Goal: Task Accomplishment & Management: Use online tool/utility

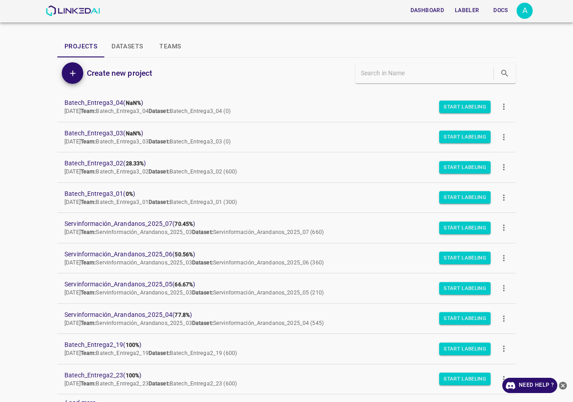
click at [523, 17] on div "A" at bounding box center [525, 11] width 16 height 16
click at [480, 81] on p "Logout" at bounding box center [479, 82] width 21 height 9
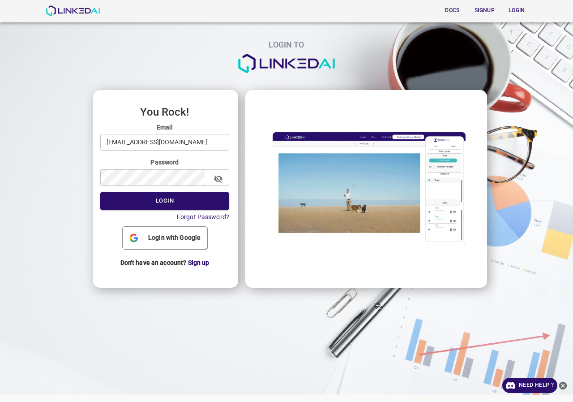
click at [206, 140] on input "[EMAIL_ADDRESS][DOMAIN_NAME]" at bounding box center [164, 142] width 129 height 17
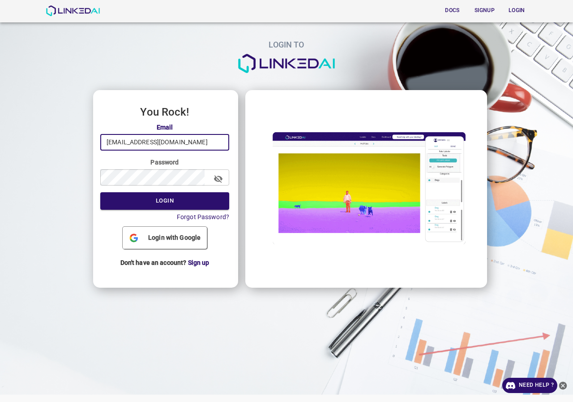
type input "legit@linkedai.co"
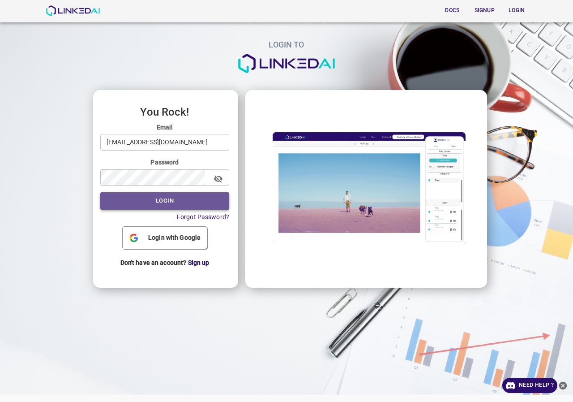
click at [162, 202] on button "Login" at bounding box center [164, 200] width 129 height 17
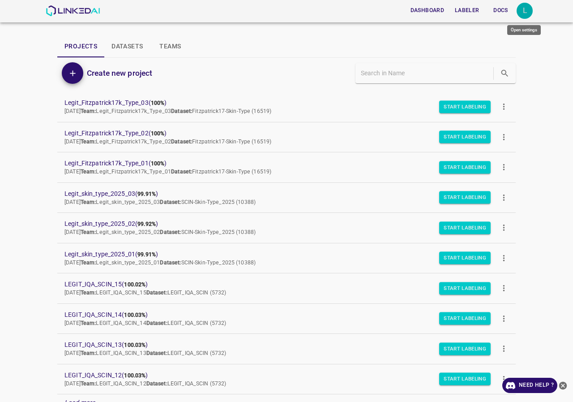
drag, startPoint x: 529, startPoint y: 5, endPoint x: 535, endPoint y: 35, distance: 31.0
click at [528, 5] on div "L" at bounding box center [525, 11] width 16 height 16
click at [506, 85] on li "Logout" at bounding box center [497, 83] width 71 height 15
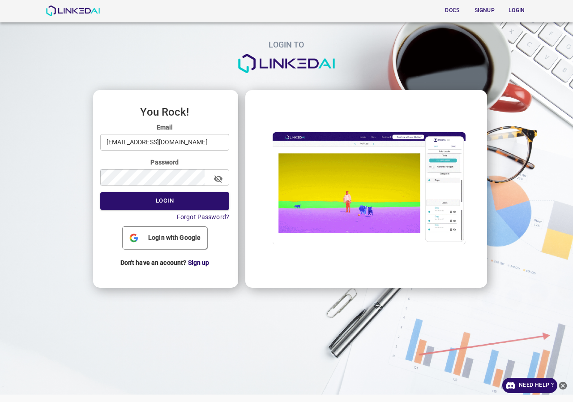
click at [154, 148] on input "legit@linkedai.co" at bounding box center [164, 142] width 129 height 17
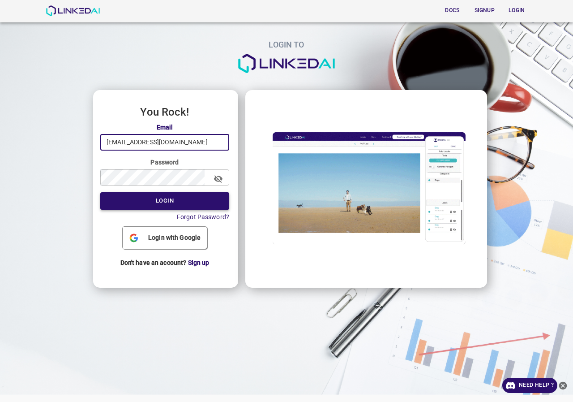
type input "admin@linkedai.co"
click at [159, 189] on form "Email admin@linkedai.co ​ Password ​ Login Forgot Password?" at bounding box center [164, 172] width 129 height 99
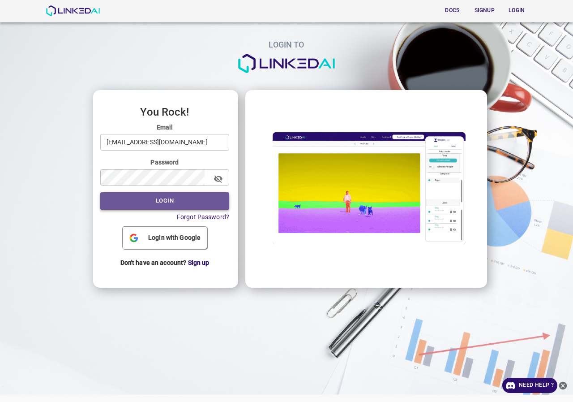
click at [159, 193] on button "Login" at bounding box center [164, 200] width 129 height 17
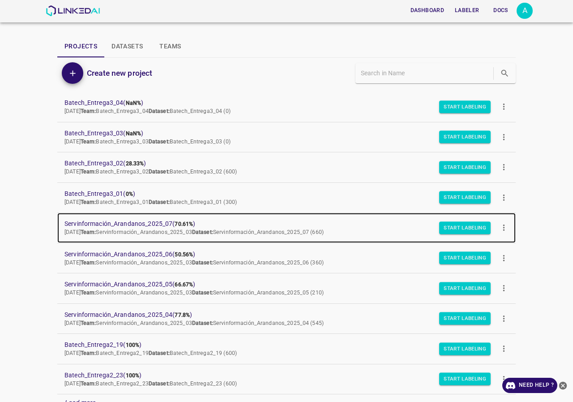
click at [133, 222] on span "Servinformación_Arandanos_2025_07 ( 70.61% )" at bounding box center [279, 223] width 430 height 9
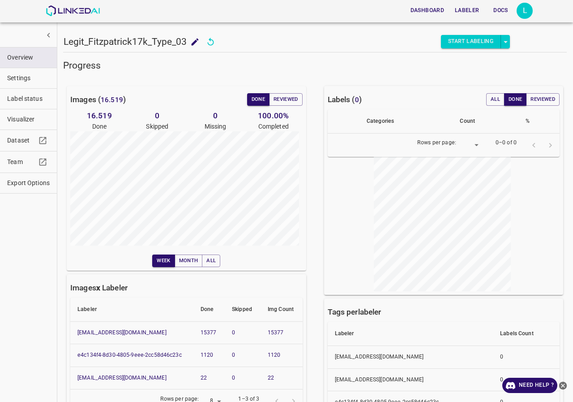
click at [19, 108] on button "Label status" at bounding box center [28, 99] width 57 height 20
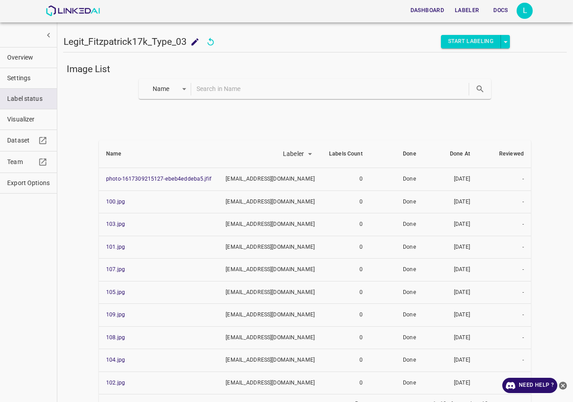
click at [223, 90] on input "text" at bounding box center [332, 88] width 271 height 13
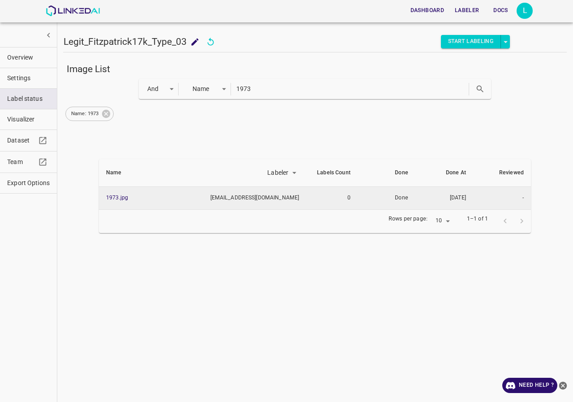
drag, startPoint x: 106, startPoint y: 197, endPoint x: 119, endPoint y: 190, distance: 15.0
click at [107, 244] on div "Image List And and Name key 1973 Name: 1973 Name Labeler labeler Labels Count D…" at bounding box center [315, 227] width 504 height 336
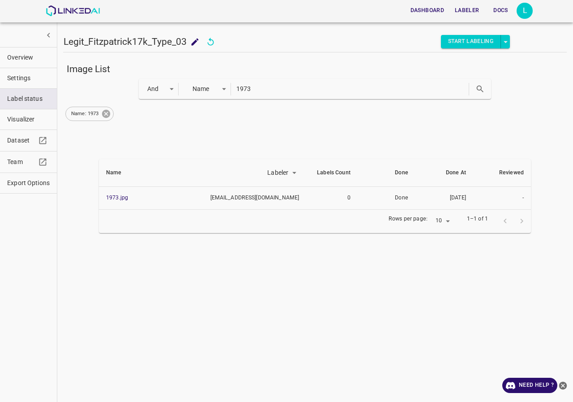
click at [107, 114] on icon at bounding box center [106, 114] width 10 height 10
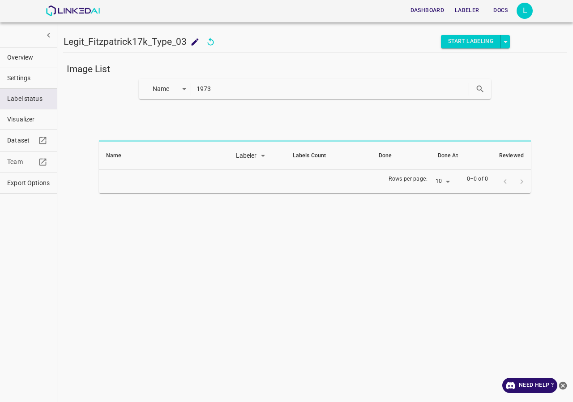
drag, startPoint x: 259, startPoint y: 84, endPoint x: 65, endPoint y: 90, distance: 194.4
click at [65, 90] on div "Name key 1973" at bounding box center [315, 89] width 504 height 20
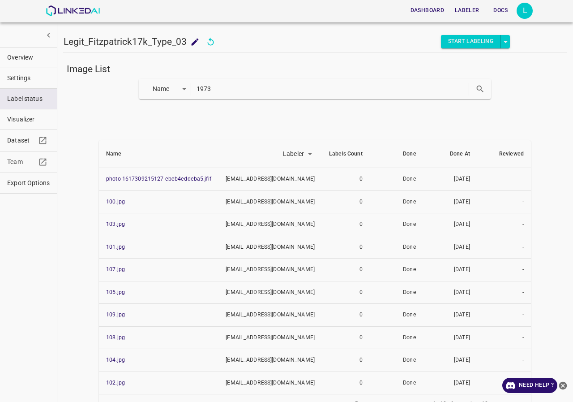
paste input "4276"
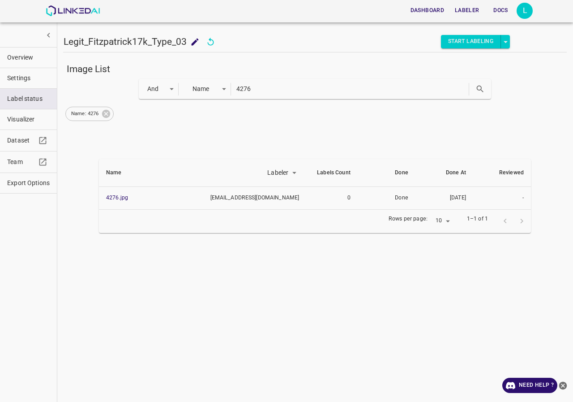
drag, startPoint x: 106, startPoint y: 200, endPoint x: 110, endPoint y: 219, distance: 19.8
click at [100, 260] on div "Image List And and Name key 4276 Name: 4276 Name Labeler labeler Labels Count D…" at bounding box center [315, 227] width 504 height 336
drag, startPoint x: 113, startPoint y: 201, endPoint x: 105, endPoint y: 239, distance: 38.0
click at [100, 267] on div "Image List And and Name key 4276 Name: 4276 Name Labeler labeler Labels Count D…" at bounding box center [315, 227] width 504 height 336
click at [109, 113] on icon at bounding box center [106, 114] width 8 height 8
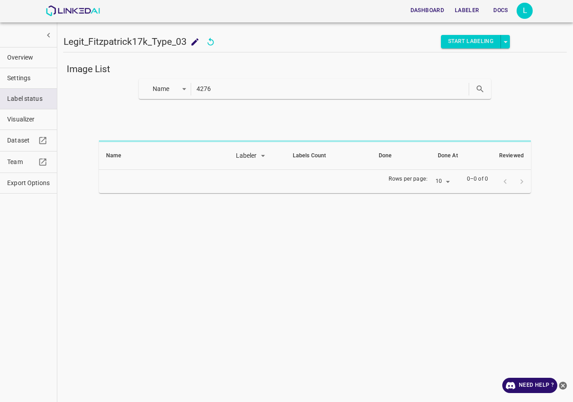
drag, startPoint x: 104, startPoint y: 99, endPoint x: 82, endPoint y: 99, distance: 21.5
click at [82, 99] on div "Name key 4276" at bounding box center [315, 89] width 504 height 20
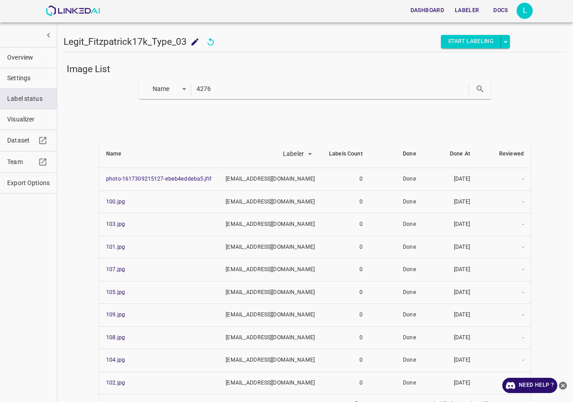
paste input "6260"
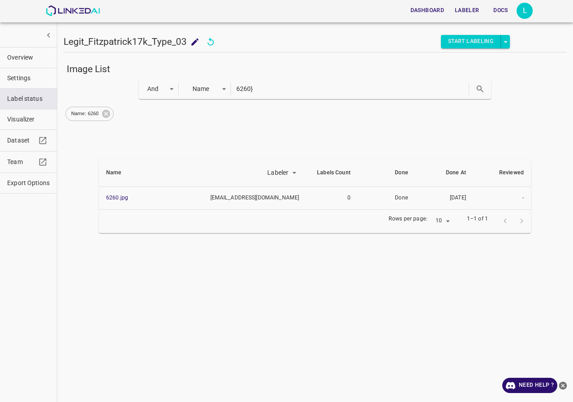
click at [112, 111] on div "Name: 6260" at bounding box center [89, 114] width 48 height 14
click at [108, 114] on icon at bounding box center [106, 114] width 8 height 8
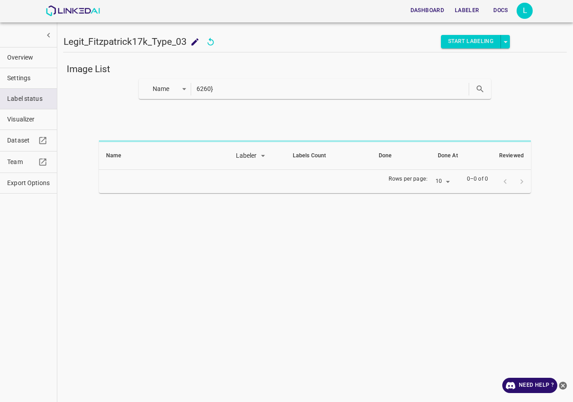
drag, startPoint x: 203, startPoint y: 90, endPoint x: 92, endPoint y: 90, distance: 111.5
click at [92, 90] on div "Name key 6260}" at bounding box center [315, 89] width 504 height 20
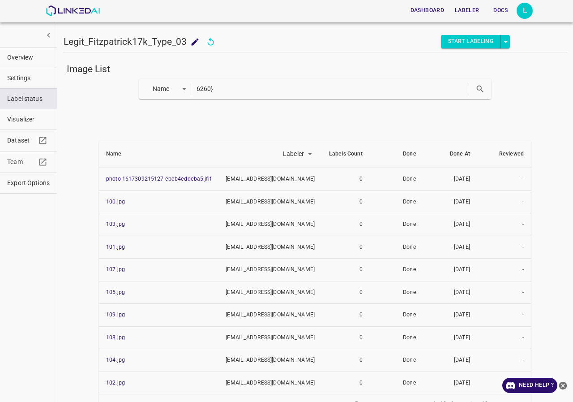
paste input "8535"
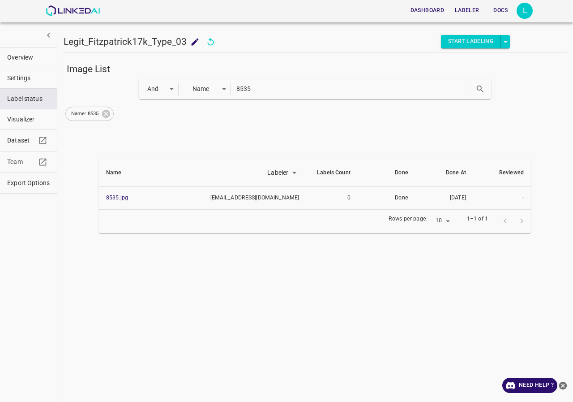
drag, startPoint x: 262, startPoint y: 81, endPoint x: 238, endPoint y: 81, distance: 23.7
click at [242, 81] on div "And and Name key 8535" at bounding box center [315, 89] width 353 height 20
click at [105, 111] on icon at bounding box center [106, 114] width 8 height 8
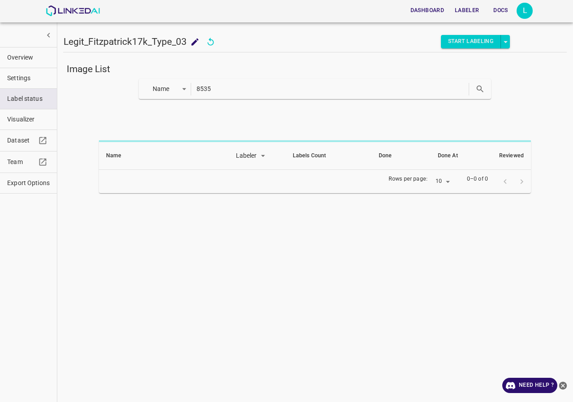
drag, startPoint x: 240, startPoint y: 89, endPoint x: 123, endPoint y: 89, distance: 116.9
click at [123, 89] on div "Name key 8535" at bounding box center [315, 89] width 504 height 20
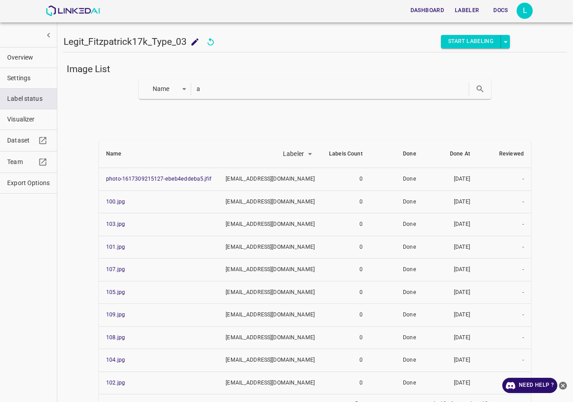
paste input "cne_vulgaris42"
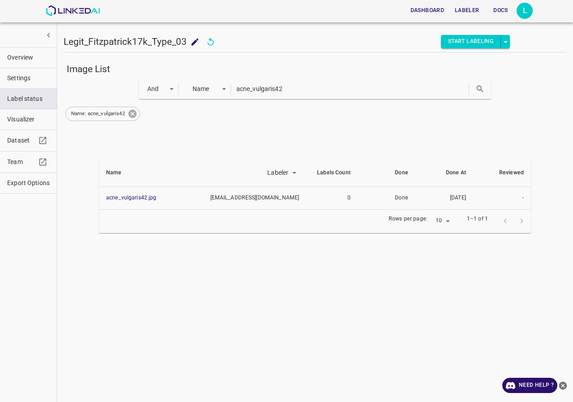
click at [136, 111] on icon at bounding box center [133, 114] width 10 height 10
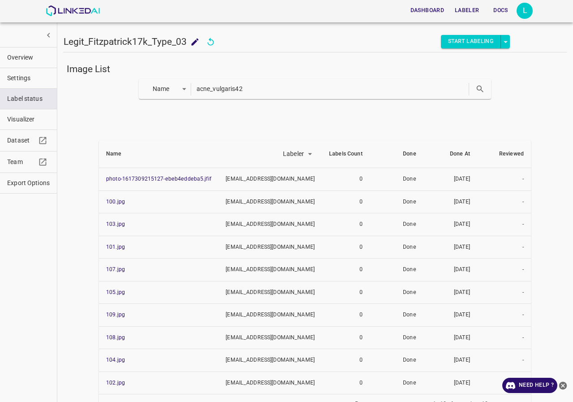
drag, startPoint x: 275, startPoint y: 84, endPoint x: 137, endPoint y: 79, distance: 137.5
click at [139, 84] on div "Name key acne_vulgaris42" at bounding box center [315, 89] width 353 height 20
paste input "rodermatitis_enteropathica7"
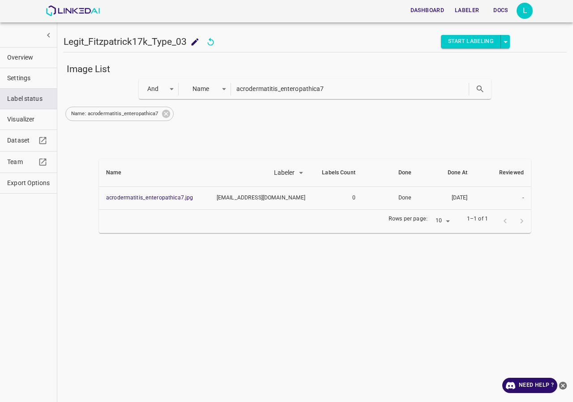
drag, startPoint x: 140, startPoint y: 201, endPoint x: 114, endPoint y: 213, distance: 28.5
click at [95, 258] on div "Image List And and Name key acrodermatitis_enteropathica7 Name: acrodermatitis_…" at bounding box center [315, 227] width 504 height 336
drag, startPoint x: 168, startPoint y: 113, endPoint x: 210, endPoint y: 110, distance: 41.3
click at [168, 113] on icon at bounding box center [166, 114] width 8 height 8
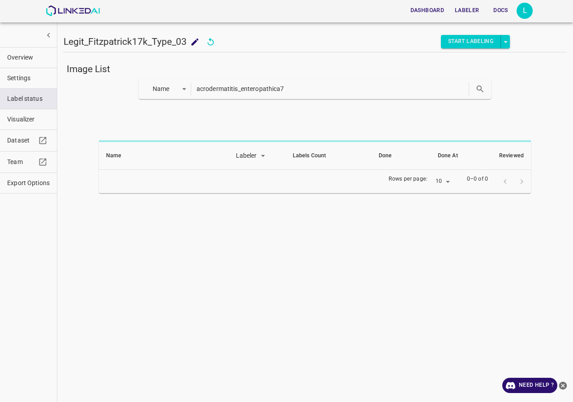
drag, startPoint x: 303, startPoint y: 90, endPoint x: 101, endPoint y: 90, distance: 201.9
click at [101, 90] on div "Name key acrodermatitis_enteropathica7" at bounding box center [315, 89] width 504 height 20
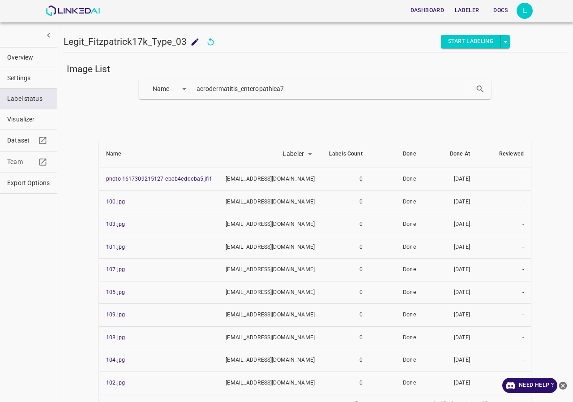
paste input "nthrax6.jpg"
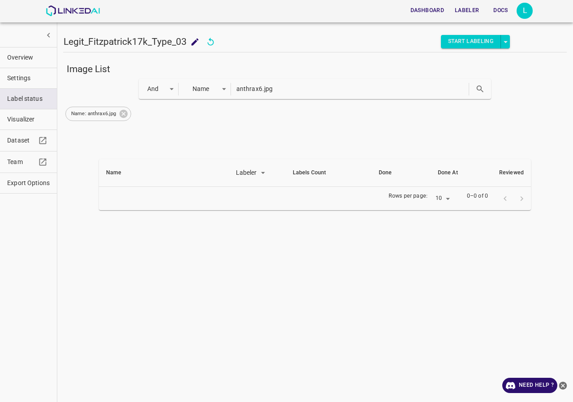
drag, startPoint x: 309, startPoint y: 88, endPoint x: 262, endPoint y: 94, distance: 47.9
click at [262, 94] on input "anthrax6.jpg" at bounding box center [351, 88] width 231 height 13
click at [123, 112] on icon at bounding box center [124, 114] width 8 height 8
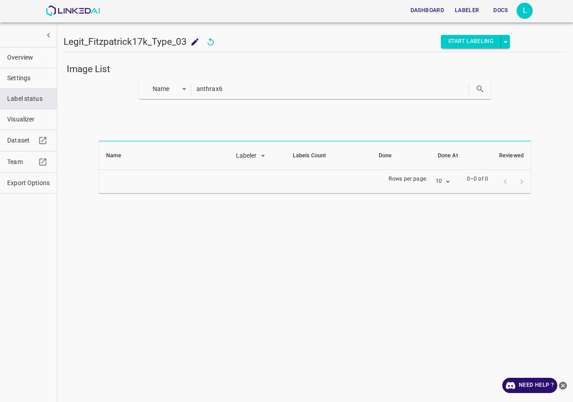
click at [266, 86] on input "anthrax6" at bounding box center [332, 88] width 271 height 13
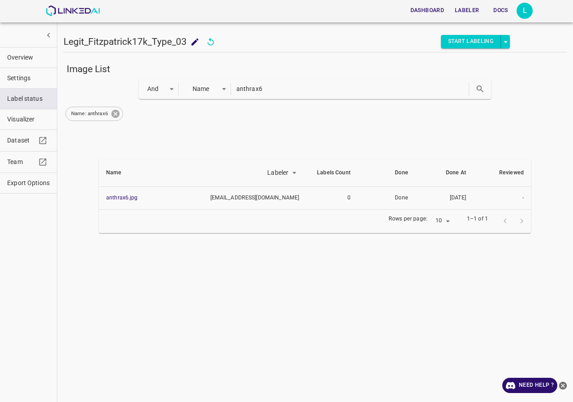
click at [119, 116] on icon at bounding box center [116, 114] width 10 height 10
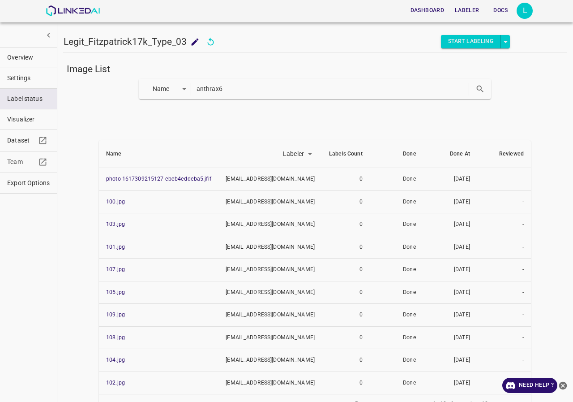
drag, startPoint x: 191, startPoint y: 90, endPoint x: 134, endPoint y: 90, distance: 56.9
click at [134, 90] on div "Name key anthrax6" at bounding box center [315, 89] width 504 height 20
paste input "glandular_cheilitis1"
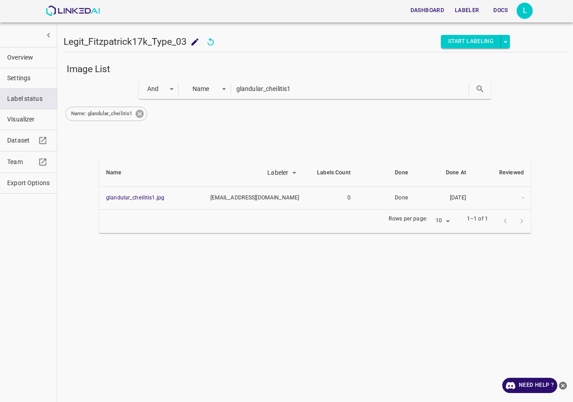
click at [139, 112] on icon at bounding box center [140, 114] width 8 height 8
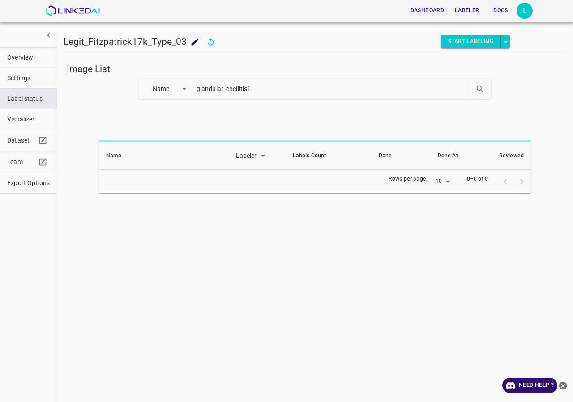
drag, startPoint x: 294, startPoint y: 88, endPoint x: 75, endPoint y: 89, distance: 219.0
click at [75, 89] on div "Name key glandular_cheilitis1" at bounding box center [315, 89] width 504 height 20
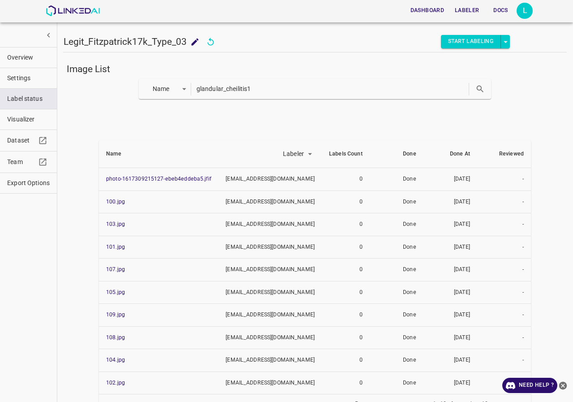
paste input "kaposis-sarcoma75"
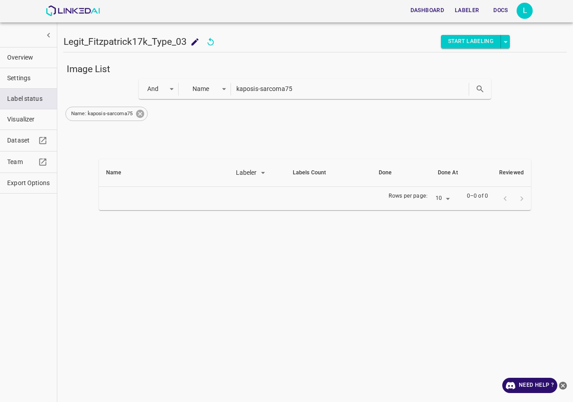
click at [138, 116] on icon at bounding box center [140, 114] width 8 height 8
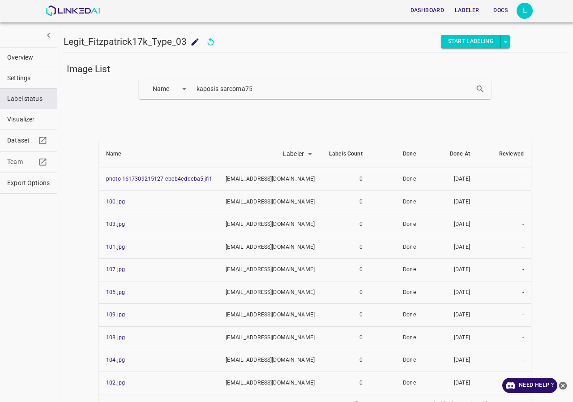
click at [220, 88] on input "kaposis-sarcoma75" at bounding box center [332, 88] width 271 height 13
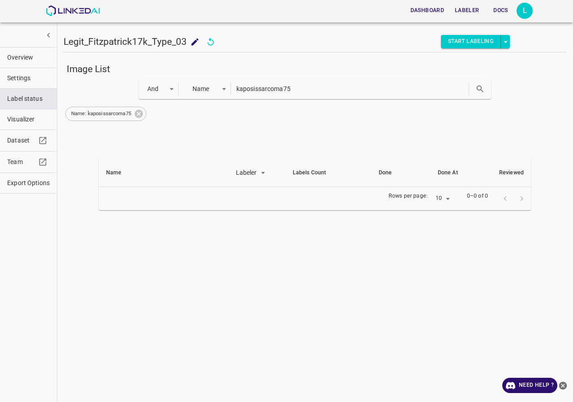
drag, startPoint x: 258, startPoint y: 91, endPoint x: 165, endPoint y: 90, distance: 92.7
click at [165, 90] on div "And and Name key kaposissarcoma75" at bounding box center [315, 89] width 353 height 20
click at [138, 113] on icon at bounding box center [139, 114] width 10 height 10
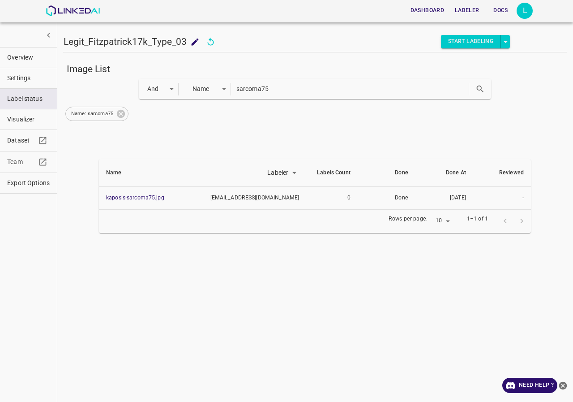
drag, startPoint x: 122, startPoint y: 113, endPoint x: 153, endPoint y: 104, distance: 31.9
click at [123, 113] on icon at bounding box center [121, 114] width 8 height 8
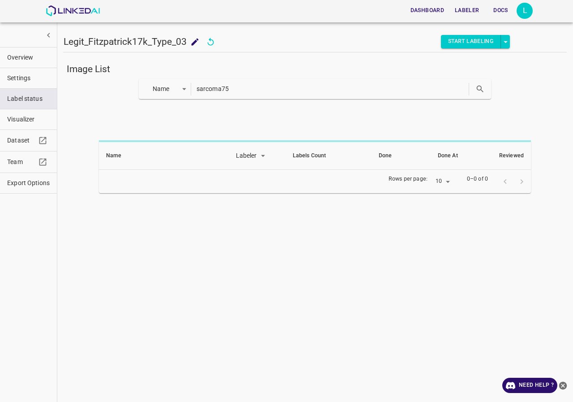
drag, startPoint x: 258, startPoint y: 86, endPoint x: 122, endPoint y: 87, distance: 135.7
click at [122, 87] on div "Name key sarcoma75" at bounding box center [315, 89] width 504 height 20
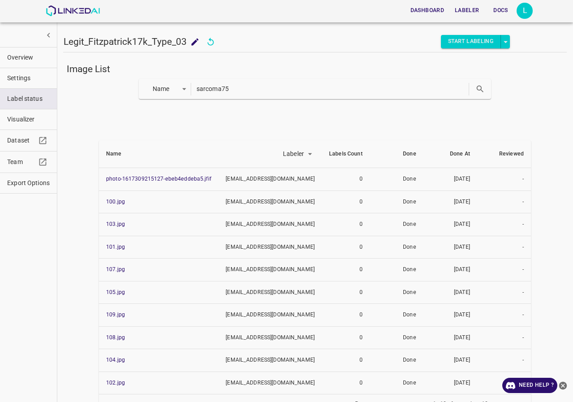
paste input "naevus_comedonicus2"
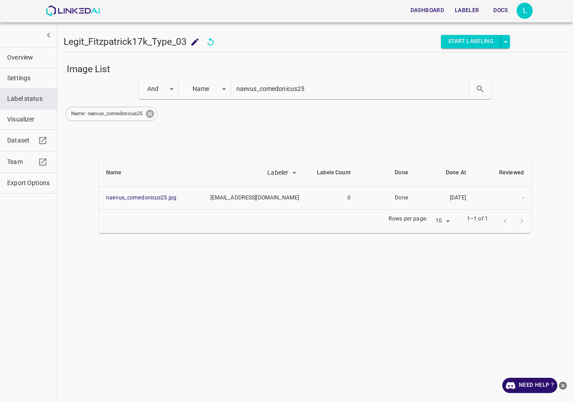
click at [146, 116] on icon at bounding box center [150, 114] width 10 height 10
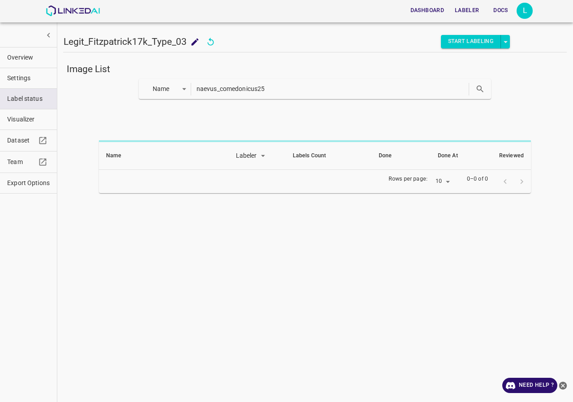
drag, startPoint x: 295, startPoint y: 86, endPoint x: 78, endPoint y: 84, distance: 216.3
click at [78, 84] on div "Name key naevus_comedonicus25" at bounding box center [315, 89] width 504 height 20
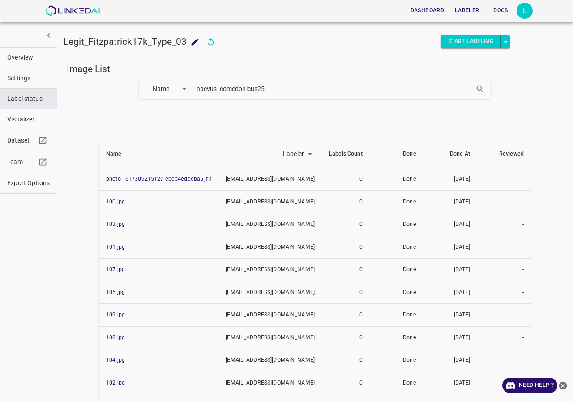
paste input "sarcoidosis82"
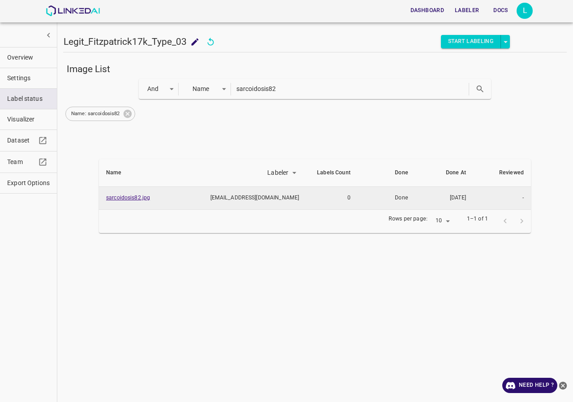
type input "sarcoidosis82"
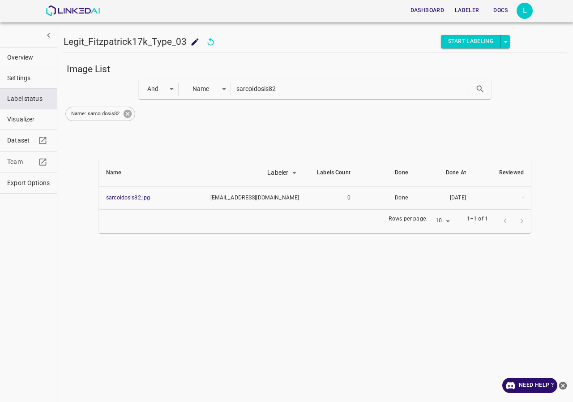
click at [129, 110] on icon at bounding box center [127, 114] width 8 height 8
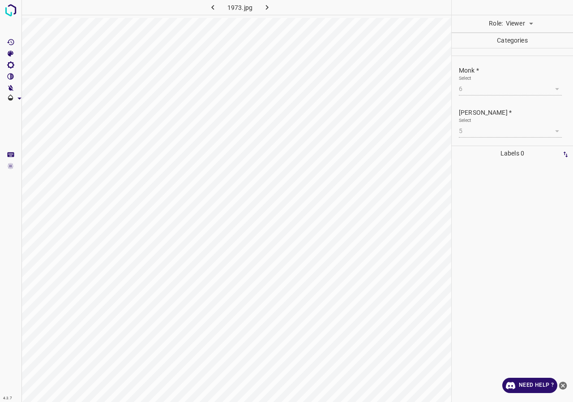
click at [524, 23] on body "4.3.7 1973.jpg Role: Viewer viewer Categories Monk * Select 6 6 Fitzpatrick * S…" at bounding box center [286, 201] width 573 height 402
click at [519, 56] on li "Labeler" at bounding box center [519, 58] width 40 height 15
type input "labeler"
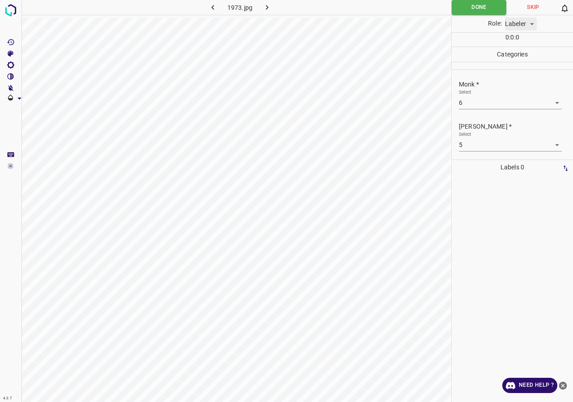
scroll to position [2, 0]
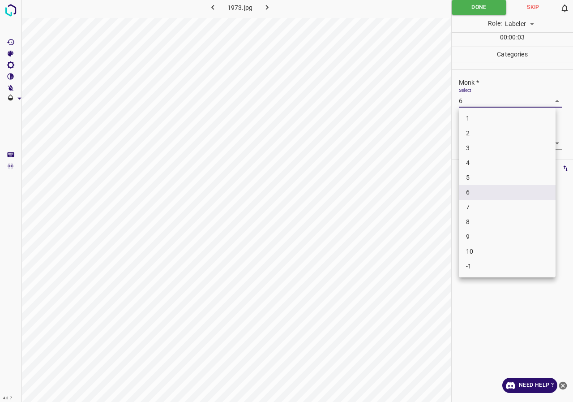
click at [488, 100] on body "4.3.7 1973.jpg Done Skip 0 Role: Labeler labeler 00 : 00 : 03 Categories Monk *…" at bounding box center [286, 201] width 573 height 402
drag, startPoint x: 471, startPoint y: 180, endPoint x: 471, endPoint y: 174, distance: 6.7
click at [471, 180] on li "5" at bounding box center [507, 177] width 97 height 15
type input "5"
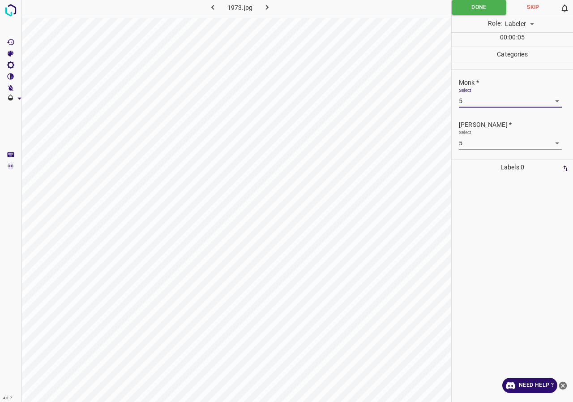
click at [467, 139] on body "4.3.7 1973.jpg Done Skip 0 Role: Labeler labeler 00 : 00 : 05 Categories Monk *…" at bounding box center [286, 201] width 573 height 402
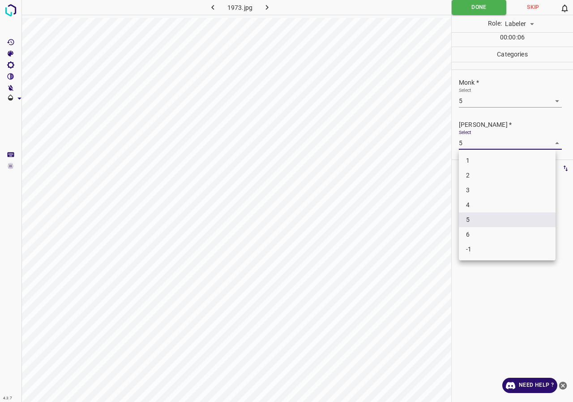
click at [468, 192] on li "3" at bounding box center [507, 190] width 97 height 15
type input "3"
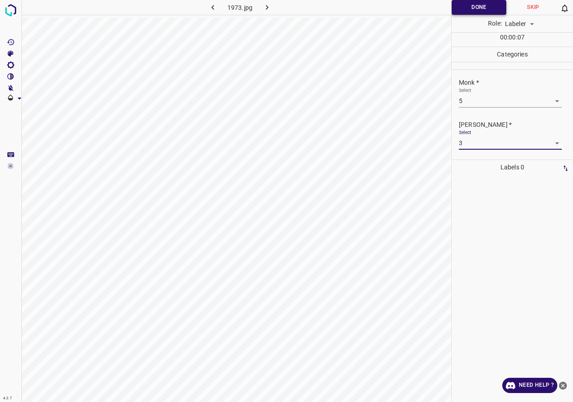
click at [463, 13] on button "Done" at bounding box center [479, 7] width 55 height 15
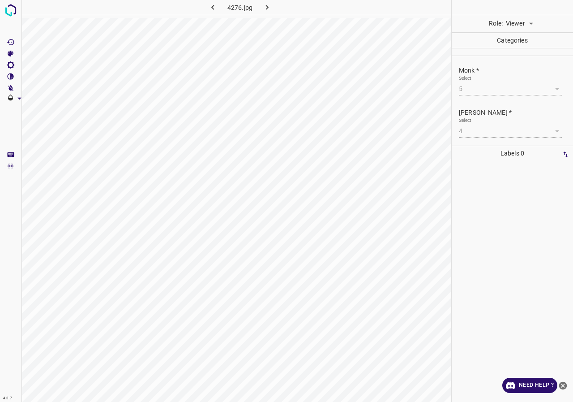
click at [515, 28] on body "4.3.7 4276.jpg Role: Viewer viewer Categories Monk * Select 5 5 Fitzpatrick * S…" at bounding box center [286, 201] width 573 height 402
click at [506, 63] on li "Labeler" at bounding box center [519, 58] width 40 height 15
type input "labeler"
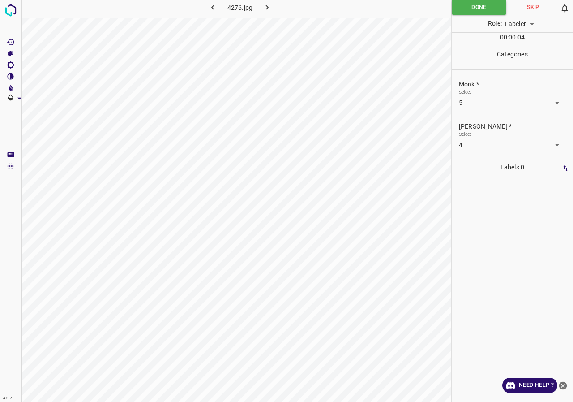
click at [485, 103] on body "4.3.7 4276.jpg Done Skip 0 Role: Labeler labeler 00 : 00 : 04 Categories Monk *…" at bounding box center [286, 201] width 573 height 402
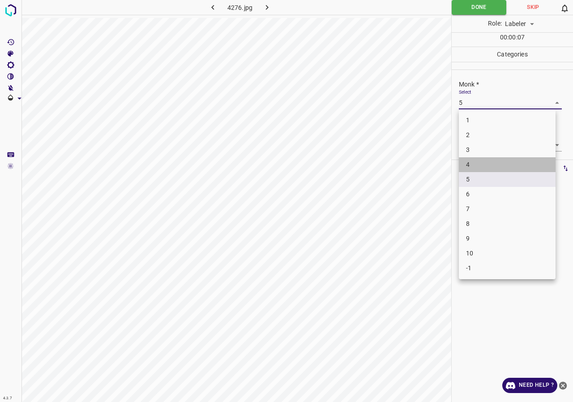
click at [475, 166] on li "4" at bounding box center [507, 164] width 97 height 15
type input "4"
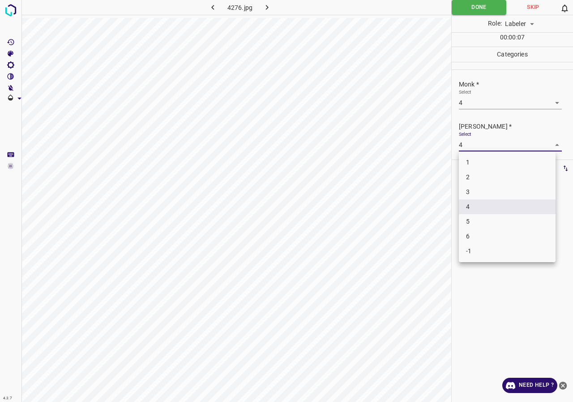
click at [476, 144] on body "4.3.7 4276.jpg Done Skip 0 Role: Labeler labeler 00 : 00 : 07 Categories Monk *…" at bounding box center [286, 201] width 573 height 402
click at [472, 189] on li "3" at bounding box center [507, 191] width 97 height 15
type input "3"
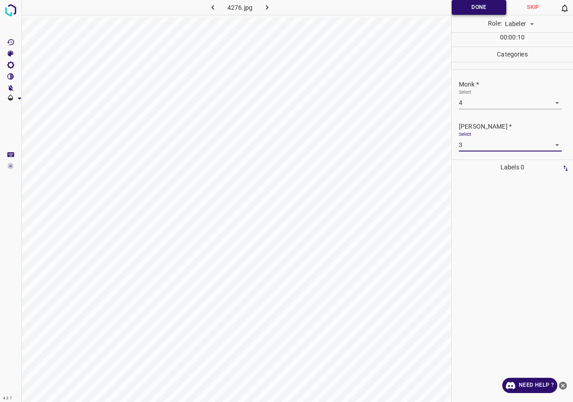
click at [488, 14] on button "Done" at bounding box center [479, 7] width 55 height 15
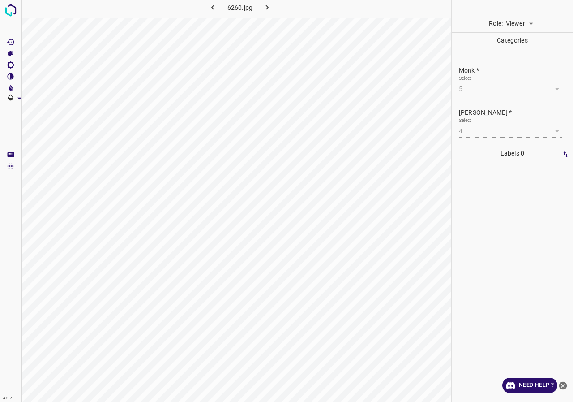
click at [516, 34] on p "Categories" at bounding box center [512, 40] width 121 height 15
click at [519, 28] on body "4.3.7 6260.jpg Role: Viewer viewer Categories Monk * Select 5 5 Fitzpatrick * S…" at bounding box center [286, 201] width 573 height 402
click at [516, 56] on li "Labeler" at bounding box center [519, 58] width 40 height 15
type input "labeler"
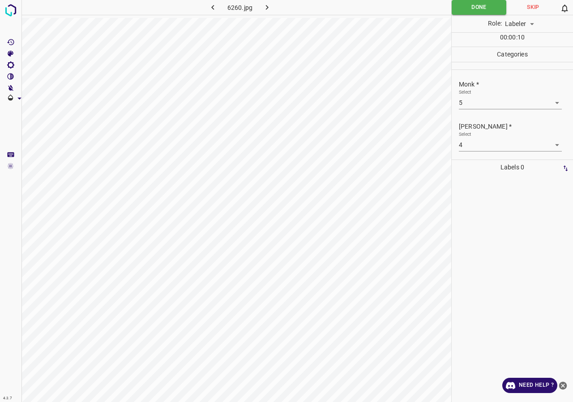
click at [489, 107] on body "4.3.7 6260.jpg Done Skip 0 Role: Labeler labeler 00 : 00 : 10 Categories Monk *…" at bounding box center [286, 201] width 573 height 402
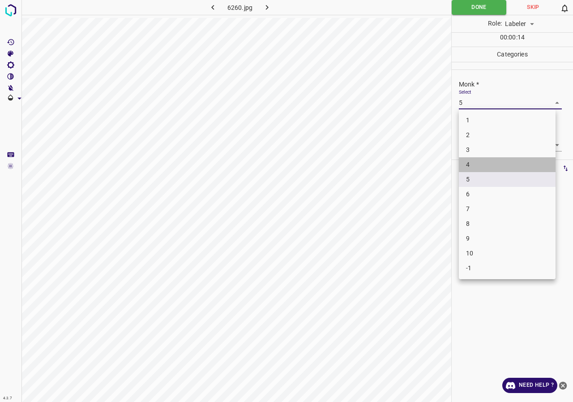
click at [469, 170] on li "4" at bounding box center [507, 164] width 97 height 15
type input "4"
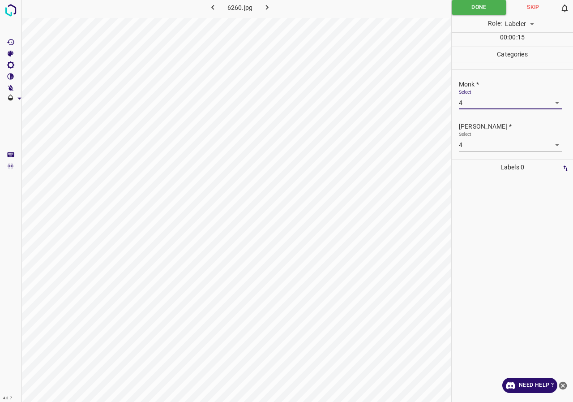
click at [471, 149] on body "4.3.7 6260.jpg Done Skip 0 Role: Labeler labeler 00 : 00 : 15 Categories Monk *…" at bounding box center [286, 201] width 573 height 402
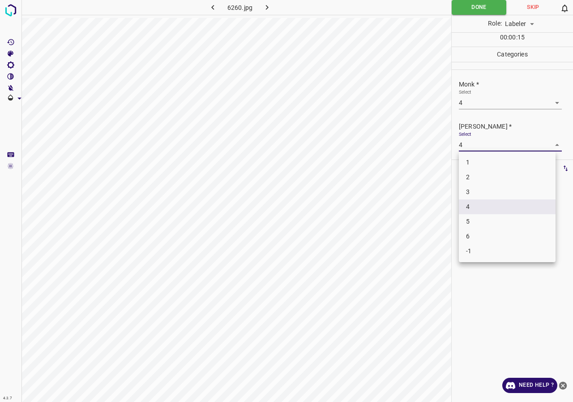
click at [468, 190] on li "3" at bounding box center [507, 191] width 97 height 15
type input "3"
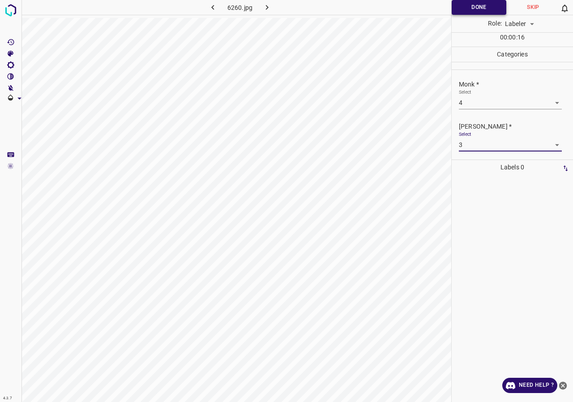
click at [475, 3] on button "Done" at bounding box center [479, 7] width 55 height 15
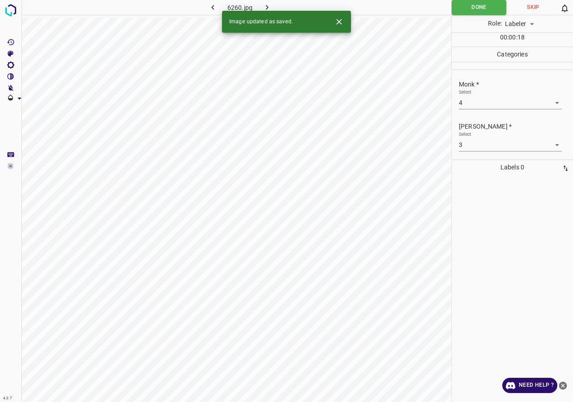
scroll to position [2, 0]
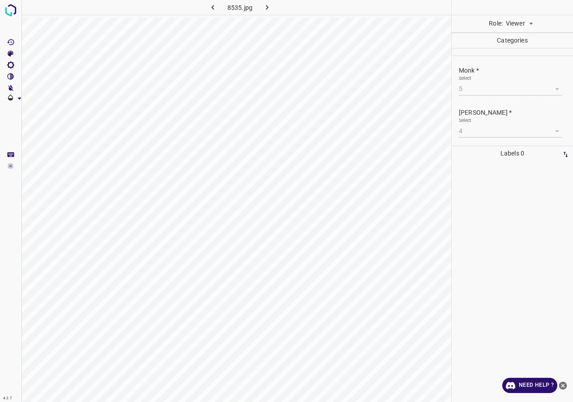
click at [521, 25] on body "4.3.7 8535.jpg Role: Viewer viewer Categories Monk * Select 5 5 [PERSON_NAME] *…" at bounding box center [286, 201] width 573 height 402
click at [513, 56] on li "Labeler" at bounding box center [519, 58] width 40 height 15
type input "labeler"
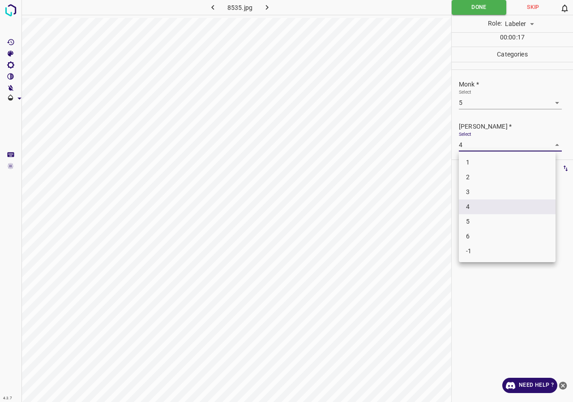
drag, startPoint x: 469, startPoint y: 143, endPoint x: 483, endPoint y: 184, distance: 43.5
click at [470, 144] on body "4.3.7 8535.jpg Done Skip 0 Role: Labeler labeler 00 : 00 : 17 Categories Monk *…" at bounding box center [286, 201] width 573 height 402
click at [472, 189] on li "3" at bounding box center [507, 191] width 97 height 15
type input "3"
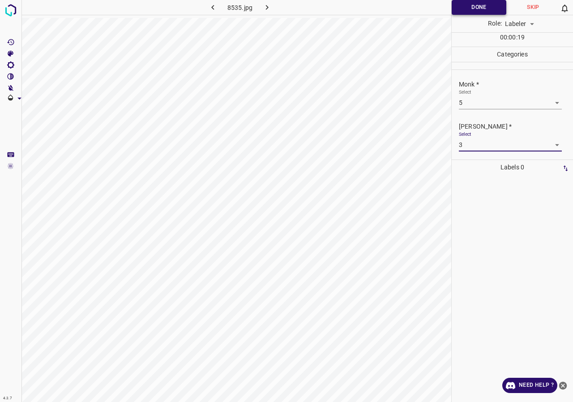
click at [465, 14] on button "Done" at bounding box center [479, 7] width 55 height 15
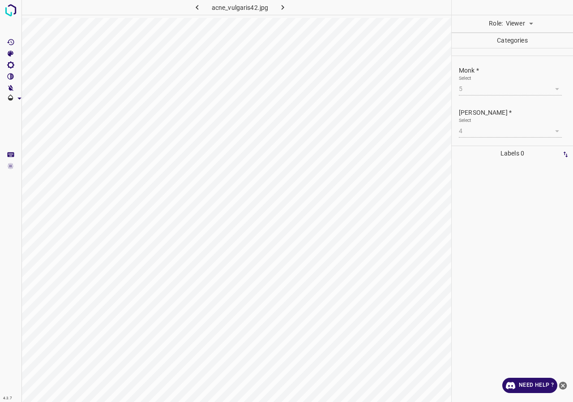
scroll to position [2, 0]
click at [507, 22] on body "4.3.7 acne_vulgaris42.jpg Role: Viewer viewer Categories Monk * Select 5 5 Fitz…" at bounding box center [286, 201] width 573 height 402
click at [507, 56] on li "Labeler" at bounding box center [519, 58] width 40 height 15
type input "labeler"
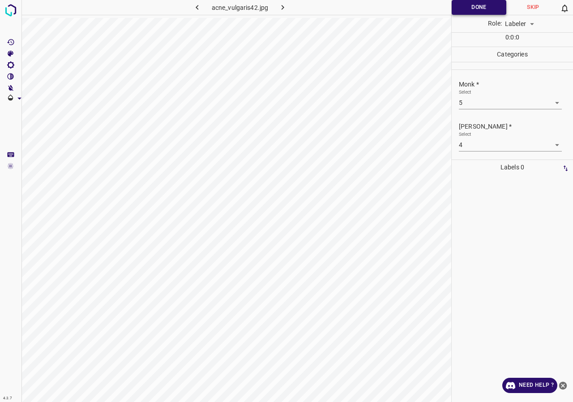
click at [478, 11] on button "Done" at bounding box center [479, 7] width 55 height 15
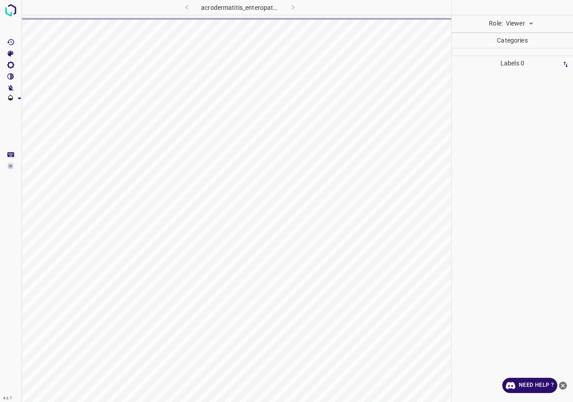
click at [526, 21] on body "4.3.7 acrodermatitis_enteropathica7.jpg Role: Viewer viewer Categories Labels 0…" at bounding box center [286, 201] width 573 height 402
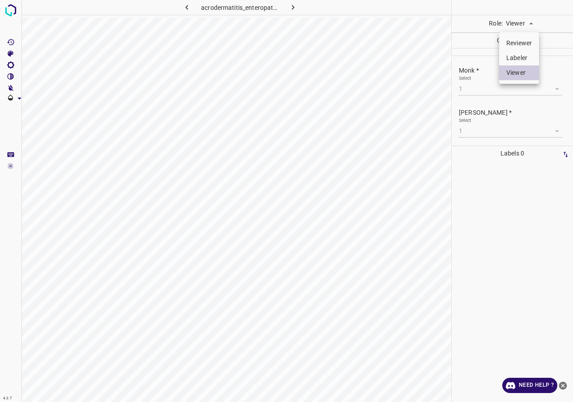
click at [519, 56] on li "Labeler" at bounding box center [519, 58] width 40 height 15
type input "labeler"
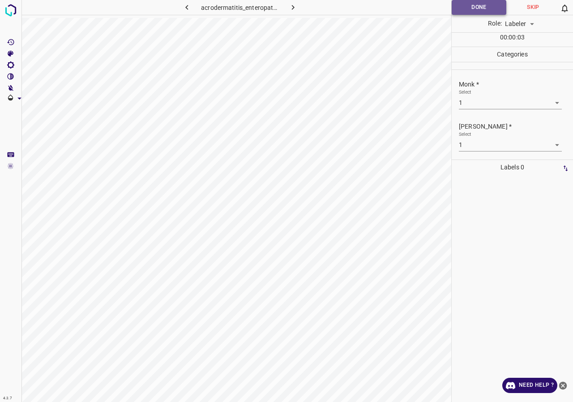
click at [469, 7] on button "Done" at bounding box center [479, 7] width 55 height 15
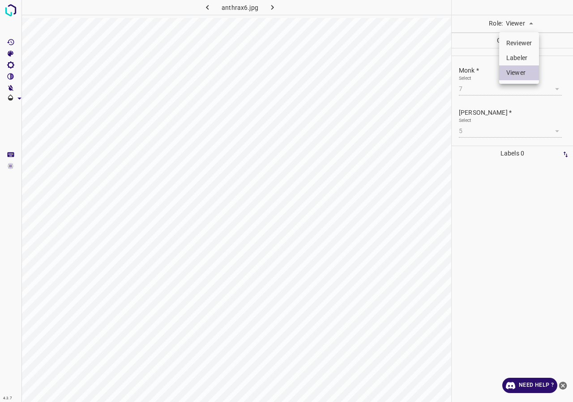
click at [510, 26] on body "4.3.7 anthrax6.jpg Role: Viewer viewer Categories Monk * Select 7 7 [PERSON_NAM…" at bounding box center [286, 201] width 573 height 402
click at [514, 58] on li "Labeler" at bounding box center [519, 58] width 40 height 15
type input "labeler"
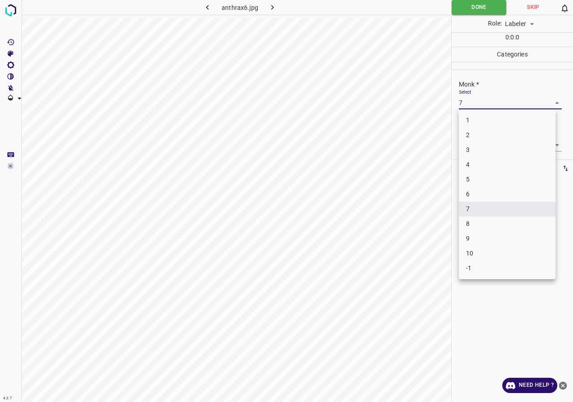
click at [498, 100] on body "4.3.7 anthrax6.jpg Done Skip 0 Role: Labeler labeler 0 : 0 : 0 Categories Monk …" at bounding box center [286, 201] width 573 height 402
drag, startPoint x: 479, startPoint y: 190, endPoint x: 475, endPoint y: 167, distance: 22.8
click at [479, 189] on li "6" at bounding box center [507, 194] width 97 height 15
type input "6"
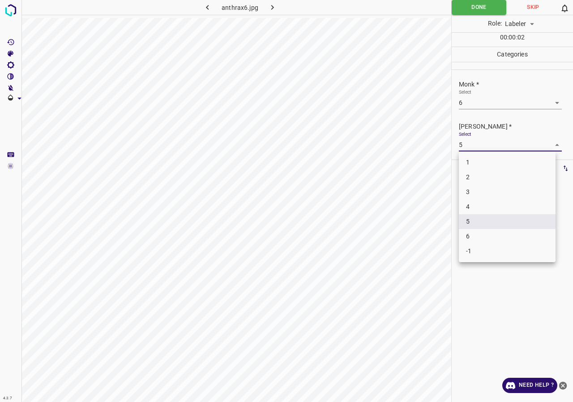
click at [470, 144] on body "4.3.7 anthrax6.jpg Done Skip 0 Role: Labeler labeler 00 : 00 : 02 Categories Mo…" at bounding box center [286, 201] width 573 height 402
click at [473, 208] on li "4" at bounding box center [507, 206] width 97 height 15
type input "4"
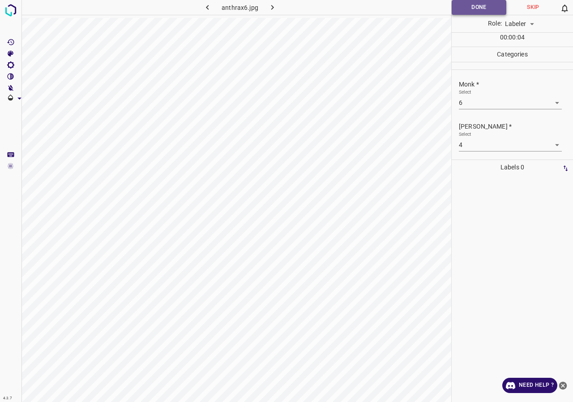
click at [479, 10] on button "Done" at bounding box center [479, 7] width 55 height 15
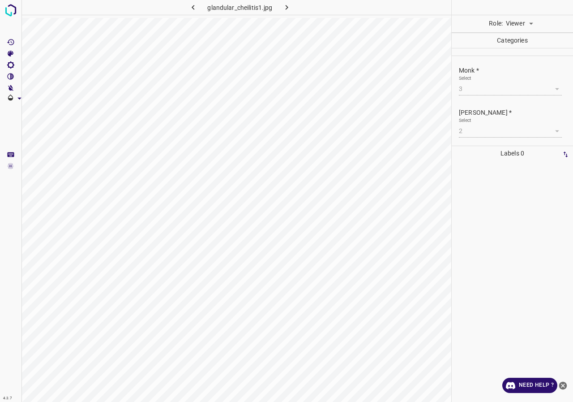
click at [516, 27] on body "4.3.7 glandular_cheilitis1.jpg Role: Viewer viewer Categories Monk * Select 3 3…" at bounding box center [286, 201] width 573 height 402
click at [517, 56] on li "Labeler" at bounding box center [519, 58] width 40 height 15
type input "labeler"
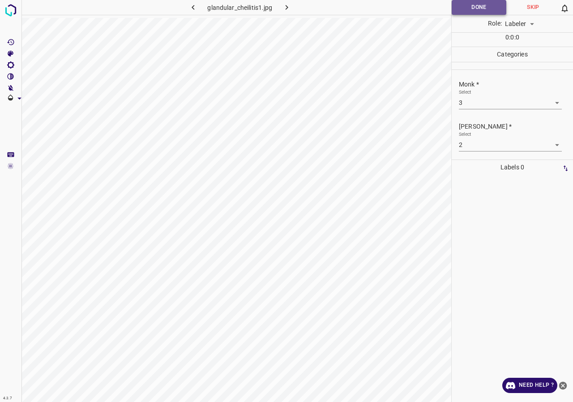
click at [488, 7] on button "Done" at bounding box center [479, 7] width 55 height 15
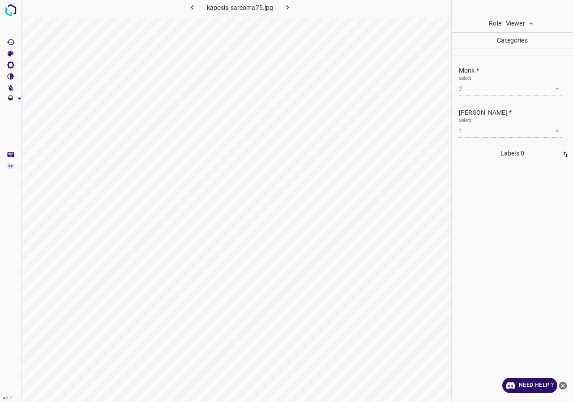
click at [520, 25] on body "4.3.7 kaposis-sarcoma75.jpg Role: Viewer viewer Categories Monk * Select 2 2 [P…" at bounding box center [286, 201] width 573 height 402
click at [510, 58] on li "Labeler" at bounding box center [519, 58] width 40 height 15
type input "labeler"
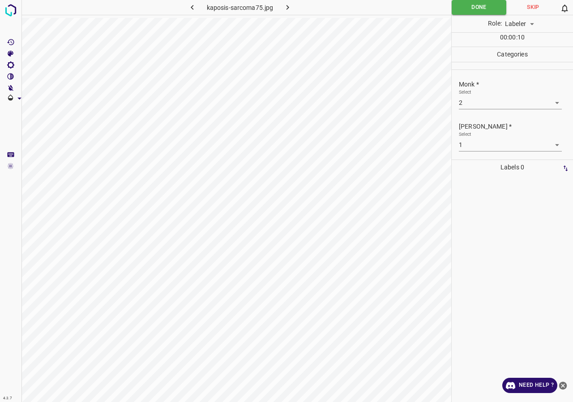
click at [493, 102] on body "4.3.7 kaposis-sarcoma75.jpg Done Skip 0 Role: Labeler labeler 00 : 00 : 10 Cate…" at bounding box center [286, 201] width 573 height 402
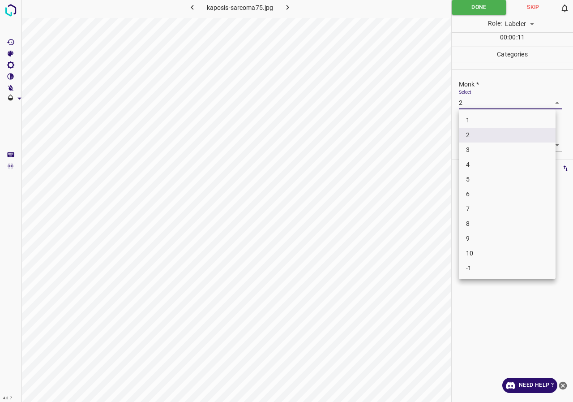
click at [472, 165] on li "4" at bounding box center [507, 164] width 97 height 15
type input "4"
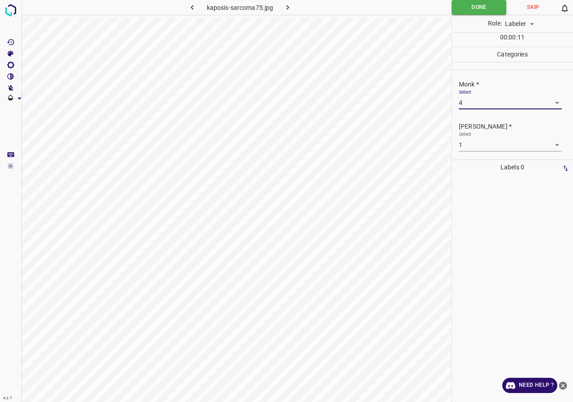
click at [469, 138] on body "4.3.7 kaposis-sarcoma75.jpg Done Skip 0 Role: Labeler labeler 00 : 00 : 11 Cate…" at bounding box center [286, 201] width 573 height 402
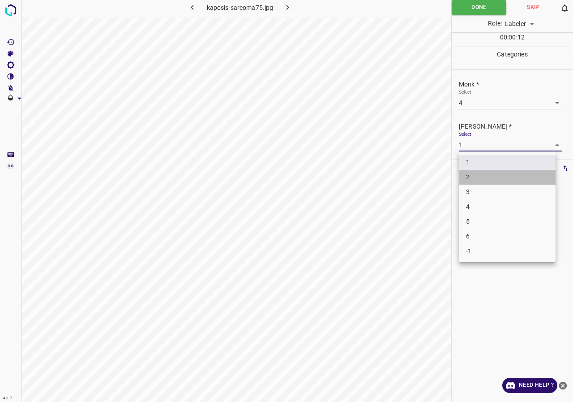
click at [478, 180] on li "2" at bounding box center [507, 177] width 97 height 15
type input "2"
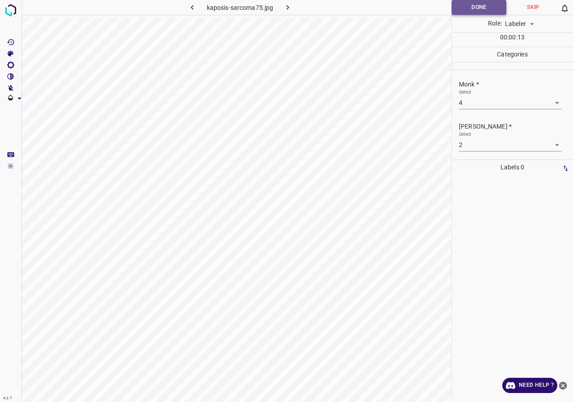
click at [468, 14] on button "Done" at bounding box center [479, 7] width 55 height 15
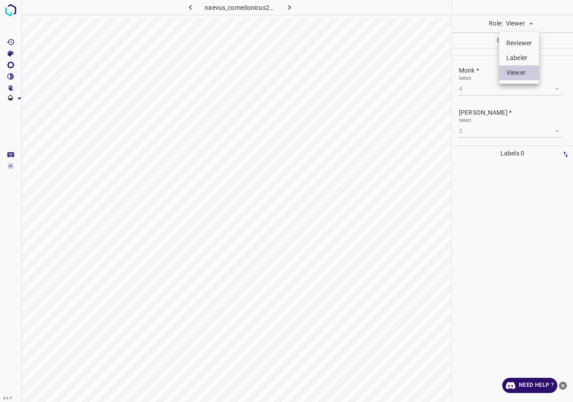
click at [524, 22] on body "4.3.7 naevus_comedonicus25.jpg Role: Viewer viewer Categories Monk * Select 4 4…" at bounding box center [286, 201] width 573 height 402
click at [512, 55] on li "Labeler" at bounding box center [519, 58] width 40 height 15
type input "labeler"
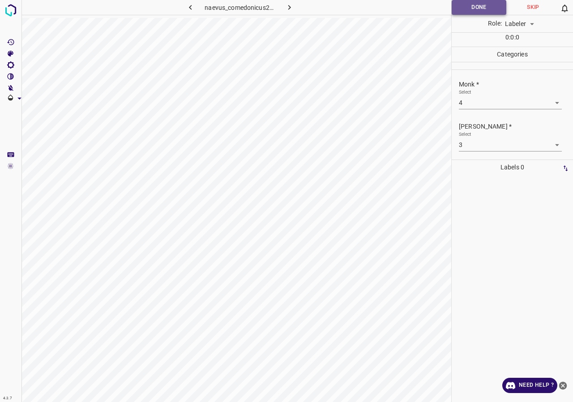
click at [483, 7] on button "Done" at bounding box center [479, 7] width 55 height 15
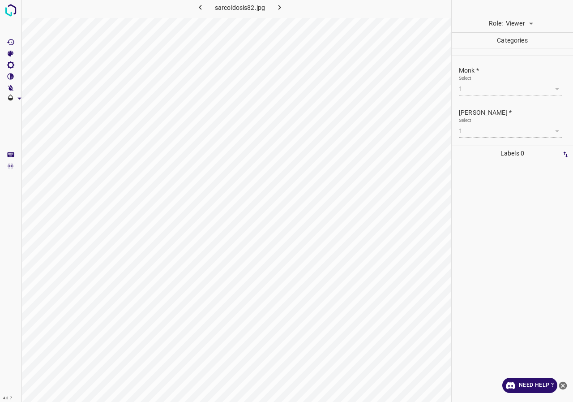
click at [518, 28] on body "4.3.7 sarcoidosis82.jpg Role: Viewer viewer Categories Monk * Select 1 1 Fitzpa…" at bounding box center [286, 201] width 573 height 402
click at [513, 53] on li "Labeler" at bounding box center [519, 58] width 40 height 15
type input "labeler"
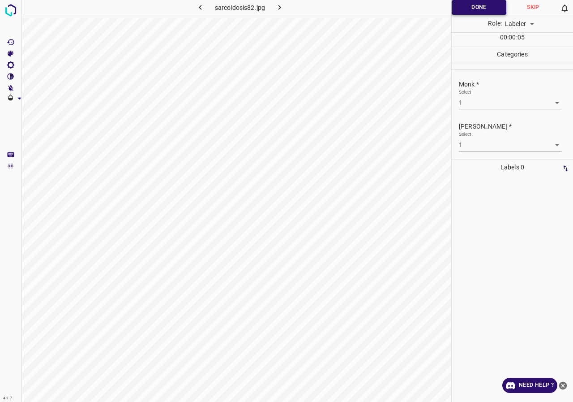
click at [476, 9] on button "Done" at bounding box center [479, 7] width 55 height 15
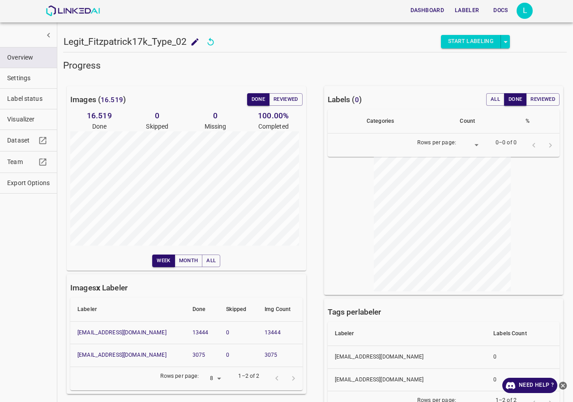
click at [19, 104] on button "Label status" at bounding box center [28, 99] width 57 height 20
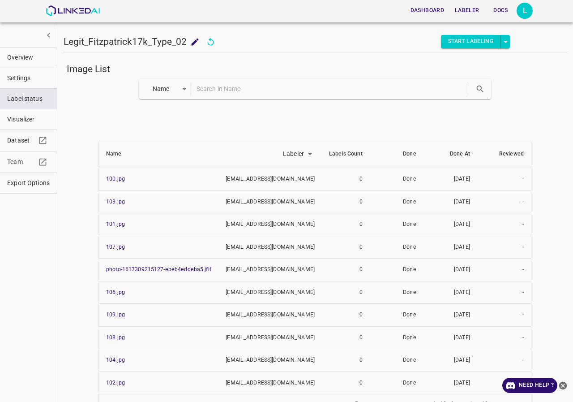
click at [228, 92] on input "text" at bounding box center [332, 88] width 271 height 13
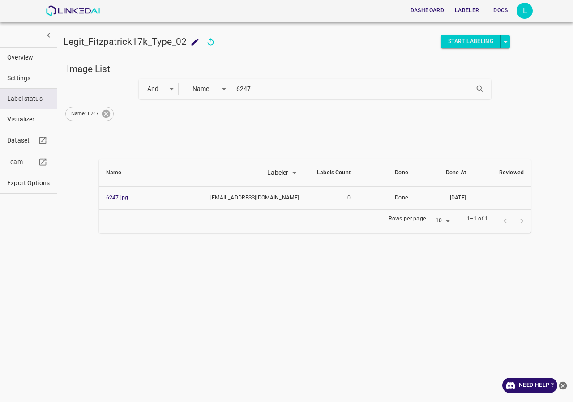
click at [108, 116] on icon at bounding box center [106, 114] width 10 height 10
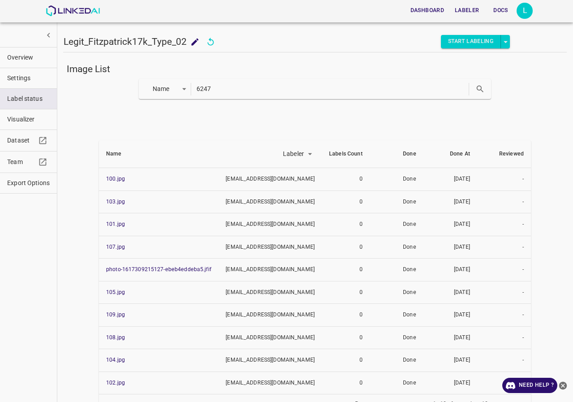
drag, startPoint x: 239, startPoint y: 93, endPoint x: 143, endPoint y: 94, distance: 96.3
click at [143, 94] on div "Name key 6247" at bounding box center [315, 89] width 353 height 20
paste input "acne_vulgaris224"
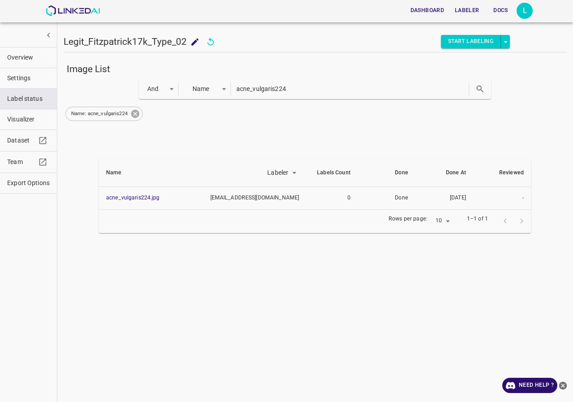
click at [136, 116] on icon at bounding box center [135, 114] width 8 height 8
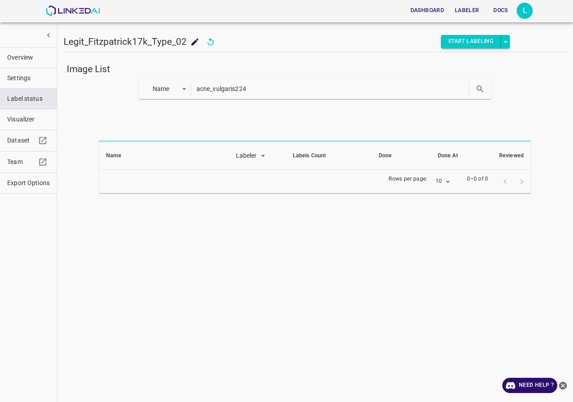
drag, startPoint x: 258, startPoint y: 87, endPoint x: 136, endPoint y: 89, distance: 121.8
click at [136, 89] on div "Name key acne_vulgaris224" at bounding box center [315, 89] width 504 height 20
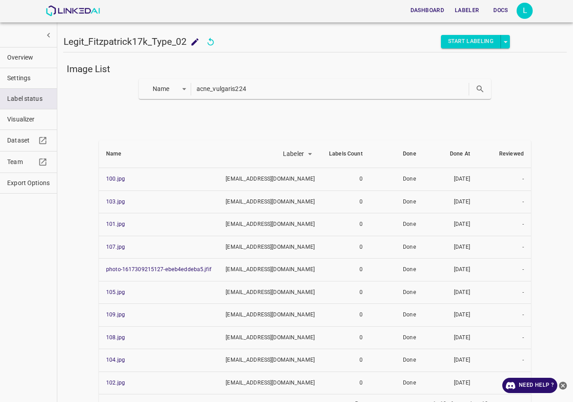
paste input "55"
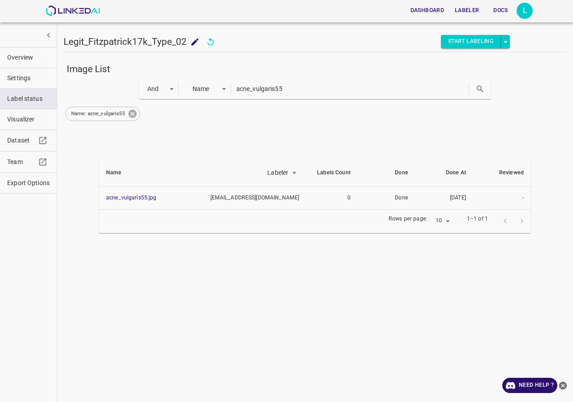
drag, startPoint x: 139, startPoint y: 114, endPoint x: 132, endPoint y: 112, distance: 6.8
click at [138, 114] on div "Name: acne_vulgaris55" at bounding box center [102, 114] width 75 height 14
click at [132, 112] on icon at bounding box center [133, 114] width 8 height 8
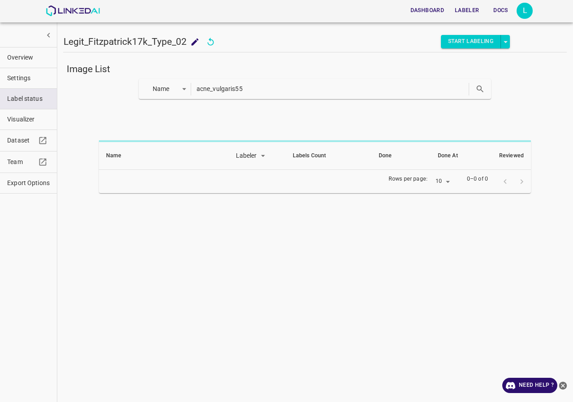
drag, startPoint x: 146, startPoint y: 94, endPoint x: 107, endPoint y: 94, distance: 39.4
click at [107, 94] on div "Name key acne_vulgaris55" at bounding box center [315, 89] width 504 height 20
paste input "ute_contact_dermatitis14"
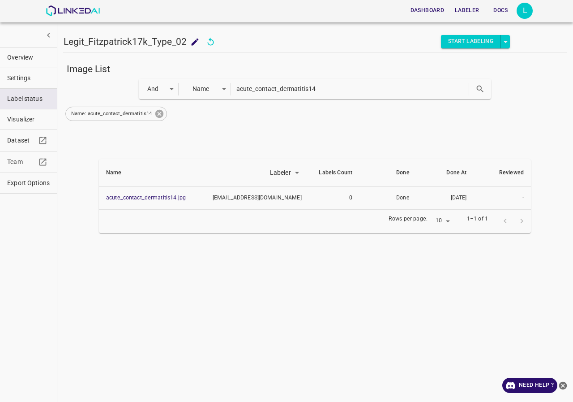
click at [160, 116] on icon at bounding box center [159, 114] width 8 height 8
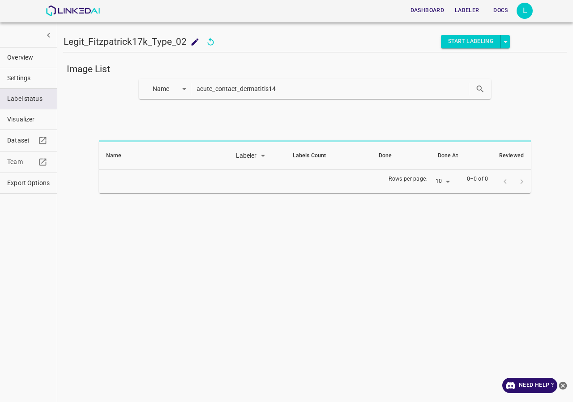
drag, startPoint x: 307, startPoint y: 89, endPoint x: 164, endPoint y: 90, distance: 142.8
click at [164, 90] on div "Name key acute_contact_dermatitis14" at bounding box center [315, 89] width 353 height 20
paste input "factitial_dermatitis4"
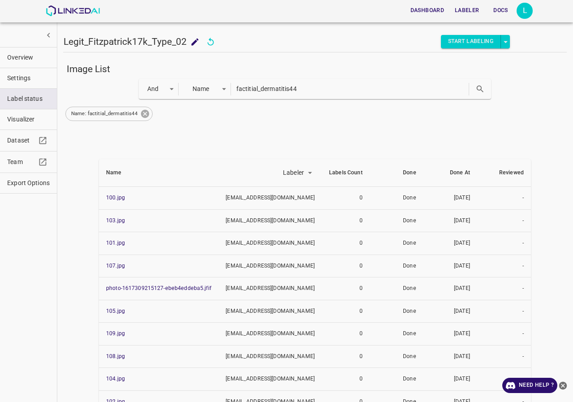
click at [143, 113] on icon at bounding box center [145, 114] width 8 height 8
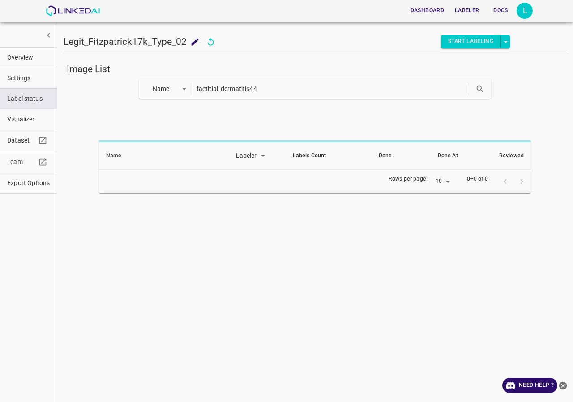
click at [289, 91] on input "factitial_dermatitis44" at bounding box center [332, 88] width 271 height 13
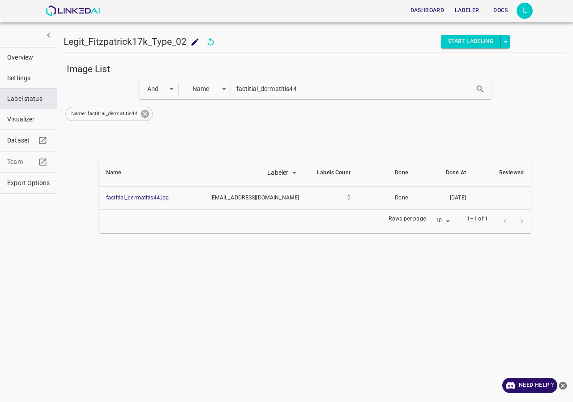
drag, startPoint x: 147, startPoint y: 120, endPoint x: 145, endPoint y: 116, distance: 4.6
click at [146, 118] on div "Name: factitial_dermatitis44" at bounding box center [108, 114] width 87 height 14
click at [145, 116] on icon at bounding box center [145, 114] width 8 height 8
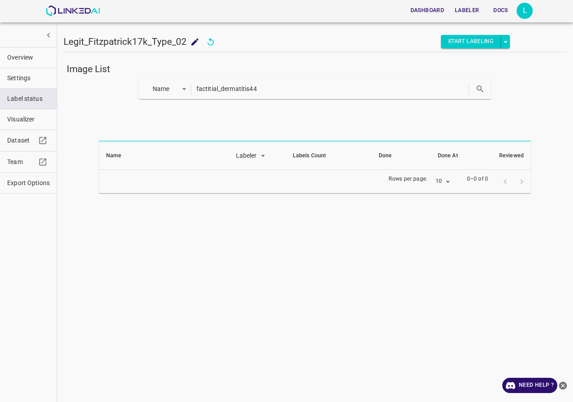
drag, startPoint x: 270, startPoint y: 87, endPoint x: 122, endPoint y: 99, distance: 148.6
click at [122, 99] on div "Name key factitial_dermatitis44" at bounding box center [315, 89] width 504 height 20
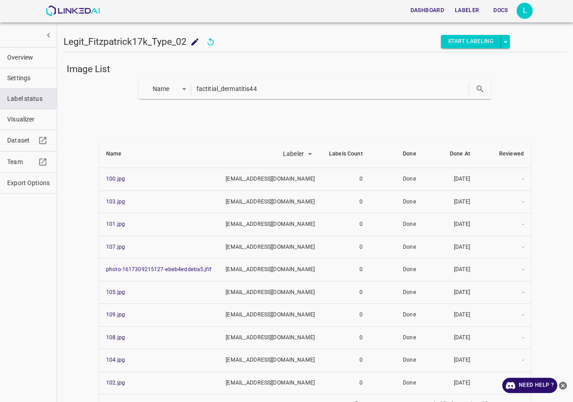
paste input "hailey_hailey_disease39"
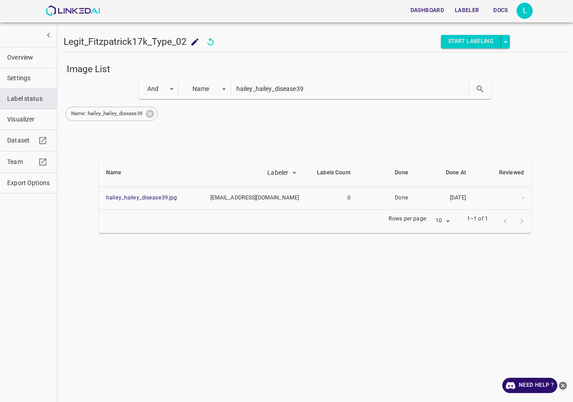
drag, startPoint x: 152, startPoint y: 112, endPoint x: 159, endPoint y: 105, distance: 9.8
click at [152, 113] on icon at bounding box center [150, 114] width 8 height 8
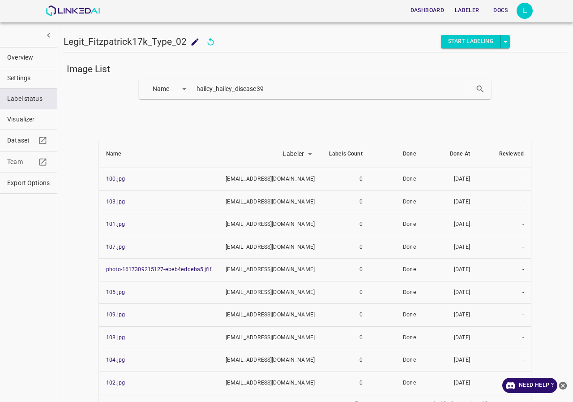
drag, startPoint x: 297, startPoint y: 93, endPoint x: 195, endPoint y: 86, distance: 101.9
click at [197, 86] on input "hailey_hailey_disease39" at bounding box center [332, 88] width 271 height 13
paste input "lupus-pernio13"
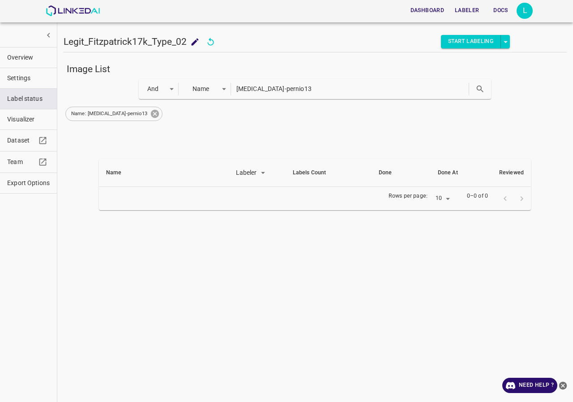
click at [151, 114] on icon at bounding box center [155, 114] width 8 height 8
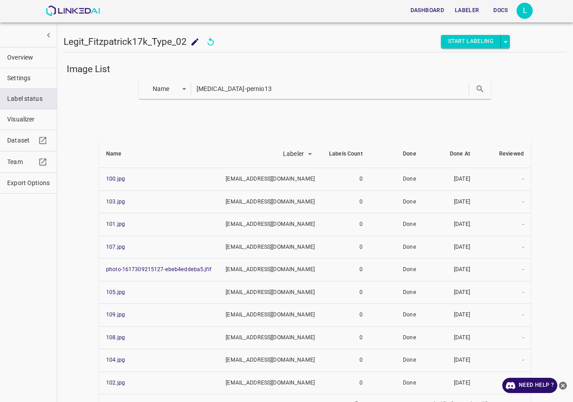
drag, startPoint x: 209, startPoint y: 89, endPoint x: 148, endPoint y: 90, distance: 60.9
click at [148, 90] on div "Name key lupus-pernio13" at bounding box center [315, 89] width 353 height 20
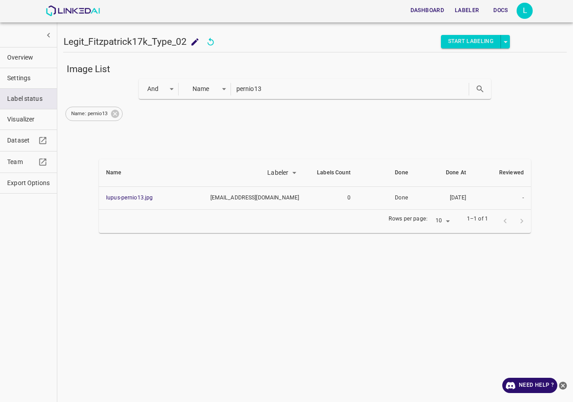
drag, startPoint x: 153, startPoint y: 196, endPoint x: 155, endPoint y: 227, distance: 31.4
click at [148, 251] on div "Image List And and Name key pernio13 Name: pernio13 Name Labeler labeler Labels…" at bounding box center [315, 227] width 504 height 336
click at [113, 112] on icon at bounding box center [115, 114] width 10 height 10
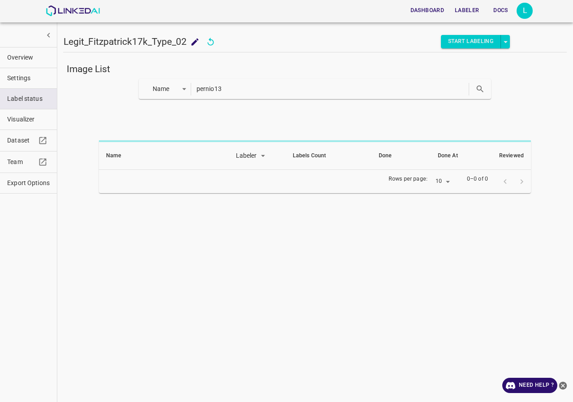
drag, startPoint x: 252, startPoint y: 99, endPoint x: 110, endPoint y: 99, distance: 141.9
click at [110, 99] on div "Image List Name key pernio13 Name Labeler labeler Labels Count Done Done At Rev…" at bounding box center [315, 128] width 504 height 130
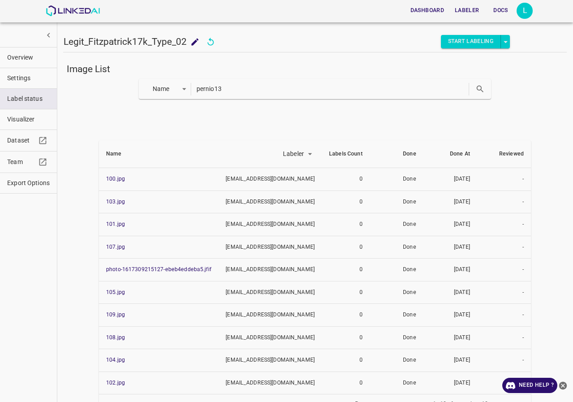
paste input "myiasis-furuncular_myiais15"
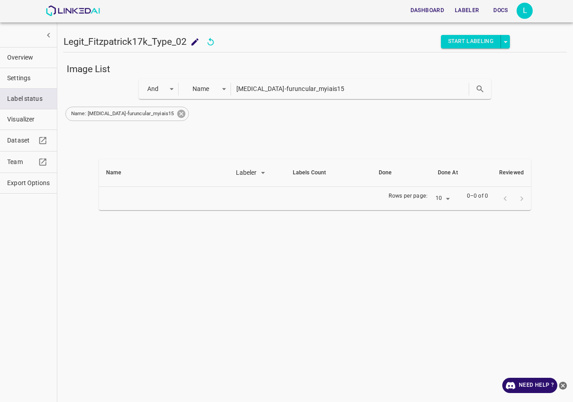
click at [177, 113] on icon at bounding box center [181, 114] width 8 height 8
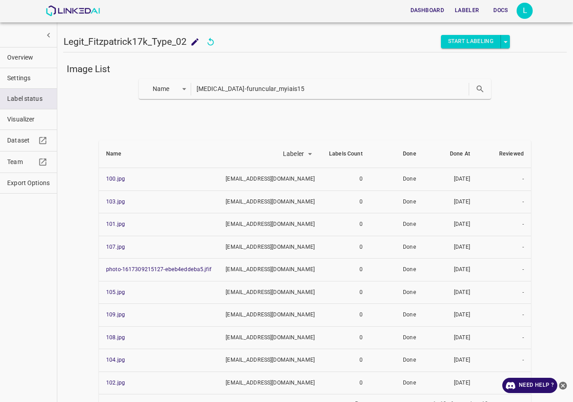
drag, startPoint x: 219, startPoint y: 86, endPoint x: 133, endPoint y: 86, distance: 86.4
click at [133, 86] on div "Name key myiasis-furuncular_myiais15" at bounding box center [315, 89] width 504 height 20
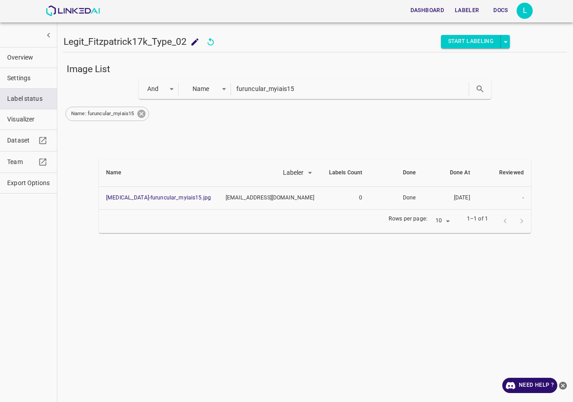
click at [144, 116] on icon at bounding box center [141, 114] width 8 height 8
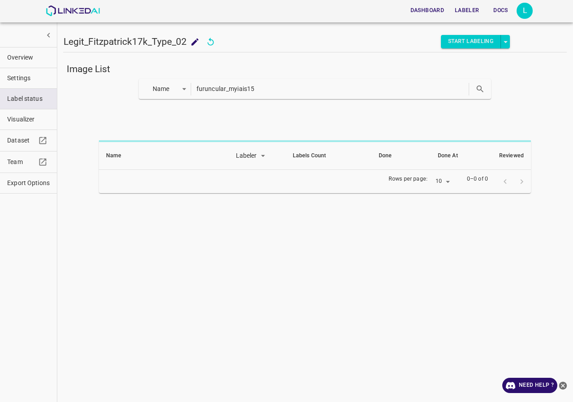
drag, startPoint x: 287, startPoint y: 85, endPoint x: 55, endPoint y: 88, distance: 232.9
click at [57, 88] on div "Legit_Fitzpatrick17k_Type_02 Legit_Fitzpatrick17k_Type_02 Start Labeling Image …" at bounding box center [315, 201] width 516 height 402
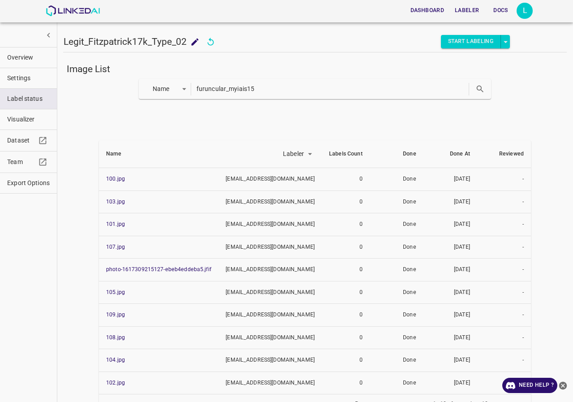
paste input "norwegian_scabies17"
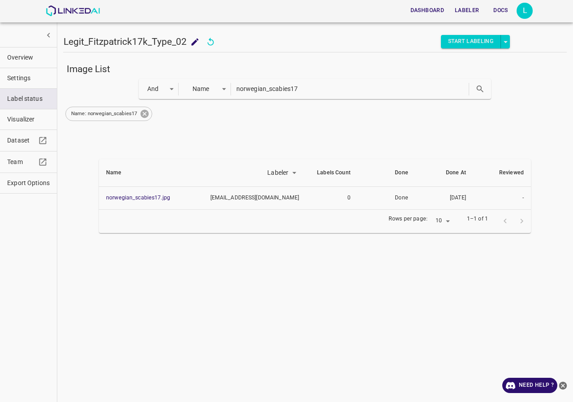
click at [143, 113] on icon at bounding box center [145, 114] width 10 height 10
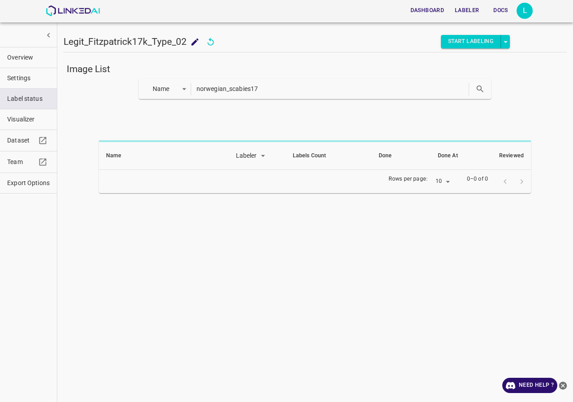
drag, startPoint x: 300, startPoint y: 87, endPoint x: 61, endPoint y: 87, distance: 239.1
click at [61, 87] on div "Legit_Fitzpatrick17k_Type_02 Legit_Fitzpatrick17k_Type_02 Start Labeling Image …" at bounding box center [315, 201] width 516 height 402
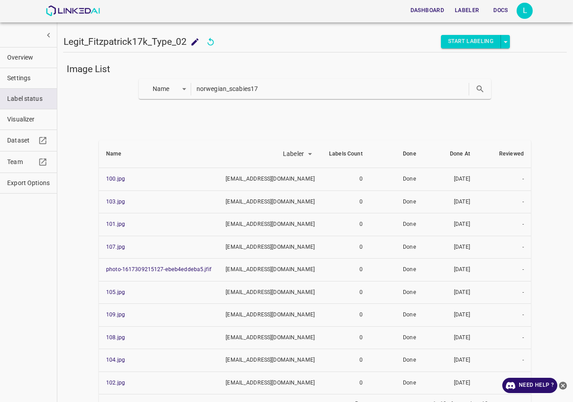
paste input "psoriasis_nail61"
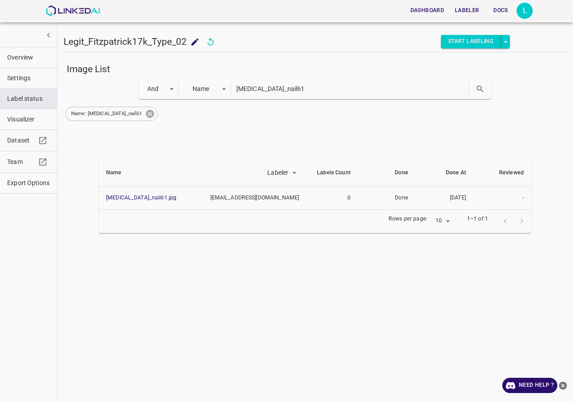
click at [146, 113] on icon at bounding box center [150, 114] width 8 height 8
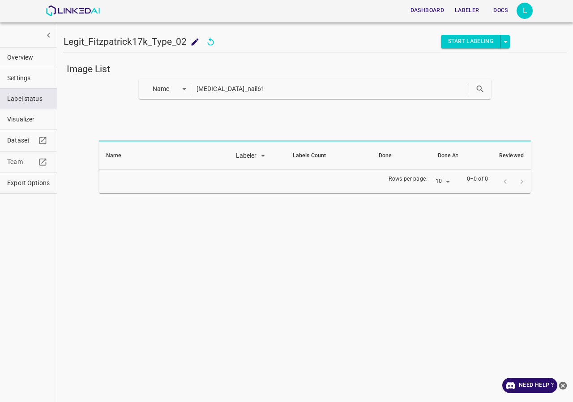
drag, startPoint x: 266, startPoint y: 84, endPoint x: 96, endPoint y: 94, distance: 170.0
click at [96, 94] on div "Name key psoriasis_nail61" at bounding box center [315, 89] width 504 height 20
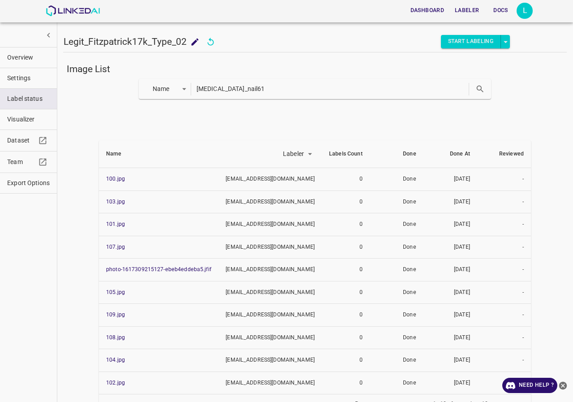
paste input "urticaria-pigmentosa43"
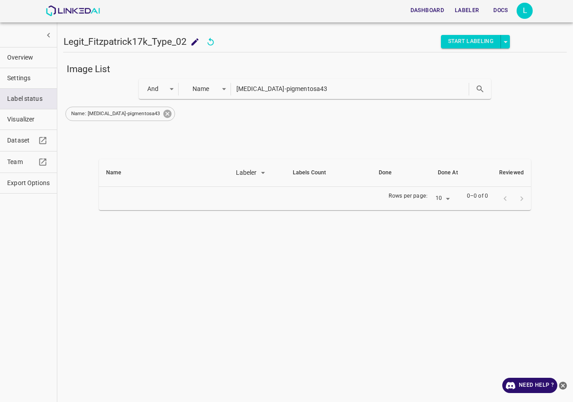
click at [163, 115] on icon at bounding box center [168, 114] width 10 height 10
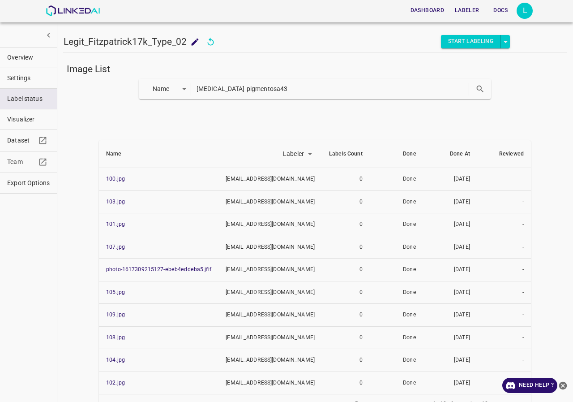
drag, startPoint x: 223, startPoint y: 87, endPoint x: 145, endPoint y: 88, distance: 78.8
click at [145, 88] on div "Name key urticaria-pigmentosa43" at bounding box center [315, 89] width 353 height 20
click at [257, 87] on input "piigmentosa43" at bounding box center [332, 88] width 271 height 13
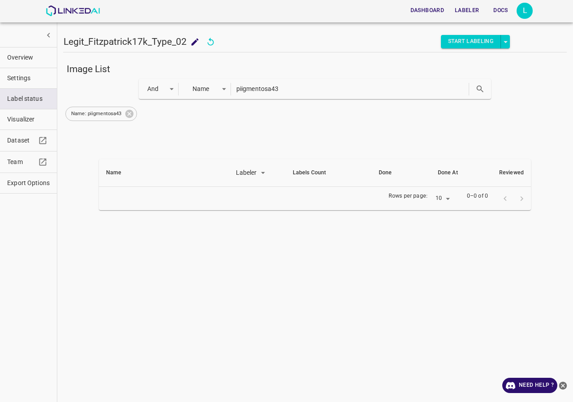
click at [241, 86] on input "piigmentosa43" at bounding box center [351, 88] width 231 height 13
type input "pigmentosa43"
click at [130, 113] on icon at bounding box center [129, 114] width 10 height 10
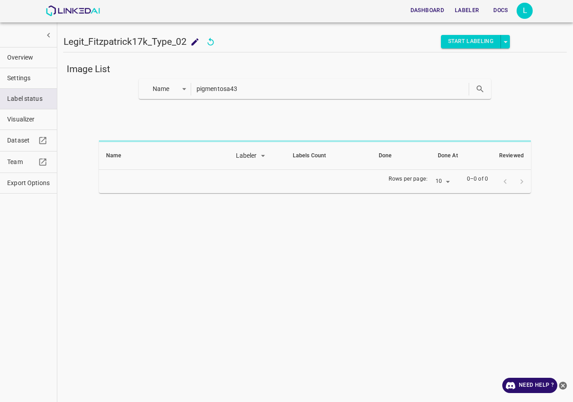
click at [282, 94] on input "pigmentosa43" at bounding box center [332, 88] width 271 height 13
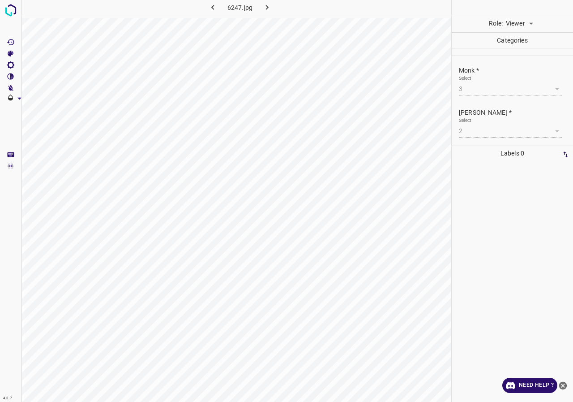
click at [515, 26] on body "4.3.7 6247.jpg Role: Viewer viewer Categories Monk * Select 3 3 [PERSON_NAME] *…" at bounding box center [286, 201] width 573 height 402
click at [512, 58] on li "Labeler" at bounding box center [519, 58] width 40 height 15
type input "labeler"
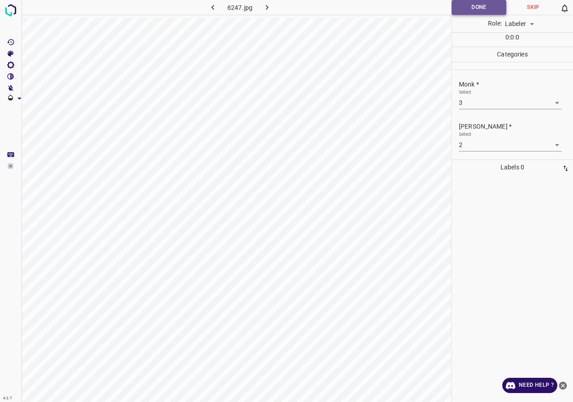
click at [483, 9] on button "Done" at bounding box center [479, 7] width 55 height 15
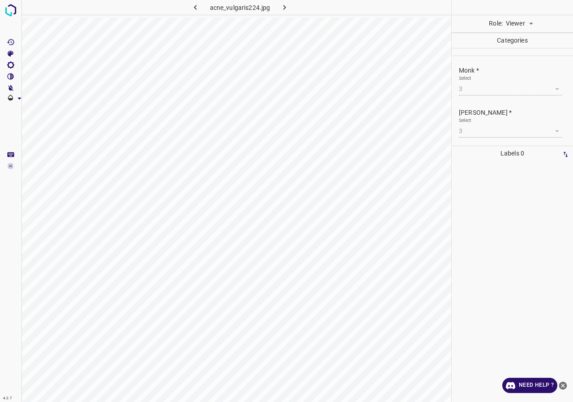
click at [524, 23] on body "4.3.7 acne_vulgaris224.jpg Role: Viewer viewer Categories Monk * Select 3 3 Fit…" at bounding box center [286, 201] width 573 height 402
click at [519, 55] on li "Labeler" at bounding box center [519, 58] width 40 height 15
type input "labeler"
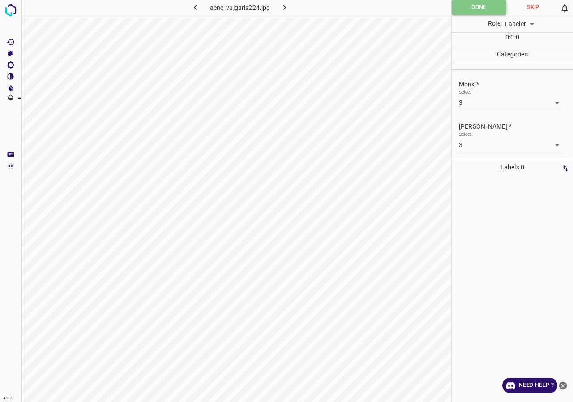
click at [483, 12] on button "Done" at bounding box center [479, 7] width 55 height 15
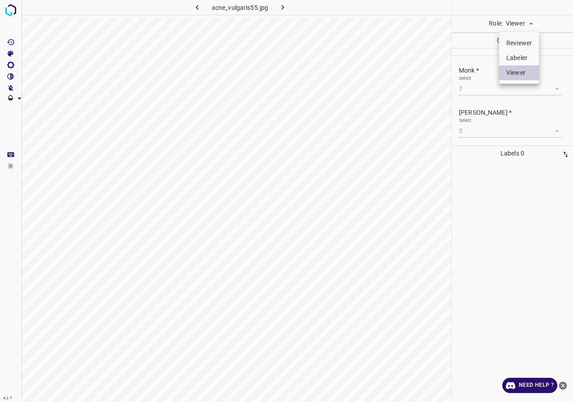
click at [509, 26] on body "4.3.7 acne_vulgaris55.jpg Role: Viewer viewer Categories Monk * Select 7 7 [PER…" at bounding box center [286, 201] width 573 height 402
click at [534, 55] on li "Labeler" at bounding box center [519, 58] width 40 height 15
type input "labeler"
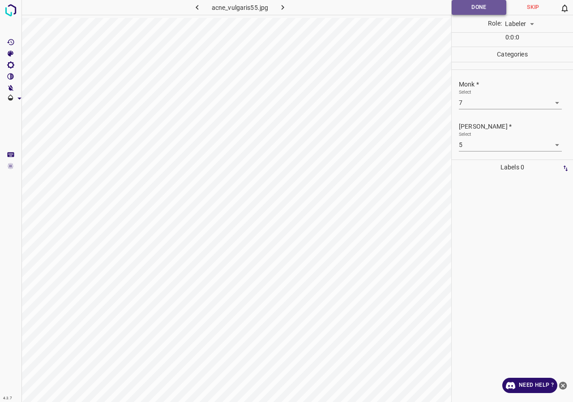
click at [467, 4] on button "Done" at bounding box center [479, 7] width 55 height 15
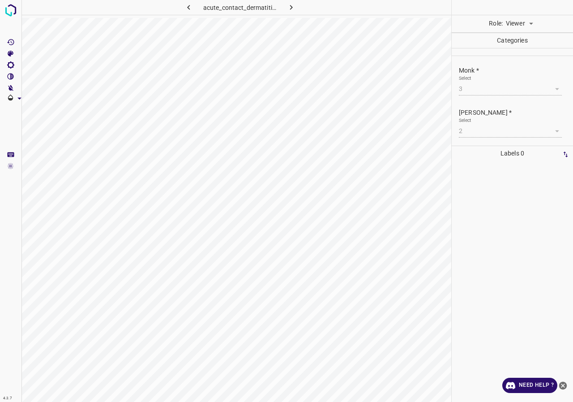
click at [518, 24] on body "4.3.7 acute_contact_dermatitis14.jpg Role: Viewer viewer Categories Monk * Sele…" at bounding box center [286, 201] width 573 height 402
click at [519, 55] on li "Labeler" at bounding box center [519, 58] width 40 height 15
type input "labeler"
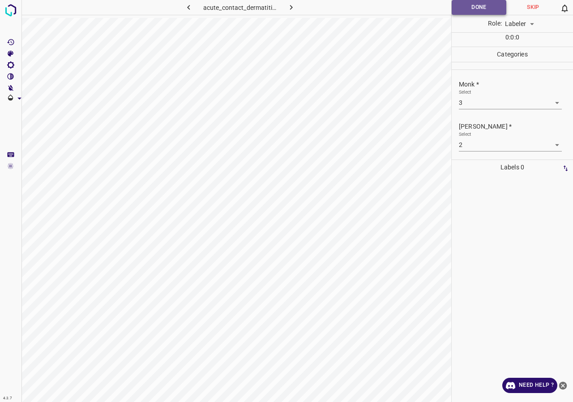
click at [493, 9] on button "Done" at bounding box center [479, 7] width 55 height 15
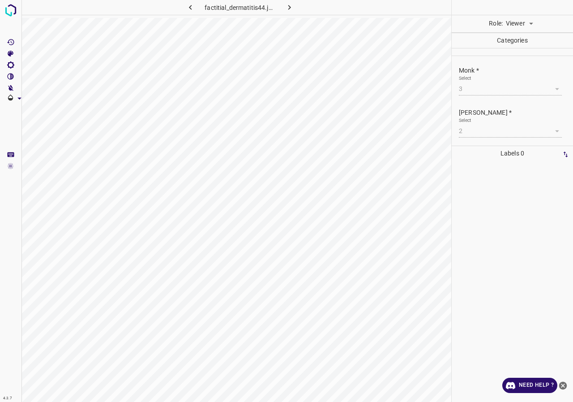
click at [513, 21] on body "4.3.7 factitial_dermatitis44.jpg Role: Viewer viewer Categories Monk * Select 3…" at bounding box center [286, 201] width 573 height 402
click at [523, 53] on li "Labeler" at bounding box center [519, 58] width 40 height 15
type input "labeler"
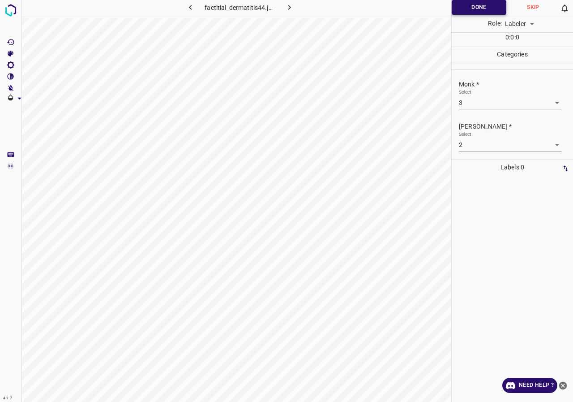
click at [479, 8] on button "Done" at bounding box center [479, 7] width 55 height 15
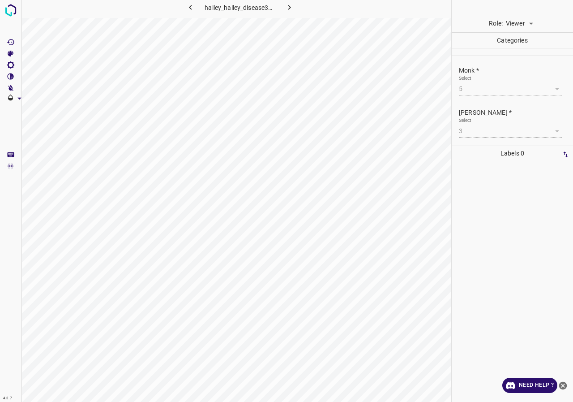
click at [519, 27] on body "4.3.7 hailey_hailey_disease39.jpg Role: Viewer viewer Categories Monk * Select …" at bounding box center [286, 201] width 573 height 402
click at [515, 57] on li "Labeler" at bounding box center [519, 58] width 40 height 15
type input "labeler"
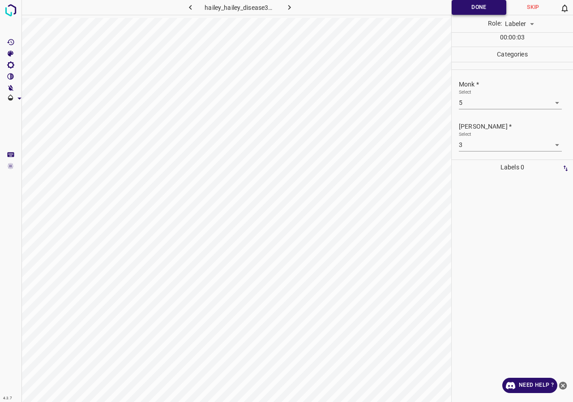
click at [478, 13] on button "Done" at bounding box center [479, 7] width 55 height 15
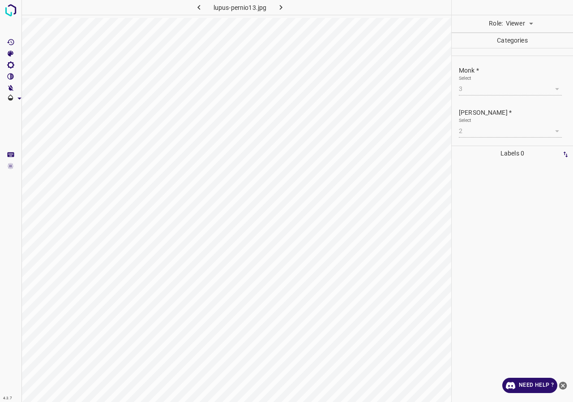
click at [515, 22] on body "4.3.7 lupus-pernio13.jpg Role: Viewer viewer Categories Monk * Select 3 3 [PERS…" at bounding box center [286, 201] width 573 height 402
click at [510, 57] on li "Labeler" at bounding box center [519, 58] width 40 height 15
type input "labeler"
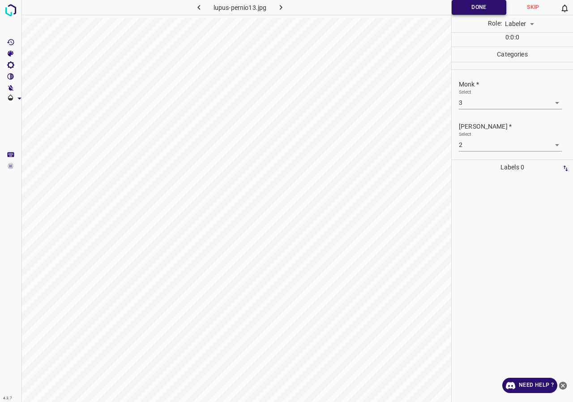
click at [480, 6] on button "Done" at bounding box center [479, 7] width 55 height 15
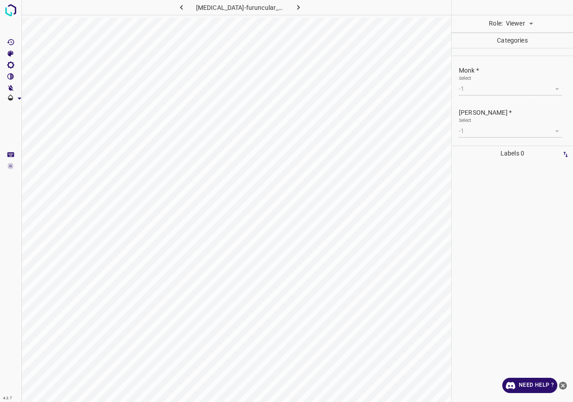
click at [526, 22] on body "4.3.7 [MEDICAL_DATA]-furuncular_myiais15.jpg Role: Viewer viewer Categories Mon…" at bounding box center [286, 201] width 573 height 402
click at [510, 58] on li "Labeler" at bounding box center [519, 58] width 40 height 15
type input "labeler"
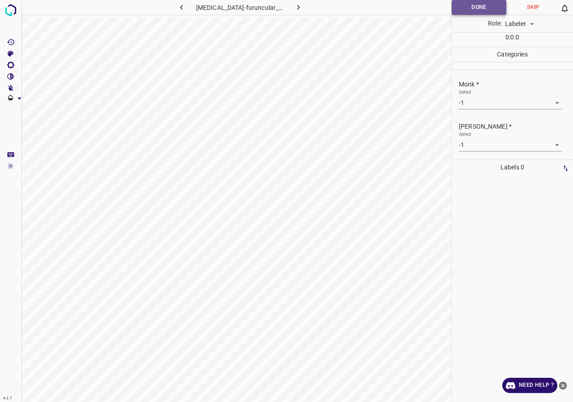
click at [485, 7] on button "Done" at bounding box center [479, 7] width 55 height 15
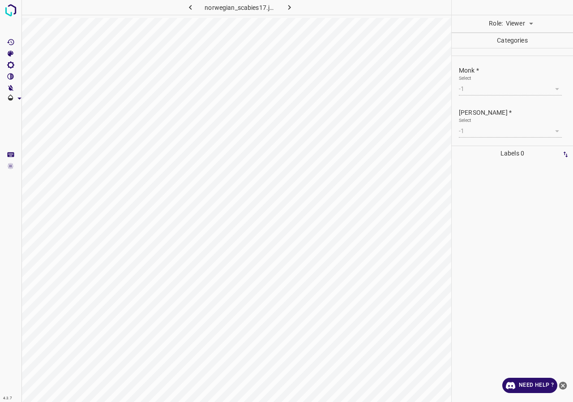
click at [503, 22] on div "Viewer viewer" at bounding box center [519, 23] width 33 height 17
click at [514, 24] on body "4.3.7 norwegian_scabies17.jpg Role: Viewer viewer Categories Monk * Select -1 -…" at bounding box center [286, 201] width 573 height 402
drag, startPoint x: 531, startPoint y: 60, endPoint x: 527, endPoint y: 57, distance: 4.8
click at [531, 60] on li "Labeler" at bounding box center [519, 58] width 40 height 15
type input "labeler"
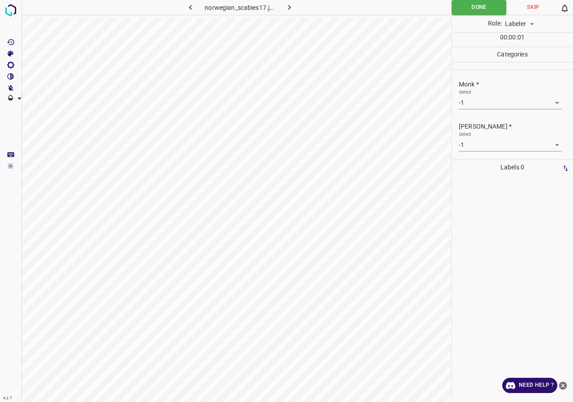
click at [514, 106] on body "4.3.7 norwegian_scabies17.jpg Done Skip 0 Role: Labeler labeler 00 : 00 : 01 Ca…" at bounding box center [286, 201] width 573 height 402
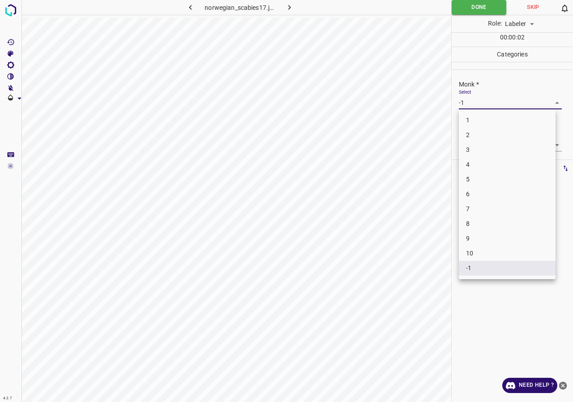
click at [470, 208] on li "7" at bounding box center [507, 208] width 97 height 15
type input "7"
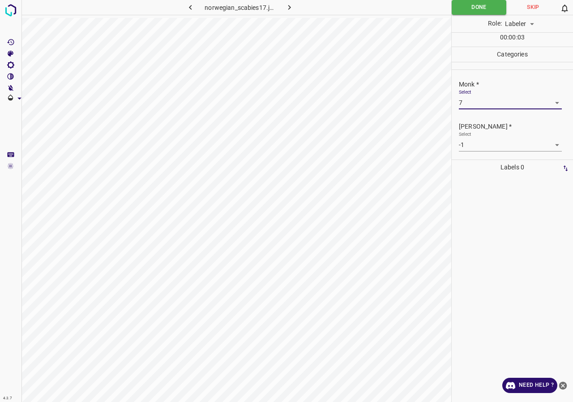
click at [480, 148] on body "4.3.7 norwegian_scabies17.jpg Done Skip 0 Role: Labeler labeler 00 : 00 : 03 Ca…" at bounding box center [286, 201] width 573 height 402
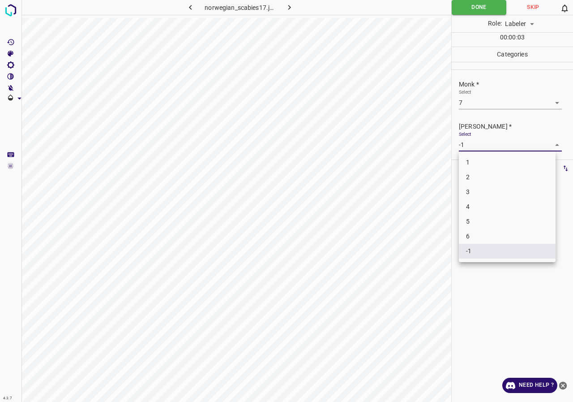
drag, startPoint x: 474, startPoint y: 227, endPoint x: 478, endPoint y: 230, distance: 5.5
click at [474, 227] on li "5" at bounding box center [507, 221] width 97 height 15
type input "5"
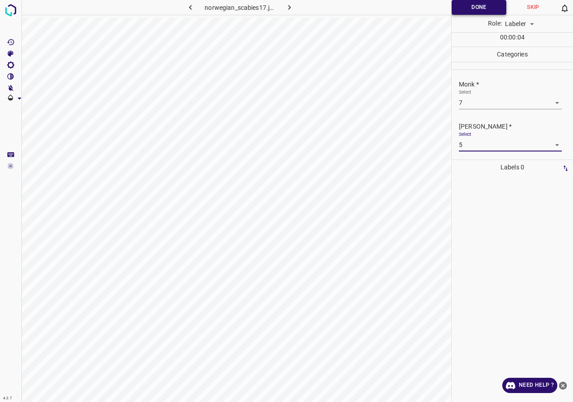
click at [468, 4] on button "Done" at bounding box center [479, 7] width 55 height 15
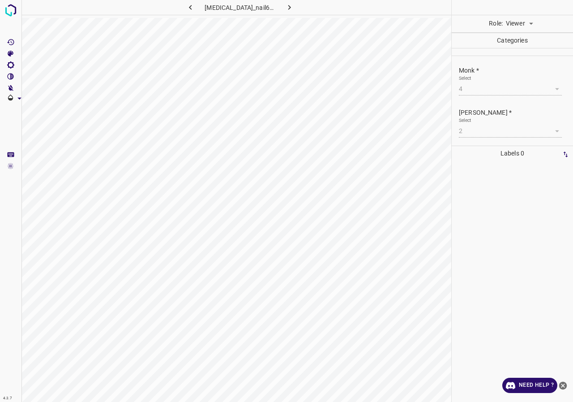
click at [512, 19] on body "4.3.7 [MEDICAL_DATA]_nail61.jpg Role: Viewer viewer Categories Monk * Select 4 …" at bounding box center [286, 201] width 573 height 402
click at [523, 56] on li "Labeler" at bounding box center [519, 58] width 40 height 15
type input "labeler"
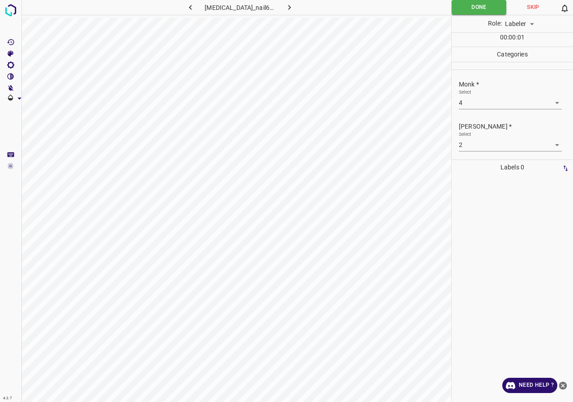
click at [479, 106] on body "4.3.7 psoriasis_nail61.jpg Done Skip 0 Role: Labeler labeler 00 : 00 : 01 Categ…" at bounding box center [286, 201] width 573 height 402
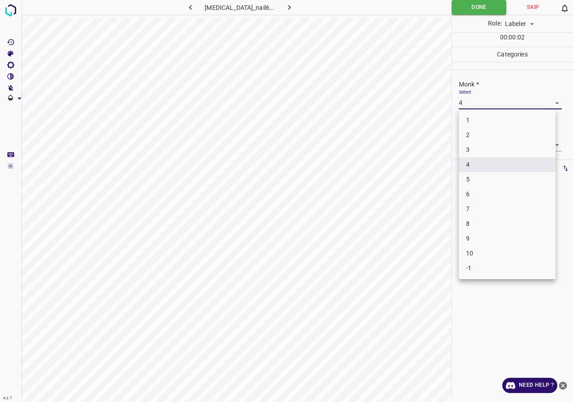
drag, startPoint x: 485, startPoint y: 151, endPoint x: 485, endPoint y: 86, distance: 65.8
click at [485, 151] on li "3" at bounding box center [507, 149] width 97 height 15
type input "3"
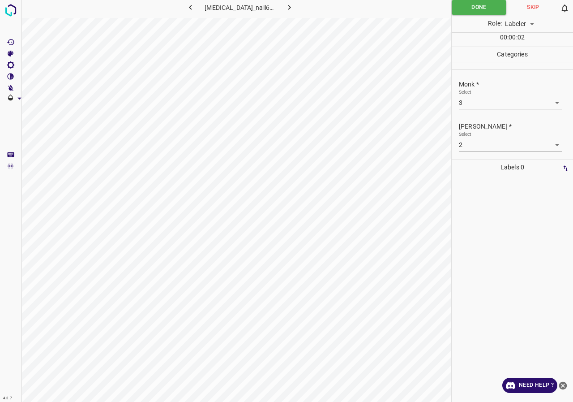
click at [472, 16] on div "Role: Labeler labeler" at bounding box center [512, 23] width 121 height 17
click at [473, 7] on button "Done" at bounding box center [479, 7] width 55 height 15
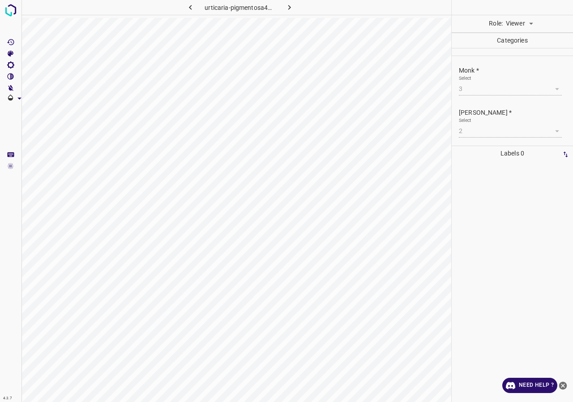
click at [515, 26] on body "4.3.7 urticaria-pigmentosa43.jpg Role: Viewer viewer Categories Monk * Select 3…" at bounding box center [286, 201] width 573 height 402
click at [520, 55] on li "Labeler" at bounding box center [519, 58] width 40 height 15
type input "labeler"
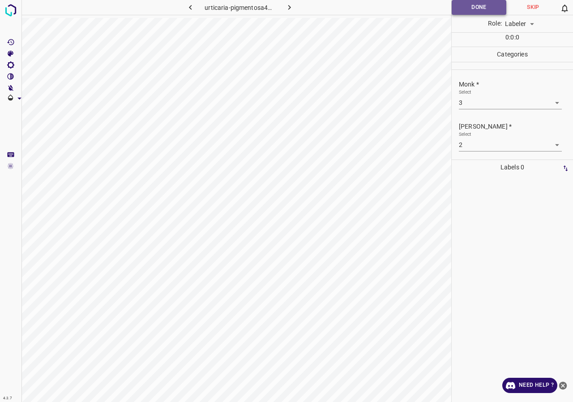
click at [489, 9] on button "Done" at bounding box center [479, 7] width 55 height 15
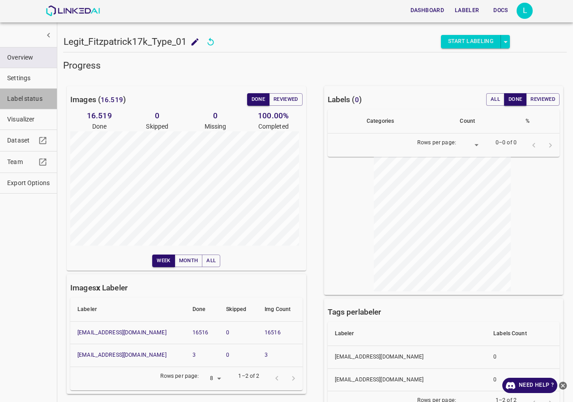
click at [38, 97] on span "Label status" at bounding box center [28, 98] width 43 height 9
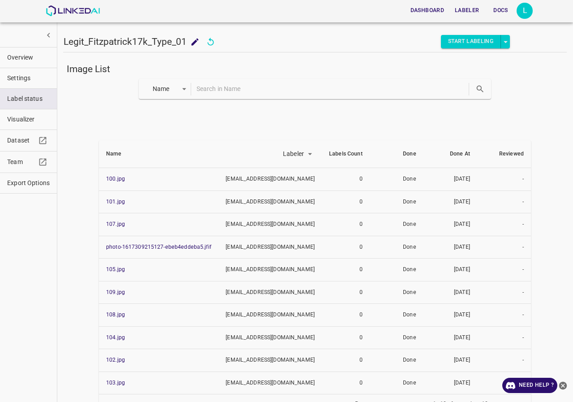
click at [231, 86] on input "text" at bounding box center [332, 88] width 271 height 13
paste input "5958"
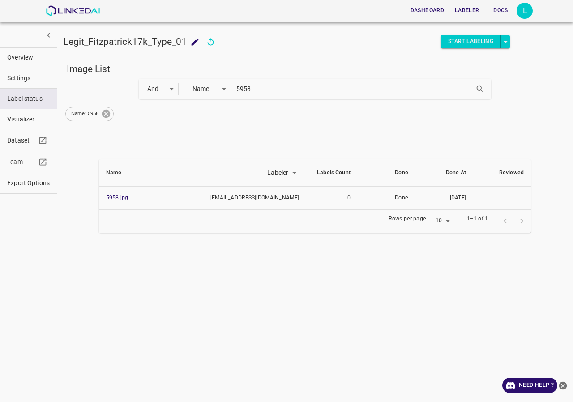
click at [107, 118] on icon at bounding box center [106, 114] width 10 height 10
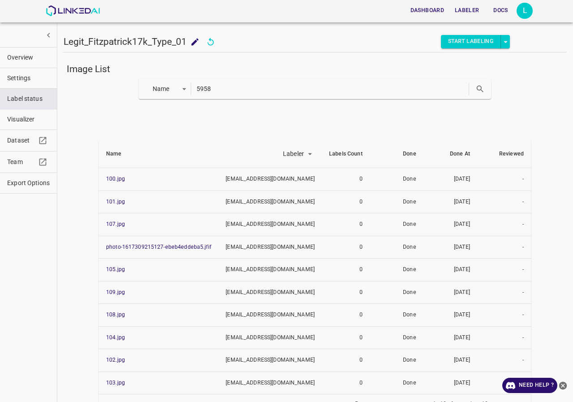
drag, startPoint x: 228, startPoint y: 87, endPoint x: 103, endPoint y: 90, distance: 125.4
click at [103, 90] on div "Name key 5958" at bounding box center [315, 89] width 504 height 20
paste input "ehlers_danlos_syndrome65"
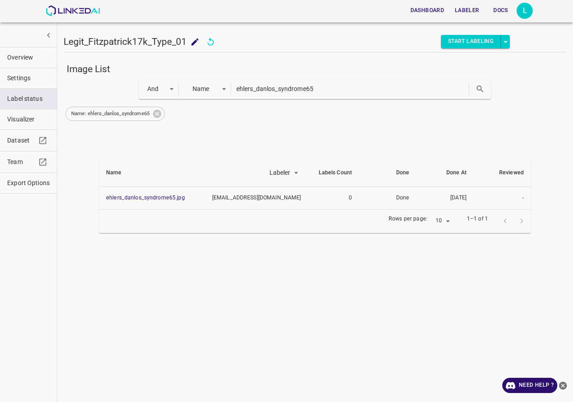
drag, startPoint x: 150, startPoint y: 201, endPoint x: 137, endPoint y: 240, distance: 40.6
click at [127, 291] on div "Image List And and Name key ehlers_danlos_syndrome65 Name: ehlers_danlos_syndro…" at bounding box center [315, 227] width 504 height 336
click at [155, 111] on icon at bounding box center [157, 114] width 8 height 8
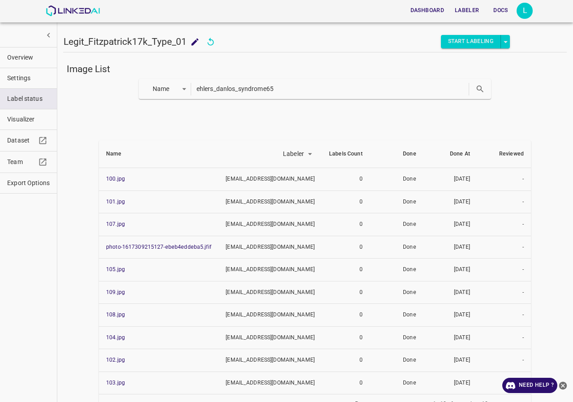
drag, startPoint x: 282, startPoint y: 85, endPoint x: 88, endPoint y: 86, distance: 193.9
click at [88, 86] on div "Name key ehlers_danlos_syndrome65" at bounding box center [315, 89] width 504 height 20
paste input "rytrasma2"
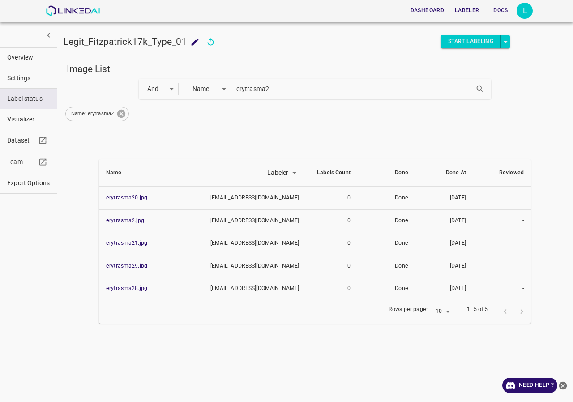
click at [120, 114] on icon at bounding box center [121, 114] width 8 height 8
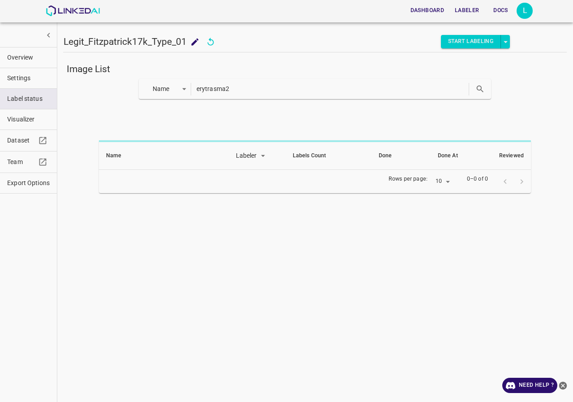
drag, startPoint x: 257, startPoint y: 87, endPoint x: 69, endPoint y: 94, distance: 188.2
click at [69, 94] on div "Name key erytrasma2" at bounding box center [315, 89] width 504 height 20
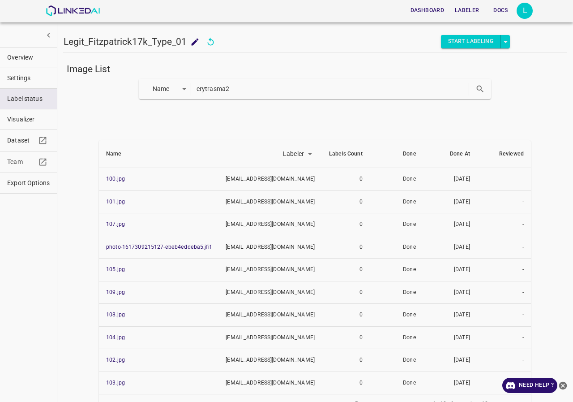
paste input "scleromyxedema29"
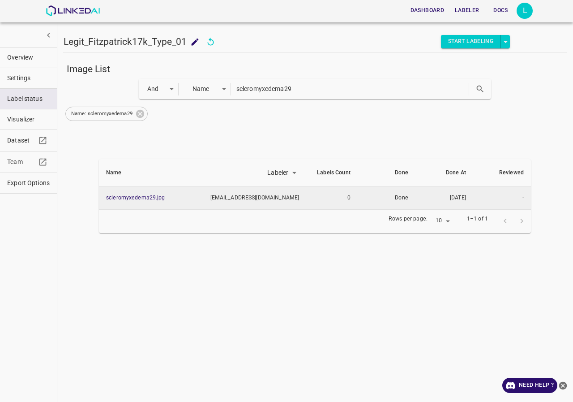
type input "scleromyxedema29"
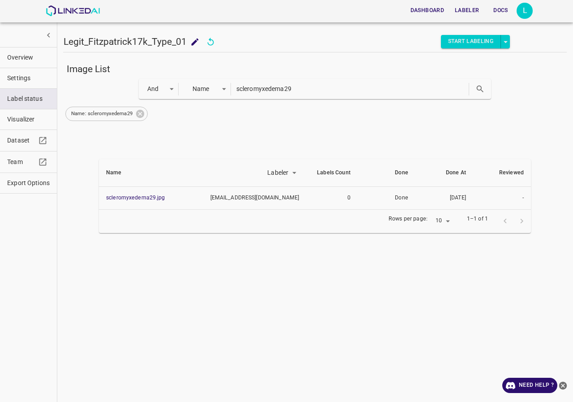
drag, startPoint x: 143, startPoint y: 194, endPoint x: 143, endPoint y: 210, distance: 15.7
click at [121, 247] on div "Image List And and Name key scleromyxedema29 Name: scleromyxedema29 Name Labele…" at bounding box center [315, 227] width 504 height 336
click at [21, 185] on span "Export Options" at bounding box center [28, 182] width 43 height 9
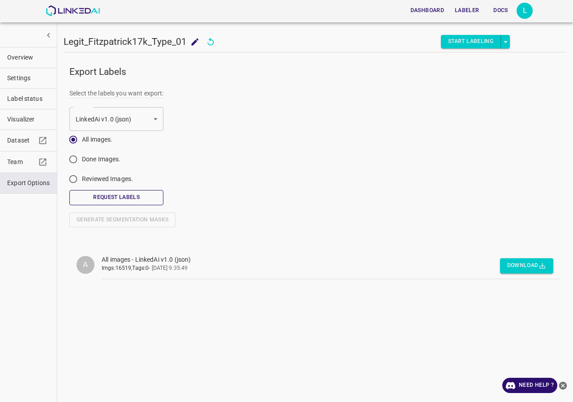
click at [120, 197] on button "Request Labels" at bounding box center [116, 197] width 94 height 15
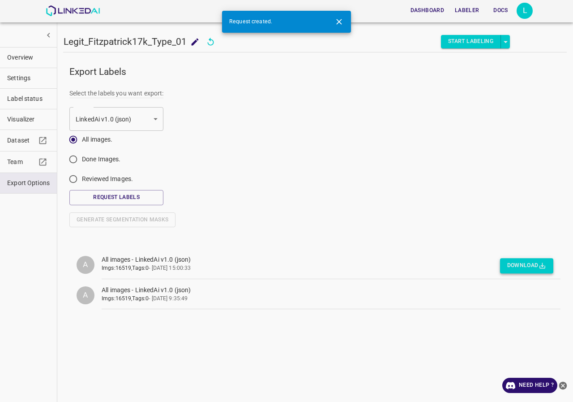
click at [534, 261] on button "Download" at bounding box center [526, 265] width 53 height 15
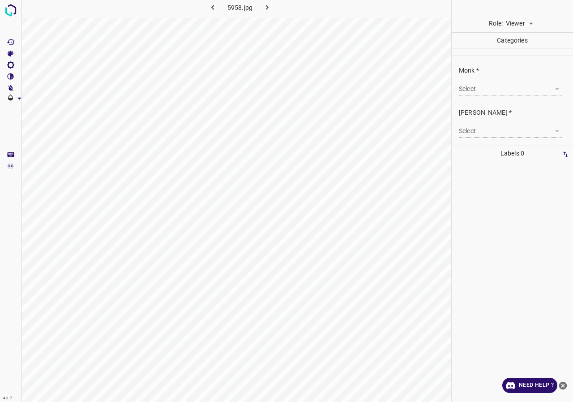
click at [530, 20] on body "4.3.7 5958.jpg Role: Viewer viewer Categories Monk * Select ​ Fitzpatrick * Sel…" at bounding box center [286, 201] width 573 height 402
click at [526, 59] on li "Labeler" at bounding box center [519, 58] width 40 height 15
type input "labeler"
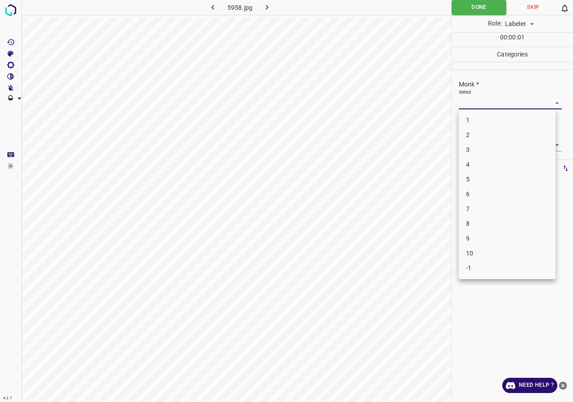
click at [490, 100] on body "4.3.7 5958.jpg Done Skip 0 Role: Labeler labeler 00 : 00 : 01 Categories Monk *…" at bounding box center [286, 201] width 573 height 402
click at [481, 147] on li "3" at bounding box center [507, 149] width 97 height 15
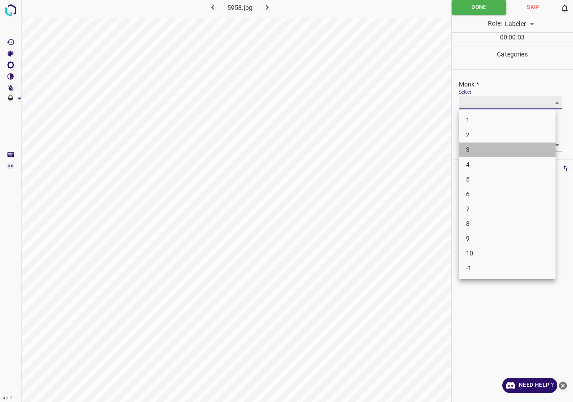
type input "3"
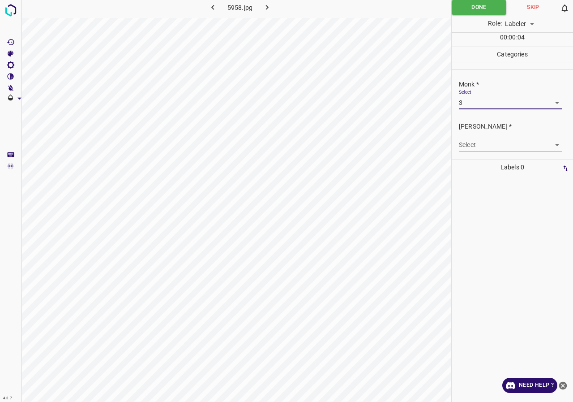
click at [479, 145] on body "4.3.7 5958.jpg Done Skip 0 Role: Labeler labeler 00 : 00 : 04 Categories Monk *…" at bounding box center [286, 201] width 573 height 402
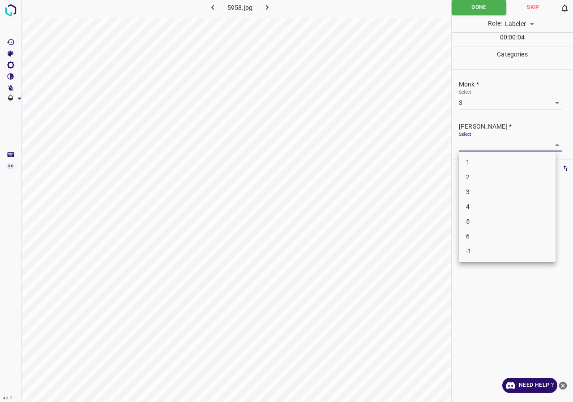
drag, startPoint x: 477, startPoint y: 177, endPoint x: 477, endPoint y: 171, distance: 6.3
click at [477, 177] on li "2" at bounding box center [507, 177] width 97 height 15
type input "2"
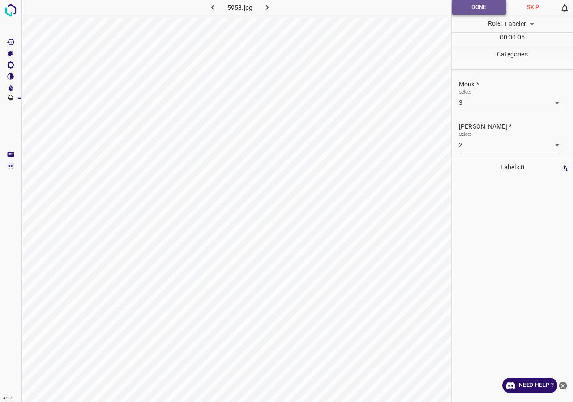
click at [468, 5] on button "Done" at bounding box center [479, 7] width 55 height 15
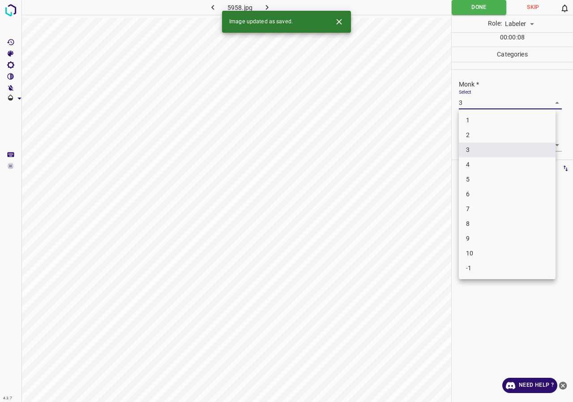
click at [478, 103] on body "4.3.7 5958.jpg Done Skip 0 Role: Labeler labeler 00 : 00 : 08 Categories Monk *…" at bounding box center [286, 201] width 573 height 402
click at [466, 163] on li "4" at bounding box center [507, 164] width 97 height 15
type input "4"
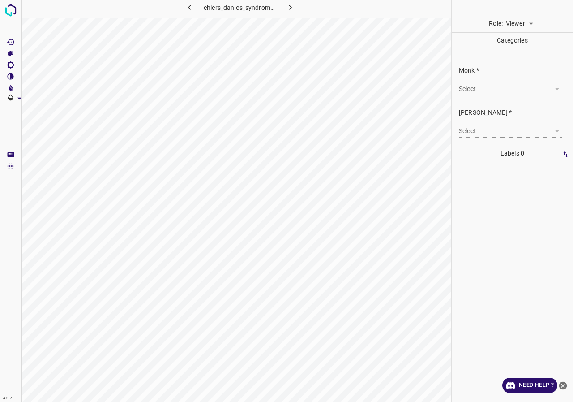
click at [522, 17] on body "4.3.7 ehlers_danlos_syndrome65.jpg Role: Viewer viewer Categories Monk * Select…" at bounding box center [286, 201] width 573 height 402
click at [520, 60] on li "Labeler" at bounding box center [519, 58] width 40 height 15
type input "labeler"
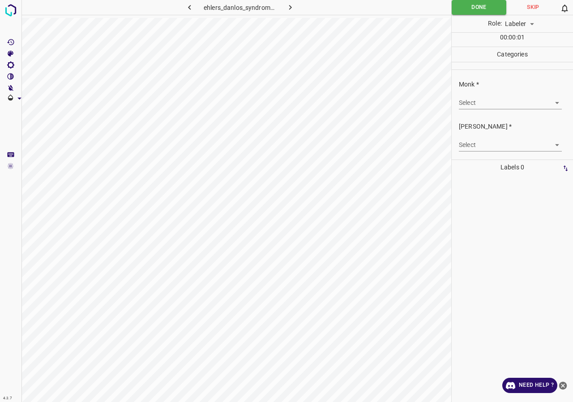
click at [473, 103] on body "4.3.7 ehlers_danlos_syndrome65.jpg Done Skip 0 Role: Labeler labeler 00 : 00 : …" at bounding box center [286, 201] width 573 height 402
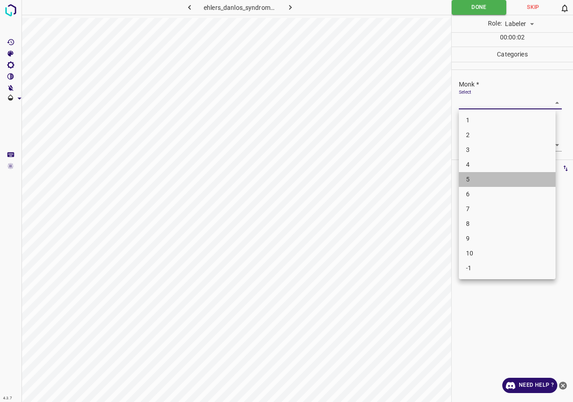
click at [481, 174] on li "5" at bounding box center [507, 179] width 97 height 15
click at [472, 104] on body "4.3.7 ehlers_danlos_syndrome65.jpg Done Skip 0 Role: Labeler labeler 00 : 00 : …" at bounding box center [286, 201] width 573 height 402
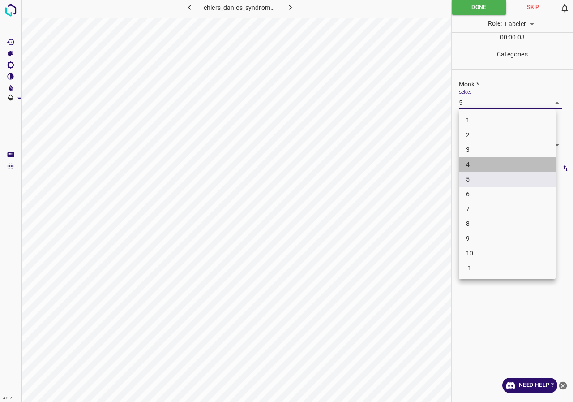
click at [479, 162] on li "4" at bounding box center [507, 164] width 97 height 15
type input "4"
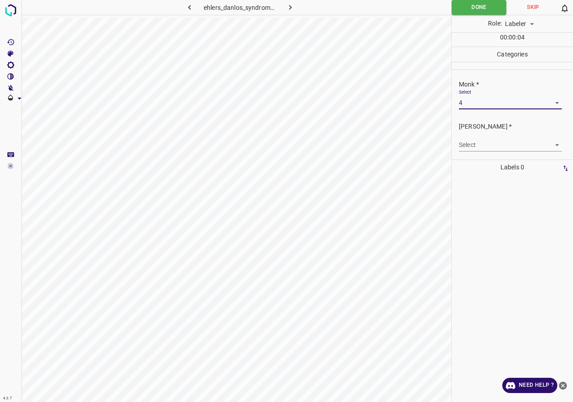
click at [471, 147] on body "4.3.7 ehlers_danlos_syndrome65.jpg Done Skip 0 Role: Labeler labeler 00 : 00 : …" at bounding box center [286, 201] width 573 height 402
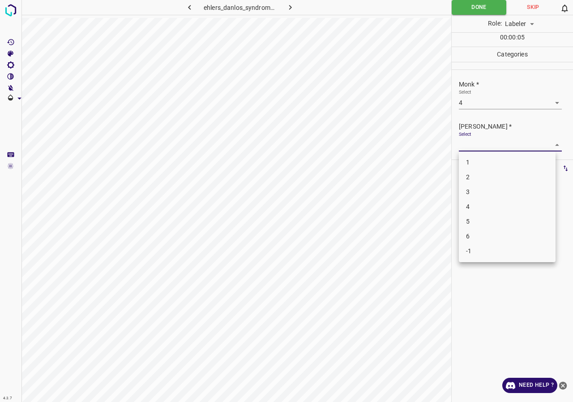
click at [475, 175] on li "2" at bounding box center [507, 177] width 97 height 15
type input "2"
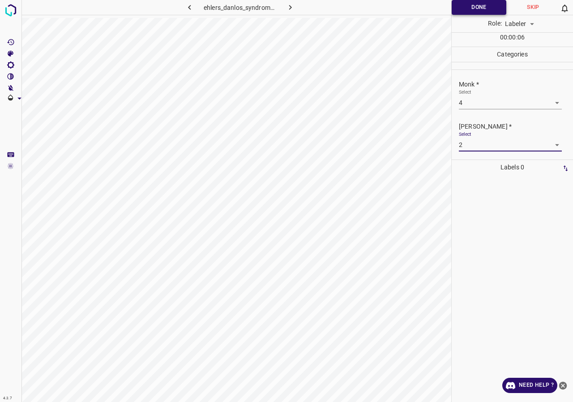
click at [476, 2] on button "Done" at bounding box center [479, 7] width 55 height 15
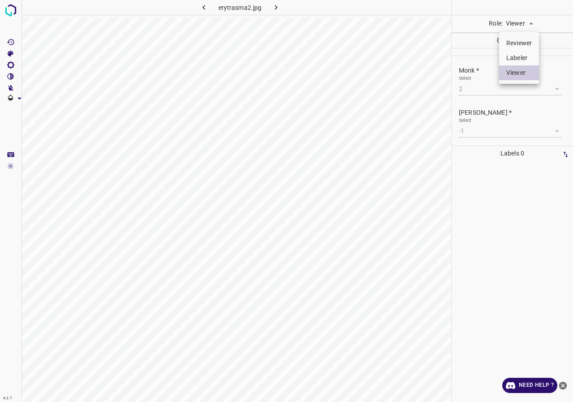
click at [527, 30] on body "4.3.7 erytrasma2.jpg Role: Viewer viewer Categories Monk * Select 2 2 Fitzpatri…" at bounding box center [286, 201] width 573 height 402
click at [523, 52] on li "Labeler" at bounding box center [519, 58] width 40 height 15
type input "labeler"
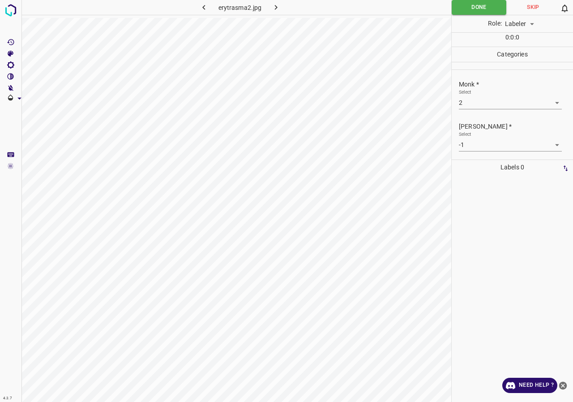
click at [478, 145] on body "4.3.7 erytrasma2.jpg Done Skip 0 Role: Labeler labeler 0 : 0 : 0 Categories Mon…" at bounding box center [286, 201] width 573 height 402
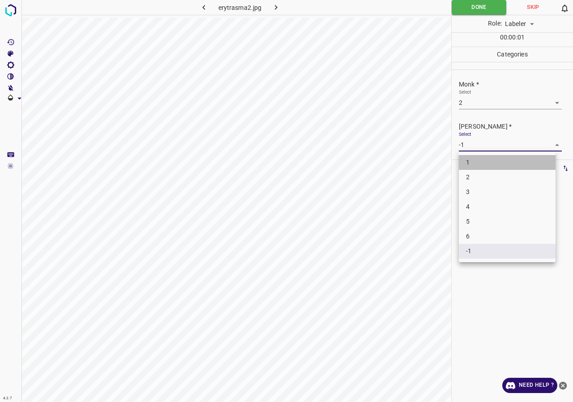
click at [485, 164] on li "1" at bounding box center [507, 162] width 97 height 15
type input "1"
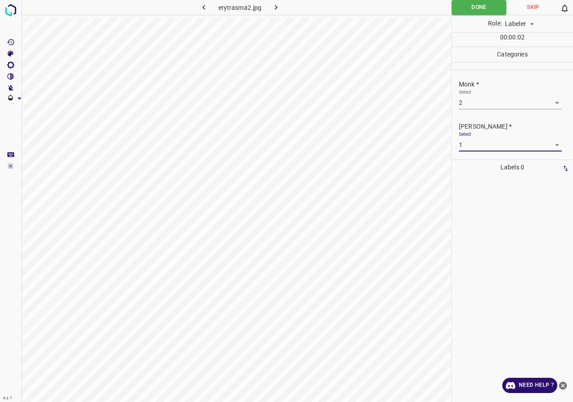
click at [489, 122] on p "[PERSON_NAME] *" at bounding box center [516, 126] width 114 height 9
click at [472, 12] on button "Done" at bounding box center [479, 7] width 55 height 15
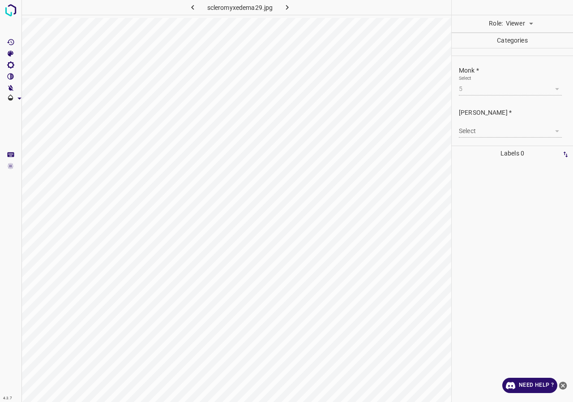
click at [525, 26] on body "4.3.7 scleromyxedema29.jpg Role: Viewer viewer Categories Monk * Select 5 5 [PE…" at bounding box center [286, 201] width 573 height 402
click at [521, 56] on li "Labeler" at bounding box center [519, 58] width 40 height 15
type input "labeler"
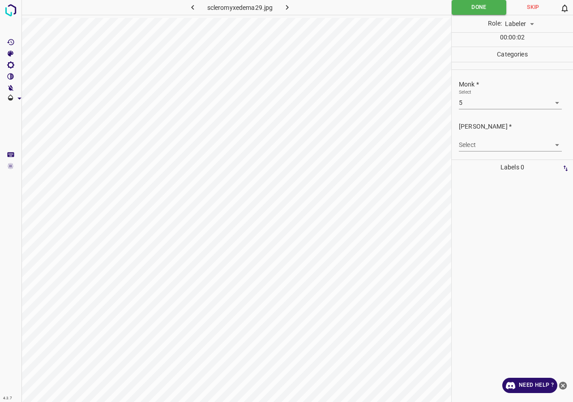
click at [502, 141] on body "4.3.7 scleromyxedema29.jpg Done Skip 0 Role: Labeler labeler 00 : 00 : 02 Categ…" at bounding box center [286, 201] width 573 height 402
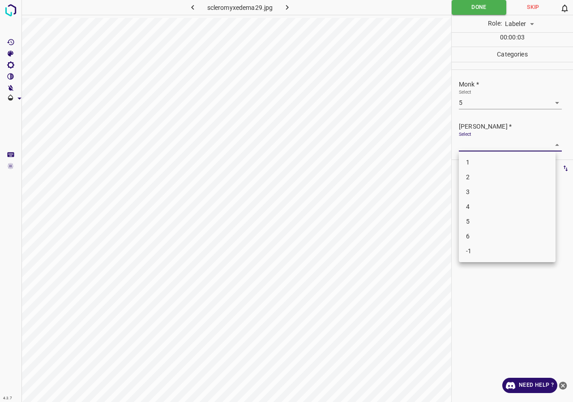
click at [481, 189] on li "3" at bounding box center [507, 191] width 97 height 15
type input "3"
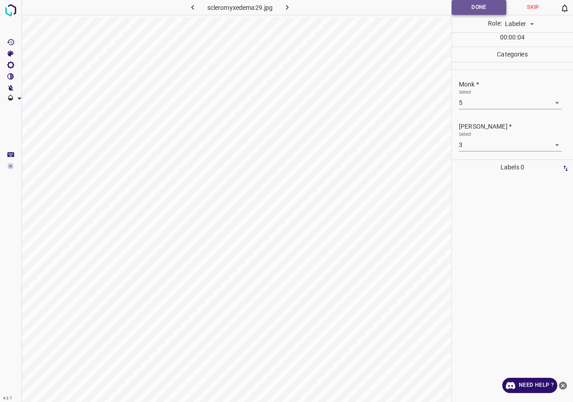
click at [470, 10] on button "Done" at bounding box center [479, 7] width 55 height 15
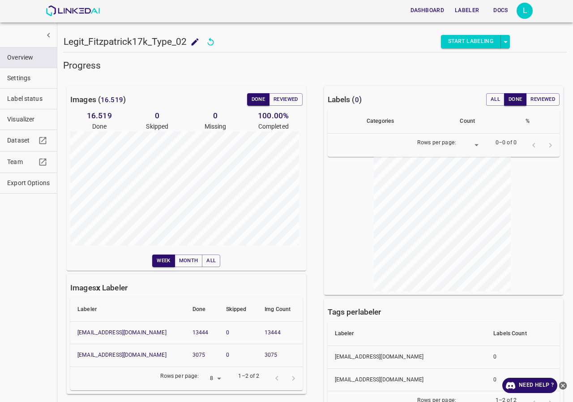
click at [16, 180] on span "Export Options" at bounding box center [28, 182] width 43 height 9
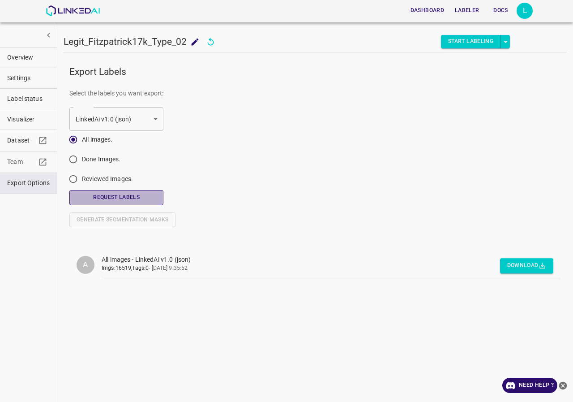
click at [125, 194] on button "Request Labels" at bounding box center [116, 197] width 94 height 15
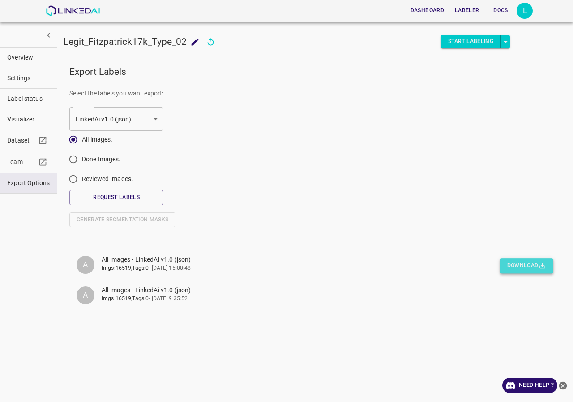
click at [538, 260] on button "Download" at bounding box center [526, 265] width 53 height 15
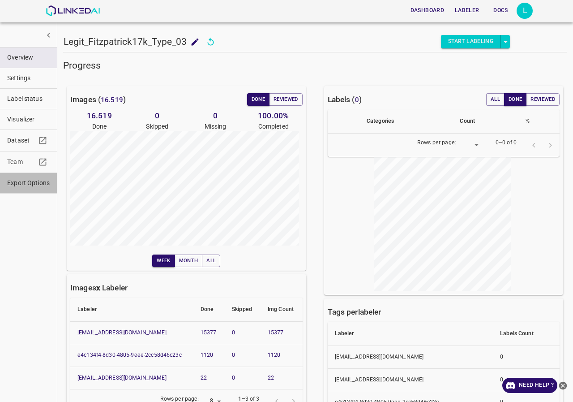
click at [12, 185] on span "Export Options" at bounding box center [28, 182] width 43 height 9
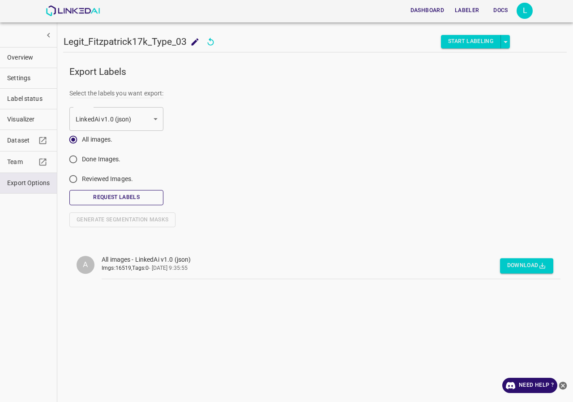
click at [102, 201] on button "Request Labels" at bounding box center [116, 197] width 94 height 15
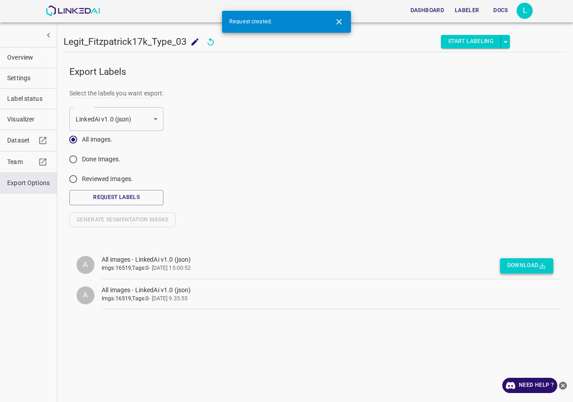
click at [519, 266] on button "Download" at bounding box center [526, 265] width 53 height 15
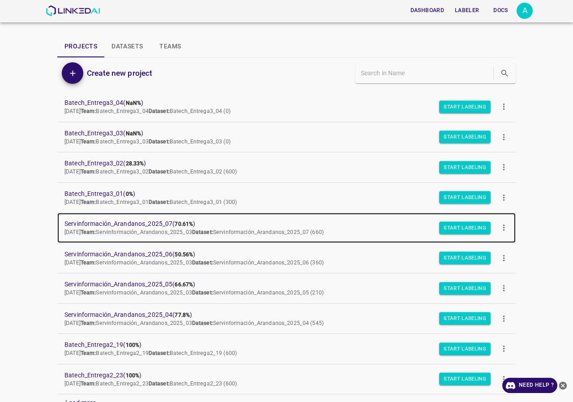
click at [129, 219] on span "Servinformación_Arandanos_2025_07 ( 70.61% )" at bounding box center [279, 223] width 430 height 9
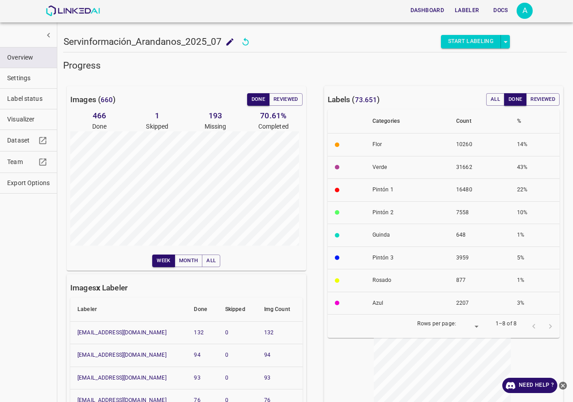
click at [20, 124] on span "Visualizer" at bounding box center [28, 119] width 43 height 9
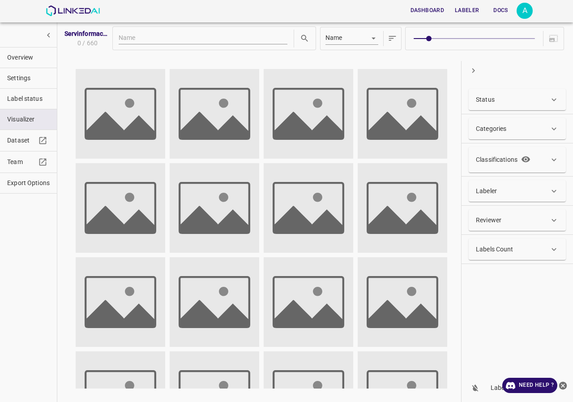
click at [503, 96] on div "Status" at bounding box center [512, 99] width 73 height 9
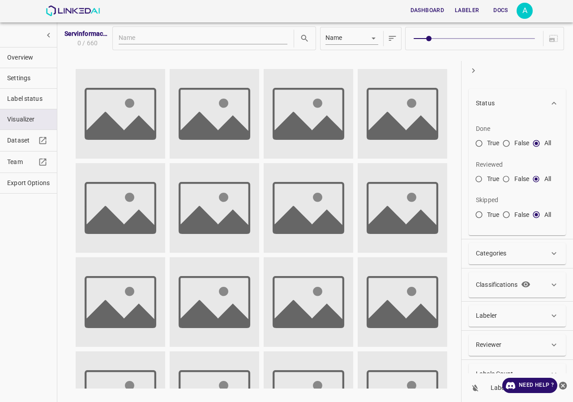
click at [506, 143] on input "False" at bounding box center [506, 145] width 16 height 16
radio input "true"
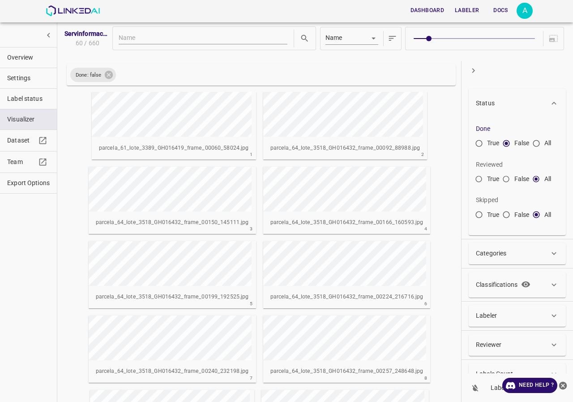
click at [26, 60] on span "Overview" at bounding box center [28, 57] width 43 height 9
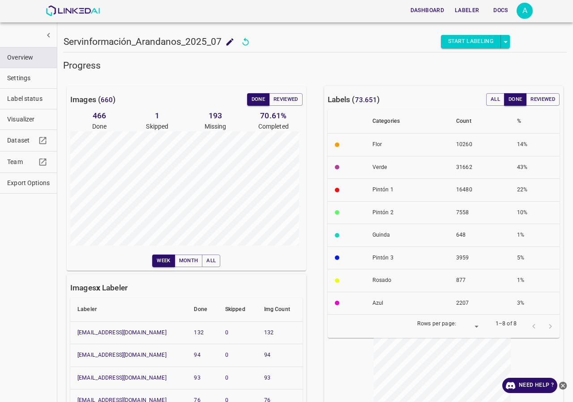
click at [21, 128] on button "Visualizer" at bounding box center [28, 119] width 57 height 20
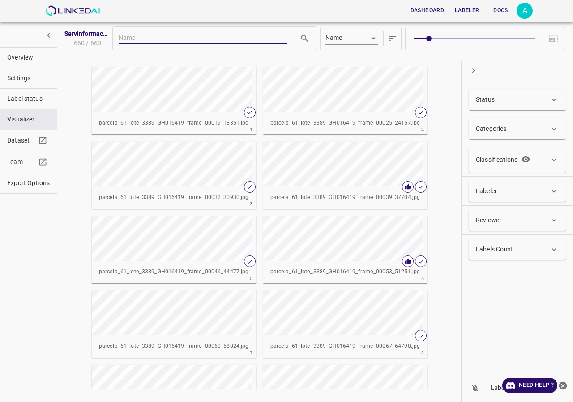
click at [36, 64] on button "Overview" at bounding box center [28, 57] width 57 height 20
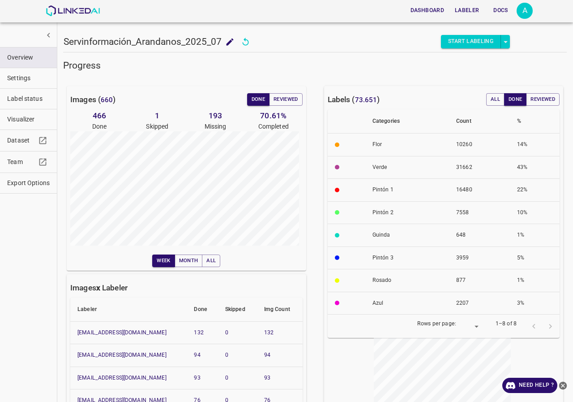
click at [24, 120] on span "Visualizer" at bounding box center [28, 119] width 43 height 9
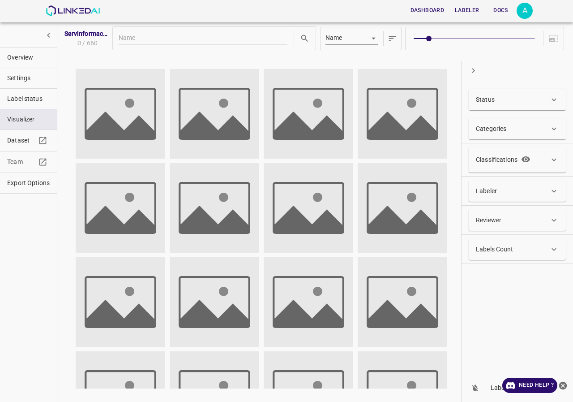
click at [502, 220] on div "Reviewer" at bounding box center [512, 219] width 73 height 9
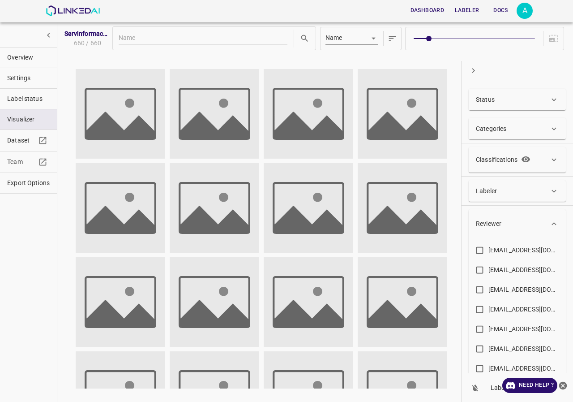
click at [502, 221] on div "Reviewer" at bounding box center [512, 223] width 73 height 9
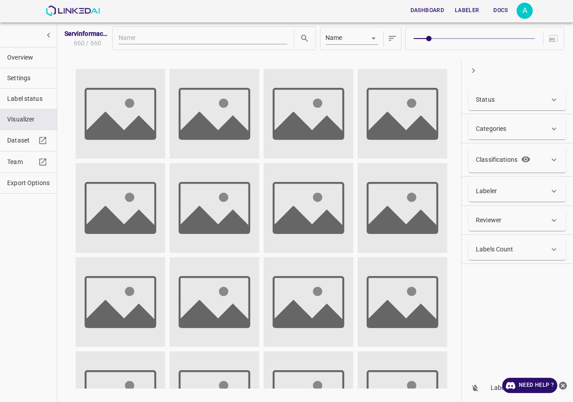
click at [505, 180] on div "Labeler" at bounding box center [517, 190] width 97 height 21
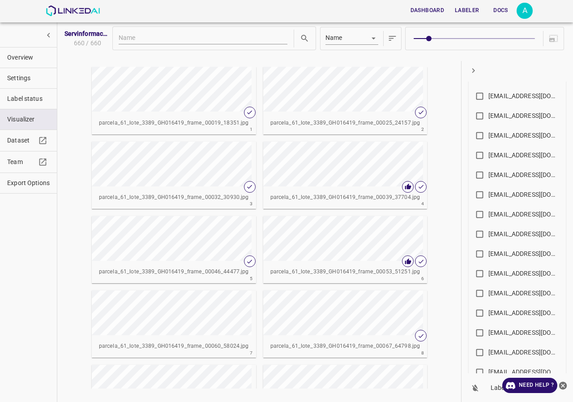
scroll to position [496, 0]
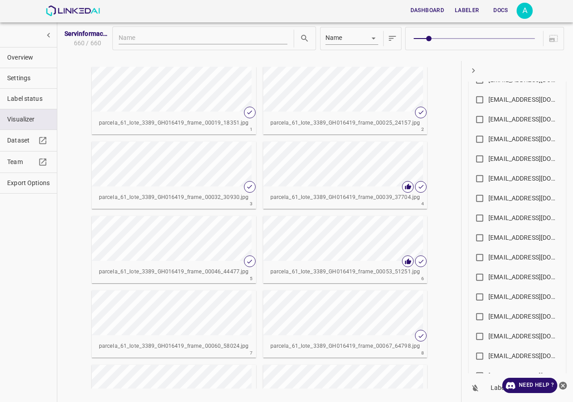
click at [524, 196] on div "angelamar0593@gmail.com" at bounding box center [525, 197] width 72 height 9
click at [489, 196] on input "angelamar0593@gmail.com" at bounding box center [479, 199] width 17 height 17
checkbox input "true"
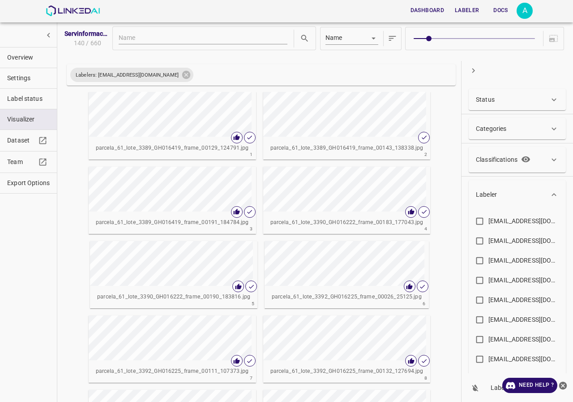
scroll to position [0, 0]
click at [509, 101] on div "Status" at bounding box center [512, 99] width 73 height 9
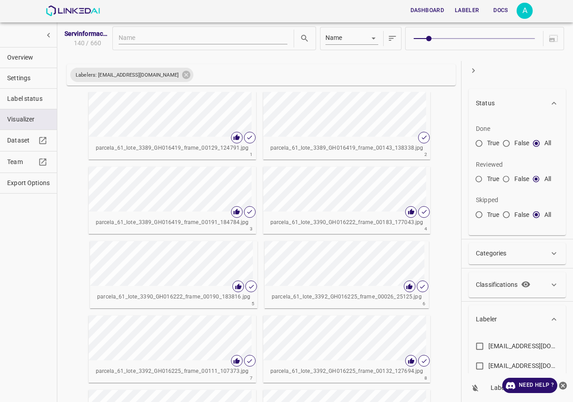
click at [510, 179] on input "False" at bounding box center [506, 181] width 16 height 16
radio input "true"
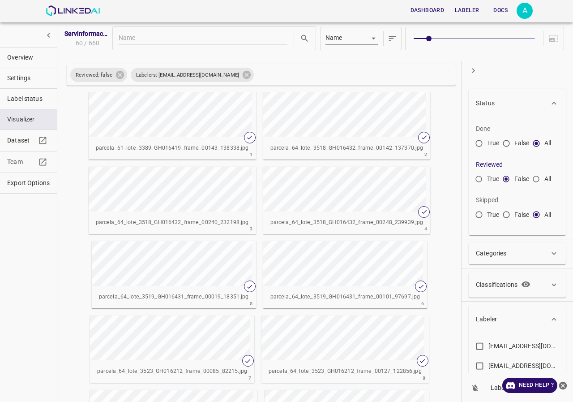
click at [476, 39] on span at bounding box center [474, 38] width 121 height 13
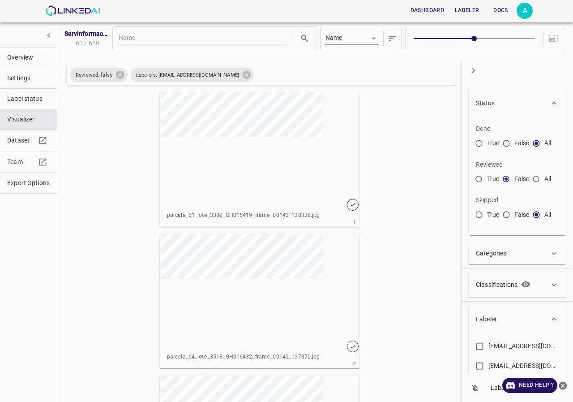
type input "5"
click at [298, 162] on div "button" at bounding box center [260, 148] width 200 height 112
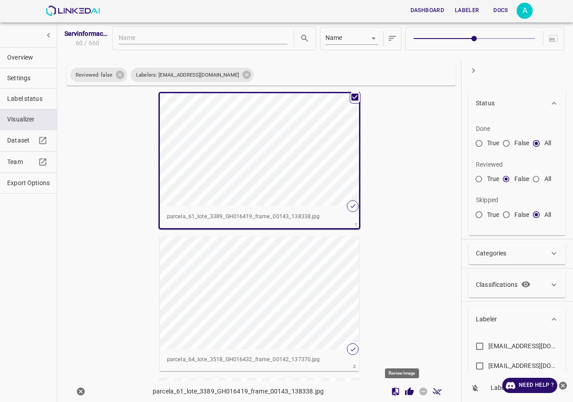
click at [405, 392] on icon "Review Image" at bounding box center [409, 390] width 9 height 8
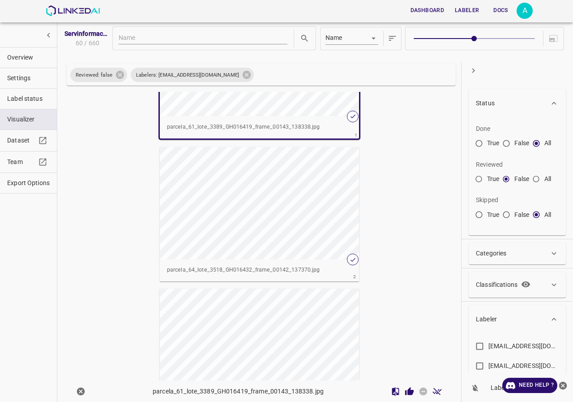
scroll to position [134, 0]
click at [303, 228] on div "button" at bounding box center [260, 203] width 200 height 112
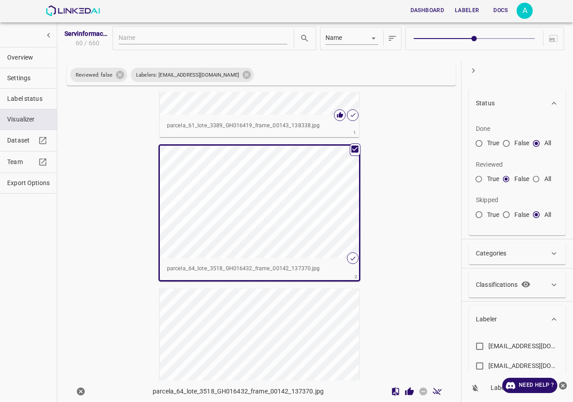
scroll to position [88, 0]
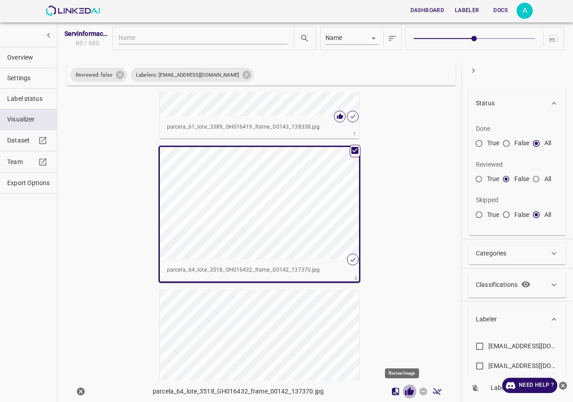
click at [405, 392] on icon "Review Image" at bounding box center [409, 390] width 9 height 8
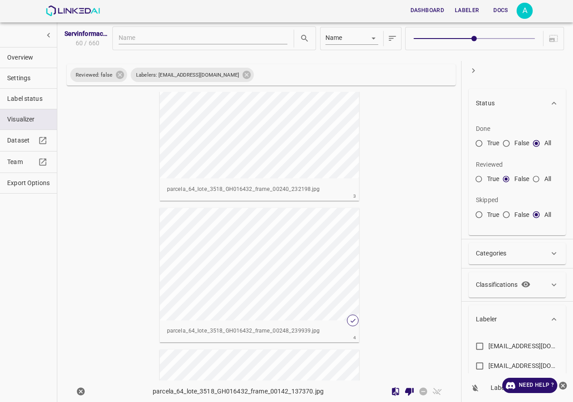
scroll to position [357, 0]
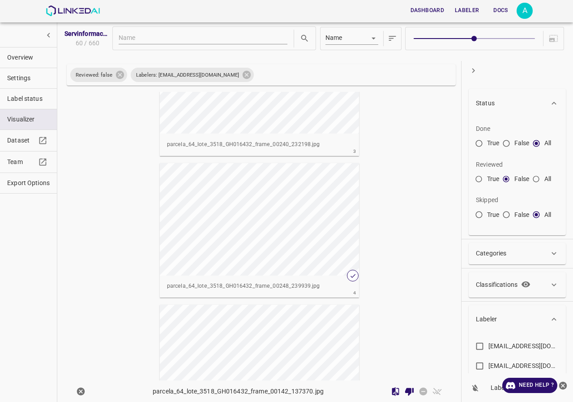
click at [270, 236] on div "button" at bounding box center [260, 219] width 200 height 112
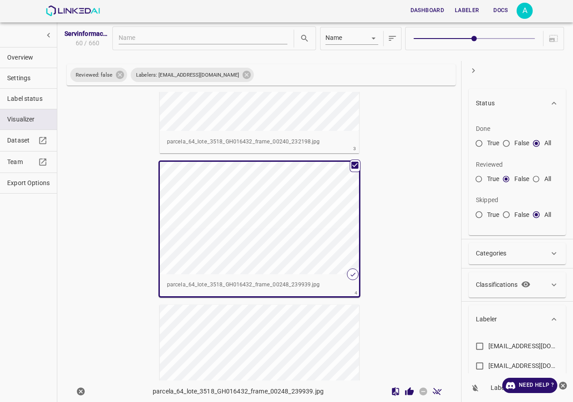
scroll to position [354, 0]
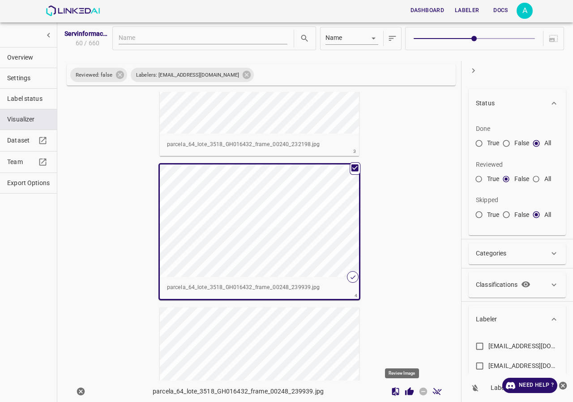
click at [405, 394] on icon "Review Image" at bounding box center [409, 390] width 9 height 9
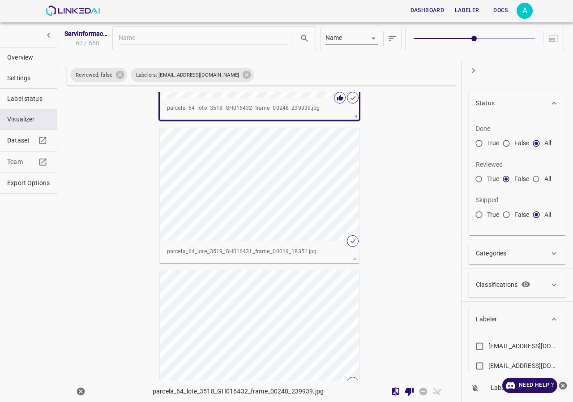
click at [265, 191] on div "button" at bounding box center [260, 184] width 200 height 112
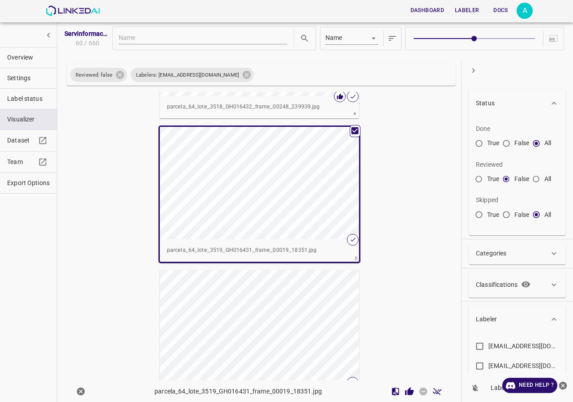
scroll to position [532, 0]
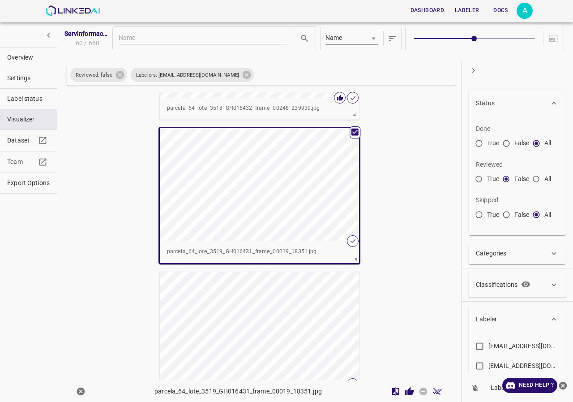
click at [265, 191] on div "button" at bounding box center [260, 184] width 200 height 112
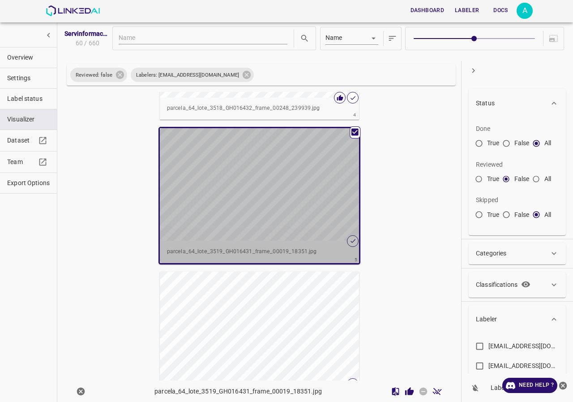
click at [238, 145] on div "button" at bounding box center [260, 184] width 200 height 112
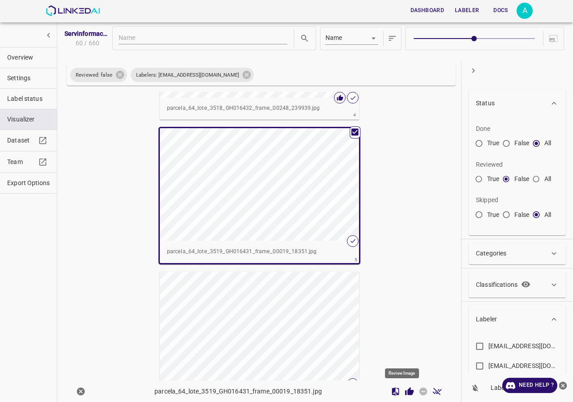
click at [405, 388] on icon "Review Image" at bounding box center [409, 390] width 9 height 8
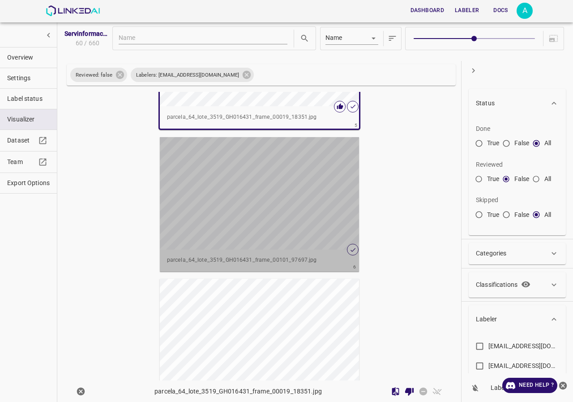
click at [301, 217] on div "button" at bounding box center [260, 193] width 200 height 112
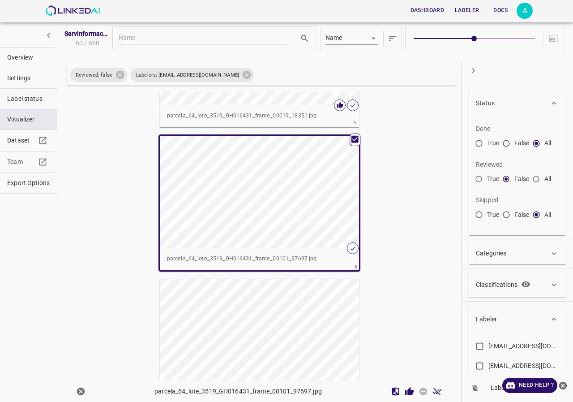
scroll to position [665, 0]
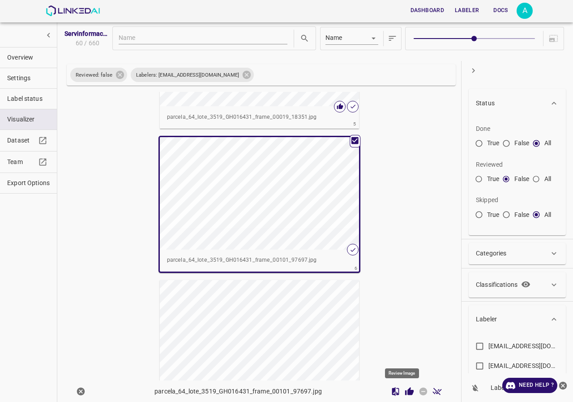
click at [405, 390] on icon "Review Image" at bounding box center [409, 390] width 9 height 8
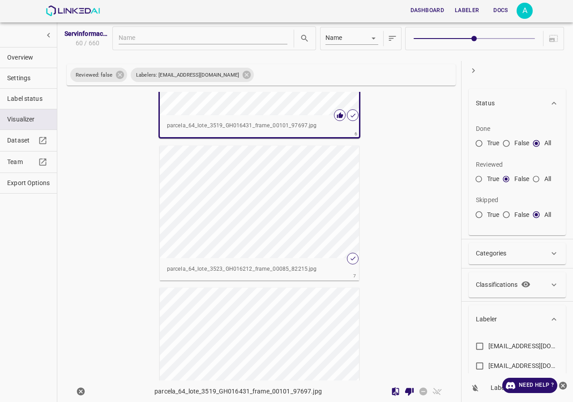
click at [262, 229] on div "button" at bounding box center [260, 202] width 200 height 112
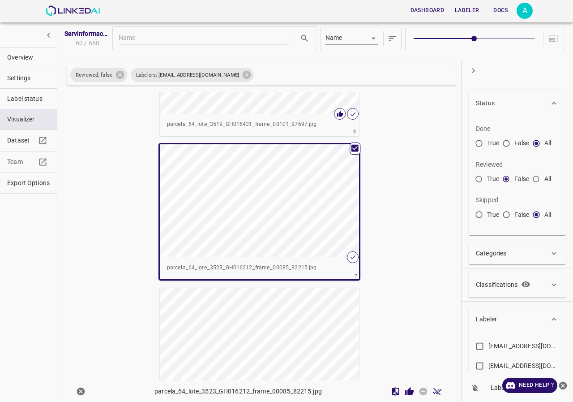
scroll to position [798, 0]
click at [406, 388] on icon "Review Image" at bounding box center [409, 390] width 9 height 9
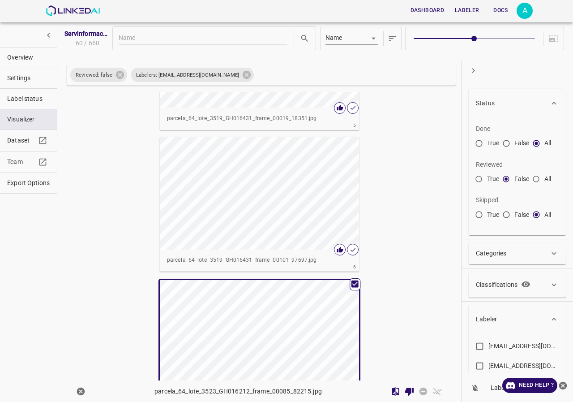
scroll to position [887, 0]
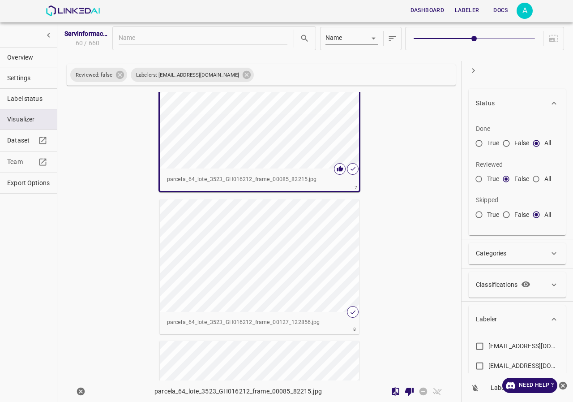
click at [294, 255] on div "button" at bounding box center [260, 255] width 200 height 112
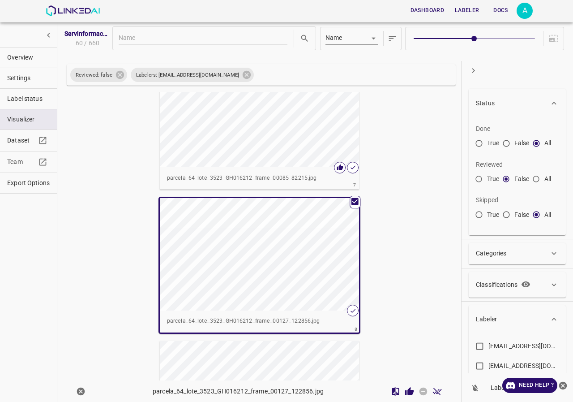
scroll to position [886, 0]
click at [405, 391] on icon "Review Image" at bounding box center [409, 390] width 9 height 9
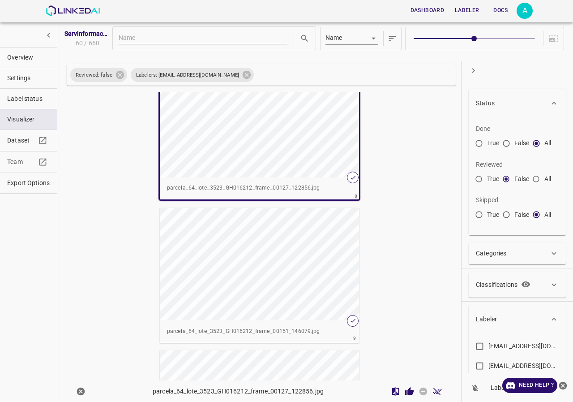
scroll to position [1065, 0]
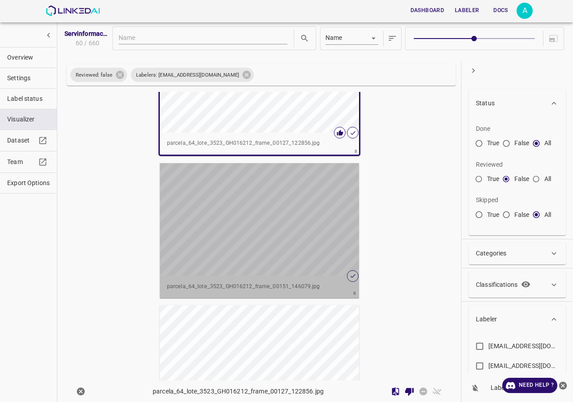
click at [258, 249] on div "button" at bounding box center [260, 219] width 200 height 112
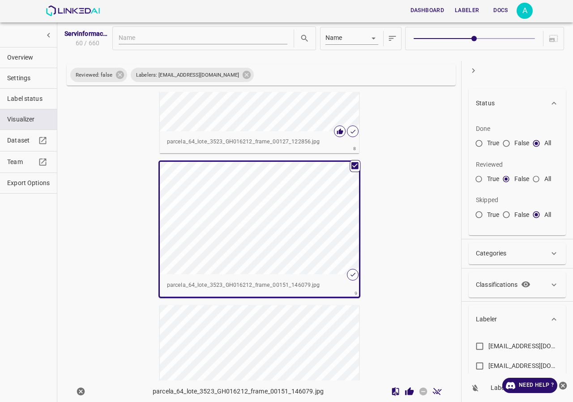
scroll to position [1064, 0]
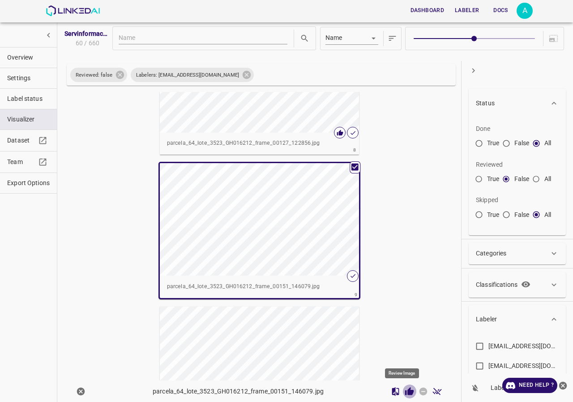
click at [406, 396] on button "Review Image" at bounding box center [410, 391] width 14 height 14
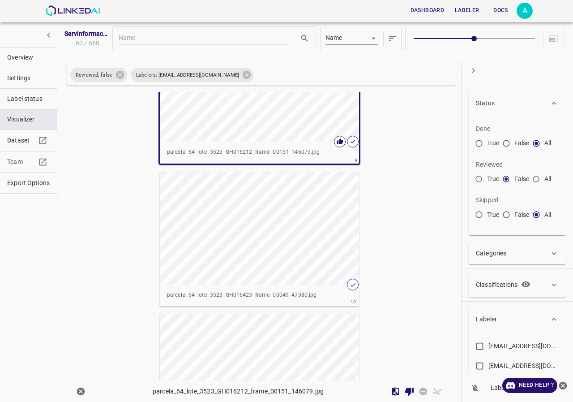
click at [309, 242] on div "button" at bounding box center [260, 228] width 200 height 112
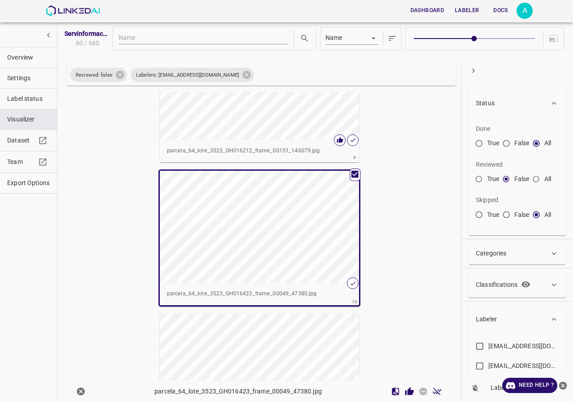
scroll to position [1197, 0]
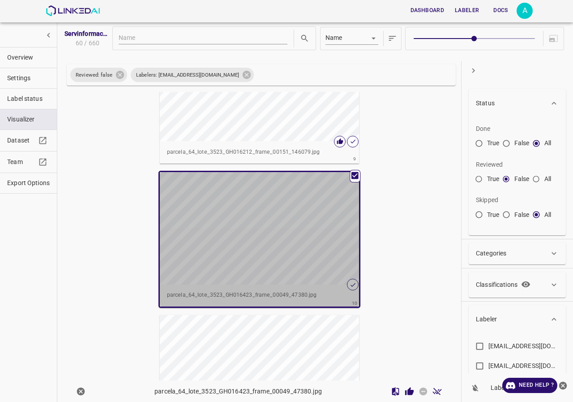
click at [309, 242] on div "button" at bounding box center [260, 228] width 200 height 112
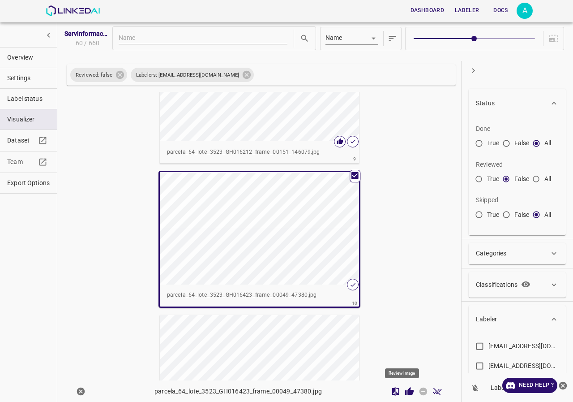
click at [405, 390] on icon "Review Image" at bounding box center [409, 390] width 9 height 9
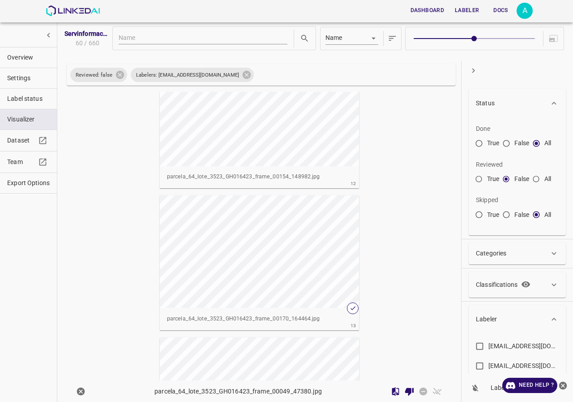
scroll to position [1645, 0]
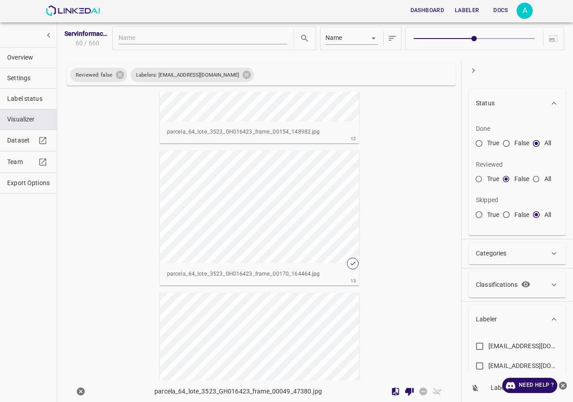
click at [301, 206] on div "button" at bounding box center [260, 206] width 200 height 112
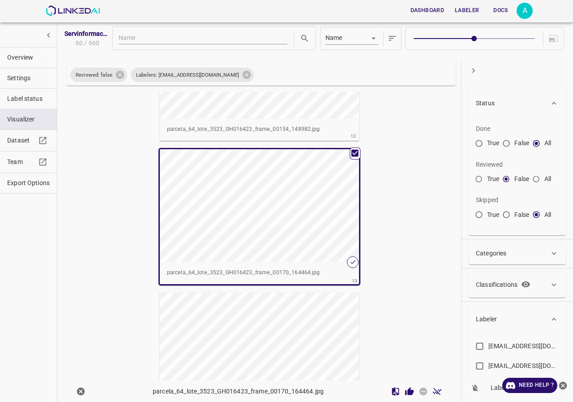
scroll to position [1642, 0]
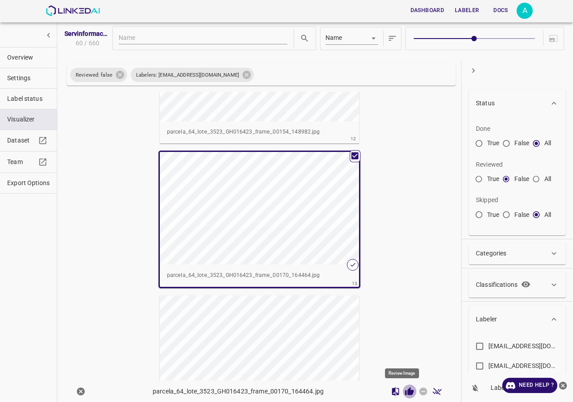
click at [406, 392] on icon "Review Image" at bounding box center [409, 390] width 9 height 8
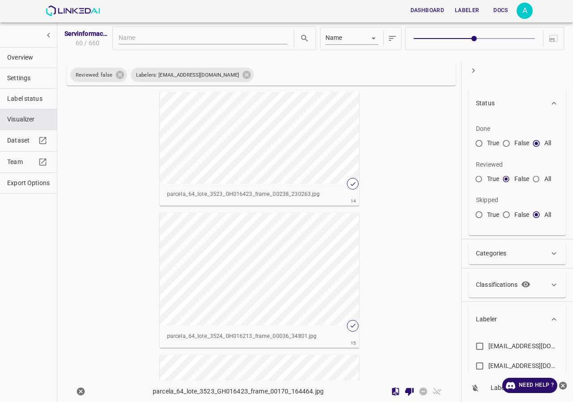
click at [294, 249] on div "button" at bounding box center [260, 269] width 200 height 112
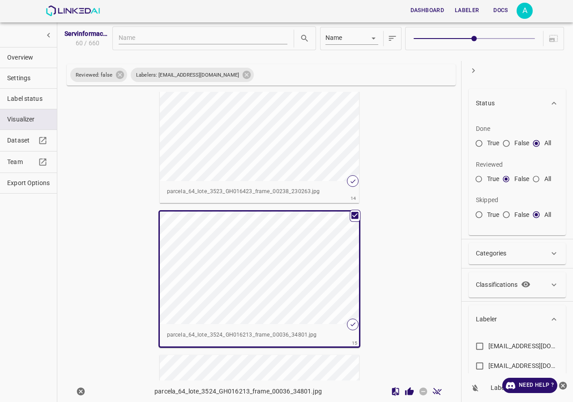
scroll to position [1863, 0]
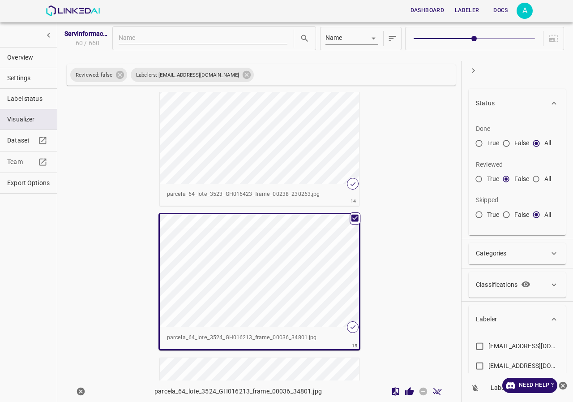
click at [405, 389] on icon "Review Image" at bounding box center [409, 390] width 9 height 9
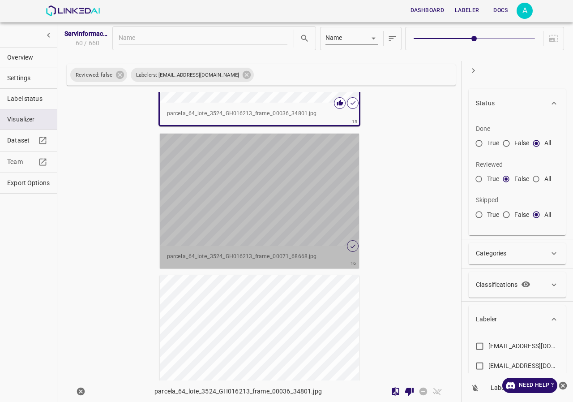
click at [277, 210] on div "button" at bounding box center [260, 189] width 200 height 112
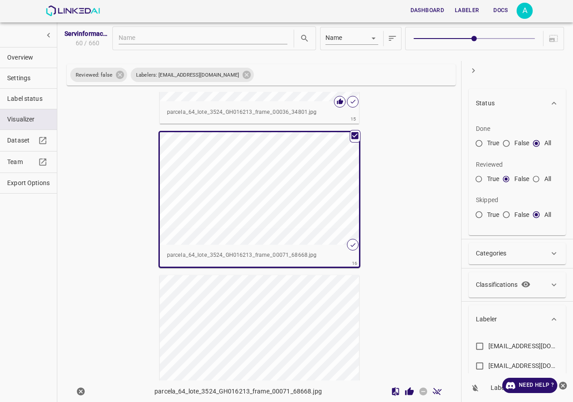
scroll to position [2086, 0]
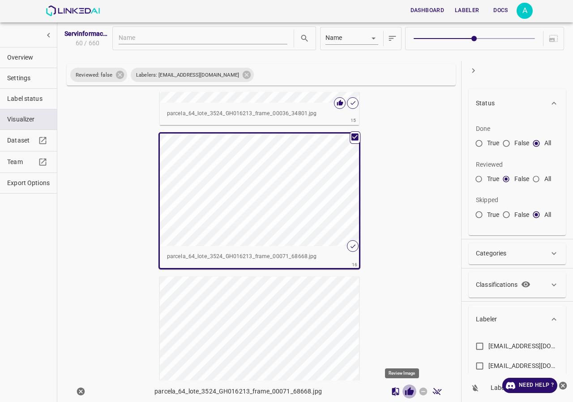
click at [405, 386] on icon "Review Image" at bounding box center [409, 390] width 9 height 9
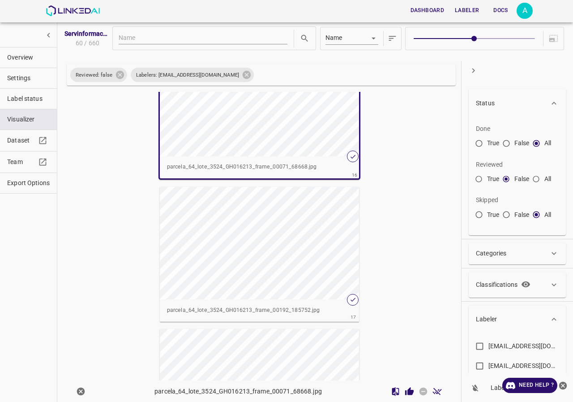
scroll to position [2310, 0]
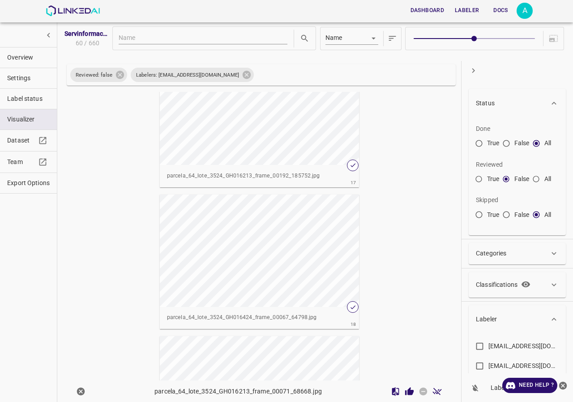
click at [276, 136] on div "button" at bounding box center [260, 108] width 200 height 112
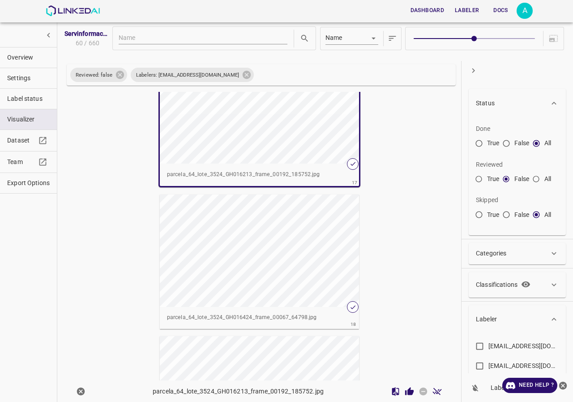
scroll to position [2308, 0]
click at [405, 391] on icon "Review Image" at bounding box center [409, 390] width 9 height 8
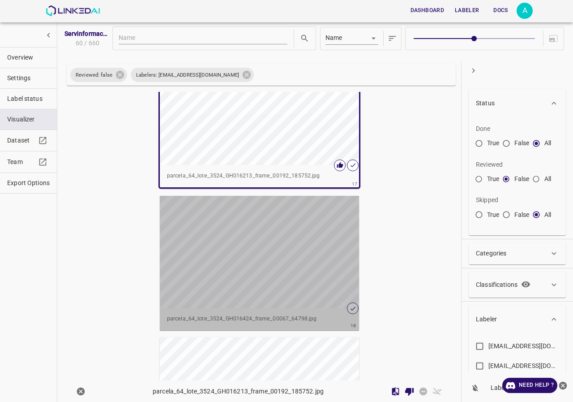
click at [251, 258] on div "button" at bounding box center [260, 252] width 200 height 112
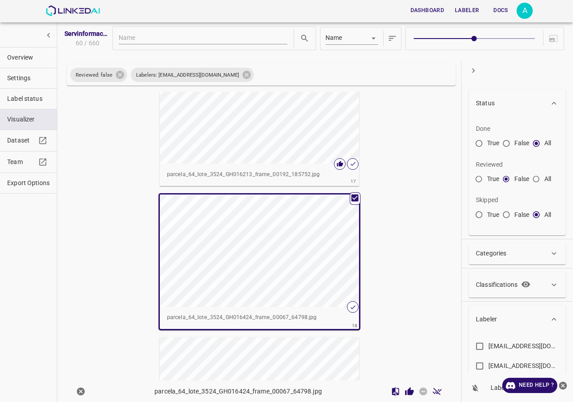
scroll to position [2307, 0]
click at [405, 393] on icon "Review Image" at bounding box center [409, 390] width 9 height 9
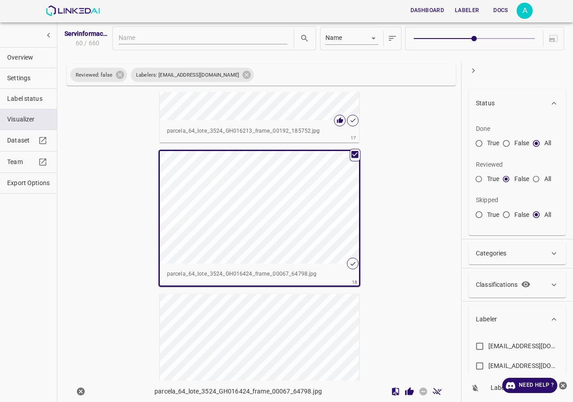
click at [269, 294] on div "button" at bounding box center [260, 350] width 200 height 112
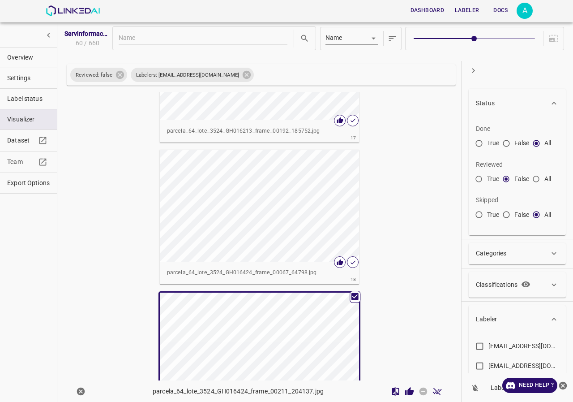
scroll to position [2485, 0]
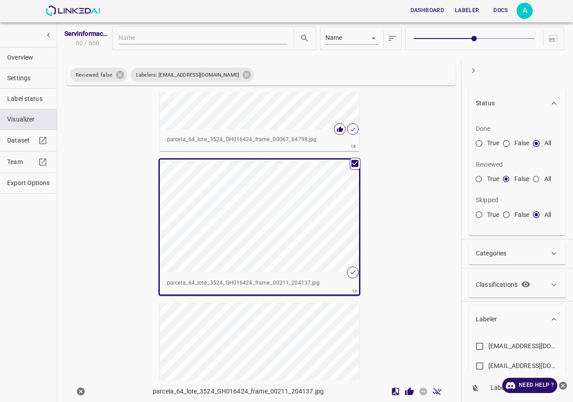
click at [406, 391] on icon "Review Image" at bounding box center [409, 390] width 9 height 8
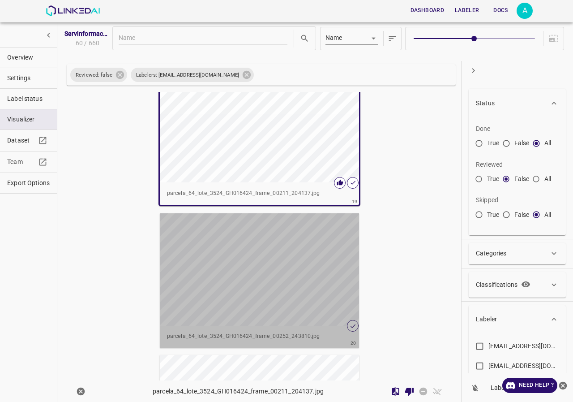
click at [299, 249] on div "button" at bounding box center [260, 269] width 200 height 112
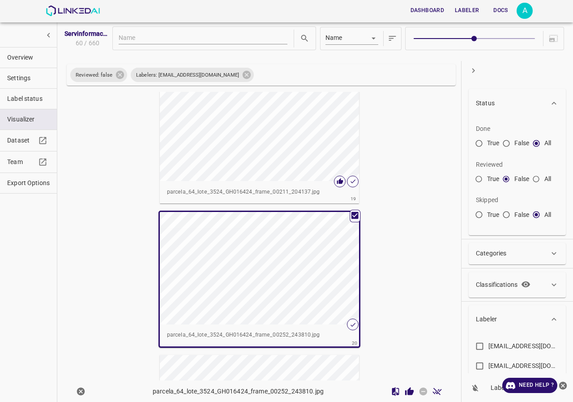
scroll to position [2573, 0]
click at [405, 390] on icon "Review Image" at bounding box center [409, 390] width 9 height 8
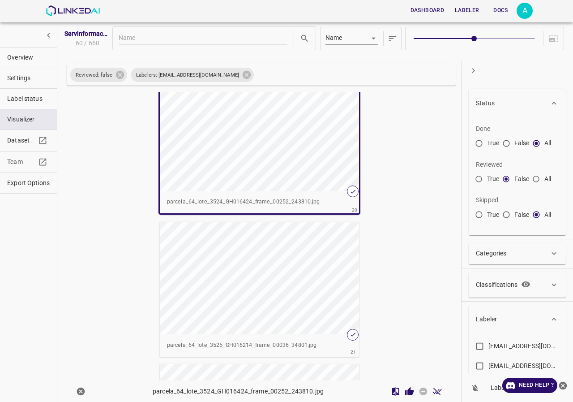
scroll to position [2797, 0]
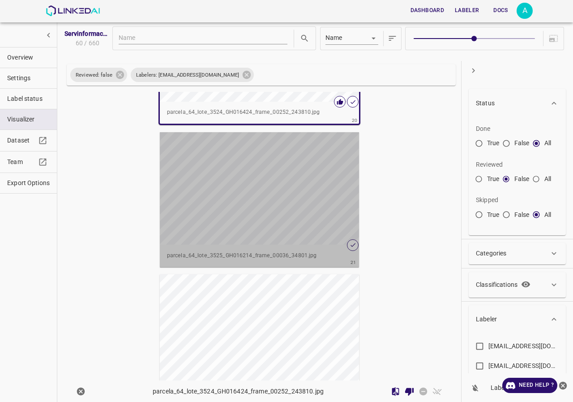
click at [274, 172] on button "parcela_64_lote_3525_GH016214_frame_00036_34801.jpg" at bounding box center [260, 199] width 200 height 135
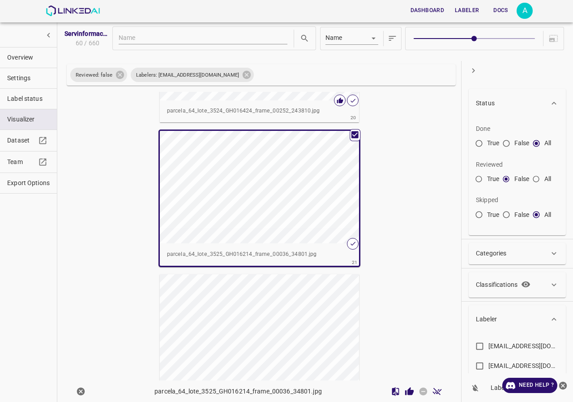
scroll to position [2885, 0]
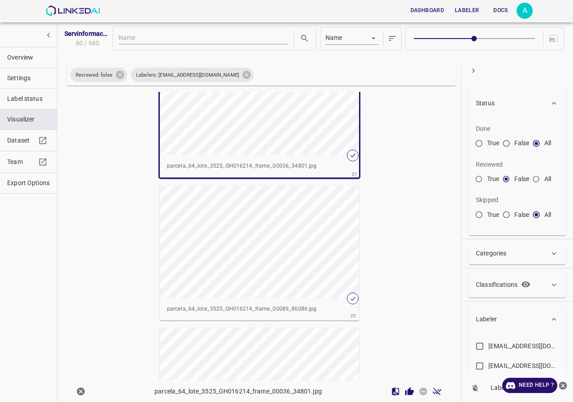
click at [407, 389] on icon "Review Image" at bounding box center [409, 390] width 9 height 9
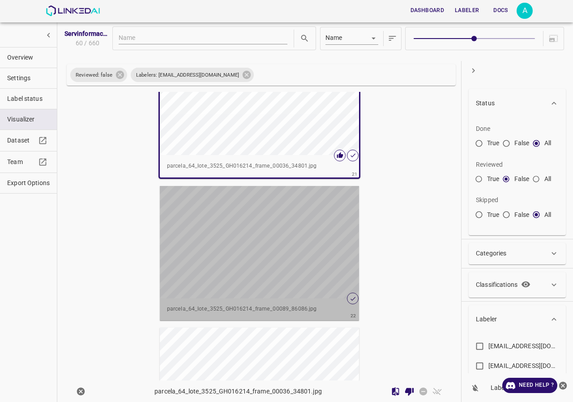
click at [320, 251] on div "button" at bounding box center [260, 242] width 200 height 112
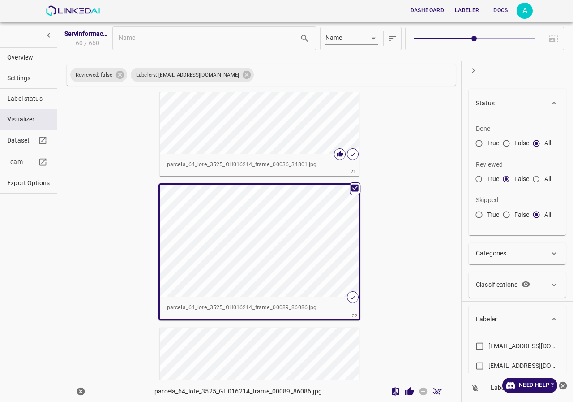
scroll to position [2884, 0]
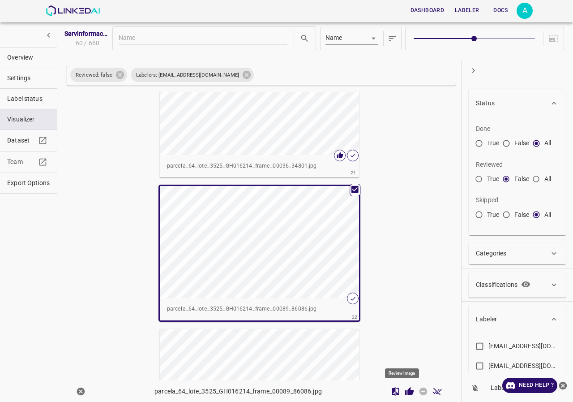
click at [405, 394] on icon "Review Image" at bounding box center [409, 390] width 9 height 8
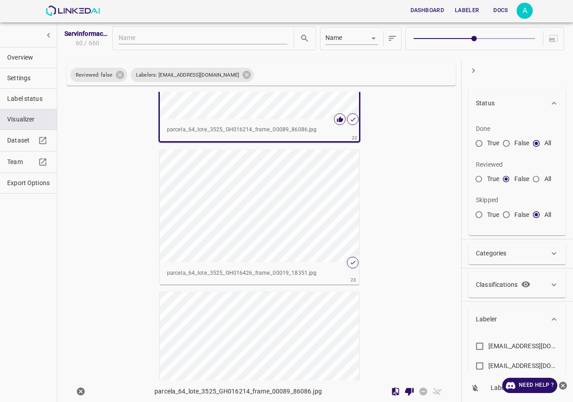
click at [274, 261] on div "button" at bounding box center [260, 206] width 200 height 112
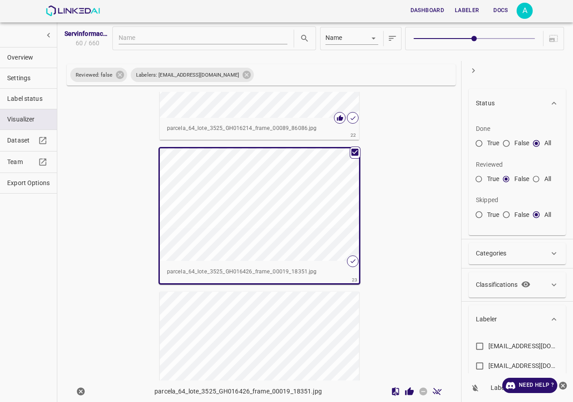
scroll to position [3061, 0]
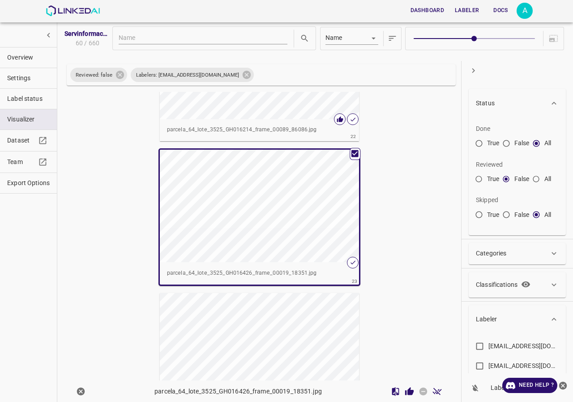
click at [405, 391] on icon "Review Image" at bounding box center [409, 390] width 9 height 8
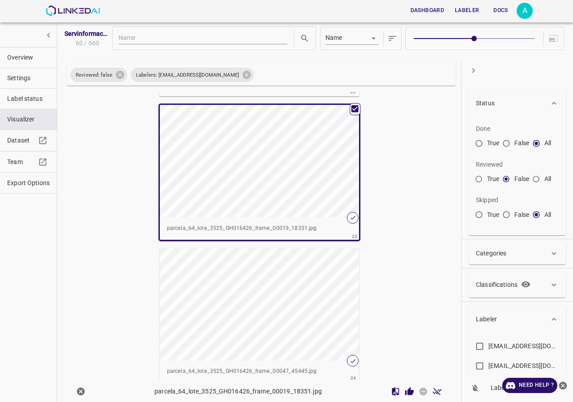
click at [271, 289] on div "button" at bounding box center [260, 304] width 200 height 112
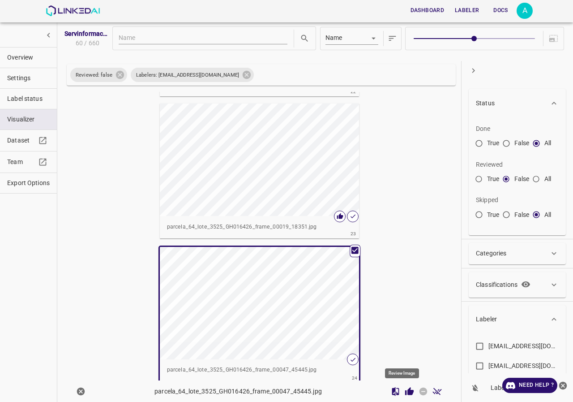
click at [405, 390] on icon "Review Image" at bounding box center [409, 390] width 9 height 8
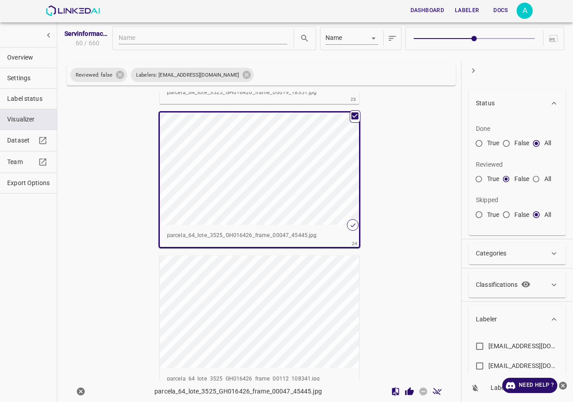
scroll to position [3285, 0]
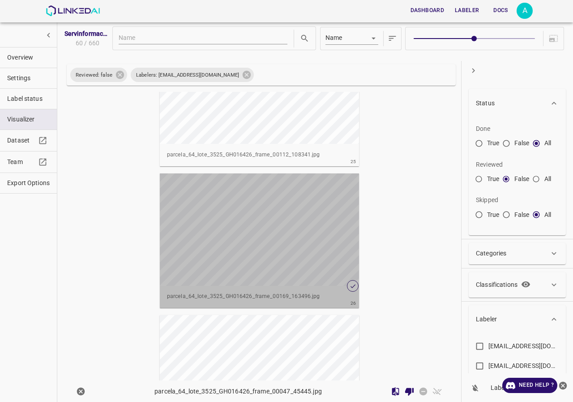
click at [282, 231] on div "button" at bounding box center [260, 229] width 200 height 112
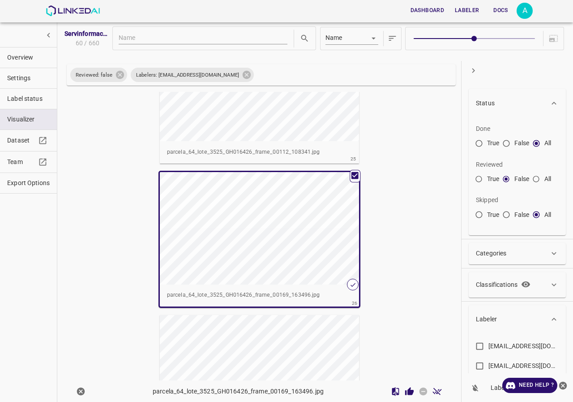
scroll to position [3462, 0]
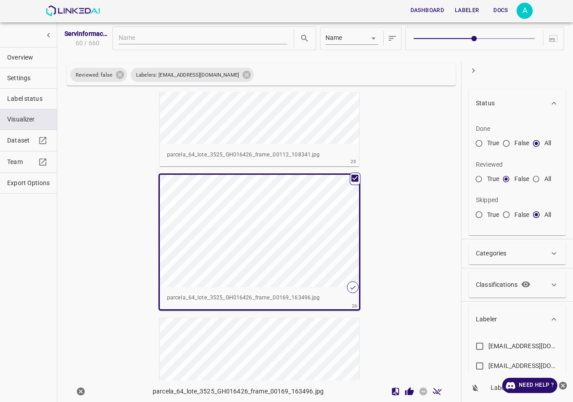
click at [408, 391] on button "Review Image" at bounding box center [410, 391] width 14 height 14
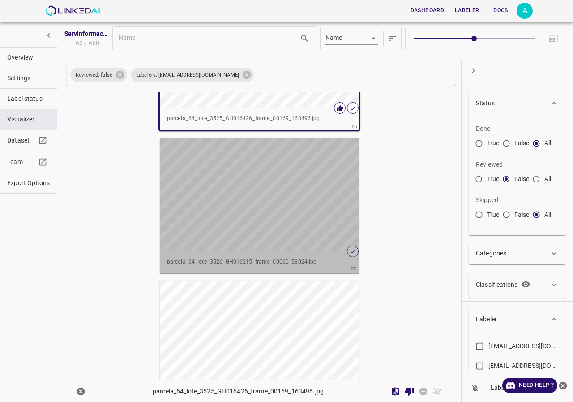
click at [262, 217] on div "button" at bounding box center [260, 194] width 200 height 112
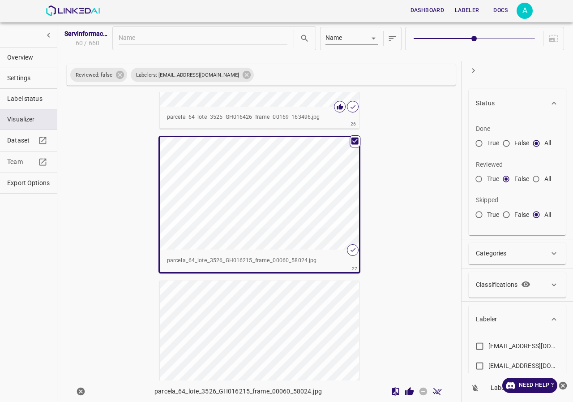
scroll to position [3639, 0]
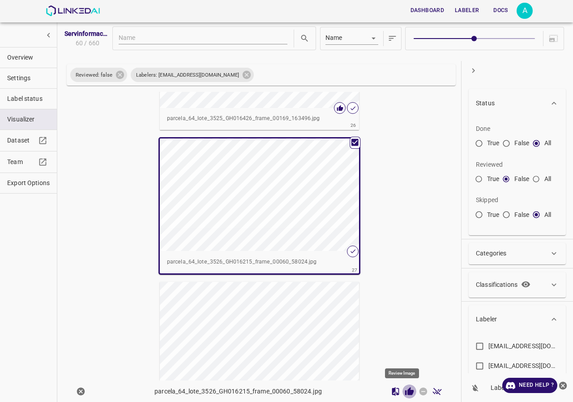
click at [405, 387] on icon "Review Image" at bounding box center [409, 390] width 9 height 9
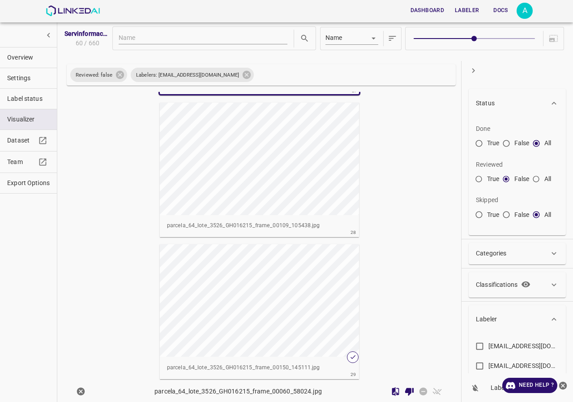
scroll to position [3863, 0]
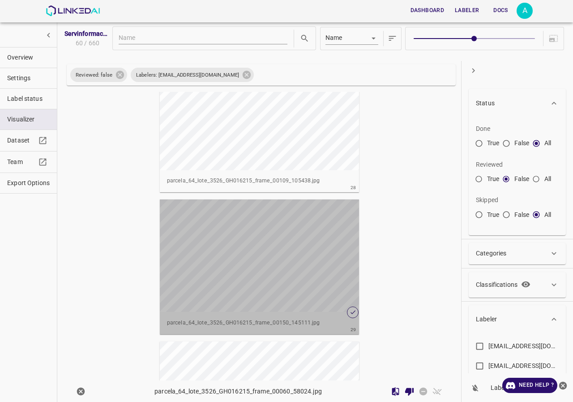
click at [283, 268] on div "button" at bounding box center [260, 255] width 200 height 112
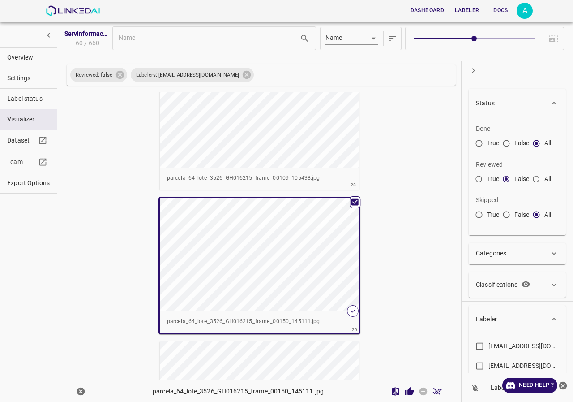
scroll to position [3861, 0]
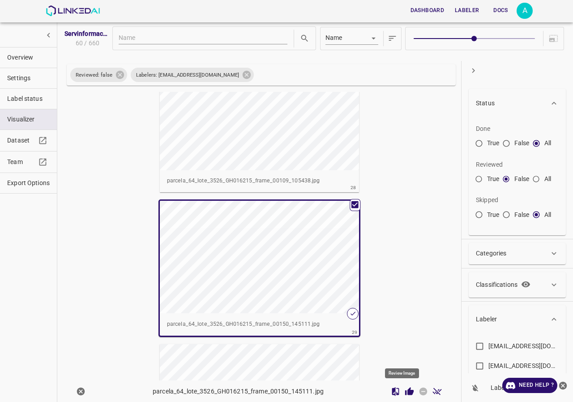
click at [405, 394] on icon "Review Image" at bounding box center [409, 390] width 9 height 8
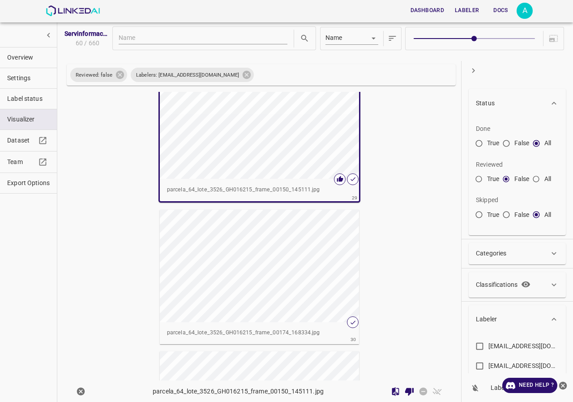
scroll to position [4040, 0]
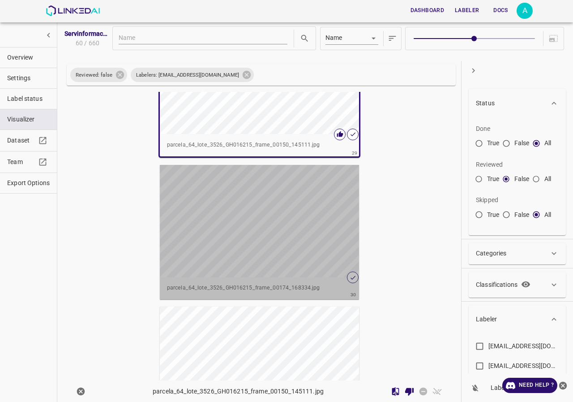
click at [258, 244] on div "button" at bounding box center [260, 221] width 200 height 112
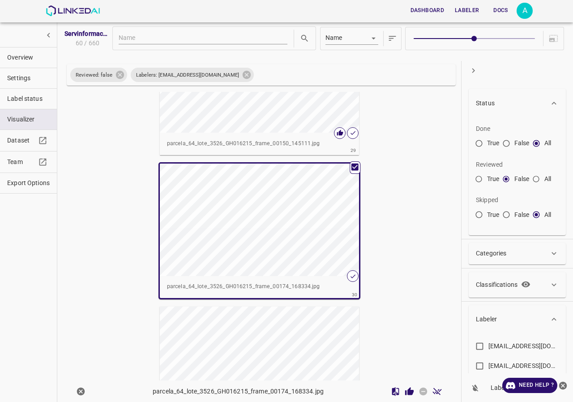
scroll to position [4038, 0]
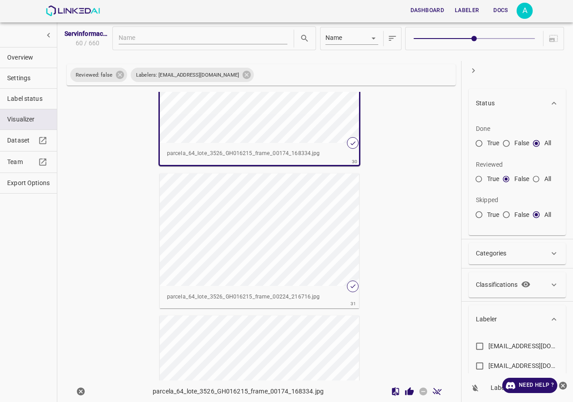
click at [305, 247] on div "button" at bounding box center [260, 229] width 200 height 112
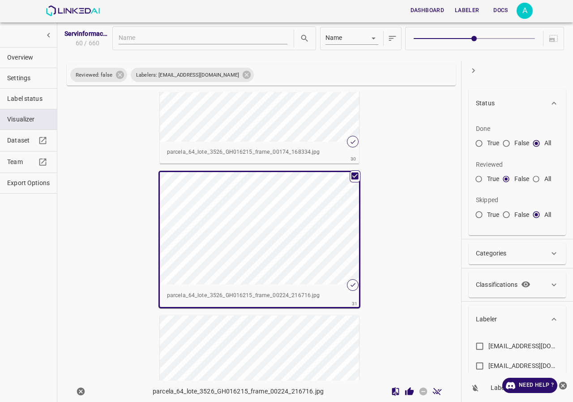
scroll to position [4171, 0]
click at [405, 389] on icon "Review Image" at bounding box center [409, 390] width 9 height 8
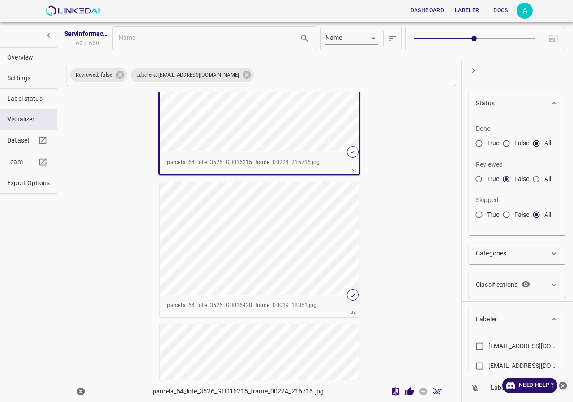
click at [278, 260] on div "button" at bounding box center [260, 238] width 200 height 112
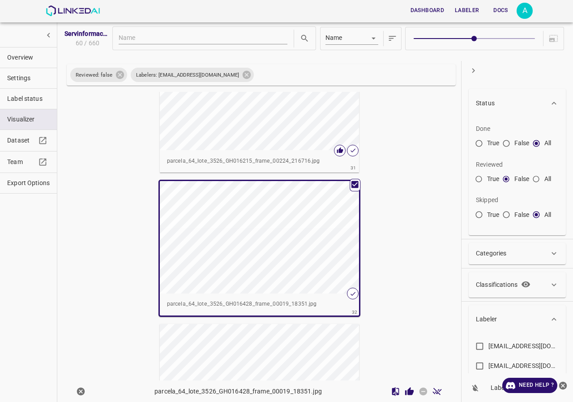
scroll to position [4304, 0]
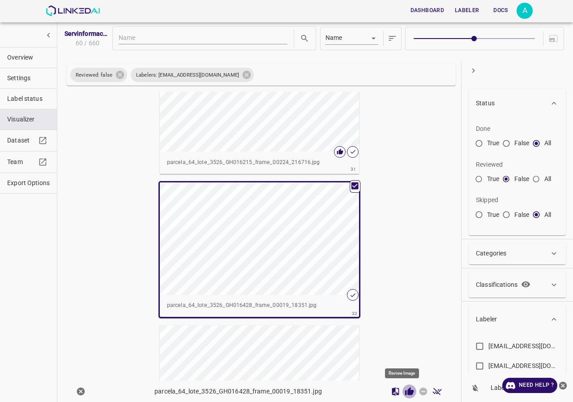
click at [405, 391] on icon "Review Image" at bounding box center [409, 390] width 9 height 8
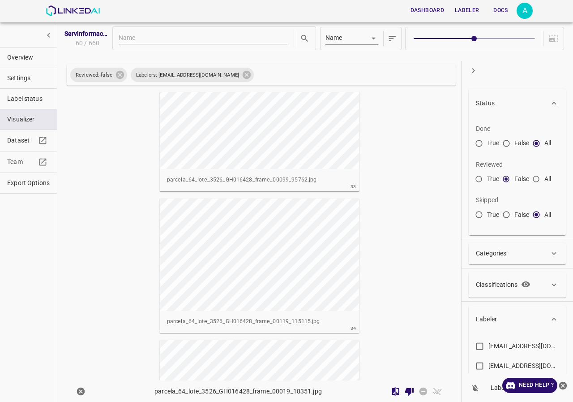
scroll to position [4707, 0]
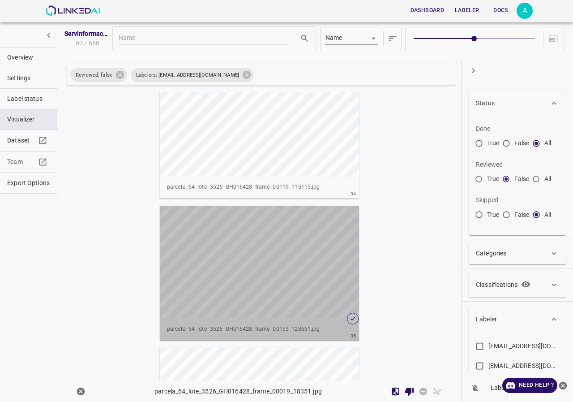
click at [323, 283] on div "button" at bounding box center [260, 262] width 200 height 112
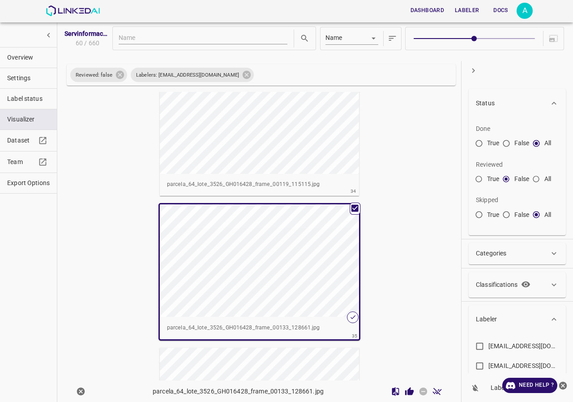
scroll to position [4705, 0]
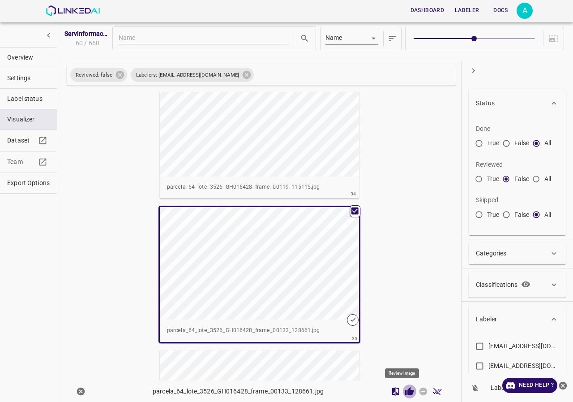
click at [405, 390] on icon "Review Image" at bounding box center [409, 390] width 9 height 8
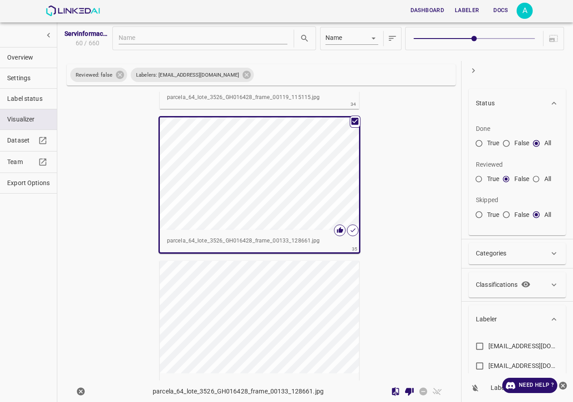
scroll to position [4973, 0]
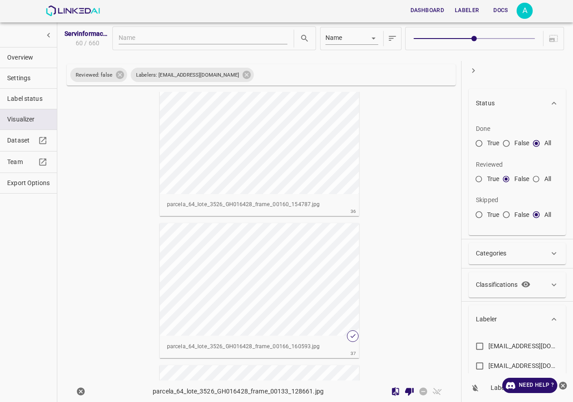
click at [306, 280] on div "button" at bounding box center [260, 279] width 200 height 112
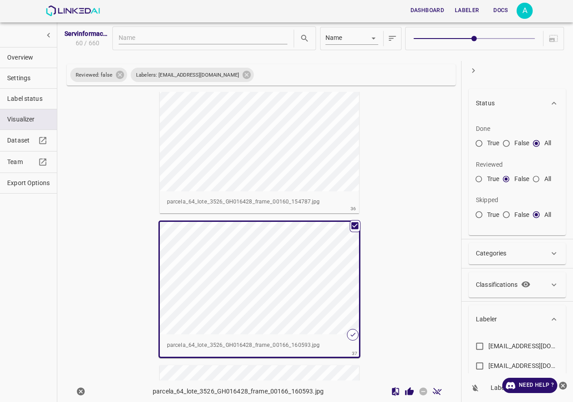
scroll to position [4971, 0]
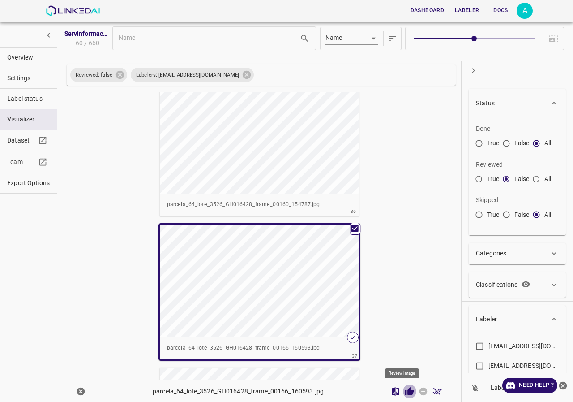
click at [405, 390] on icon "Review Image" at bounding box center [409, 390] width 9 height 9
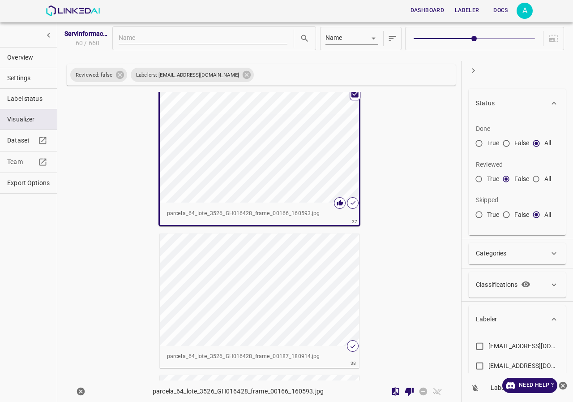
scroll to position [5239, 0]
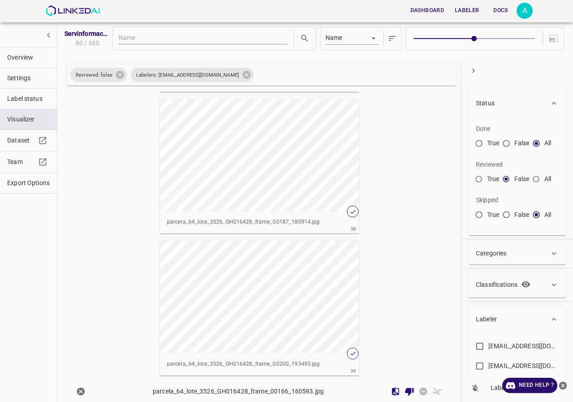
click at [283, 182] on div "button" at bounding box center [260, 155] width 200 height 112
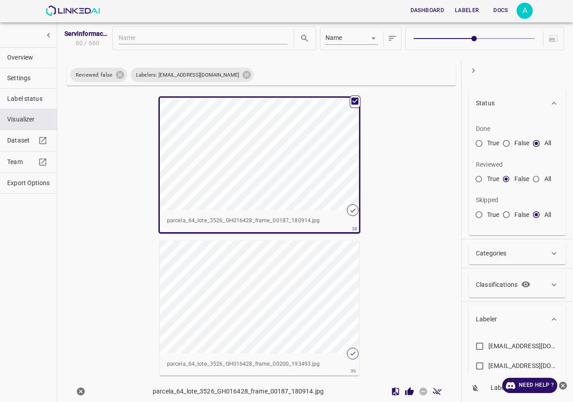
click at [405, 386] on icon "Review Image" at bounding box center [409, 390] width 9 height 9
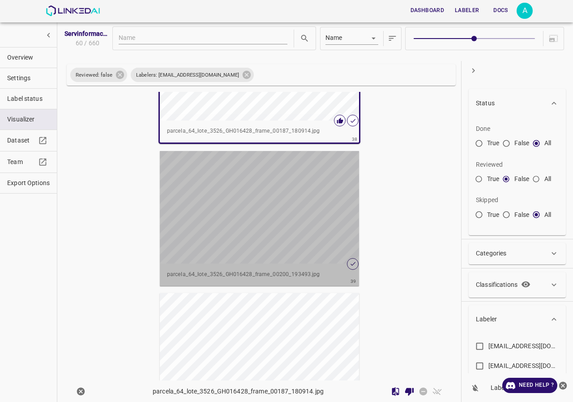
click at [332, 239] on div "button" at bounding box center [260, 207] width 200 height 112
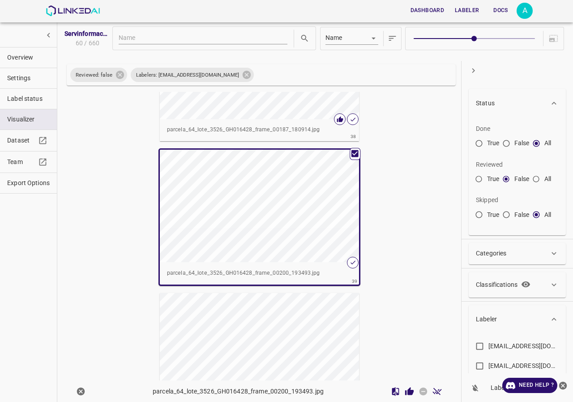
scroll to position [5327, 0]
click at [405, 390] on icon "Review Image" at bounding box center [409, 390] width 9 height 8
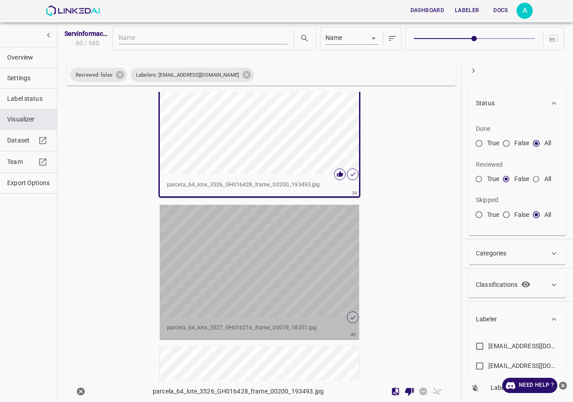
click at [260, 277] on div "button" at bounding box center [260, 261] width 200 height 112
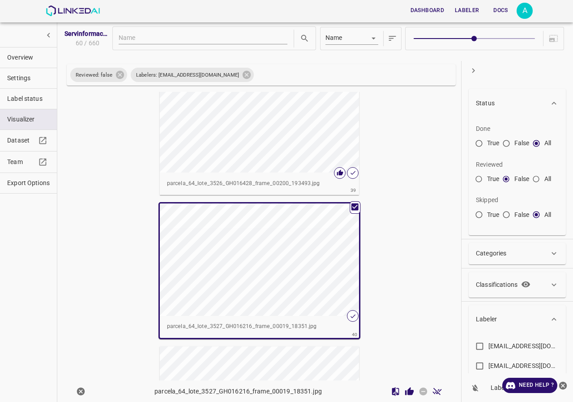
scroll to position [5416, 0]
click at [405, 390] on icon "Review Image" at bounding box center [409, 390] width 9 height 9
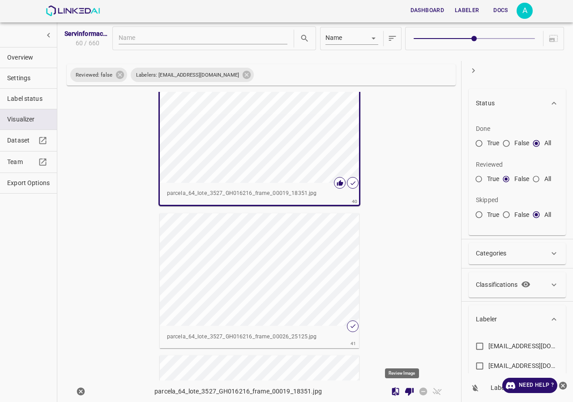
scroll to position [5595, 0]
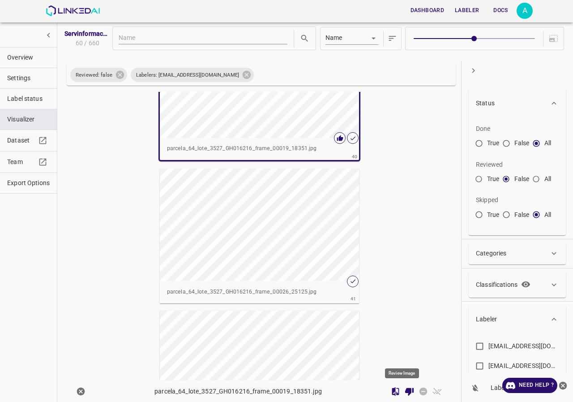
click at [274, 249] on div "button" at bounding box center [260, 224] width 200 height 112
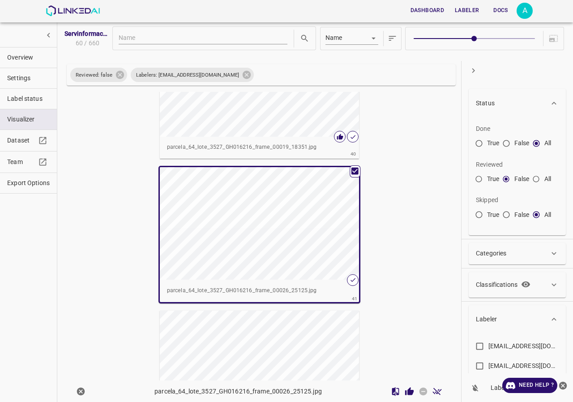
scroll to position [5593, 0]
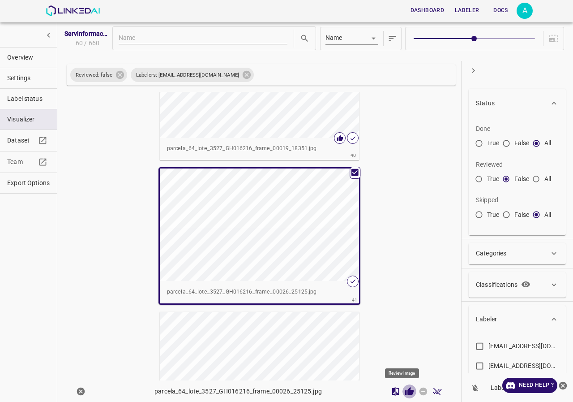
click at [405, 390] on icon "Review Image" at bounding box center [409, 390] width 9 height 8
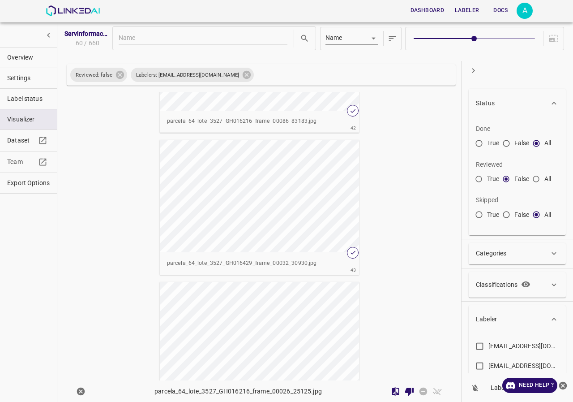
click at [244, 234] on div "button" at bounding box center [260, 196] width 200 height 112
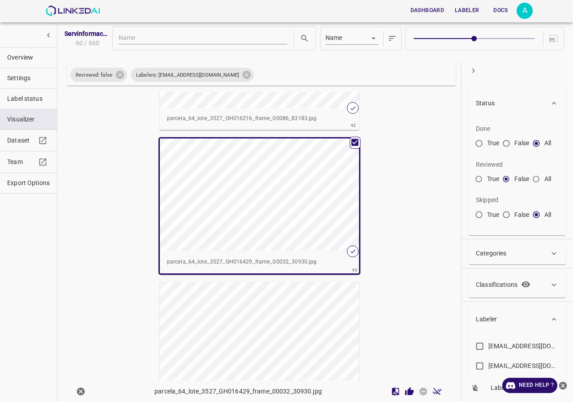
scroll to position [5904, 0]
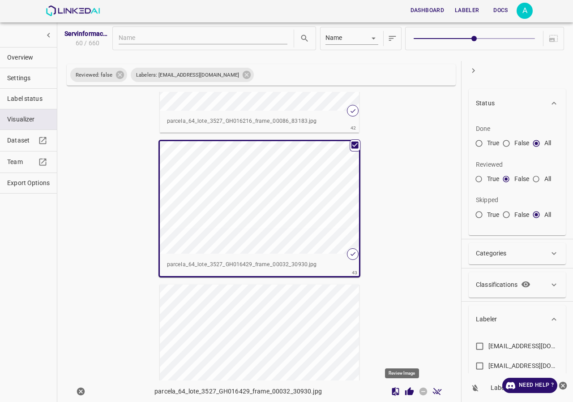
click at [407, 390] on icon "Review Image" at bounding box center [409, 390] width 9 height 8
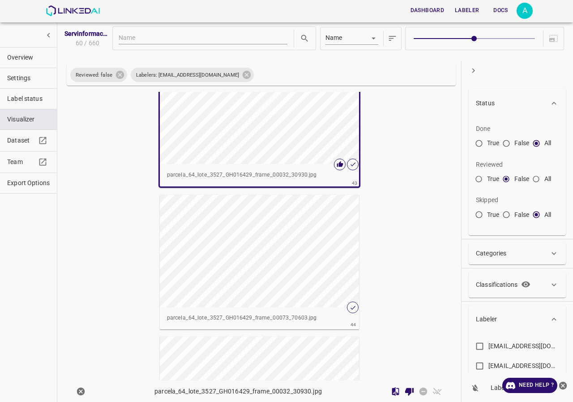
drag, startPoint x: 307, startPoint y: 250, endPoint x: 323, endPoint y: 263, distance: 20.7
click at [306, 250] on div "button" at bounding box center [260, 251] width 200 height 112
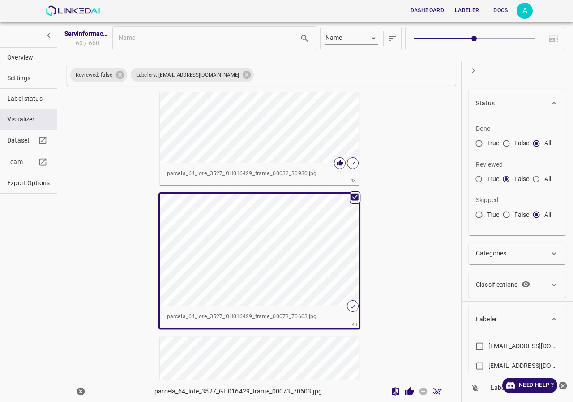
scroll to position [5992, 0]
click at [405, 390] on icon "Review Image" at bounding box center [409, 390] width 9 height 8
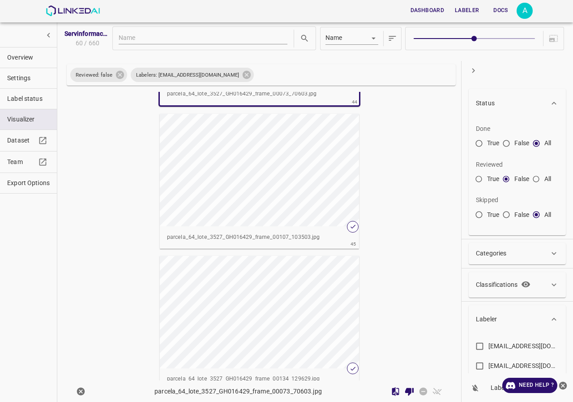
scroll to position [6261, 0]
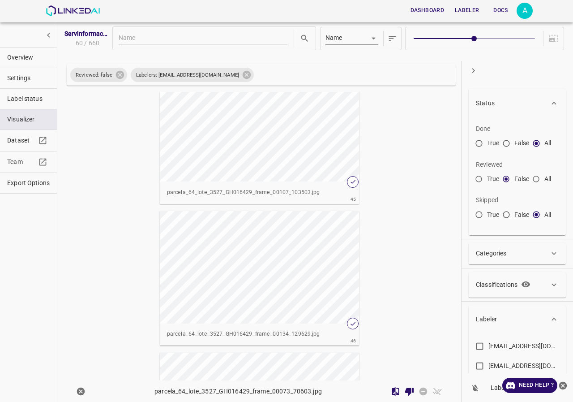
click at [258, 256] on div "button" at bounding box center [260, 267] width 200 height 112
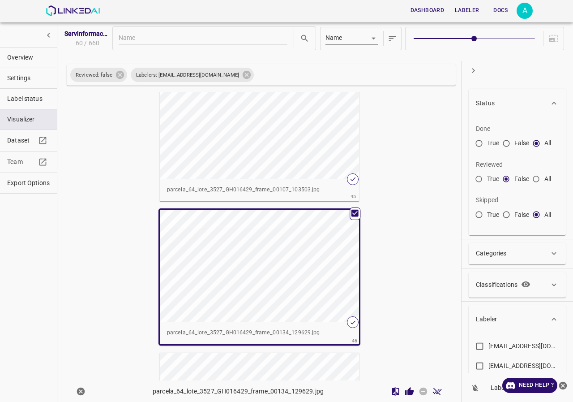
scroll to position [6258, 0]
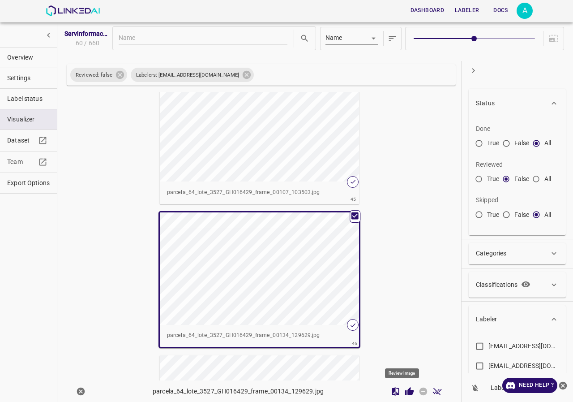
click at [405, 390] on icon "Review Image" at bounding box center [409, 390] width 9 height 9
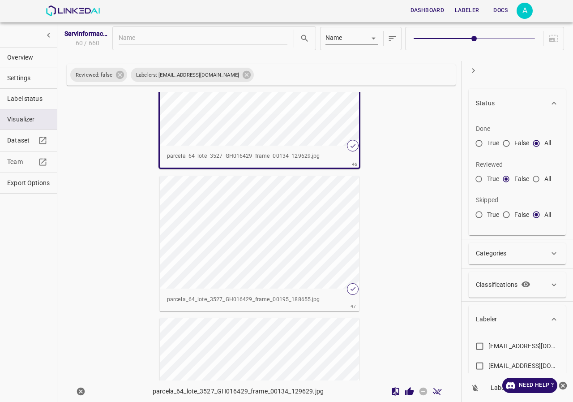
scroll to position [6527, 0]
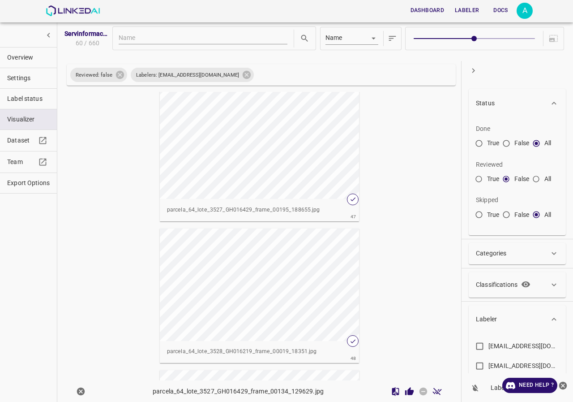
click at [240, 165] on div "button" at bounding box center [260, 142] width 200 height 112
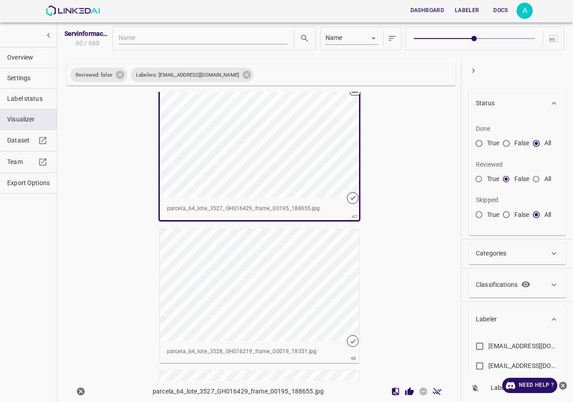
scroll to position [6526, 0]
click at [405, 389] on icon "Review Image" at bounding box center [409, 390] width 9 height 9
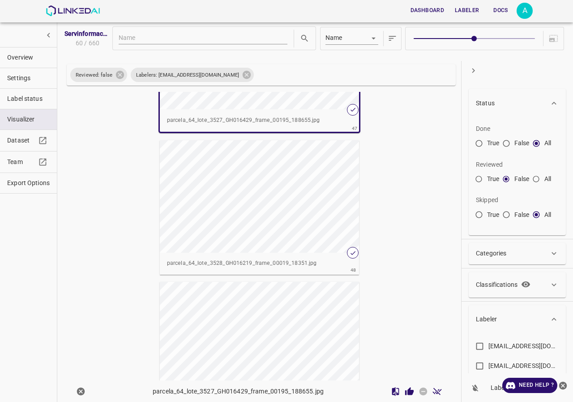
scroll to position [6660, 0]
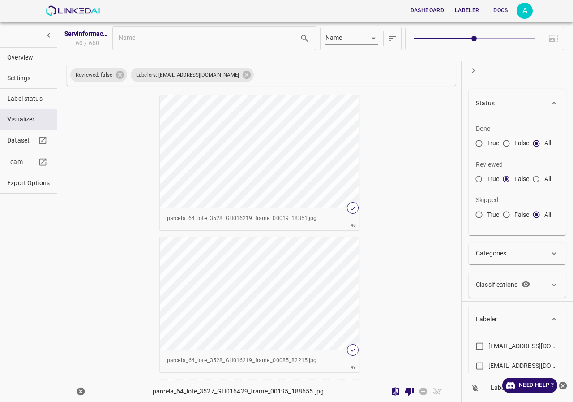
click at [224, 166] on div "button" at bounding box center [260, 151] width 200 height 112
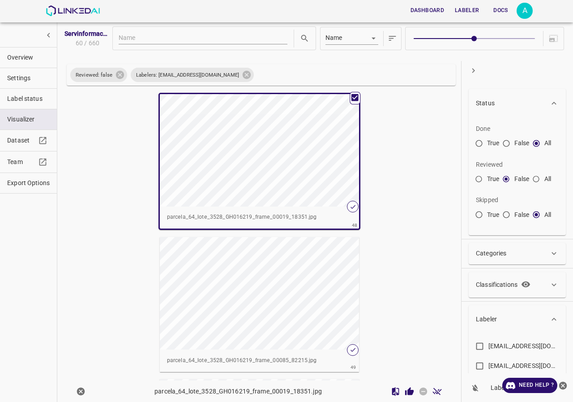
scroll to position [6657, 0]
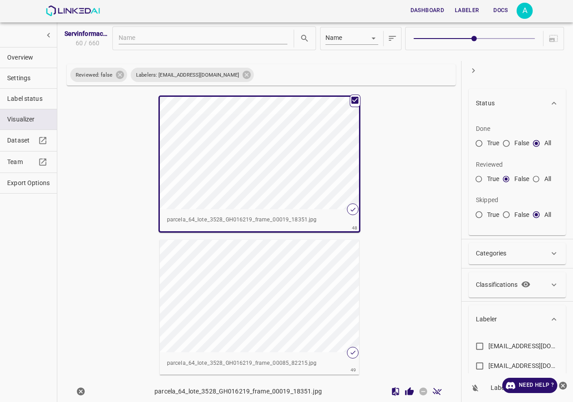
click at [406, 387] on icon "Review Image" at bounding box center [409, 390] width 9 height 9
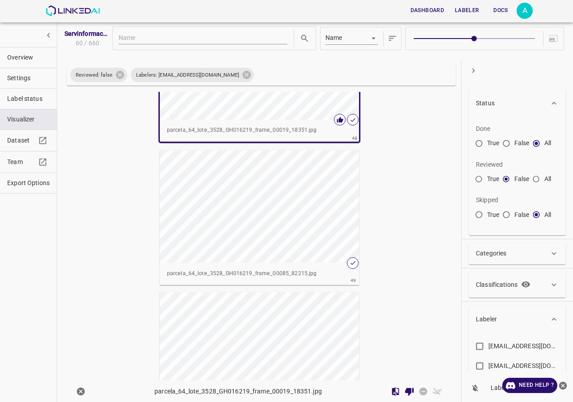
click at [247, 221] on div "button" at bounding box center [260, 206] width 200 height 112
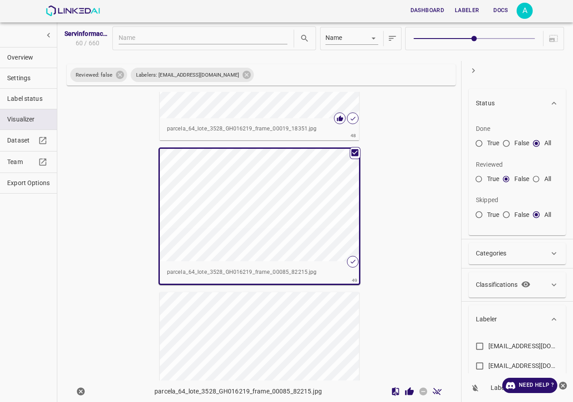
scroll to position [6745, 0]
click at [405, 389] on icon "Review Image" at bounding box center [409, 390] width 9 height 8
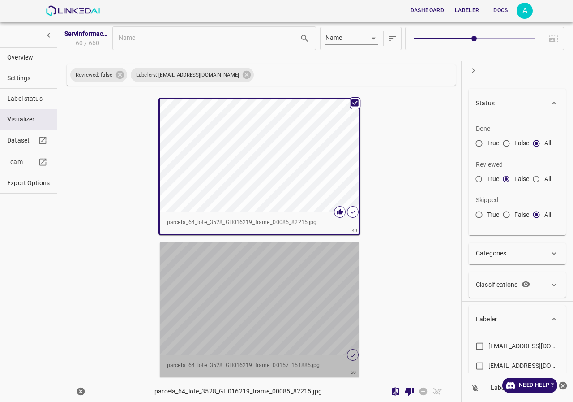
click at [263, 279] on div "button" at bounding box center [260, 298] width 200 height 112
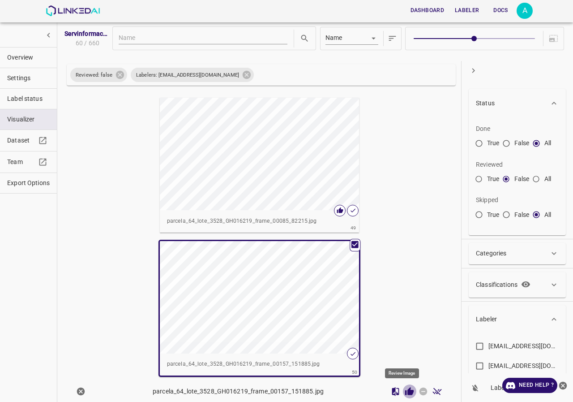
click at [405, 394] on icon "Review Image" at bounding box center [409, 390] width 9 height 8
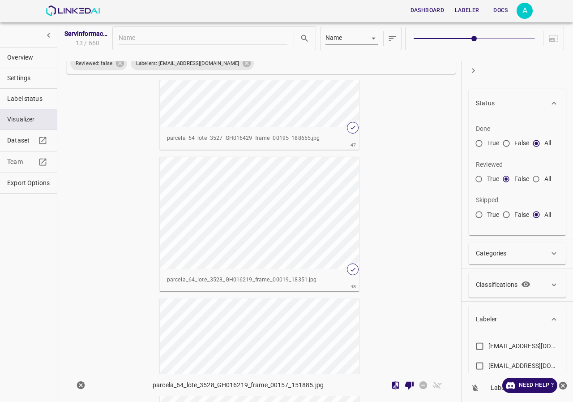
scroll to position [6763, 0]
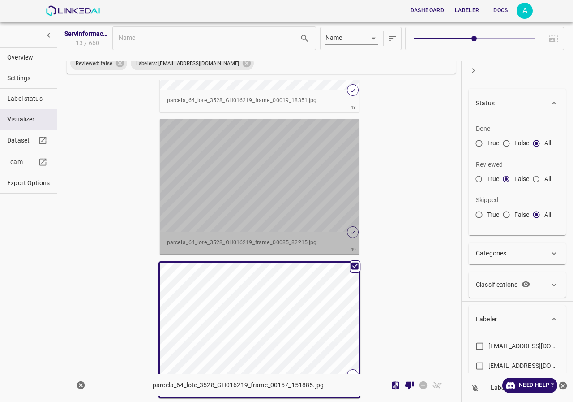
click at [257, 210] on div "button" at bounding box center [260, 175] width 200 height 112
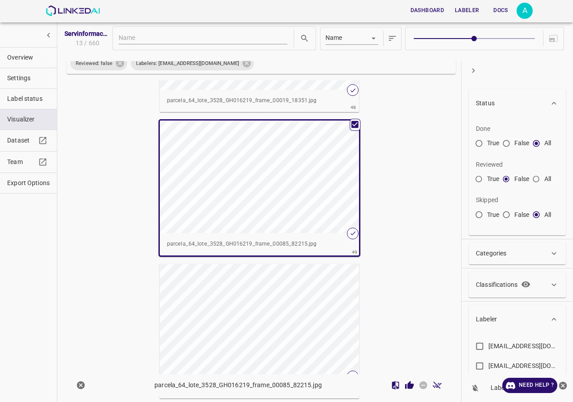
click at [406, 387] on icon "Review Image" at bounding box center [409, 384] width 9 height 8
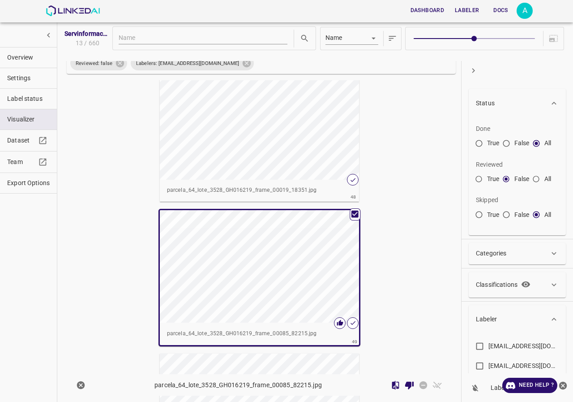
click at [284, 154] on div "button" at bounding box center [260, 123] width 200 height 112
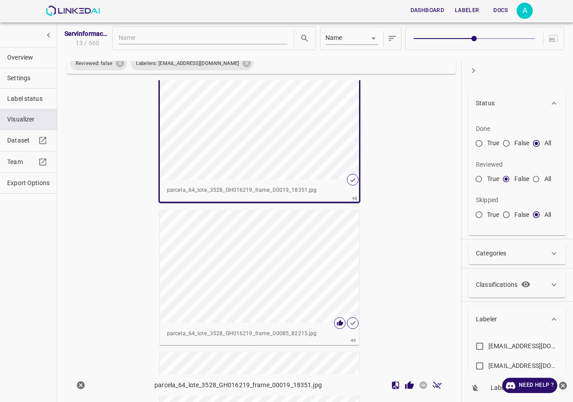
scroll to position [6496, 0]
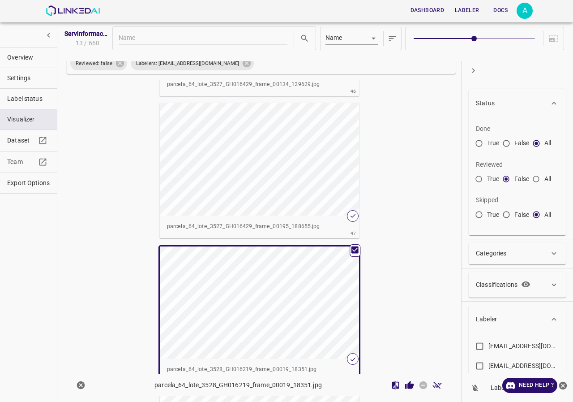
click at [326, 317] on div "button" at bounding box center [260, 302] width 200 height 112
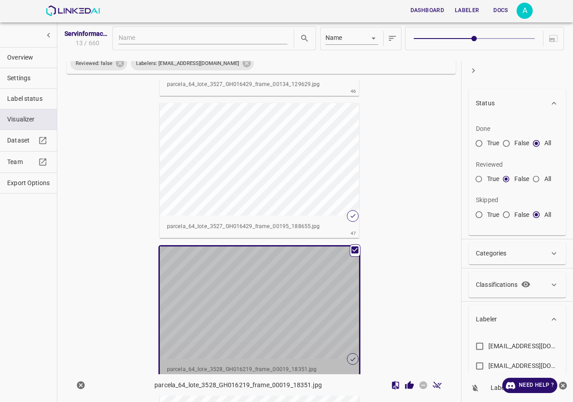
click at [326, 317] on div "button" at bounding box center [260, 302] width 200 height 112
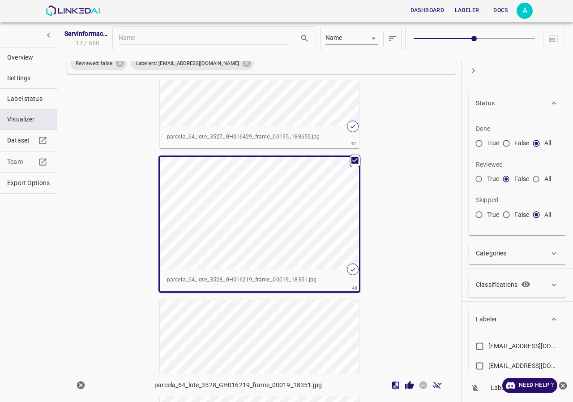
scroll to position [6630, 0]
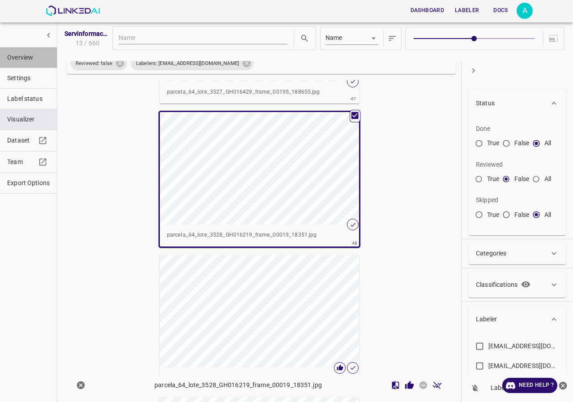
click at [15, 60] on span "Overview" at bounding box center [28, 57] width 43 height 9
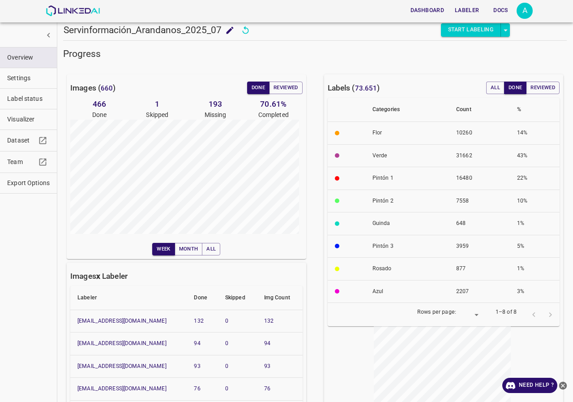
scroll to position [64, 0]
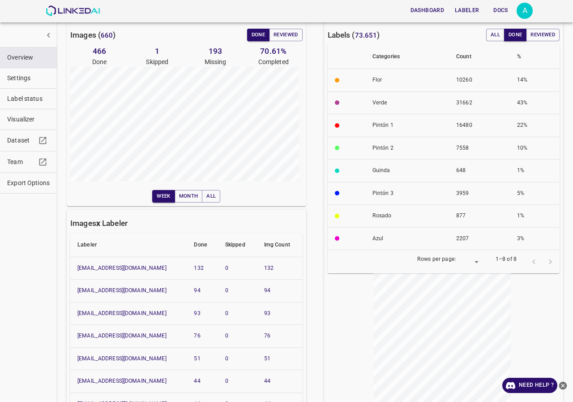
click at [34, 114] on button "Visualizer" at bounding box center [28, 119] width 57 height 20
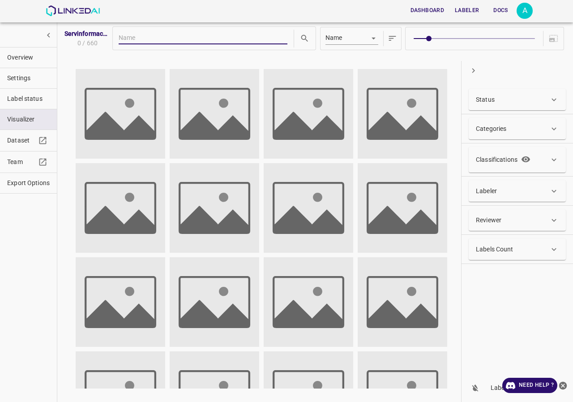
scroll to position [0, 0]
click at [506, 194] on div "Labeler" at bounding box center [512, 190] width 73 height 9
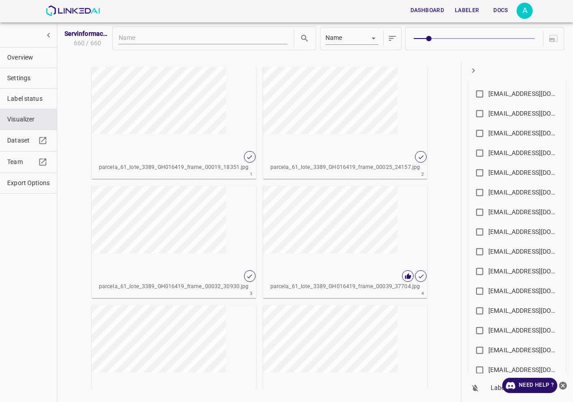
scroll to position [537, 0]
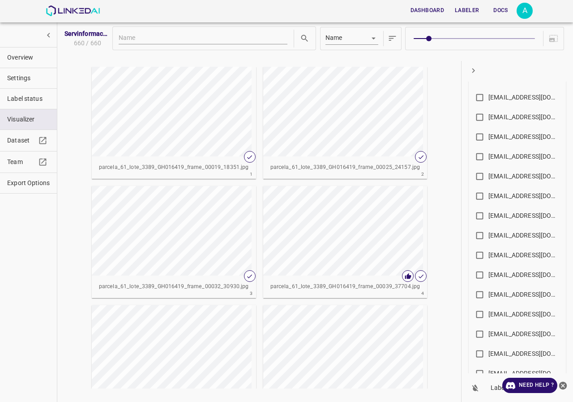
click at [511, 153] on div "angelamar0593@gmail.com" at bounding box center [525, 156] width 72 height 9
click at [489, 153] on input "angelamar0593@gmail.com" at bounding box center [479, 158] width 17 height 17
checkbox input "true"
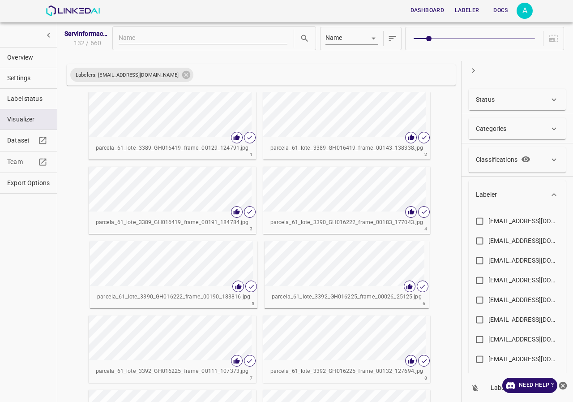
scroll to position [0, 0]
click at [499, 100] on div "Status" at bounding box center [512, 99] width 73 height 9
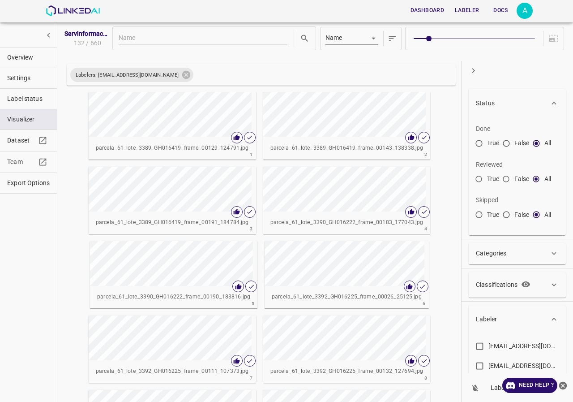
click at [502, 179] on input "False" at bounding box center [506, 181] width 16 height 16
radio input "true"
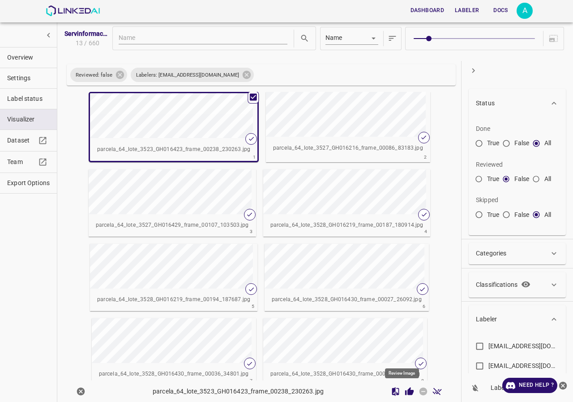
click at [405, 391] on icon "Review Image" at bounding box center [409, 390] width 9 height 8
click at [292, 125] on div "button" at bounding box center [306, 114] width 80 height 45
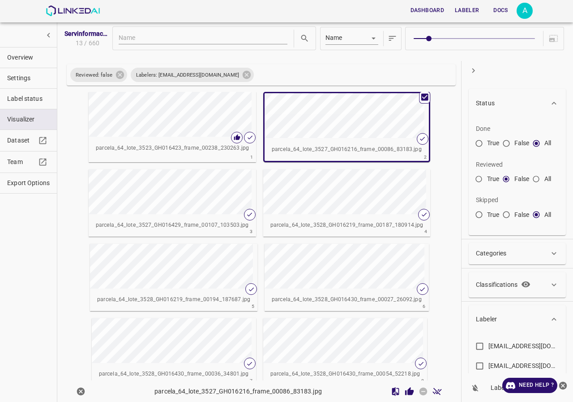
click at [407, 392] on icon "Review Image" at bounding box center [409, 390] width 9 height 9
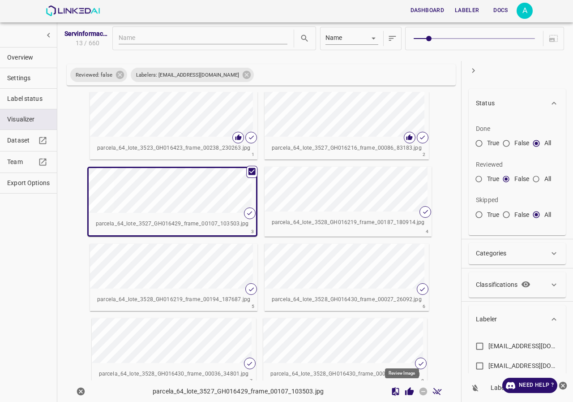
click at [405, 392] on icon "Review Image" at bounding box center [409, 390] width 9 height 8
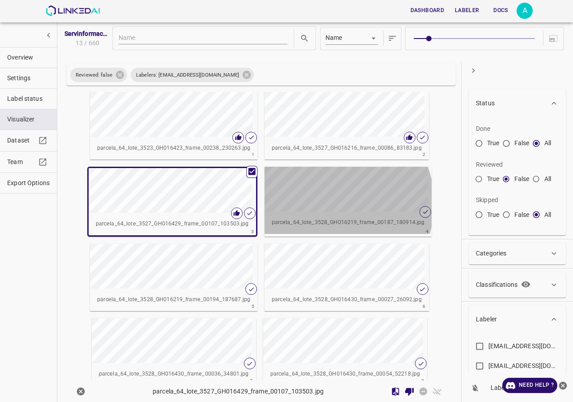
click at [323, 203] on div "button" at bounding box center [305, 189] width 80 height 45
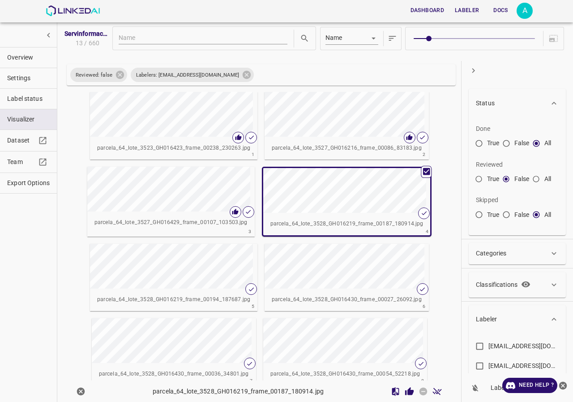
click at [405, 391] on icon "Review Image" at bounding box center [409, 390] width 9 height 8
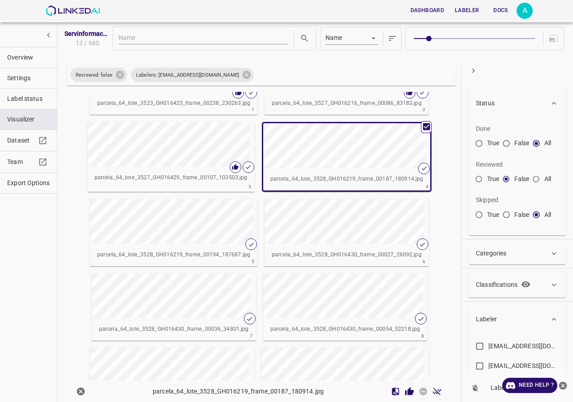
scroll to position [90, 0]
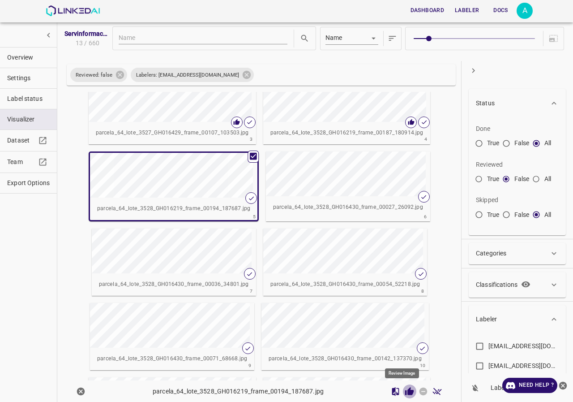
click at [405, 394] on icon "Review Image" at bounding box center [409, 390] width 9 height 9
click at [356, 204] on p "parcela_64_lote_3528_GH016430_frame_00027_26092.jpg" at bounding box center [348, 207] width 150 height 8
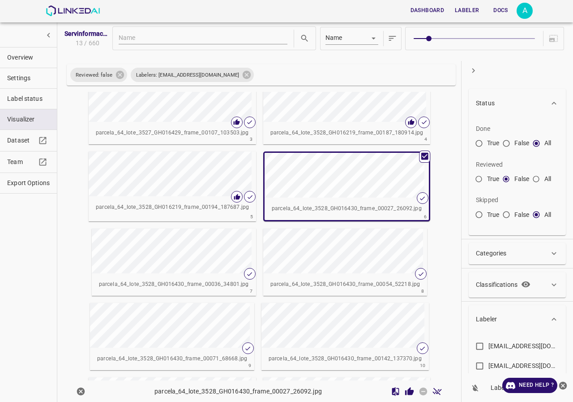
click at [403, 397] on button "Review Image" at bounding box center [410, 391] width 14 height 14
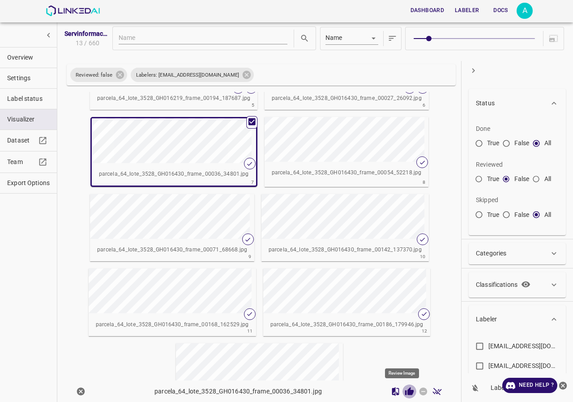
click at [405, 389] on icon "Review Image" at bounding box center [409, 390] width 9 height 9
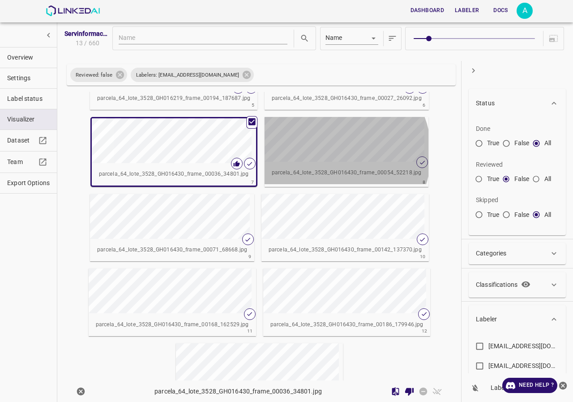
click at [326, 153] on div "button" at bounding box center [305, 139] width 80 height 45
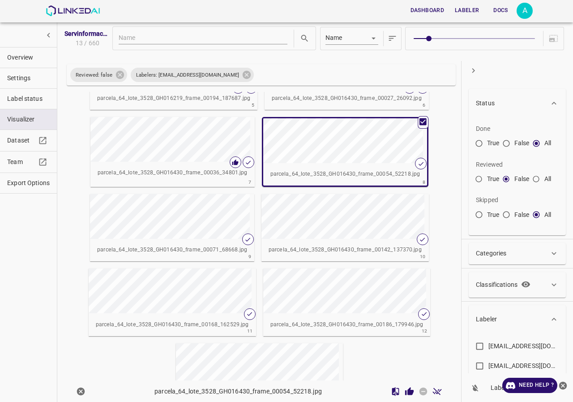
click at [405, 395] on icon "Review Image" at bounding box center [409, 390] width 9 height 9
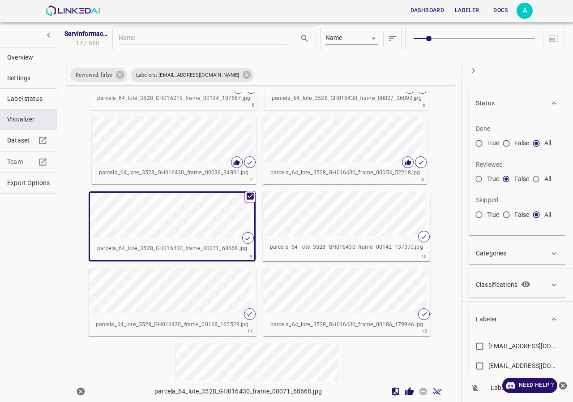
click at [399, 398] on div at bounding box center [417, 391] width 56 height 14
click at [405, 392] on icon "Review Image" at bounding box center [409, 390] width 9 height 8
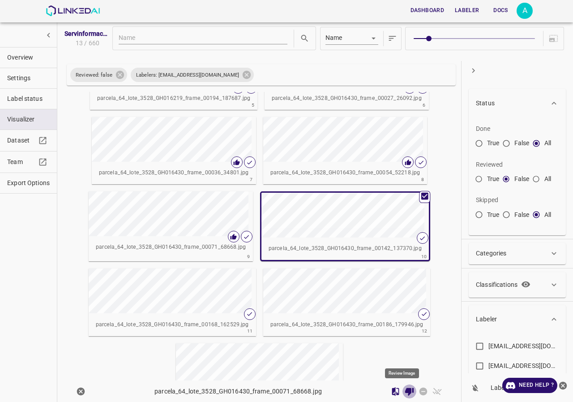
click at [406, 390] on icon "Review Image" at bounding box center [409, 391] width 9 height 8
click at [406, 393] on icon "Review Image" at bounding box center [409, 390] width 9 height 8
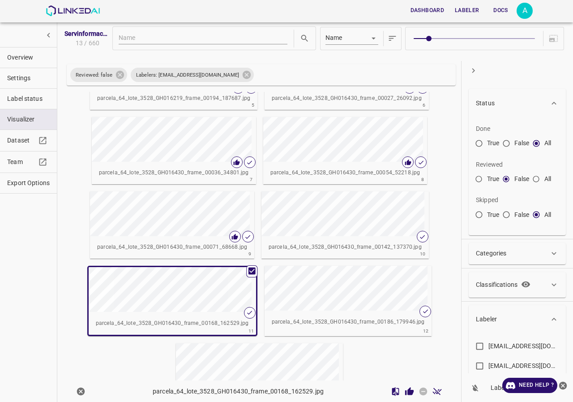
click at [405, 389] on icon "Review Image" at bounding box center [409, 390] width 9 height 9
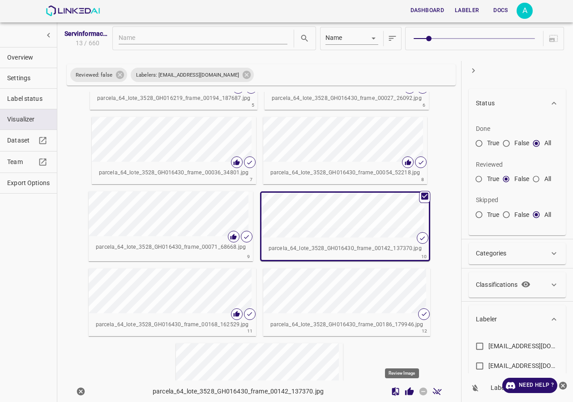
click at [405, 392] on icon "Review Image" at bounding box center [409, 390] width 9 height 8
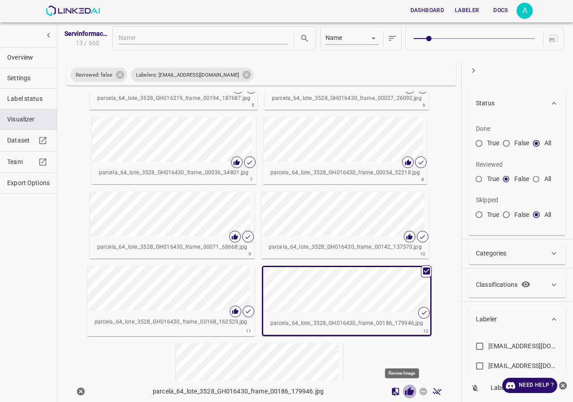
click at [405, 392] on icon "Review Image" at bounding box center [409, 390] width 9 height 8
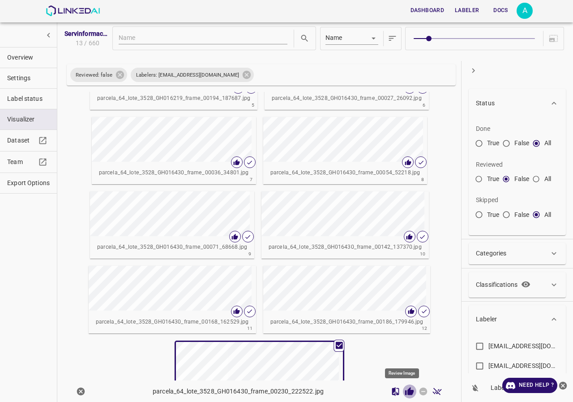
click at [405, 392] on icon "Review Image" at bounding box center [409, 390] width 9 height 8
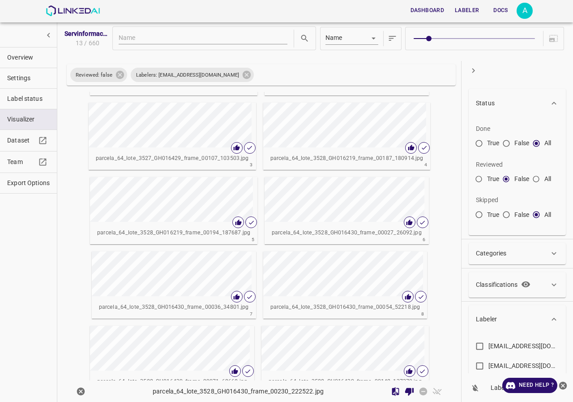
scroll to position [0, 0]
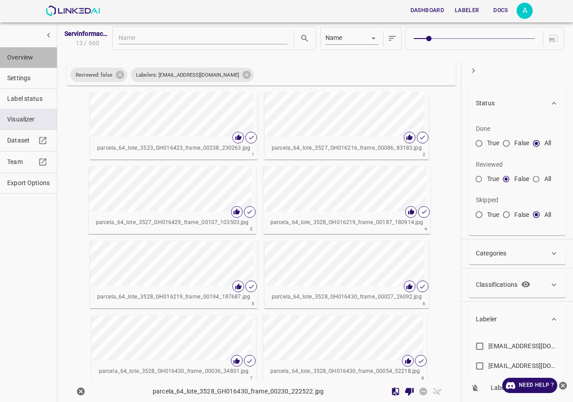
click at [31, 56] on span "Overview" at bounding box center [28, 57] width 43 height 9
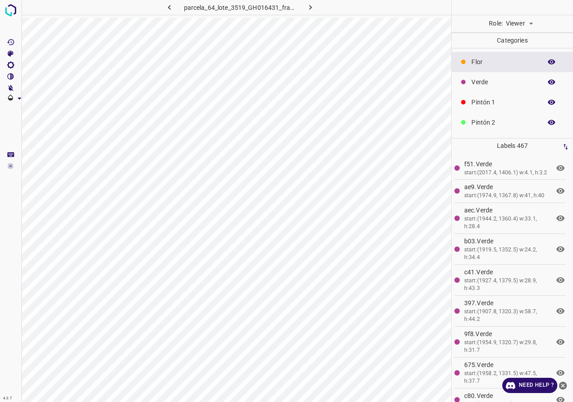
scroll to position [79, 0]
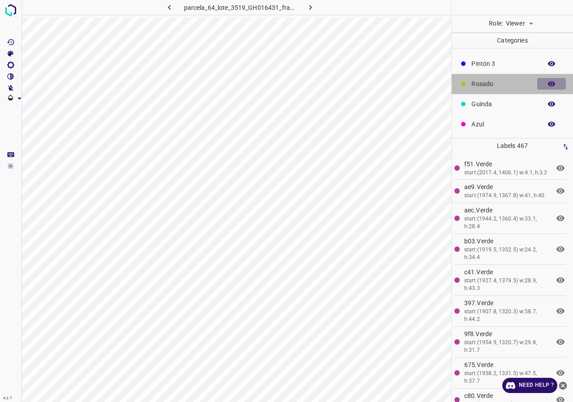
click at [548, 85] on icon "button" at bounding box center [551, 83] width 7 height 5
click at [548, 85] on icon "button" at bounding box center [551, 84] width 7 height 6
click at [527, 21] on body "4.3.7 parcela_64_lote_3519_GH016431_frame_00019_18351.jpg Role: Viewer viewer C…" at bounding box center [286, 201] width 573 height 402
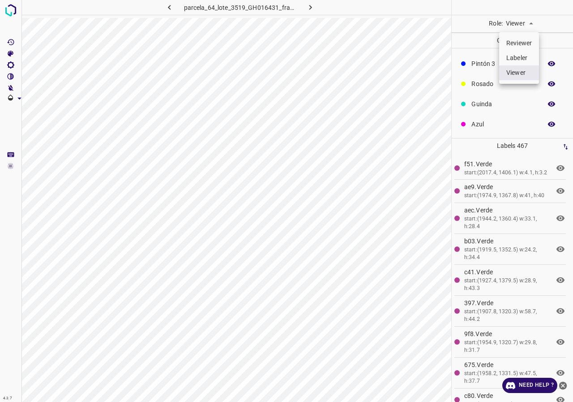
drag, startPoint x: 522, startPoint y: 56, endPoint x: 516, endPoint y: 43, distance: 13.6
click at [516, 43] on ul "Reviewer Labeler Viewer" at bounding box center [519, 57] width 40 height 51
click at [516, 43] on li "Reviewer" at bounding box center [519, 43] width 40 height 15
type input "reviewer"
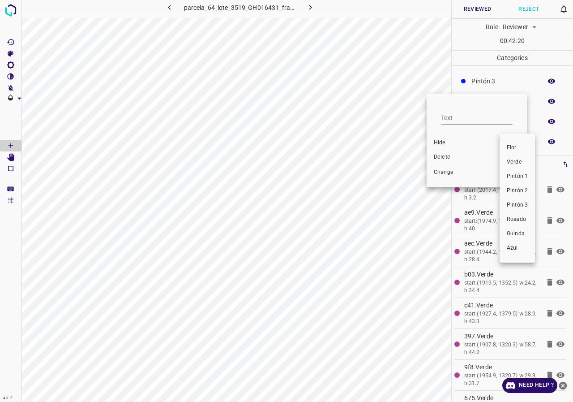
click at [442, 157] on div at bounding box center [286, 201] width 573 height 402
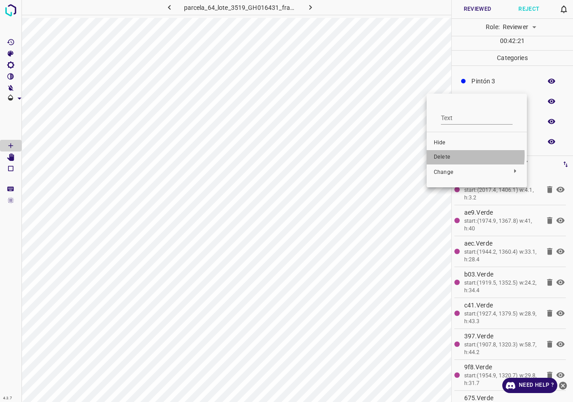
click at [443, 155] on span "Delete" at bounding box center [477, 157] width 86 height 8
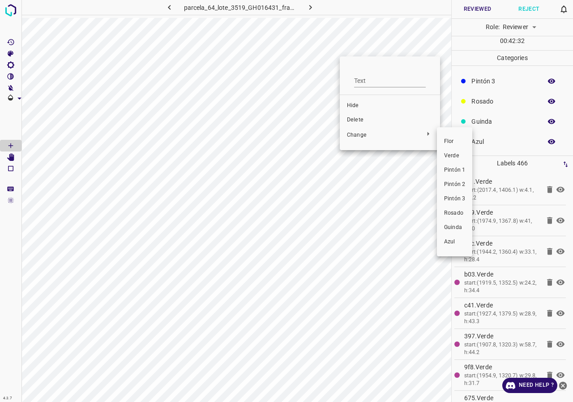
click at [369, 122] on div at bounding box center [286, 201] width 573 height 402
click at [354, 120] on span "Delete" at bounding box center [390, 120] width 86 height 8
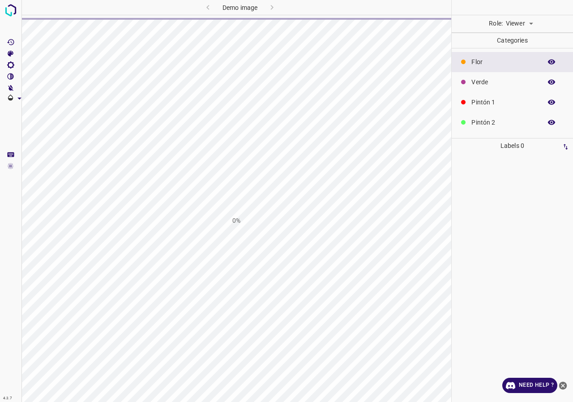
click at [515, 23] on body "4.3.7 Demo image 0% Role: Viewer viewer Categories Flor Verde Pintón 1 Pintón 2…" at bounding box center [286, 201] width 573 height 402
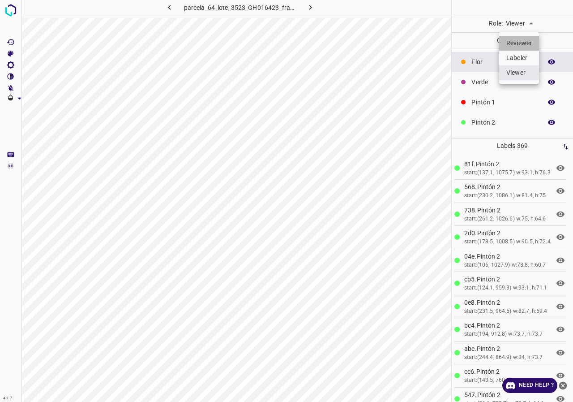
click at [519, 46] on li "Reviewer" at bounding box center [519, 43] width 40 height 15
type input "reviewer"
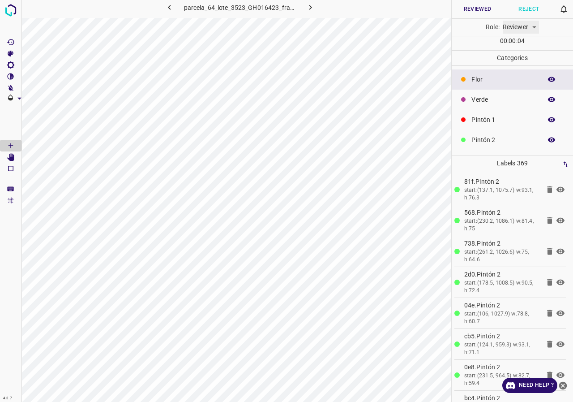
scroll to position [45, 0]
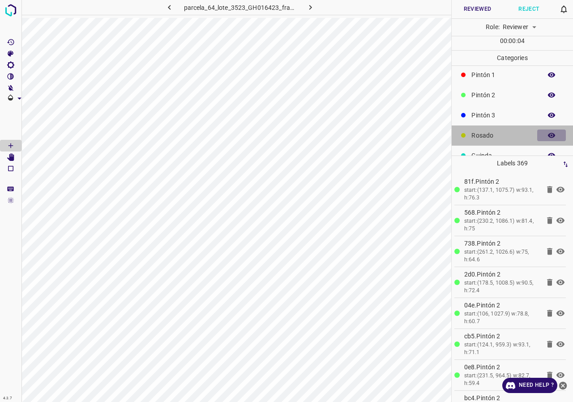
click at [548, 131] on icon "button" at bounding box center [552, 135] width 8 height 8
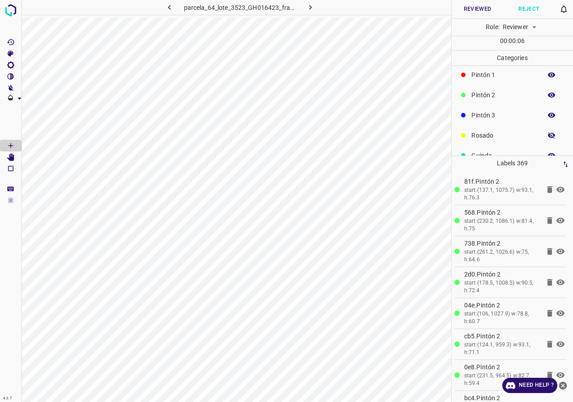
click at [548, 131] on icon "button" at bounding box center [552, 135] width 8 height 8
click at [481, 135] on p "Rosado" at bounding box center [504, 135] width 66 height 9
click at [9, 155] on icon "[Space] Edit" at bounding box center [11, 157] width 8 height 8
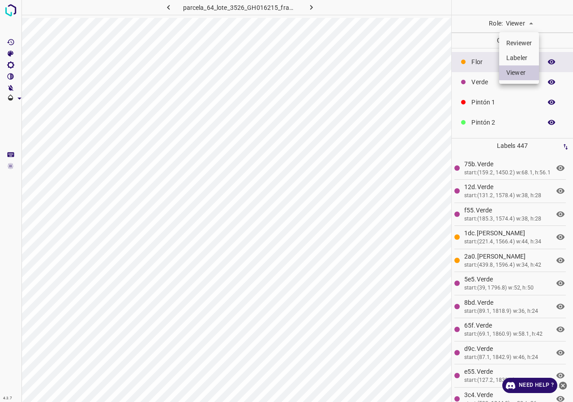
click at [525, 17] on body "4.3.7 parcela_64_lote_3526_GH016215_frame_00174_168334.jpg Role: Viewer viewer …" at bounding box center [286, 201] width 573 height 402
click at [521, 44] on li "Reviewer" at bounding box center [519, 43] width 40 height 15
type input "reviewer"
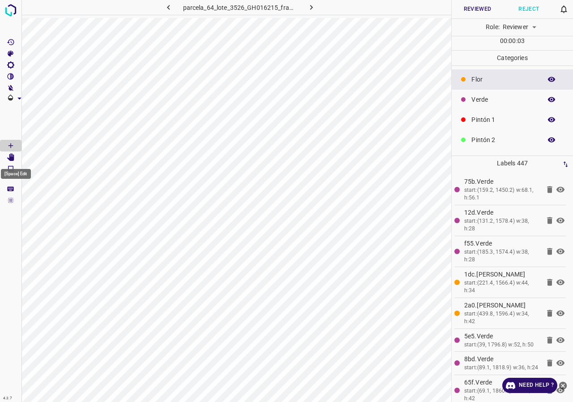
click at [17, 157] on Edit"] "[Space] Edit" at bounding box center [10, 157] width 21 height 12
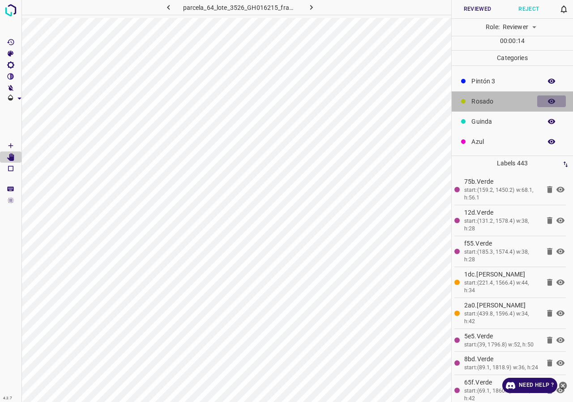
click at [548, 102] on icon "button" at bounding box center [551, 101] width 7 height 5
click at [548, 102] on icon "button" at bounding box center [551, 101] width 7 height 6
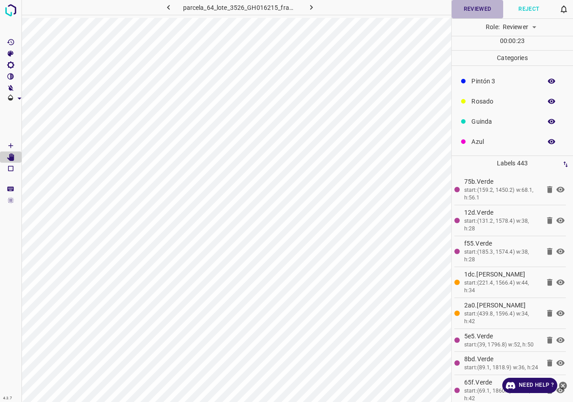
click at [481, 10] on button "Reviewed" at bounding box center [477, 9] width 51 height 18
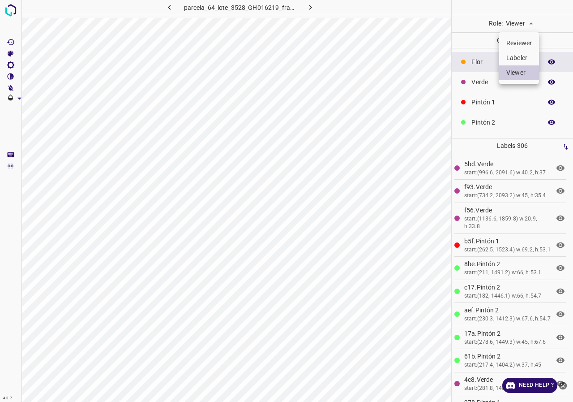
click at [519, 43] on li "Reviewer" at bounding box center [519, 43] width 40 height 15
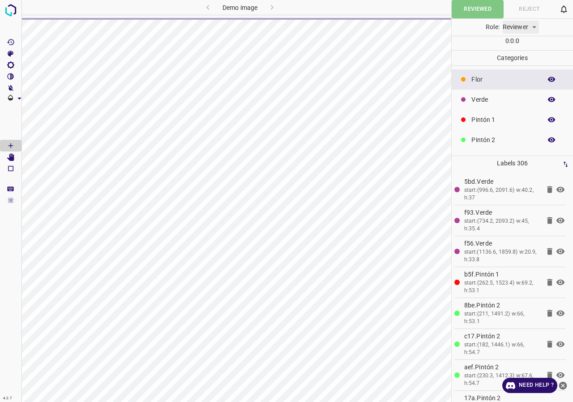
type input "reviewer"
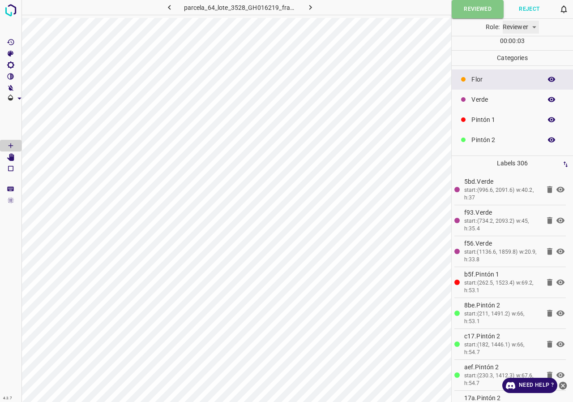
scroll to position [79, 0]
click at [548, 102] on icon "button" at bounding box center [552, 101] width 8 height 8
click at [548, 102] on icon "button" at bounding box center [551, 101] width 7 height 6
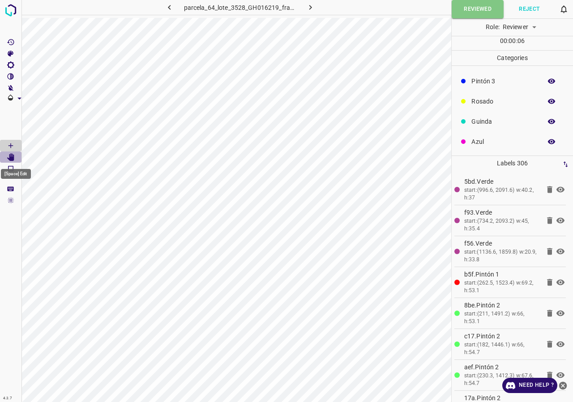
click at [11, 155] on icon "[Space] Edit" at bounding box center [10, 157] width 7 height 8
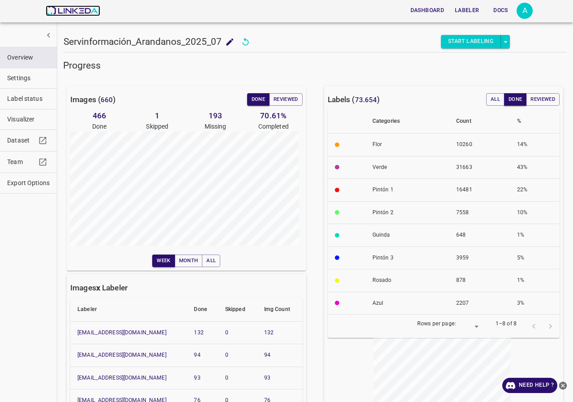
click at [71, 12] on img at bounding box center [73, 10] width 54 height 11
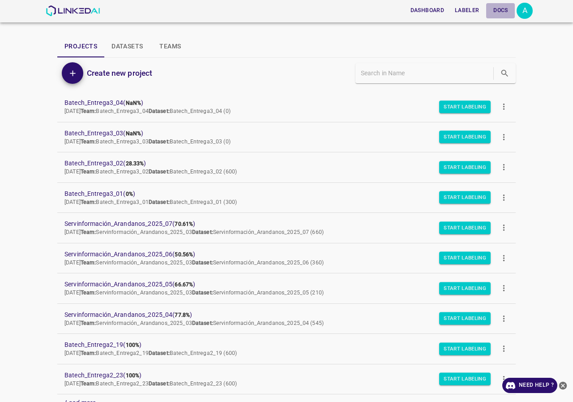
click at [511, 12] on button "Docs" at bounding box center [500, 10] width 29 height 15
click at [525, 3] on div "A" at bounding box center [525, 11] width 16 height 16
click at [486, 74] on ul "Account Dark Mode Logout v.4.3.7" at bounding box center [497, 67] width 71 height 81
click at [486, 79] on p "Logout" at bounding box center [479, 82] width 21 height 9
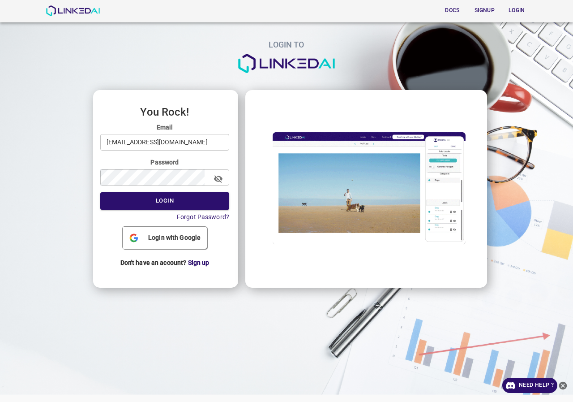
click at [180, 145] on input "admin@linkedai.co" at bounding box center [164, 142] width 129 height 17
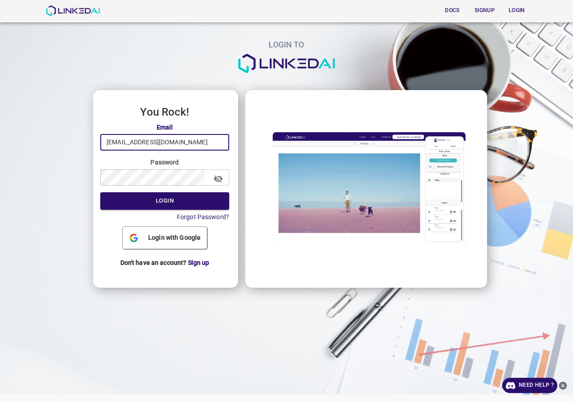
type input "[EMAIL_ADDRESS][DOMAIN_NAME]"
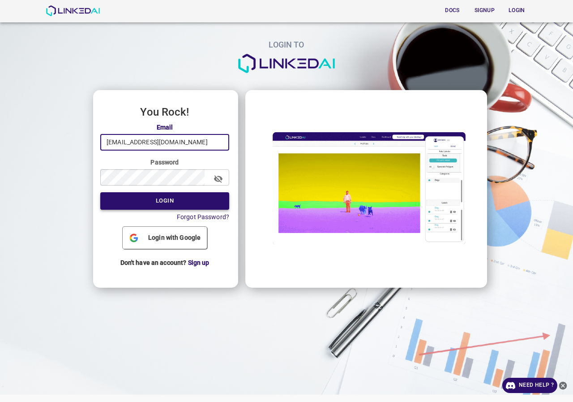
click at [173, 202] on button "Login" at bounding box center [164, 200] width 129 height 17
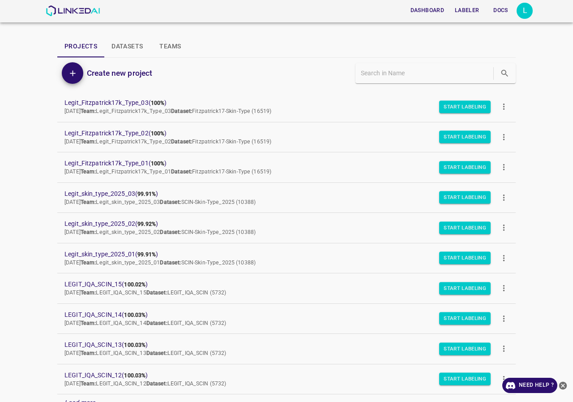
click at [524, 15] on div "L" at bounding box center [525, 11] width 16 height 16
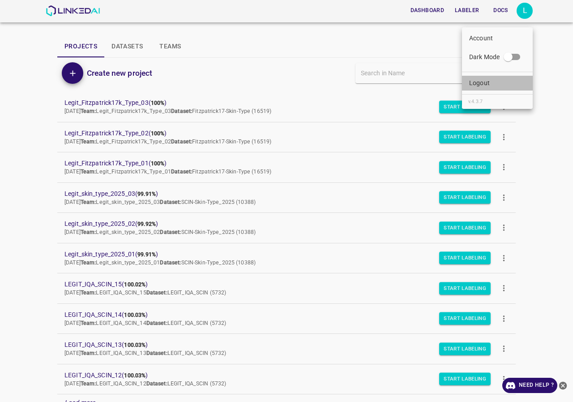
click at [489, 86] on p "Logout" at bounding box center [479, 82] width 21 height 9
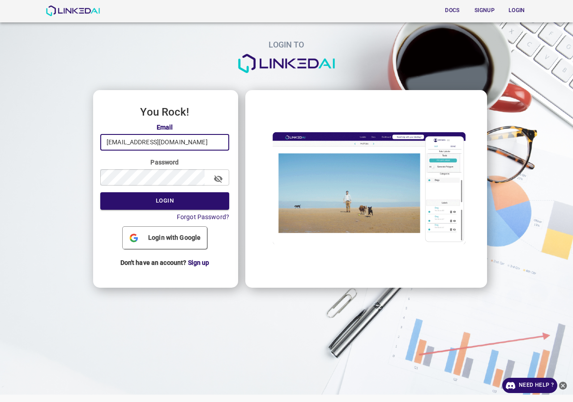
click at [210, 144] on input "legit@linkedai.co" at bounding box center [164, 142] width 129 height 17
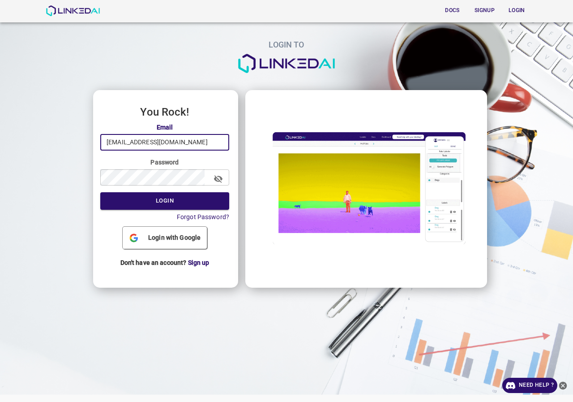
type input "admin@linkedai.co"
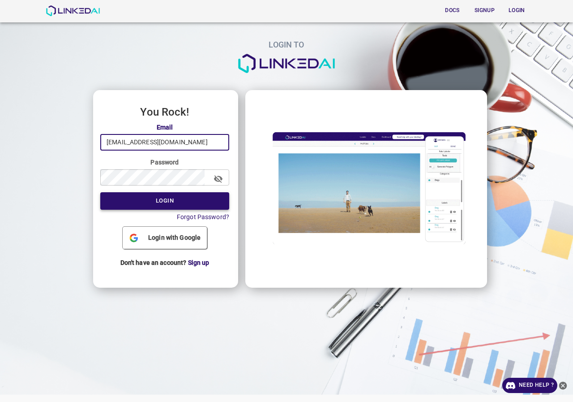
click at [144, 198] on button "Login" at bounding box center [164, 200] width 129 height 17
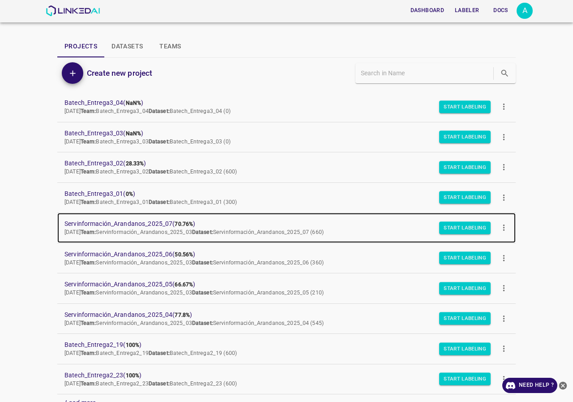
click at [134, 219] on link "Servinformación_Arandanos_2025_07 ( 70.76% ) Wed Aug 06 2025 Team: Servinformac…" at bounding box center [286, 228] width 459 height 30
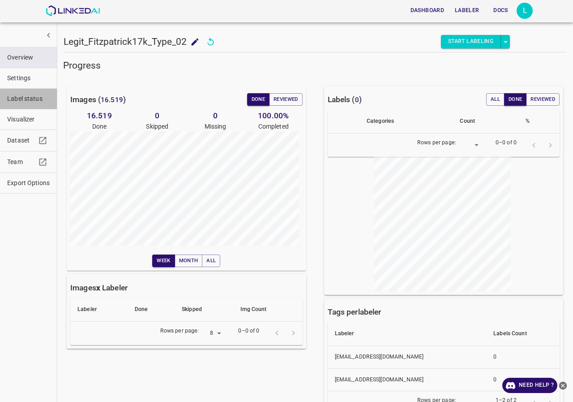
click at [23, 95] on span "Label status" at bounding box center [28, 98] width 43 height 9
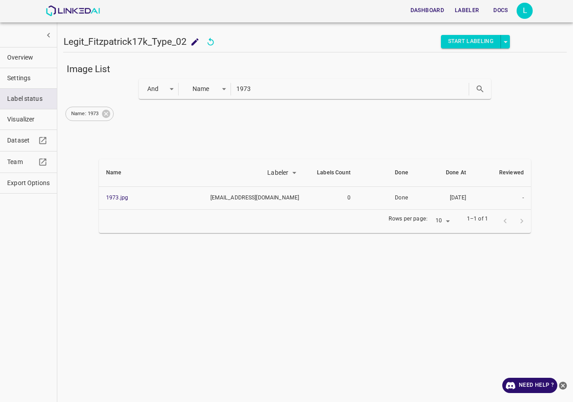
drag, startPoint x: 105, startPoint y: 195, endPoint x: 110, endPoint y: 227, distance: 31.7
click at [105, 238] on div "Image List And and Name key 1973 Name: 1973 Name Labeler labeler Labels Count D…" at bounding box center [315, 227] width 504 height 336
click at [110, 116] on icon at bounding box center [106, 114] width 10 height 10
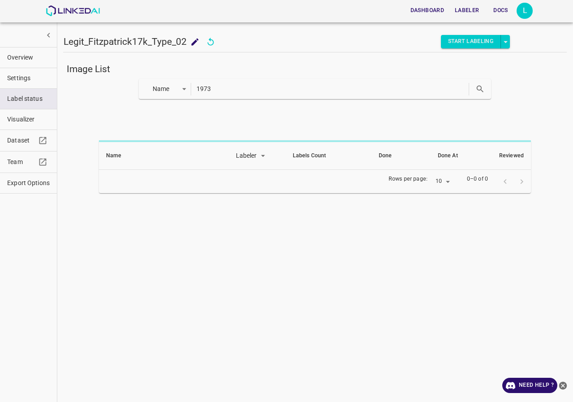
drag, startPoint x: 194, startPoint y: 94, endPoint x: 173, endPoint y: 94, distance: 21.0
click at [173, 94] on div "Name key 1973" at bounding box center [315, 89] width 353 height 20
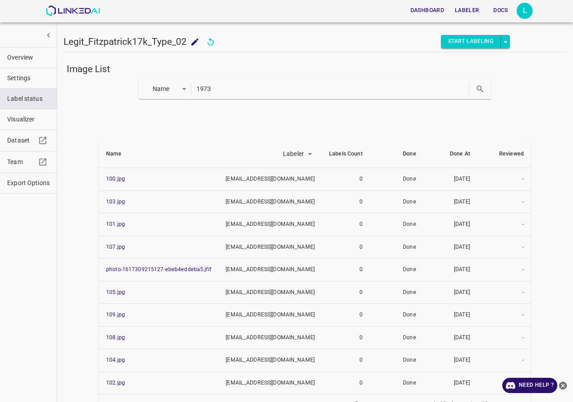
paste input "4276"
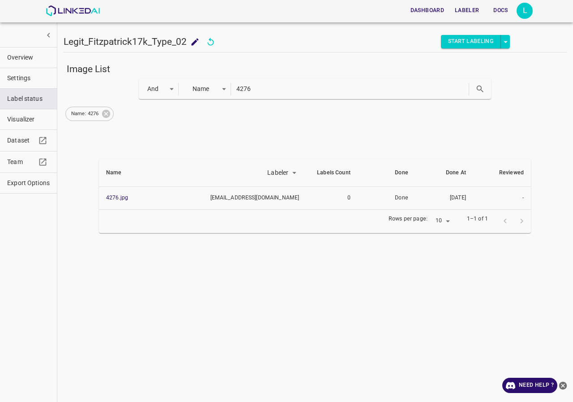
drag, startPoint x: 120, startPoint y: 193, endPoint x: 127, endPoint y: 219, distance: 27.4
click at [87, 241] on div "Image List And and Name key 4276 Name: 4276 Name Labeler labeler Labels Count D…" at bounding box center [315, 227] width 504 height 336
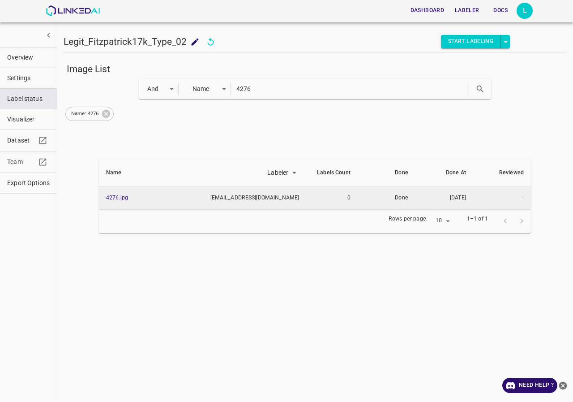
drag, startPoint x: 121, startPoint y: 201, endPoint x: 114, endPoint y: 204, distance: 7.7
click at [94, 237] on div "Image List And and Name key 4276 Name: 4276 Name Labeler labeler Labels Count D…" at bounding box center [315, 227] width 504 height 336
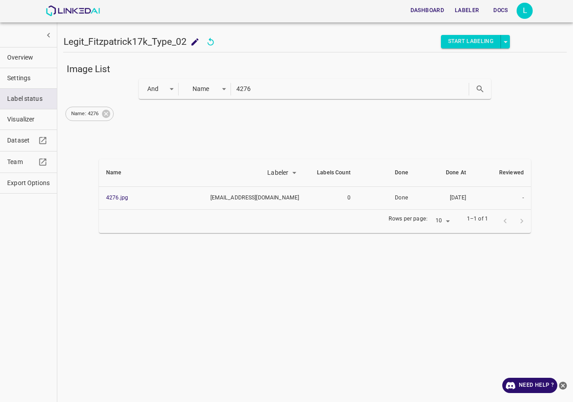
drag, startPoint x: 195, startPoint y: 92, endPoint x: 171, endPoint y: 92, distance: 24.2
click at [171, 92] on div "And and Name key 4276" at bounding box center [315, 89] width 353 height 20
paste input "6260"
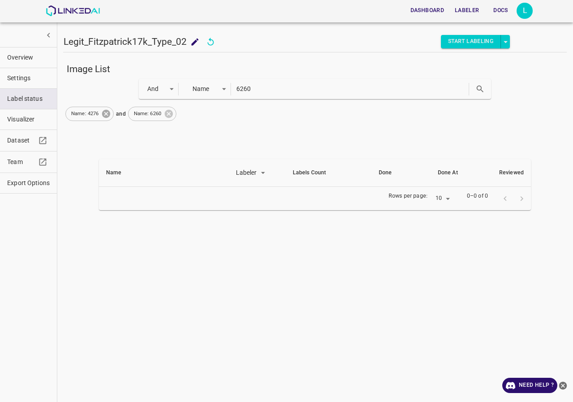
click at [107, 116] on icon at bounding box center [106, 114] width 8 height 8
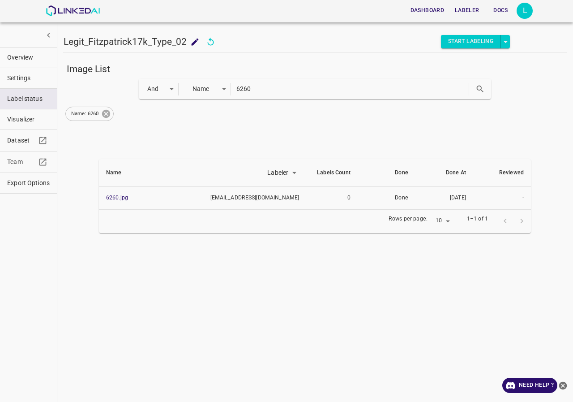
click at [107, 116] on icon at bounding box center [106, 114] width 8 height 8
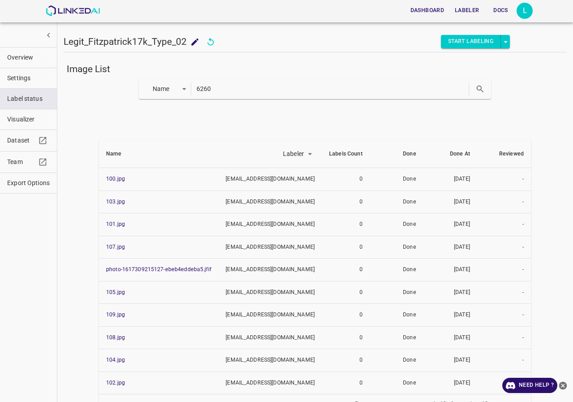
drag, startPoint x: 238, startPoint y: 93, endPoint x: 131, endPoint y: 93, distance: 107.0
click at [131, 93] on div "Name key 6260" at bounding box center [315, 89] width 504 height 20
paste input "8535"
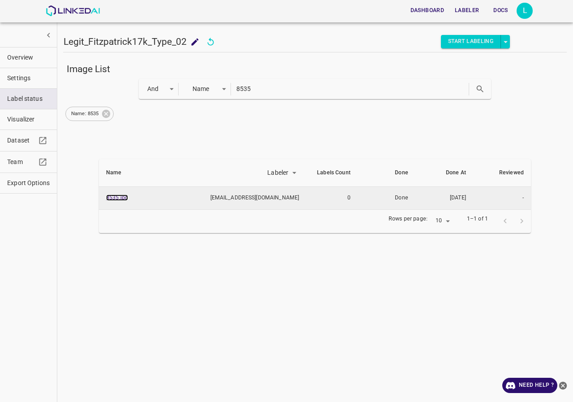
drag, startPoint x: 118, startPoint y: 197, endPoint x: 123, endPoint y: 198, distance: 5.2
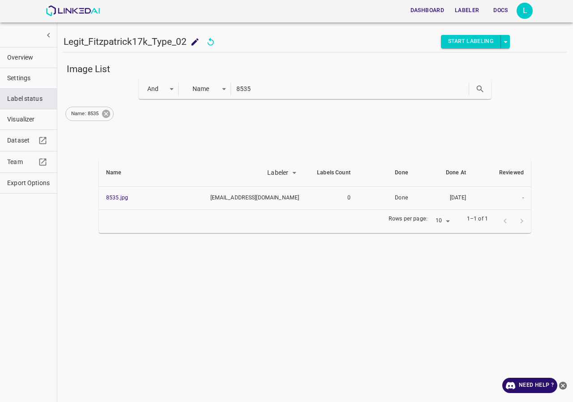
click at [107, 114] on icon at bounding box center [106, 114] width 8 height 8
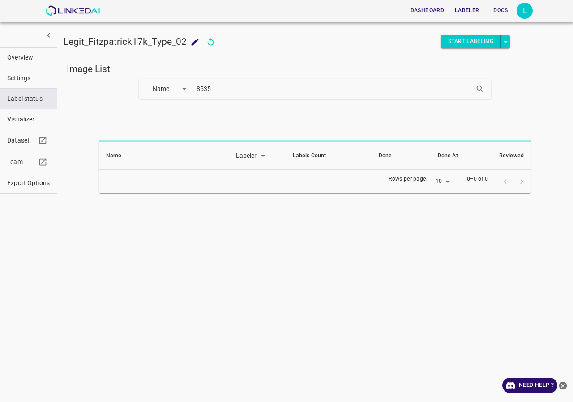
drag, startPoint x: 172, startPoint y: 87, endPoint x: 125, endPoint y: 87, distance: 46.6
click at [125, 87] on div "Name key 8535" at bounding box center [315, 89] width 504 height 20
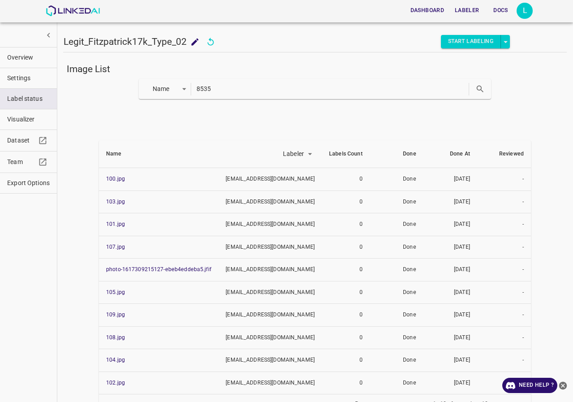
paste input "acne_vulgaris42"
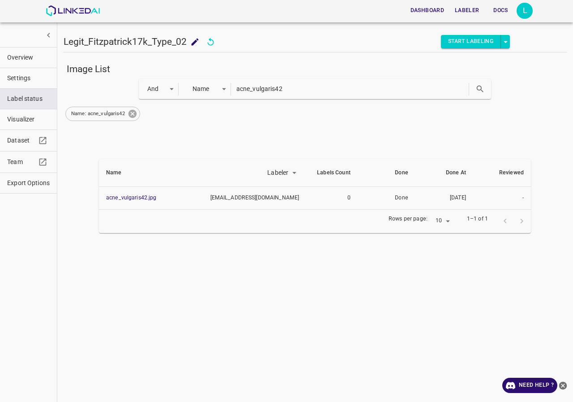
click at [134, 112] on icon at bounding box center [133, 114] width 8 height 8
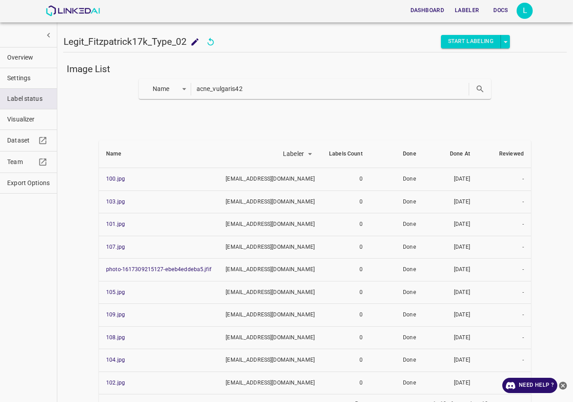
drag, startPoint x: 264, startPoint y: 84, endPoint x: 136, endPoint y: 84, distance: 128.1
click at [136, 84] on div "Name key acne_vulgaris42" at bounding box center [315, 89] width 504 height 20
paste input "rodermatitis_enteropathica7"
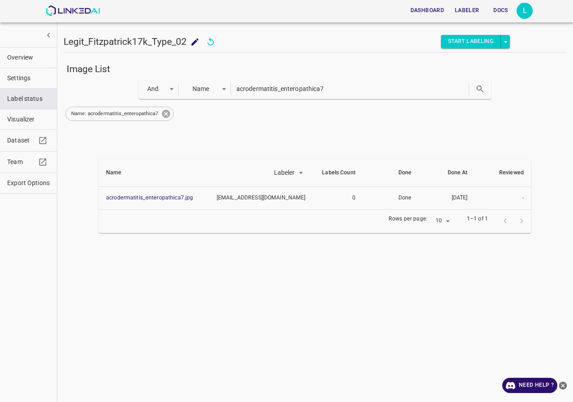
click at [167, 113] on icon at bounding box center [166, 114] width 10 height 10
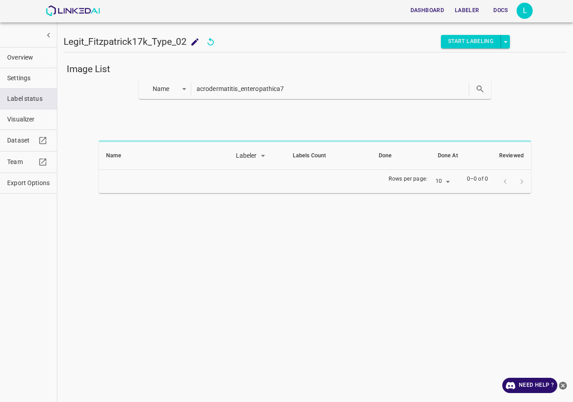
drag, startPoint x: 306, startPoint y: 86, endPoint x: 110, endPoint y: 86, distance: 196.1
click at [110, 86] on div "Name key acrodermatitis_enteropathica7" at bounding box center [315, 89] width 504 height 20
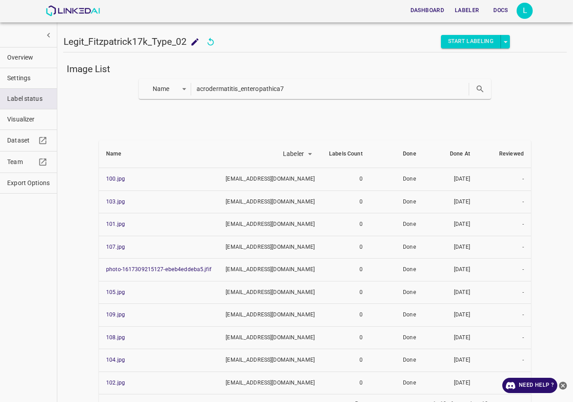
paste input "nthrax6"
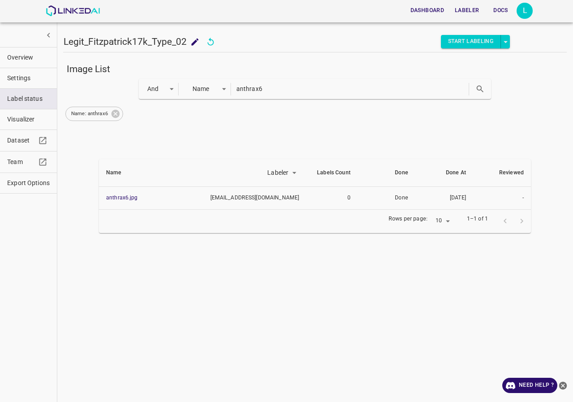
drag, startPoint x: 124, startPoint y: 201, endPoint x: 113, endPoint y: 215, distance: 17.3
click at [107, 242] on div "Image List And and Name key anthrax6 Name: anthrax6 Name Labeler labeler Labels…" at bounding box center [315, 227] width 504 height 336
click at [117, 111] on icon at bounding box center [115, 114] width 8 height 8
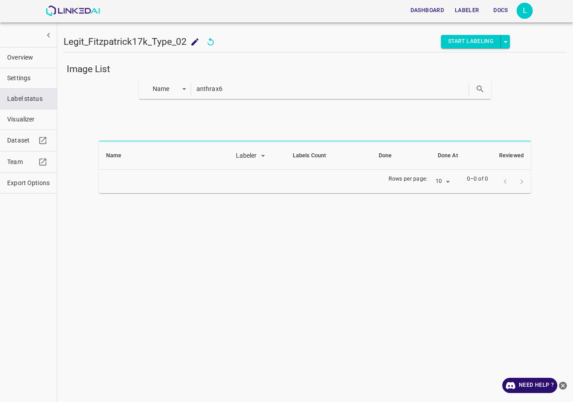
drag, startPoint x: 287, startPoint y: 90, endPoint x: 97, endPoint y: 89, distance: 190.8
click at [97, 89] on div "Name key anthrax6" at bounding box center [315, 89] width 504 height 20
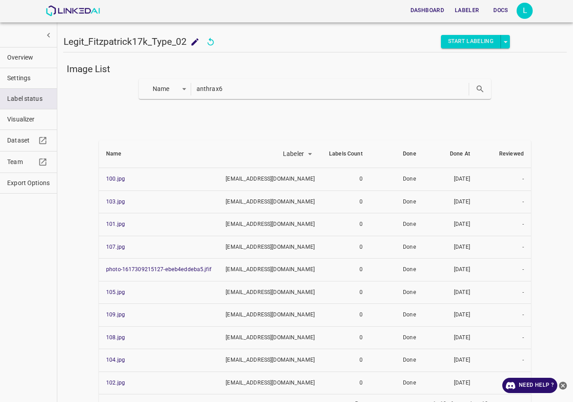
paste input "glandular_cheilitis1"
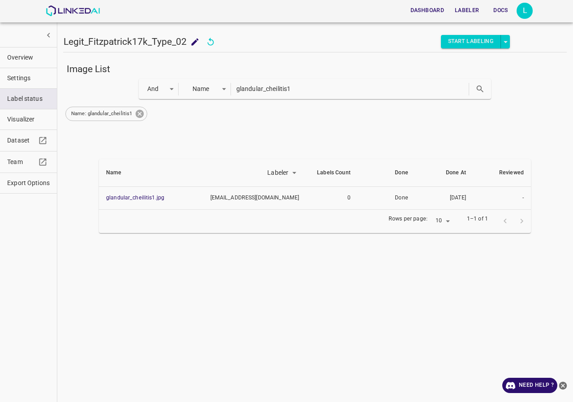
click at [140, 115] on icon at bounding box center [140, 114] width 8 height 8
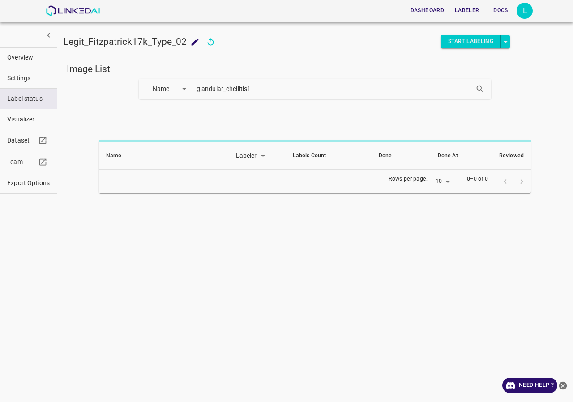
drag, startPoint x: 283, startPoint y: 86, endPoint x: 155, endPoint y: 87, distance: 128.1
click at [155, 87] on div "Name key glandular_cheilitis1" at bounding box center [315, 89] width 353 height 20
paste input "kaposis-sarcoma75"
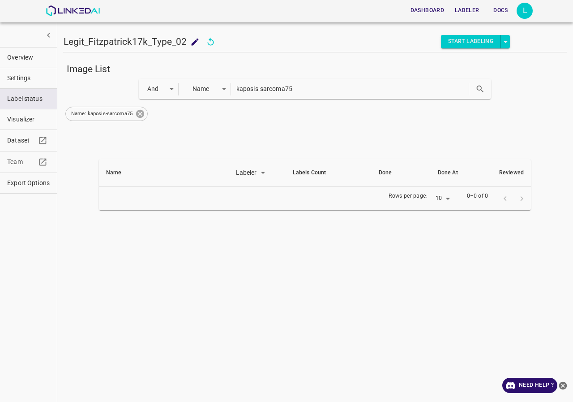
click at [140, 112] on icon at bounding box center [140, 114] width 8 height 8
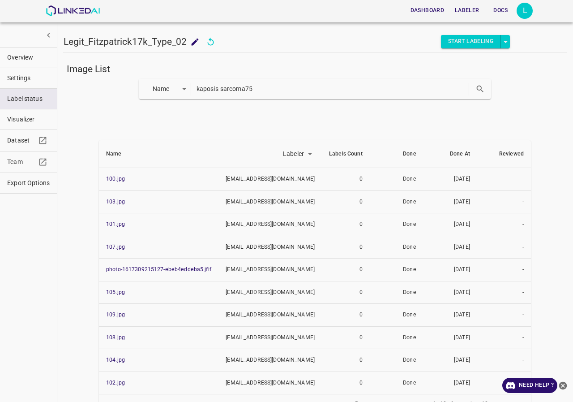
drag, startPoint x: 219, startPoint y: 90, endPoint x: 155, endPoint y: 89, distance: 63.6
click at [155, 89] on div "Name key kaposis-sarcoma75" at bounding box center [315, 89] width 353 height 20
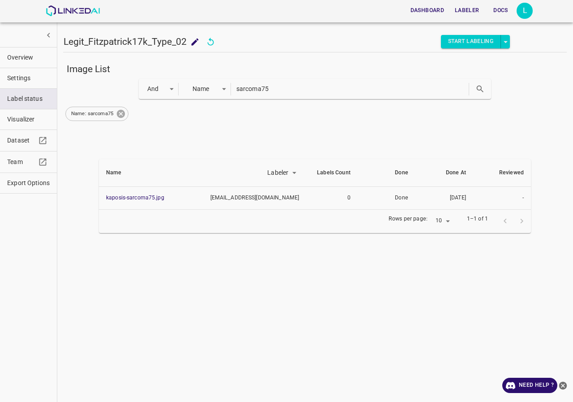
click at [120, 113] on icon at bounding box center [121, 114] width 10 height 10
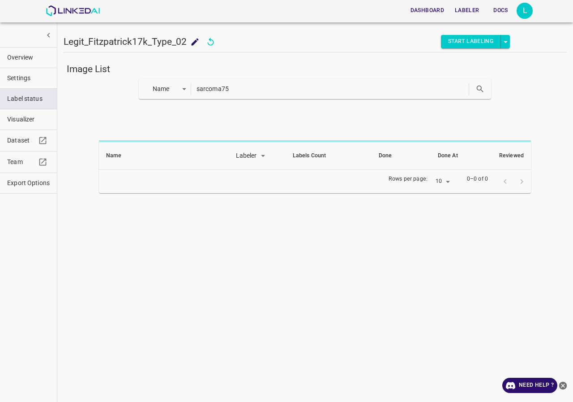
drag, startPoint x: 271, startPoint y: 88, endPoint x: 132, endPoint y: 88, distance: 139.3
click at [132, 88] on div "Name key sarcoma75" at bounding box center [315, 89] width 504 height 20
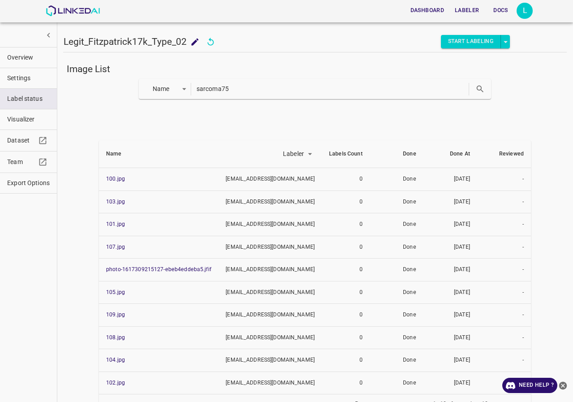
paste input "naevus_comedonicus2"
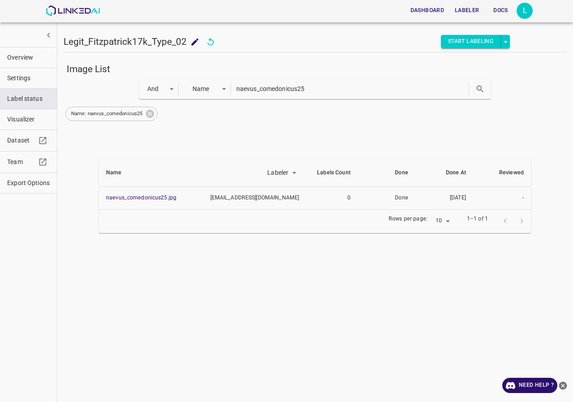
drag, startPoint x: 136, startPoint y: 193, endPoint x: 131, endPoint y: 213, distance: 19.8
click at [109, 273] on div "Image List And and Name key naevus_comedonicus25 Name: naevus_comedonicus25 Nam…" at bounding box center [315, 227] width 504 height 336
click at [148, 113] on icon at bounding box center [150, 114] width 8 height 8
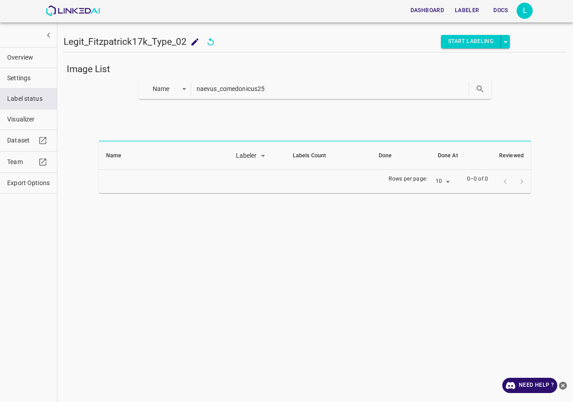
drag, startPoint x: 326, startPoint y: 89, endPoint x: 106, endPoint y: 94, distance: 220.4
click at [106, 94] on div "Name key naevus_comedonicus25" at bounding box center [315, 89] width 504 height 20
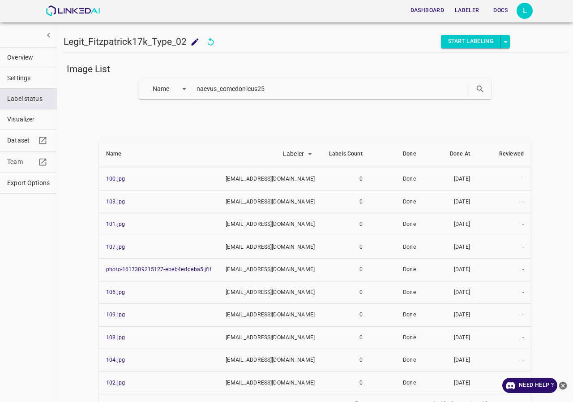
paste input "sarcoidosis82"
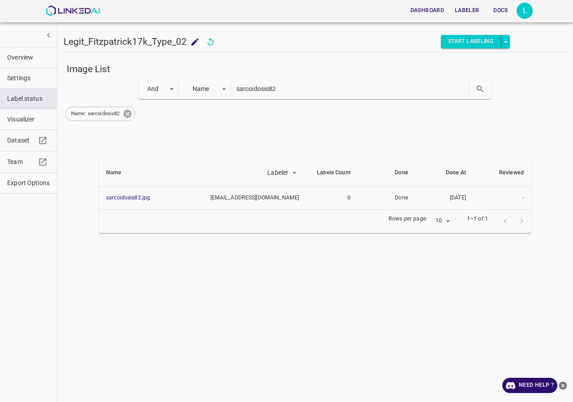
click at [131, 111] on icon at bounding box center [128, 114] width 10 height 10
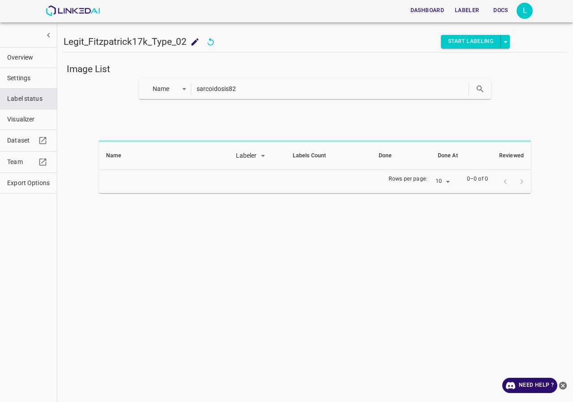
drag, startPoint x: 257, startPoint y: 90, endPoint x: 92, endPoint y: 90, distance: 164.8
click at [92, 90] on div "Name key sarcoidosis82" at bounding box center [315, 89] width 504 height 20
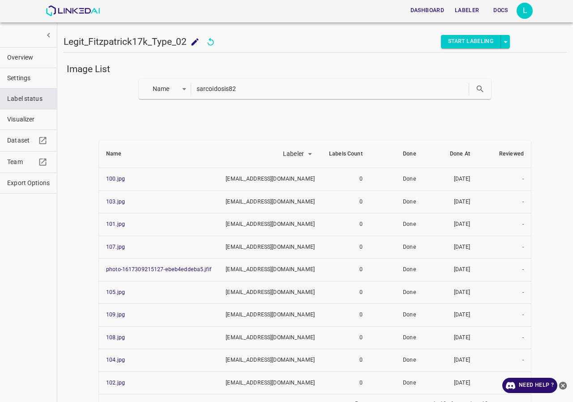
paste input "glandular_cheilitis1"
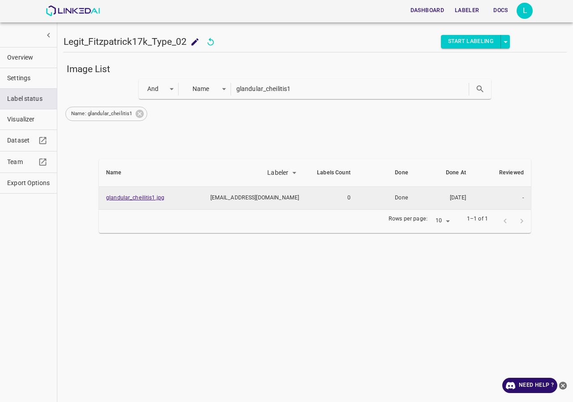
type input "glandular_cheilitis1"
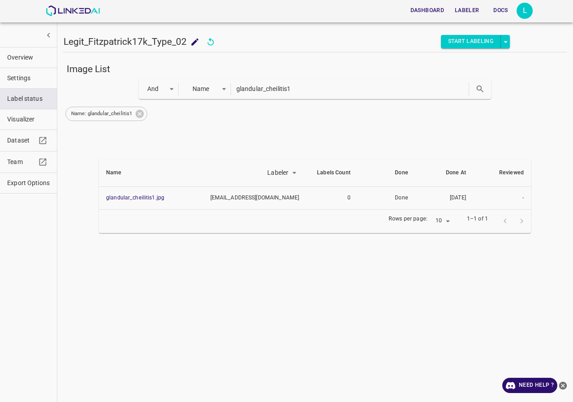
click at [25, 60] on span "Overview" at bounding box center [28, 57] width 43 height 9
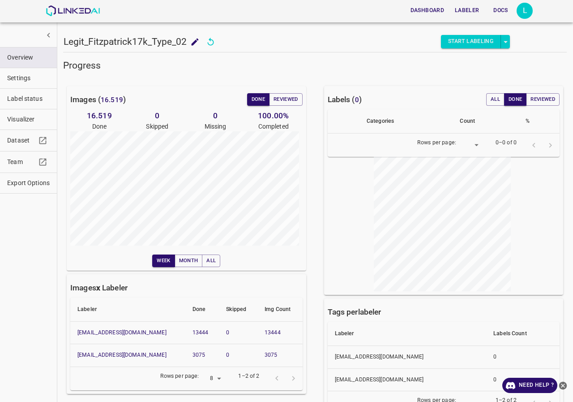
click at [11, 178] on button "Export Options" at bounding box center [28, 183] width 57 height 20
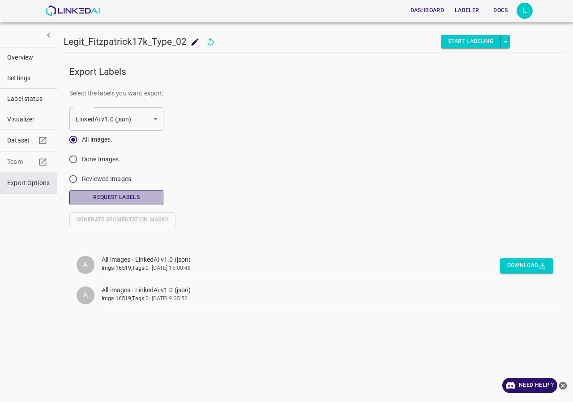
click at [138, 198] on button "Request Labels" at bounding box center [116, 197] width 94 height 15
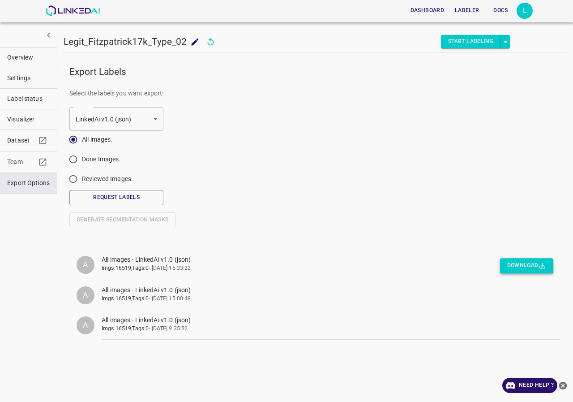
click at [517, 261] on button "Download" at bounding box center [526, 265] width 53 height 15
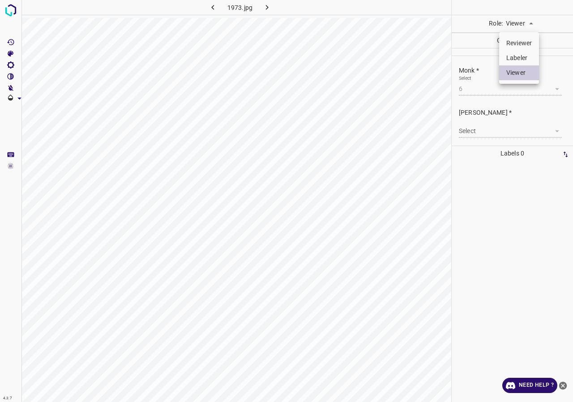
click at [531, 19] on body "4.3.7 1973.jpg Role: Viewer viewer Categories Monk * Select 6 6 [PERSON_NAME] *…" at bounding box center [286, 201] width 573 height 402
click at [518, 56] on li "Labeler" at bounding box center [519, 58] width 40 height 15
type input "labeler"
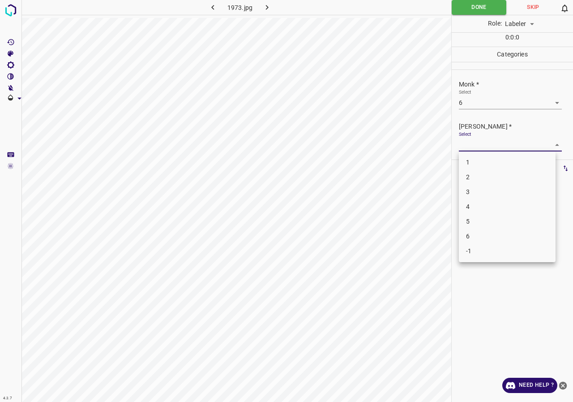
click at [492, 143] on body "4.3.7 1973.jpg Done Skip 0 Role: Labeler labeler 0 : 0 : 0 Categories Monk * Se…" at bounding box center [286, 201] width 573 height 402
click at [476, 206] on li "4" at bounding box center [507, 206] width 97 height 15
type input "4"
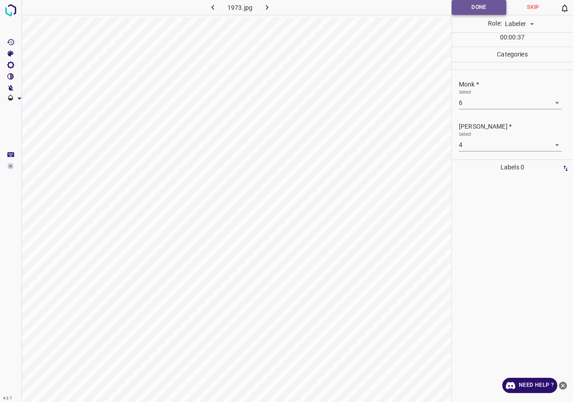
click at [496, 12] on button "Done" at bounding box center [479, 7] width 55 height 15
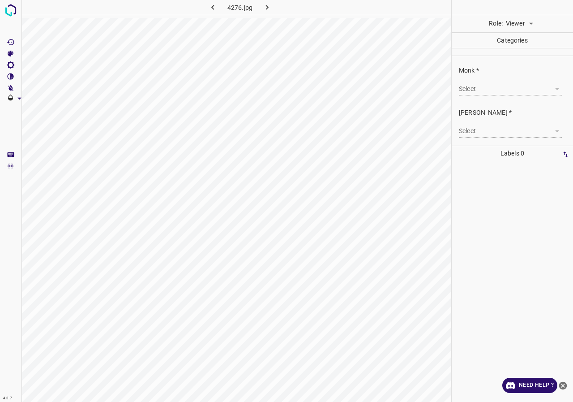
click at [523, 24] on body "4.3.7 4276.jpg Role: Viewer viewer Categories Monk * Select ​ [PERSON_NAME] * S…" at bounding box center [286, 201] width 573 height 402
click at [516, 55] on li "Labeler" at bounding box center [519, 58] width 40 height 15
type input "labeler"
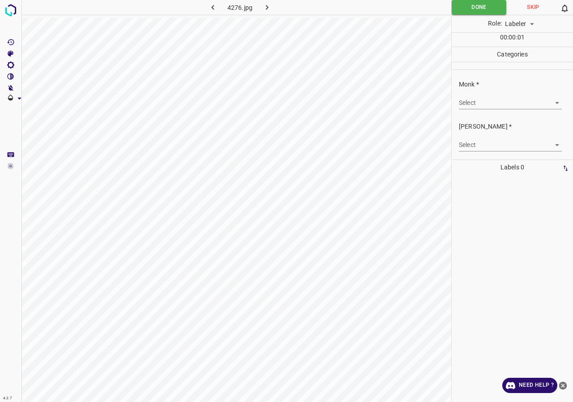
click at [527, 106] on body "4.3.7 4276.jpg Done Skip 0 Role: Labeler labeler 00 : 00 : 01 Categories Monk *…" at bounding box center [286, 201] width 573 height 402
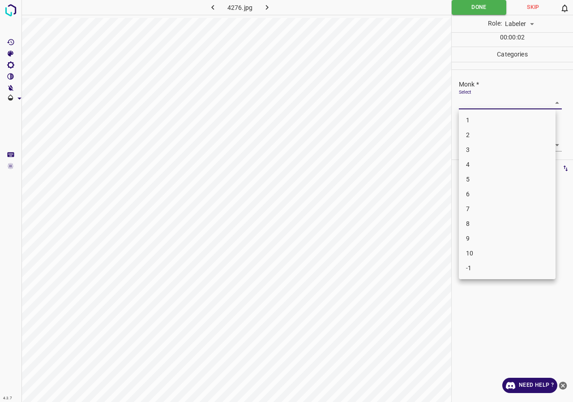
click at [471, 179] on li "5" at bounding box center [507, 179] width 97 height 15
type input "5"
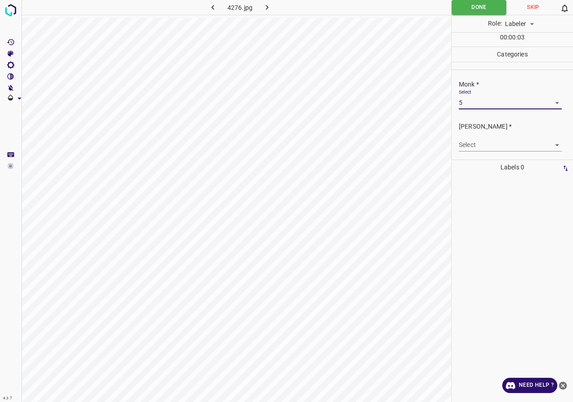
click at [478, 144] on body "4.3.7 4276.jpg Done Skip 0 Role: Labeler labeler 00 : 00 : 03 Categories Monk *…" at bounding box center [286, 201] width 573 height 402
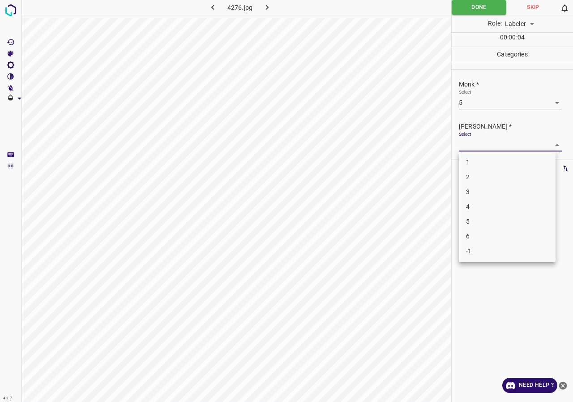
click at [477, 206] on li "4" at bounding box center [507, 206] width 97 height 15
type input "4"
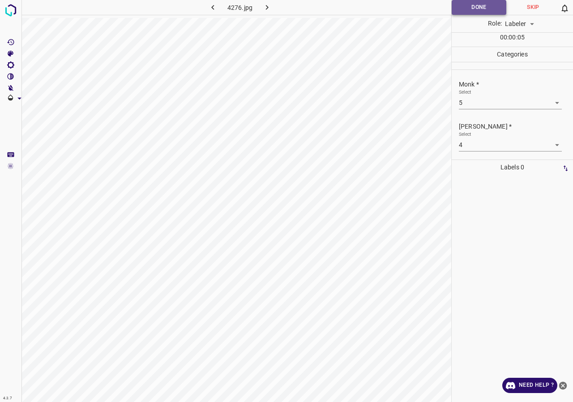
click at [472, 10] on button "Done" at bounding box center [479, 7] width 55 height 15
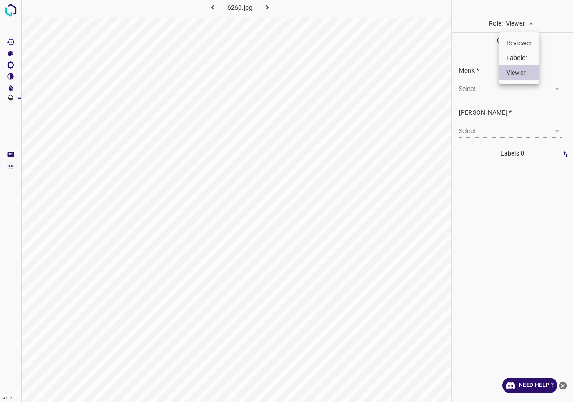
click at [519, 23] on body "4.3.7 6260.jpg Role: Viewer viewer Categories Monk * Select ​ [PERSON_NAME] * S…" at bounding box center [286, 201] width 573 height 402
click at [515, 57] on li "Labeler" at bounding box center [519, 58] width 40 height 15
type input "labeler"
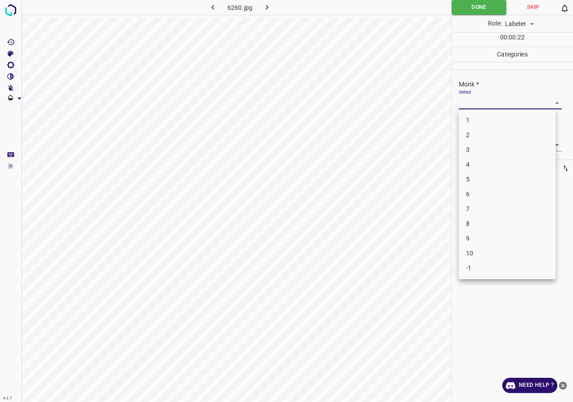
click at [489, 99] on body "4.3.7 6260.jpg Done Skip 0 Role: Labeler labeler 00 : 00 : 22 Categories Monk *…" at bounding box center [286, 201] width 573 height 402
click at [472, 168] on li "4" at bounding box center [507, 164] width 97 height 15
type input "4"
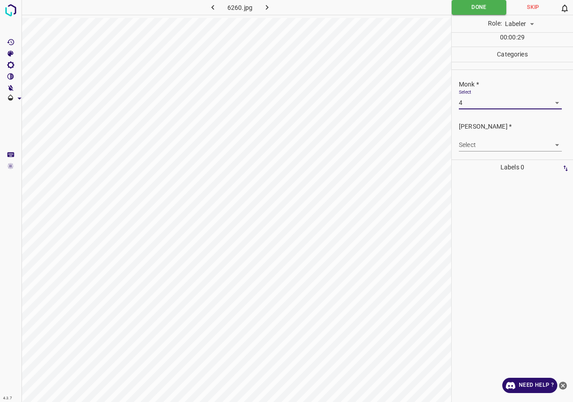
click at [492, 146] on body "4.3.7 6260.jpg Done Skip 0 Role: Labeler labeler 00 : 00 : 29 Categories Monk *…" at bounding box center [286, 201] width 573 height 402
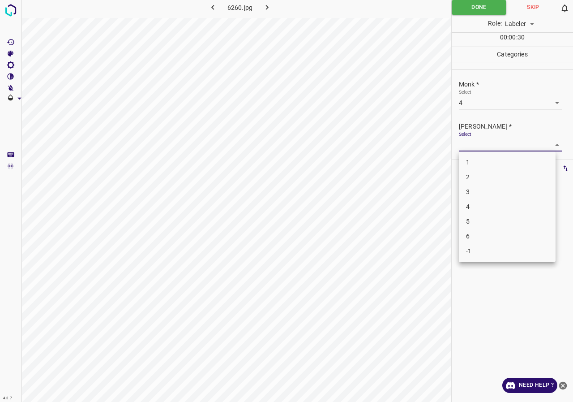
click at [485, 192] on li "3" at bounding box center [507, 191] width 97 height 15
type input "3"
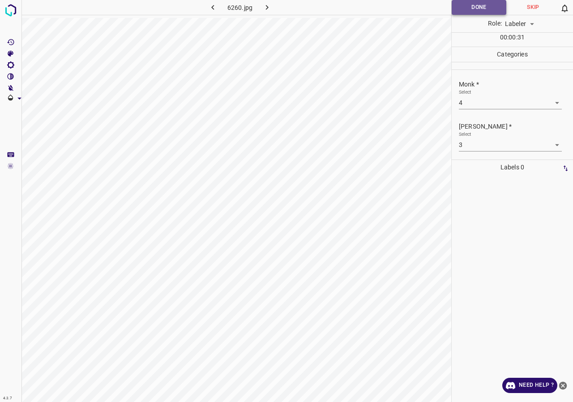
click at [471, 13] on button "Done" at bounding box center [479, 7] width 55 height 15
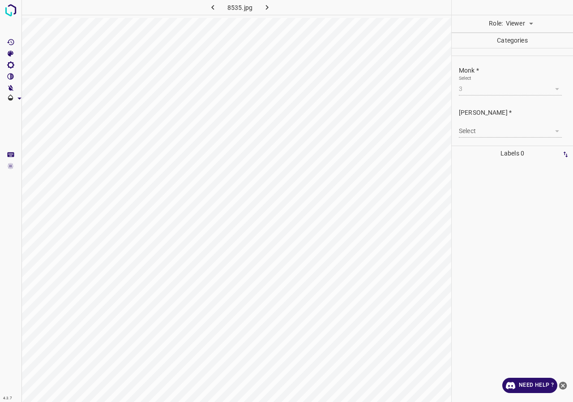
click at [514, 28] on body "4.3.7 8535.jpg Role: Viewer viewer Categories Monk * Select 3 3 [PERSON_NAME] *…" at bounding box center [286, 201] width 573 height 402
click at [517, 58] on li "Labeler" at bounding box center [519, 58] width 40 height 15
type input "labeler"
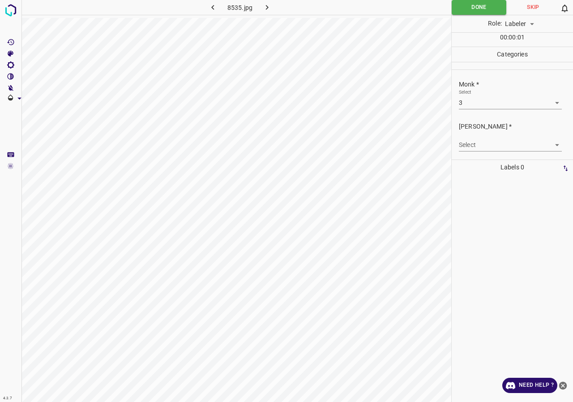
click at [484, 149] on body "4.3.7 8535.jpg Done Skip 0 Role: Labeler labeler 00 : 00 : 01 Categories Monk *…" at bounding box center [286, 201] width 573 height 402
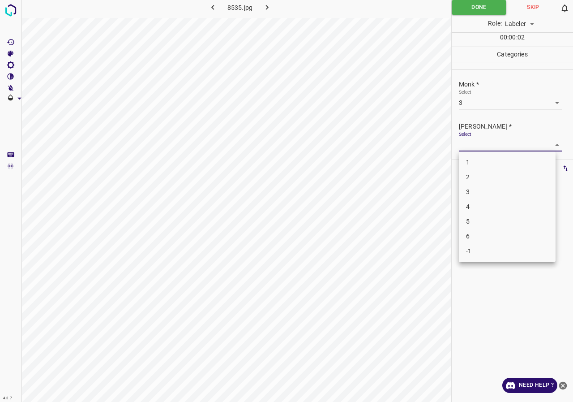
click at [473, 176] on li "2" at bounding box center [507, 177] width 97 height 15
type input "2"
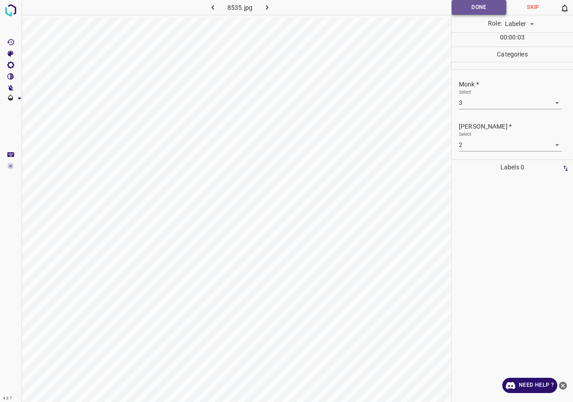
click at [467, 8] on button "Done" at bounding box center [479, 7] width 55 height 15
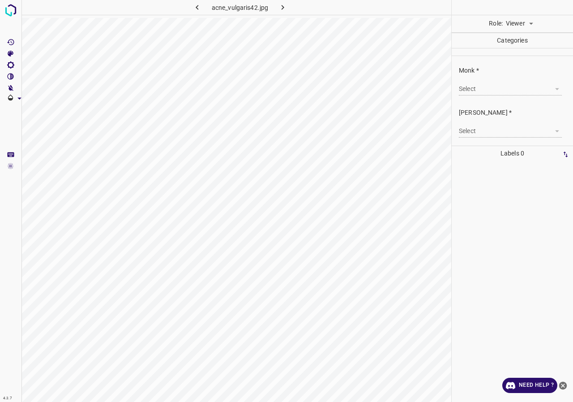
click at [527, 23] on body "4.3.7 acne_vulgaris42.jpg Role: Viewer viewer Categories Monk * Select ​ Fitzpa…" at bounding box center [286, 201] width 573 height 402
click at [518, 56] on li "Labeler" at bounding box center [519, 58] width 40 height 15
type input "labeler"
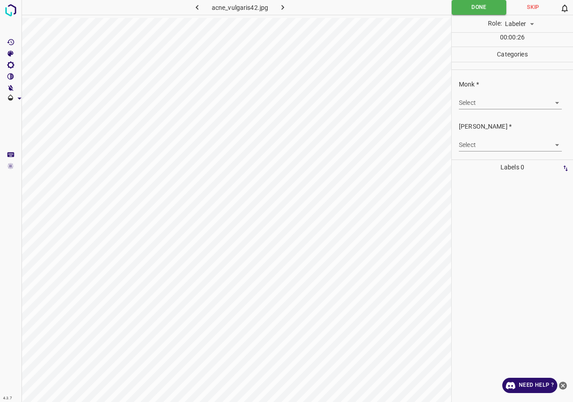
click at [476, 102] on body "4.3.7 acne_vulgaris42.jpg Done Skip 0 Role: Labeler labeler 00 : 00 : 26 Catego…" at bounding box center [286, 201] width 573 height 402
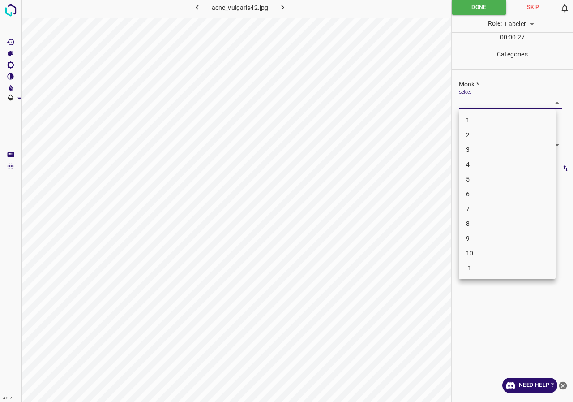
click at [466, 180] on li "5" at bounding box center [507, 179] width 97 height 15
type input "5"
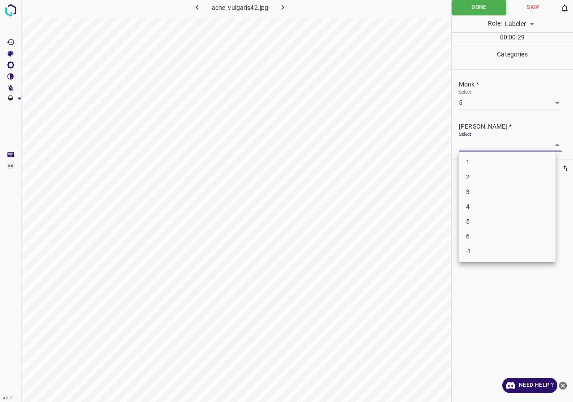
click at [504, 145] on body "4.3.7 acne_vulgaris42.jpg Done Skip 0 Role: Labeler labeler 00 : 00 : 29 Catego…" at bounding box center [286, 201] width 573 height 402
drag, startPoint x: 483, startPoint y: 194, endPoint x: 466, endPoint y: 111, distance: 84.9
click at [481, 188] on li "3" at bounding box center [507, 191] width 97 height 15
type input "3"
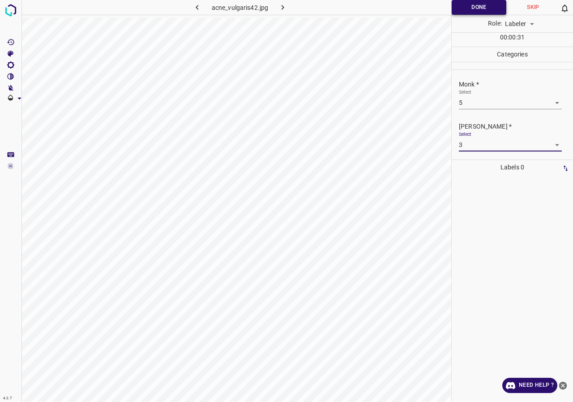
click at [481, 4] on button "Done" at bounding box center [479, 7] width 55 height 15
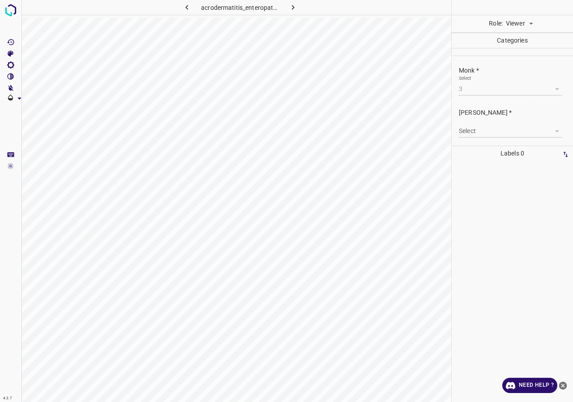
drag, startPoint x: 529, startPoint y: 43, endPoint x: 527, endPoint y: 36, distance: 6.7
click at [528, 38] on p "Categories" at bounding box center [512, 40] width 121 height 15
click at [516, 22] on body "4.3.7 acrodermatitis_enteropathica7.jpg Role: Viewer viewer Categories Monk * S…" at bounding box center [286, 201] width 573 height 402
drag, startPoint x: 515, startPoint y: 56, endPoint x: 378, endPoint y: 58, distance: 136.6
click at [515, 57] on li "Labeler" at bounding box center [519, 58] width 40 height 15
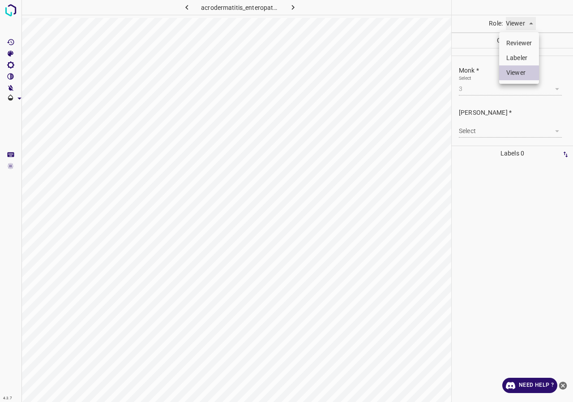
type input "labeler"
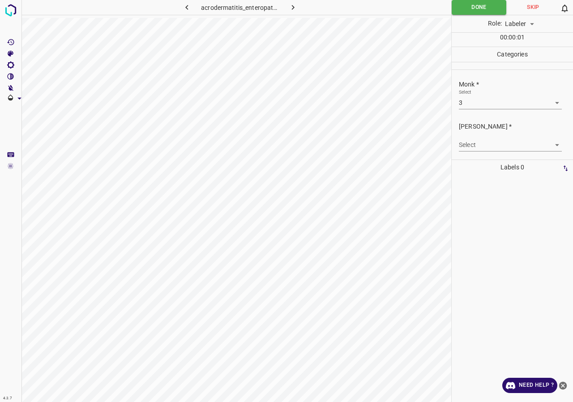
click at [493, 96] on body "4.3.7 acrodermatitis_enteropathica7.jpg Done Skip 0 Role: Labeler labeler 00 : …" at bounding box center [286, 201] width 573 height 402
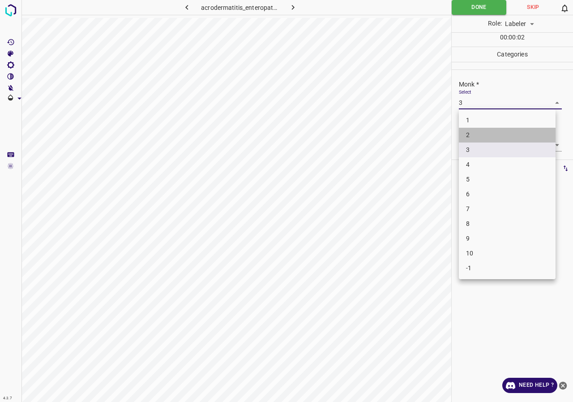
click at [481, 136] on li "2" at bounding box center [507, 135] width 97 height 15
type input "2"
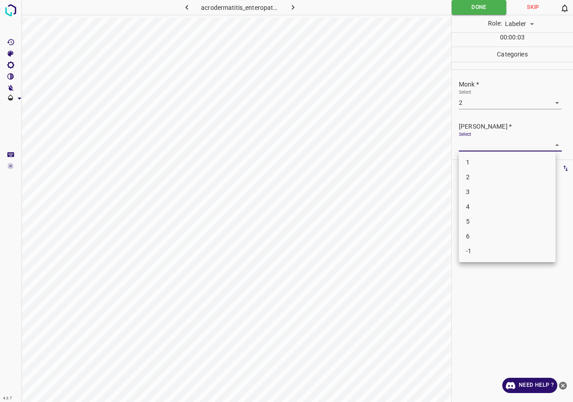
drag, startPoint x: 478, startPoint y: 143, endPoint x: 478, endPoint y: 157, distance: 13.9
click at [478, 144] on body "4.3.7 acrodermatitis_enteropathica7.jpg Done Skip 0 Role: Labeler labeler 00 : …" at bounding box center [286, 201] width 573 height 402
click at [478, 157] on li "1" at bounding box center [507, 162] width 97 height 15
type input "1"
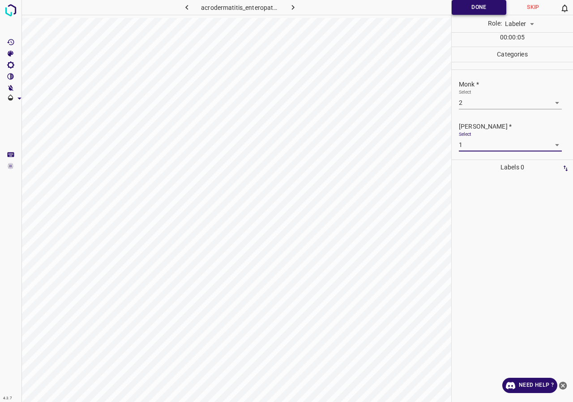
drag, startPoint x: 480, startPoint y: 7, endPoint x: 473, endPoint y: 14, distance: 9.5
click at [480, 8] on button "Done" at bounding box center [479, 7] width 55 height 15
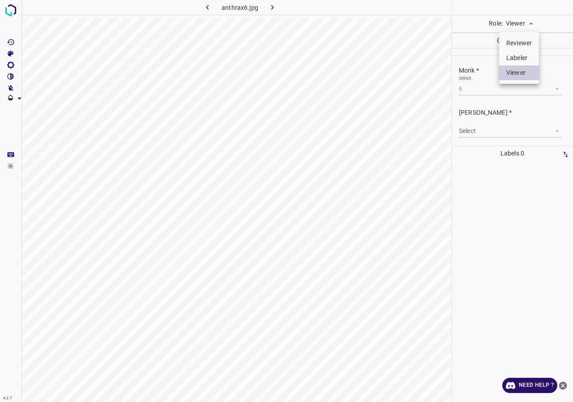
click at [525, 21] on body "4.3.7 anthrax6.jpg Role: Viewer viewer Categories Monk * Select 6 6 [PERSON_NAM…" at bounding box center [286, 201] width 573 height 402
click at [522, 57] on li "Labeler" at bounding box center [519, 58] width 40 height 15
type input "labeler"
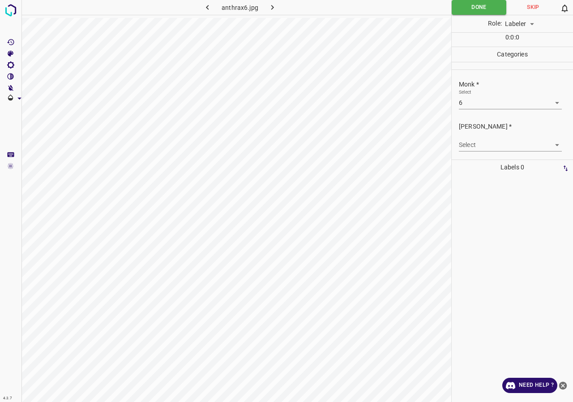
click at [472, 141] on body "4.3.7 anthrax6.jpg Done Skip 0 Role: Labeler labeler 0 : 0 : 0 Categories Monk …" at bounding box center [286, 201] width 573 height 402
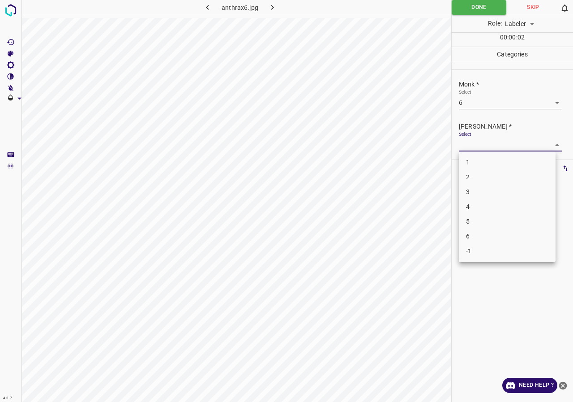
click at [467, 212] on li "4" at bounding box center [507, 206] width 97 height 15
type input "4"
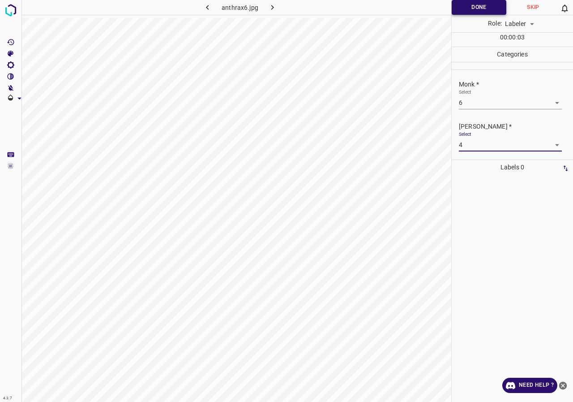
click at [475, 4] on button "Done" at bounding box center [479, 7] width 55 height 15
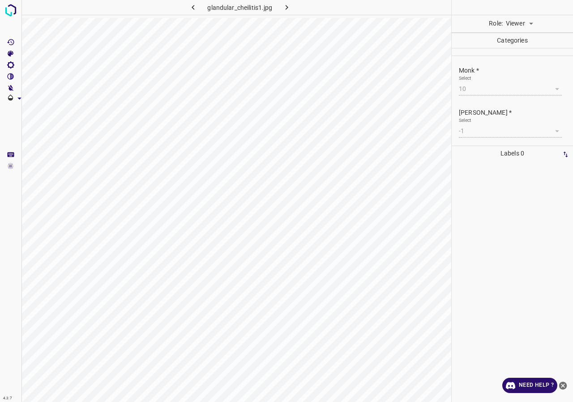
click at [509, 27] on body "4.3.7 glandular_cheilitis1.jpg Role: Viewer viewer Categories Monk * Select 10 …" at bounding box center [286, 201] width 573 height 402
click at [515, 54] on li "Labeler" at bounding box center [519, 58] width 40 height 15
type input "labeler"
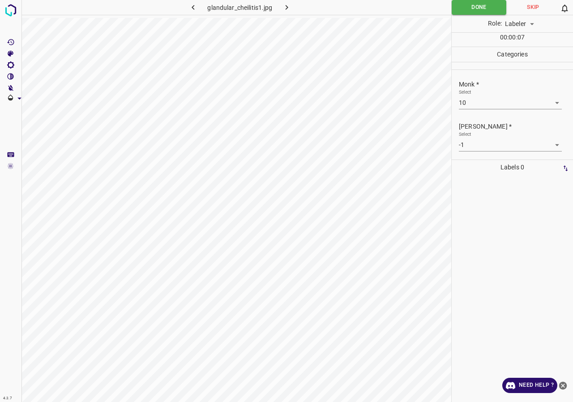
click at [497, 99] on body "4.3.7 glandular_cheilitis1.jpg Done Skip 0 Role: Labeler labeler 00 : 00 : 07 C…" at bounding box center [286, 201] width 573 height 402
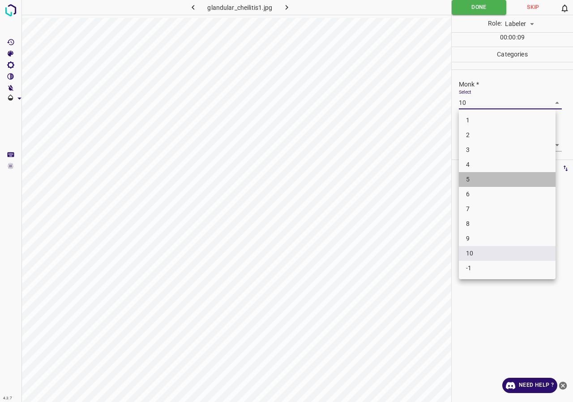
click at [474, 180] on li "5" at bounding box center [507, 179] width 97 height 15
type input "5"
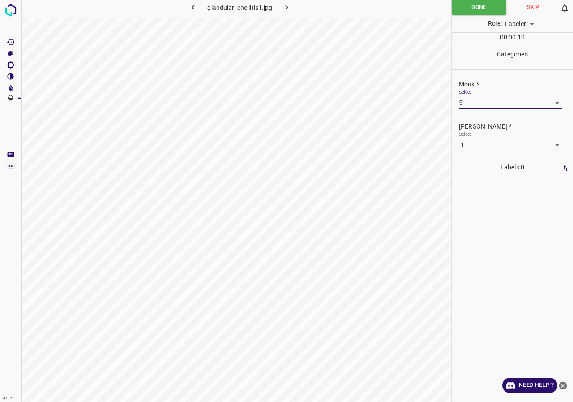
click at [480, 146] on body "4.3.7 glandular_cheilitis1.jpg Done Skip 0 Role: Labeler labeler 00 : 00 : 10 C…" at bounding box center [286, 201] width 573 height 402
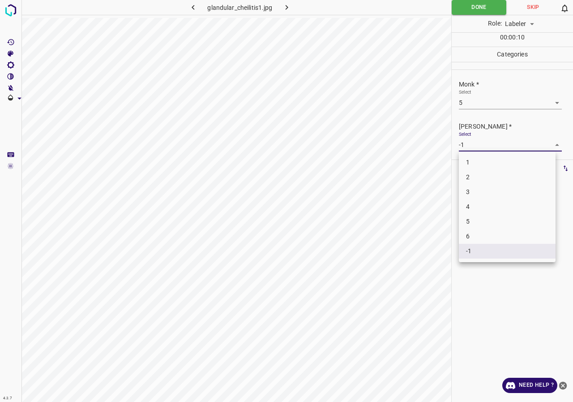
click at [480, 205] on li "4" at bounding box center [507, 206] width 97 height 15
type input "4"
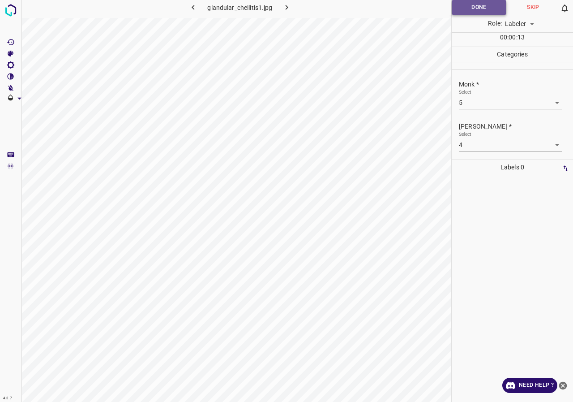
click at [467, 11] on button "Done" at bounding box center [479, 7] width 55 height 15
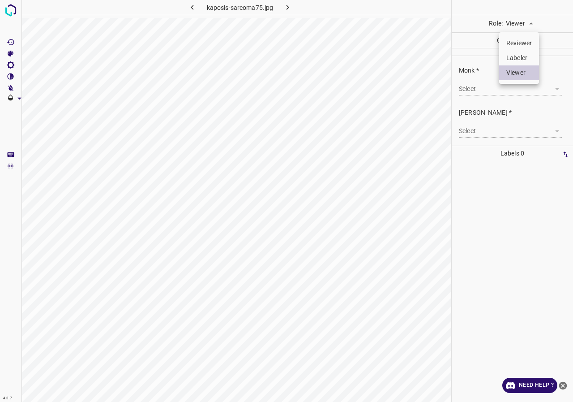
click at [525, 25] on body "4.3.7 kaposis-sarcoma75.jpg Role: Viewer viewer Categories Monk * Select ​ [PER…" at bounding box center [286, 201] width 573 height 402
click at [523, 58] on li "Labeler" at bounding box center [519, 58] width 40 height 15
type input "labeler"
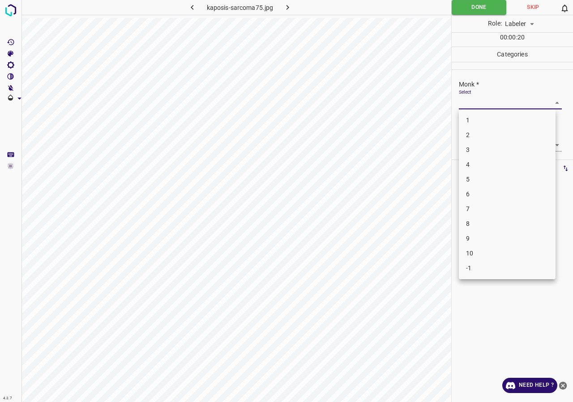
click at [500, 99] on body "4.3.7 kaposis-sarcoma75.jpg Done Skip 0 Role: Labeler labeler 00 : 00 : 20 Cate…" at bounding box center [286, 201] width 573 height 402
click at [480, 177] on li "5" at bounding box center [507, 179] width 97 height 15
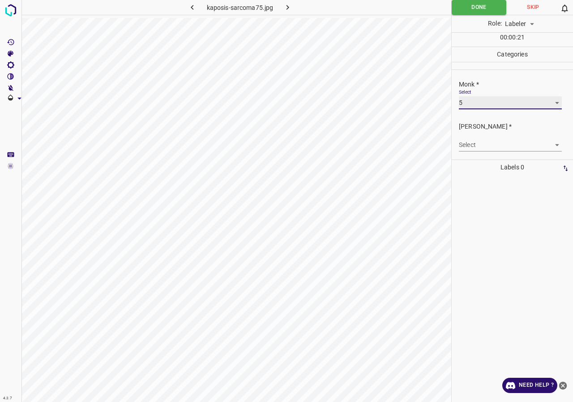
type input "5"
click at [477, 148] on body "4.3.7 kaposis-sarcoma75.jpg Done Skip 0 Role: Labeler labeler 00 : 00 : 22 Cate…" at bounding box center [286, 201] width 573 height 402
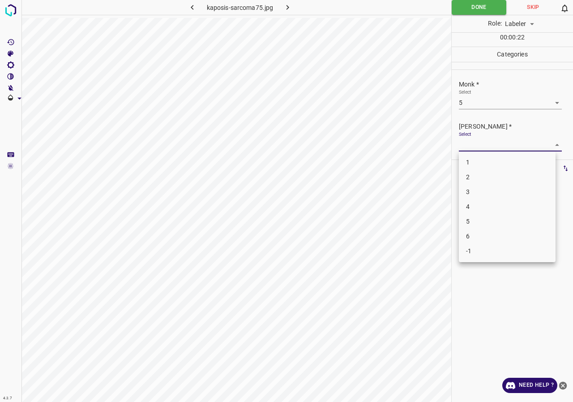
drag, startPoint x: 474, startPoint y: 196, endPoint x: 479, endPoint y: 176, distance: 20.7
click at [475, 195] on li "3" at bounding box center [507, 191] width 97 height 15
type input "3"
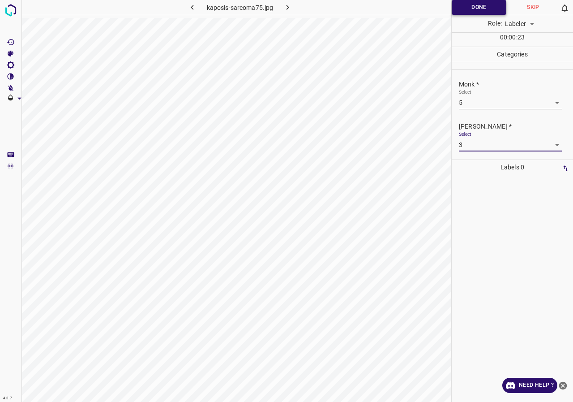
click at [484, 9] on button "Done" at bounding box center [479, 7] width 55 height 15
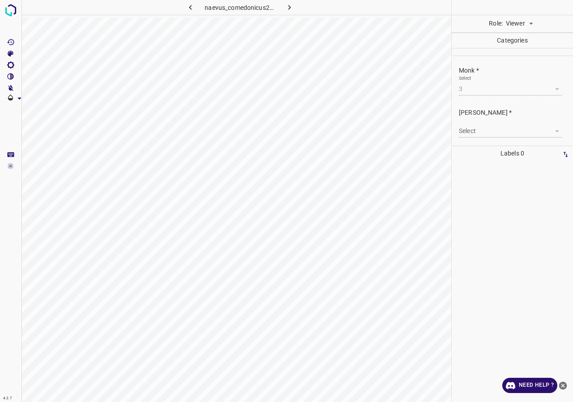
click at [533, 24] on body "4.3.7 naevus_comedonicus25.jpg Role: Viewer viewer Categories Monk * Select 3 3…" at bounding box center [286, 201] width 573 height 402
click at [518, 59] on li "Labeler" at bounding box center [519, 58] width 40 height 15
type input "labeler"
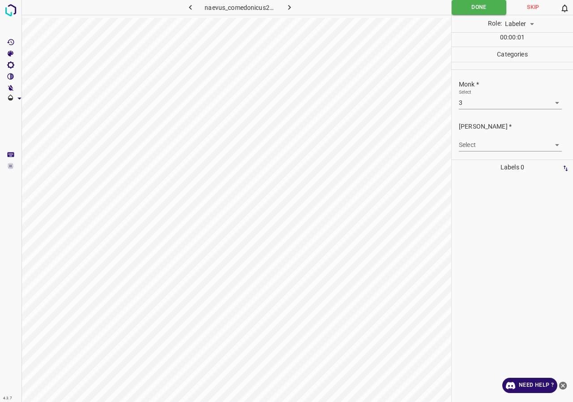
click at [484, 147] on body "4.3.7 naevus_comedonicus25.jpg Done Skip 0 Role: Labeler labeler 00 : 00 : 01 C…" at bounding box center [286, 201] width 573 height 402
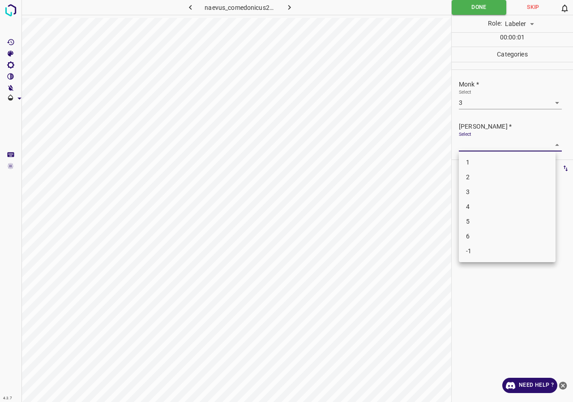
click at [477, 179] on li "2" at bounding box center [507, 177] width 97 height 15
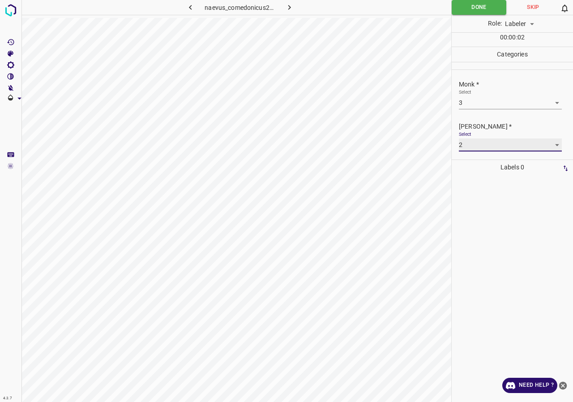
type input "2"
click at [476, 1] on button "Done" at bounding box center [479, 7] width 55 height 15
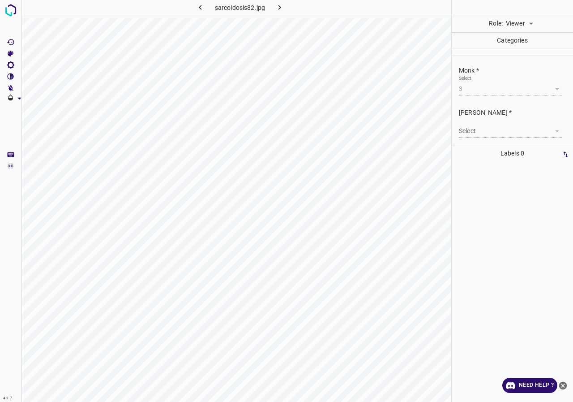
click at [518, 30] on body "4.3.7 sarcoidosis82.jpg Role: Viewer viewer Categories Monk * Select 3 3 [PERSO…" at bounding box center [286, 201] width 573 height 402
click at [520, 60] on li "Labeler" at bounding box center [519, 58] width 40 height 15
type input "labeler"
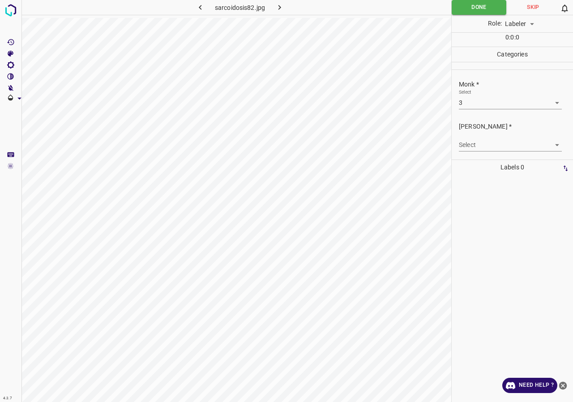
click at [485, 142] on body "4.3.7 sarcoidosis82.jpg Done Skip 0 Role: Labeler labeler 0 : 0 : 0 Categories …" at bounding box center [286, 201] width 573 height 402
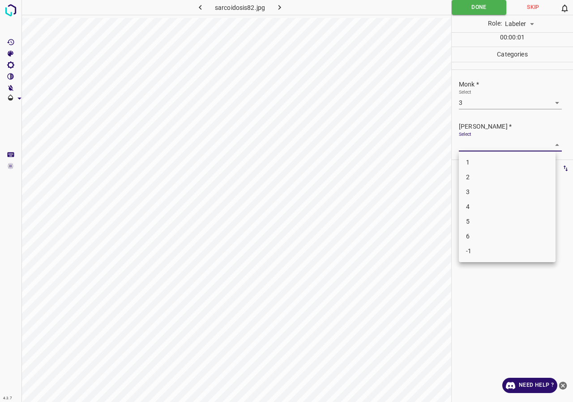
click at [484, 176] on li "2" at bounding box center [507, 177] width 97 height 15
type input "2"
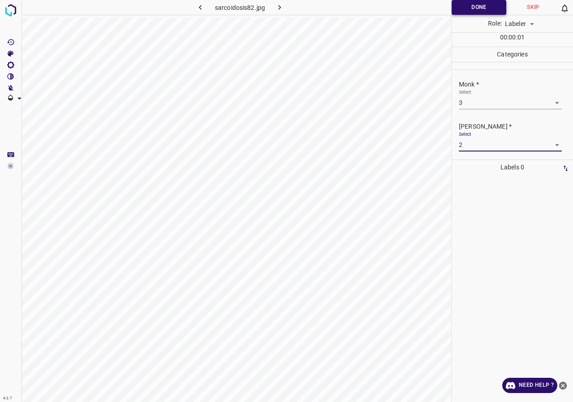
click at [488, 6] on button "Done" at bounding box center [479, 7] width 55 height 15
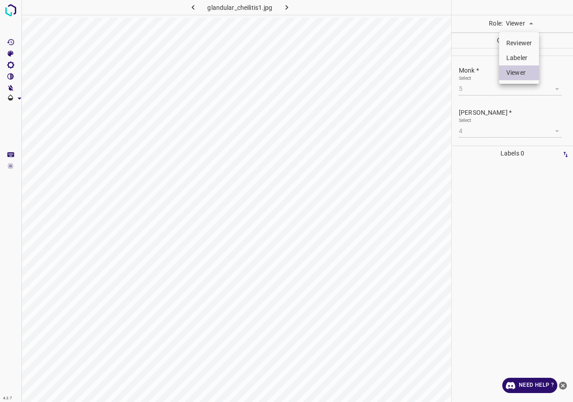
click at [516, 23] on body "4.3.7 glandular_cheilitis1.jpg Role: Viewer viewer Categories Monk * Select 5 5…" at bounding box center [286, 201] width 573 height 402
click at [517, 56] on li "Labeler" at bounding box center [519, 58] width 40 height 15
type input "labeler"
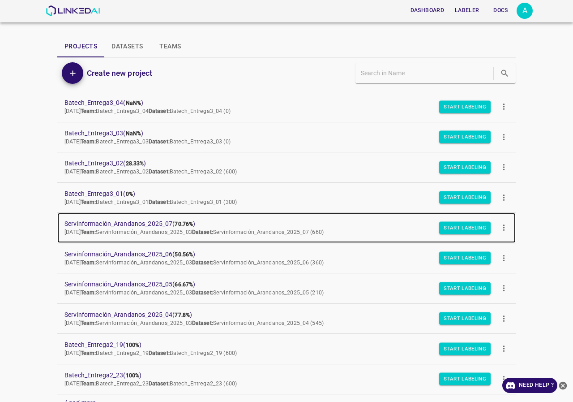
click at [143, 221] on span "Servinformación_Arandanos_2025_07 ( 70.76% )" at bounding box center [279, 223] width 430 height 9
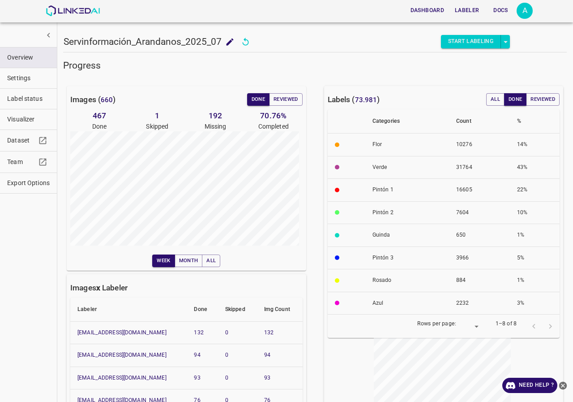
click at [525, 13] on div "A" at bounding box center [525, 11] width 16 height 16
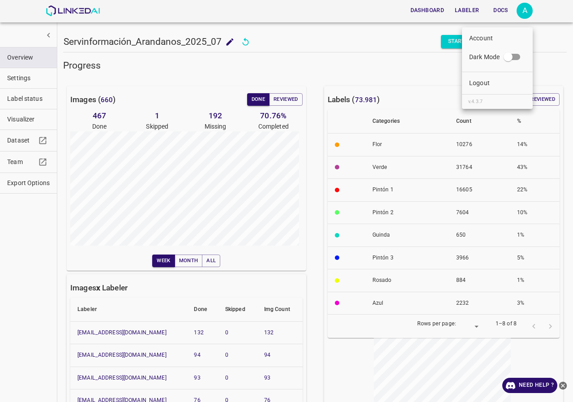
click at [486, 80] on p "Logout" at bounding box center [479, 82] width 21 height 9
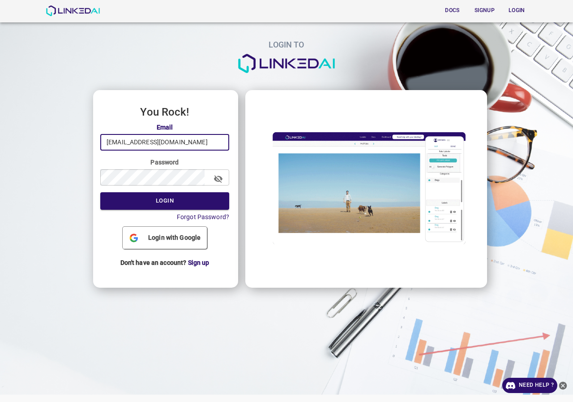
click at [203, 134] on input "[EMAIL_ADDRESS][DOMAIN_NAME]" at bounding box center [164, 142] width 129 height 17
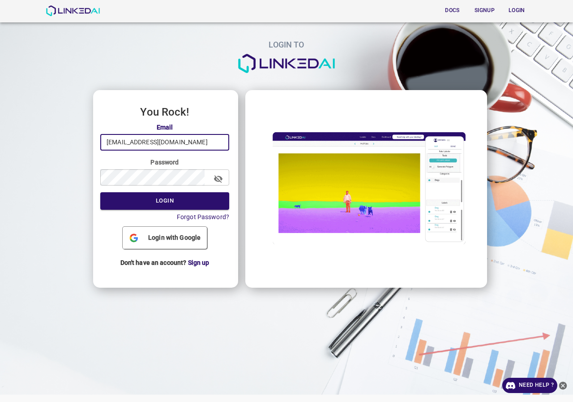
type input "legit@linkedai.co"
click at [176, 202] on button "Login" at bounding box center [164, 200] width 129 height 17
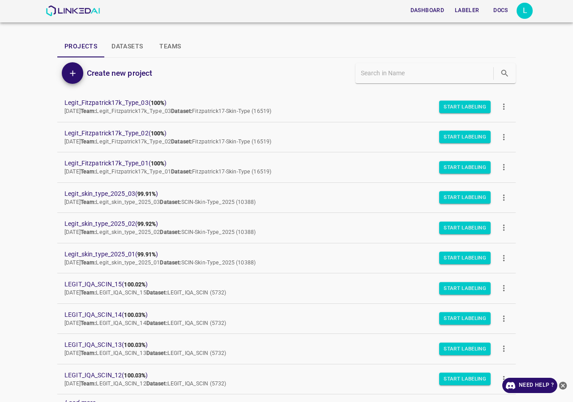
click at [530, 7] on div "L" at bounding box center [525, 11] width 16 height 16
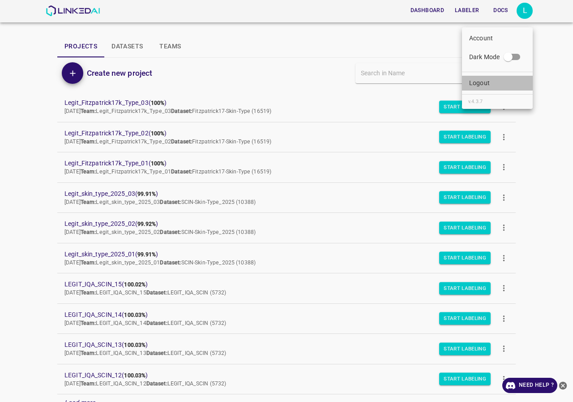
click at [493, 84] on li "Logout" at bounding box center [497, 83] width 71 height 15
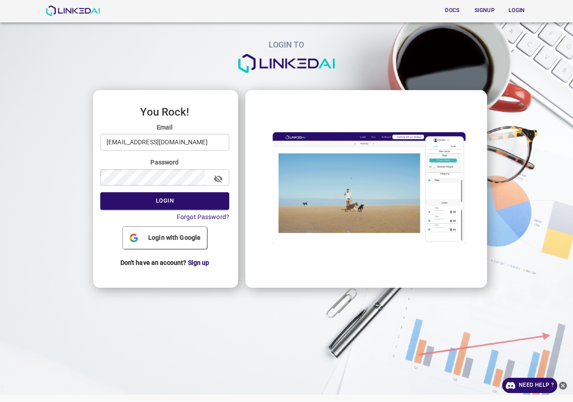
click at [187, 141] on input "legit@linkedai.co" at bounding box center [164, 142] width 129 height 17
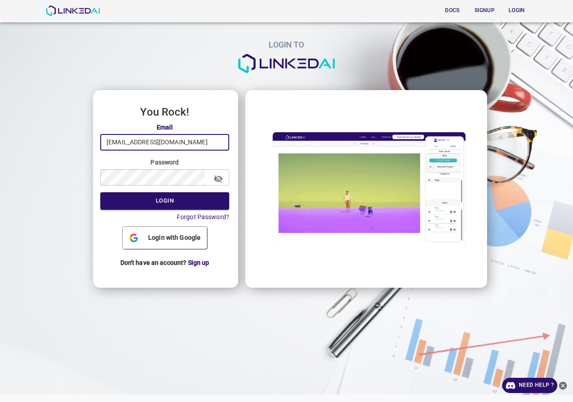
type input "admin@linkedai.co"
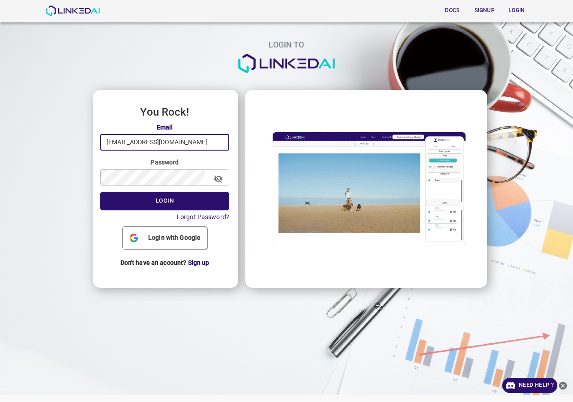
click at [152, 218] on p "Forgot Password?" at bounding box center [164, 216] width 129 height 9
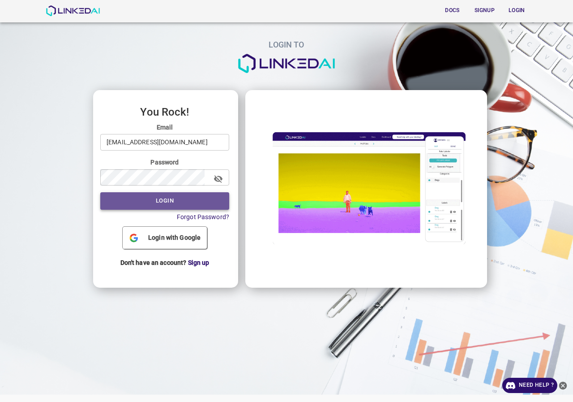
click at [155, 205] on button "Login" at bounding box center [164, 200] width 129 height 17
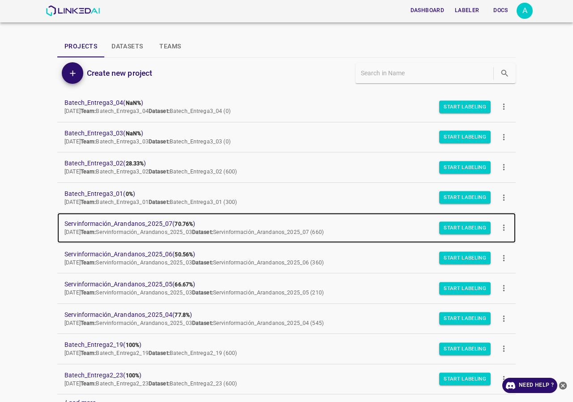
click at [129, 220] on span "Servinformación_Arandanos_2025_07 ( 70.76% )" at bounding box center [279, 223] width 430 height 9
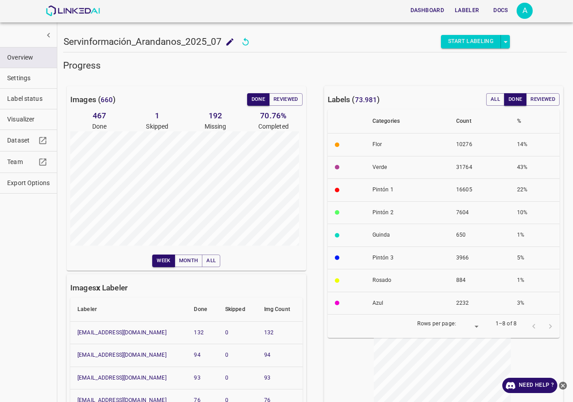
click at [30, 122] on span "Visualizer" at bounding box center [28, 119] width 43 height 9
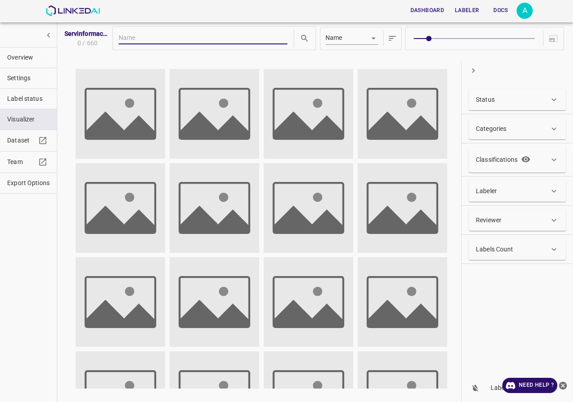
click at [43, 50] on button "Overview" at bounding box center [28, 57] width 57 height 20
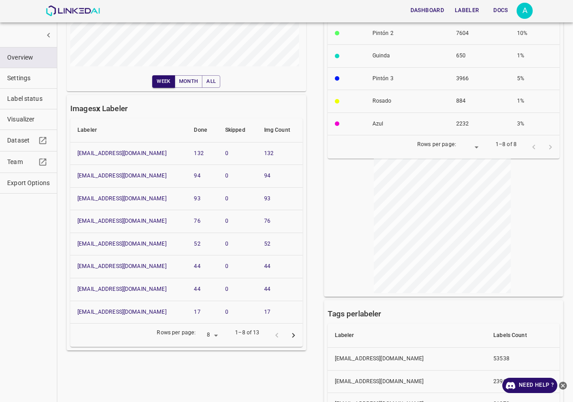
scroll to position [224, 0]
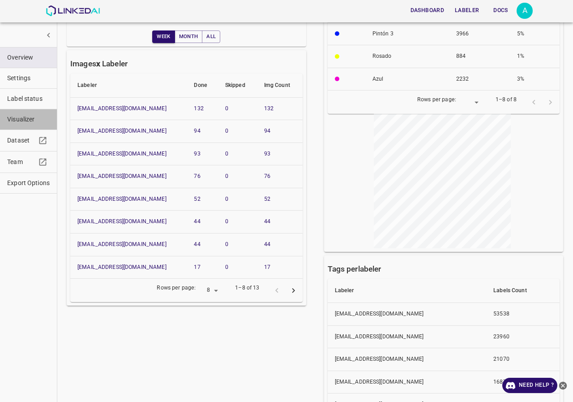
click at [30, 116] on span "Visualizer" at bounding box center [28, 119] width 43 height 9
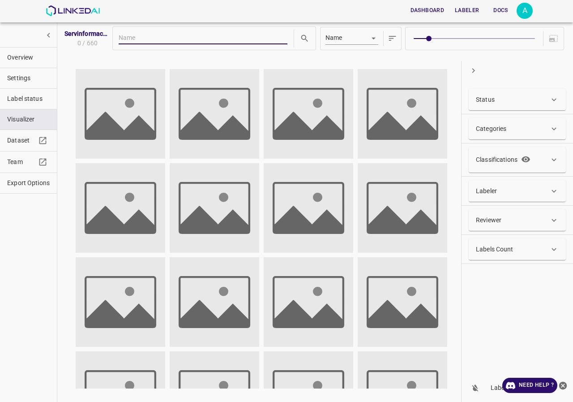
scroll to position [0, 0]
click at [499, 191] on div "Labeler" at bounding box center [512, 190] width 73 height 9
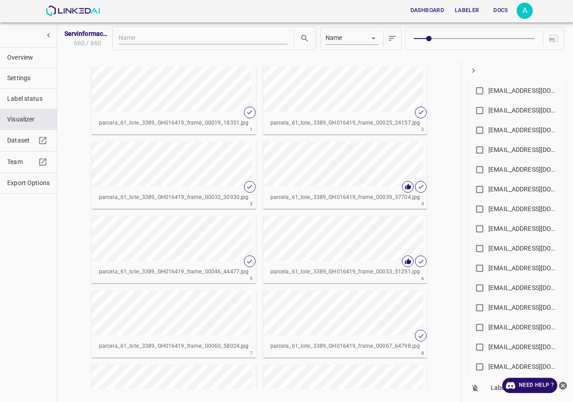
scroll to position [451, 0]
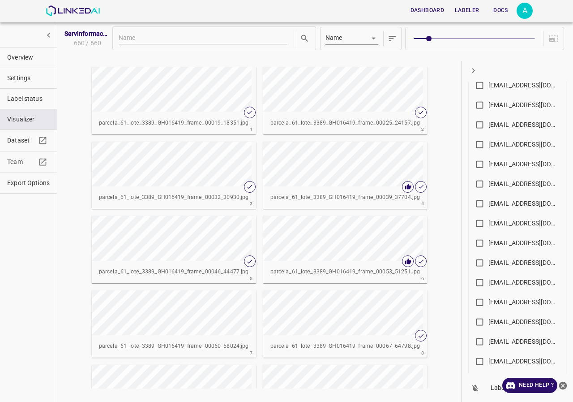
click at [520, 185] on div "[EMAIL_ADDRESS][DOMAIN_NAME]" at bounding box center [525, 183] width 72 height 9
click at [489, 185] on input "[EMAIL_ADDRESS][DOMAIN_NAME]" at bounding box center [479, 185] width 17 height 17
checkbox input "true"
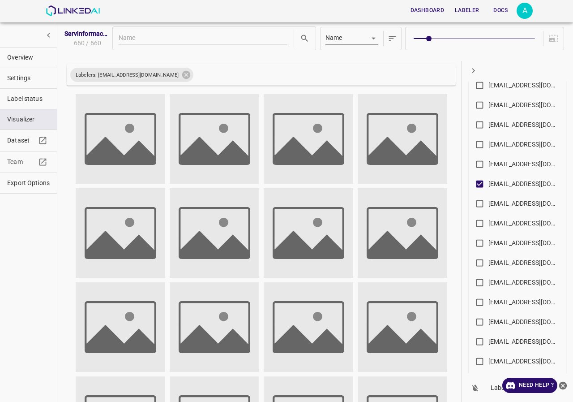
click at [473, 69] on icon "button" at bounding box center [473, 70] width 9 height 9
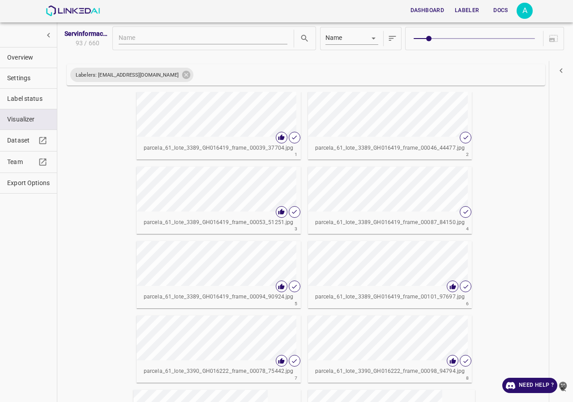
click at [554, 69] on button "button" at bounding box center [561, 70] width 17 height 17
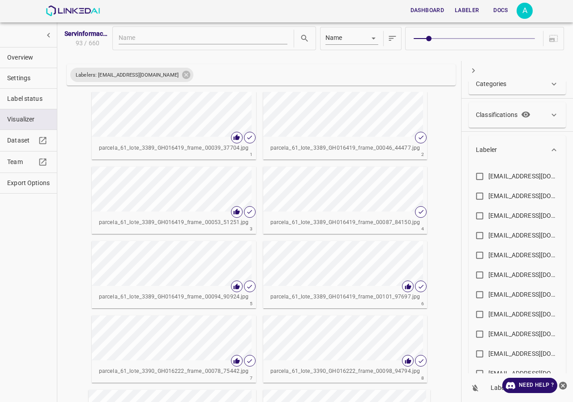
scroll to position [0, 0]
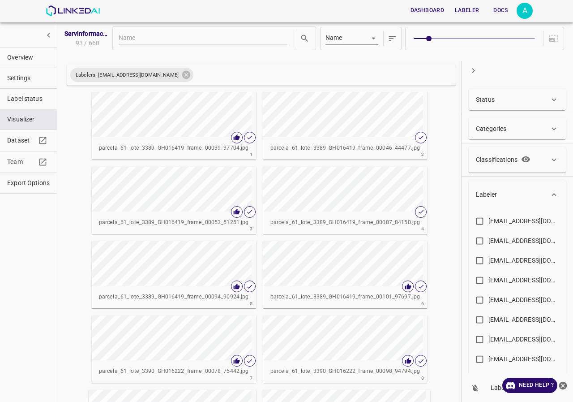
click at [514, 101] on div "Status" at bounding box center [512, 99] width 73 height 9
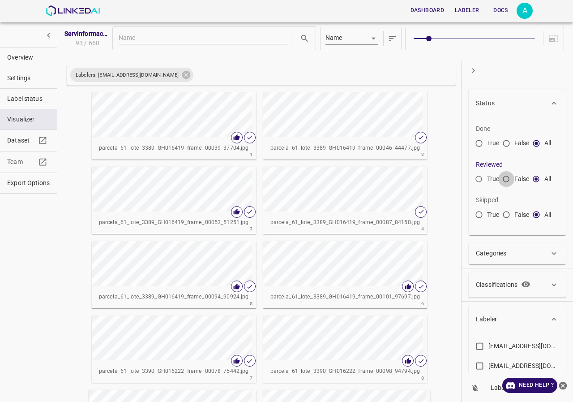
click at [506, 180] on input "False" at bounding box center [506, 181] width 16 height 16
radio input "true"
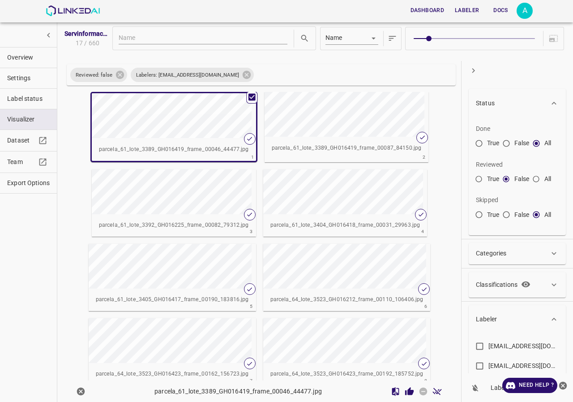
click at [465, 35] on span at bounding box center [474, 38] width 121 height 13
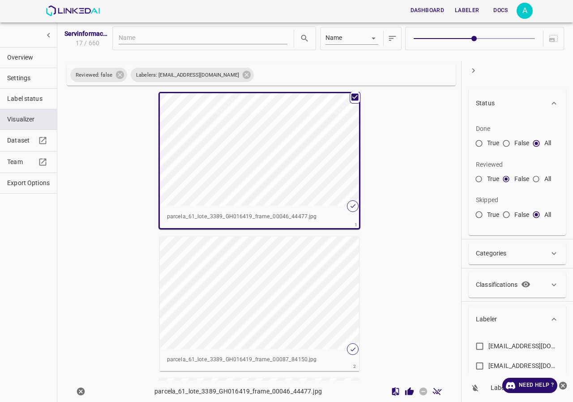
click at [490, 35] on span at bounding box center [474, 38] width 121 height 13
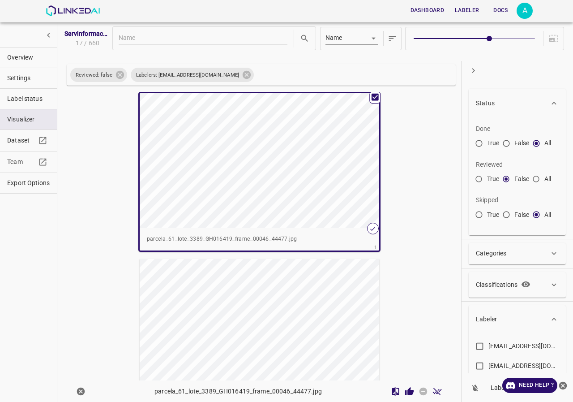
click at [505, 33] on span at bounding box center [474, 38] width 121 height 13
type input "7"
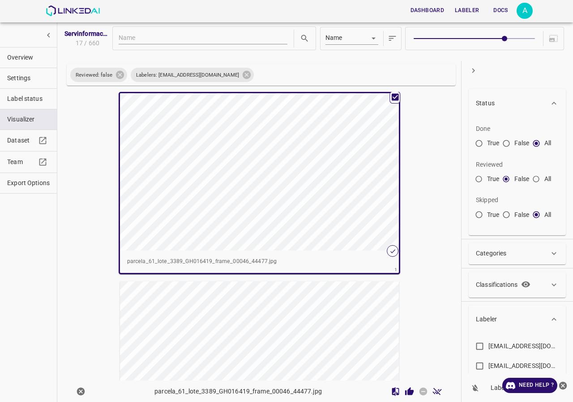
click at [308, 193] on div "button" at bounding box center [254, 171] width 269 height 157
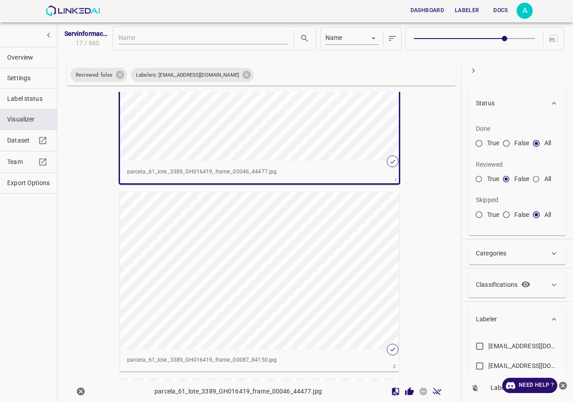
scroll to position [134, 0]
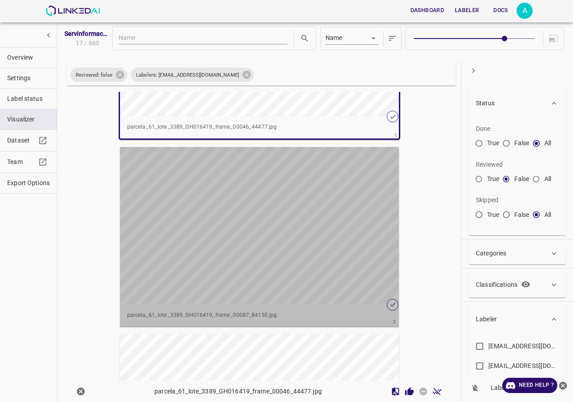
click at [356, 259] on div "button" at bounding box center [254, 225] width 269 height 157
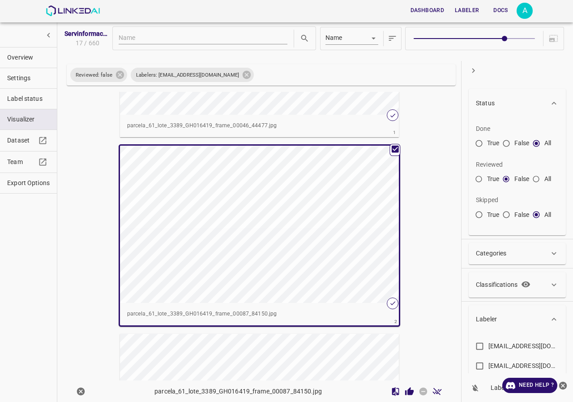
scroll to position [133, 0]
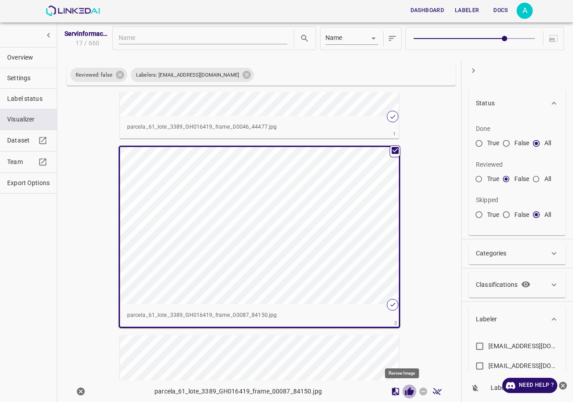
click at [405, 387] on icon "Review Image" at bounding box center [409, 390] width 9 height 9
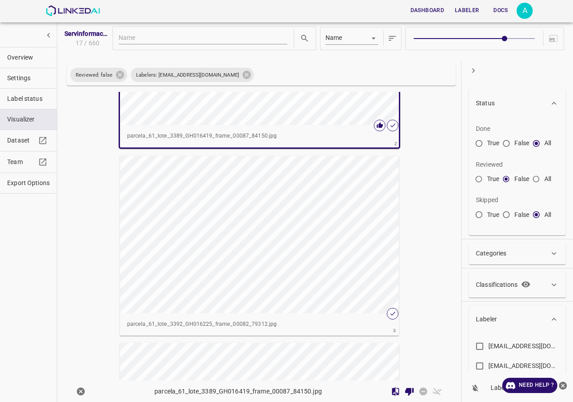
click at [321, 256] on div "button" at bounding box center [254, 234] width 269 height 157
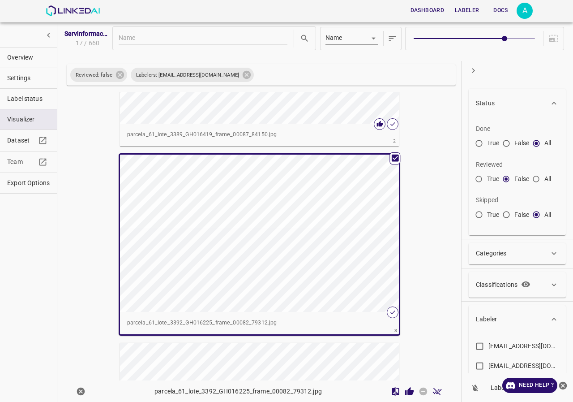
scroll to position [311, 0]
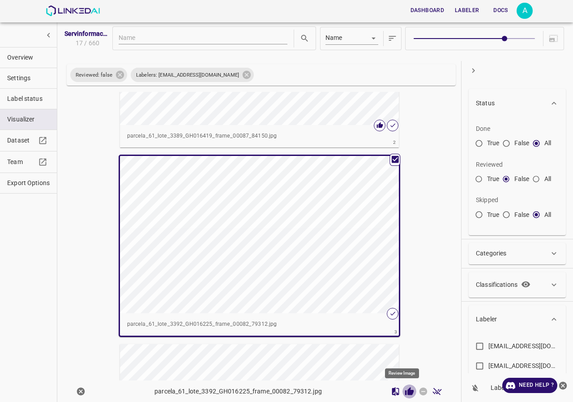
click at [405, 391] on icon "Review Image" at bounding box center [409, 390] width 9 height 8
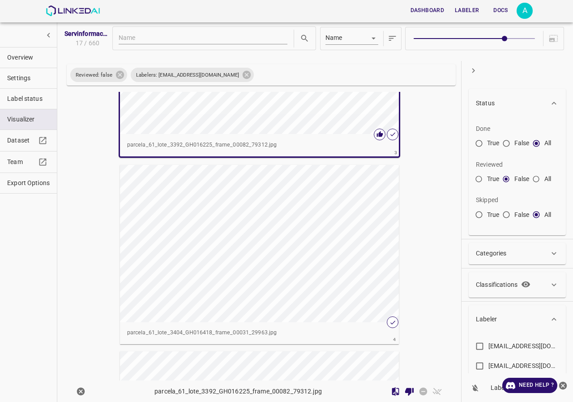
click at [283, 271] on div "button" at bounding box center [254, 243] width 269 height 157
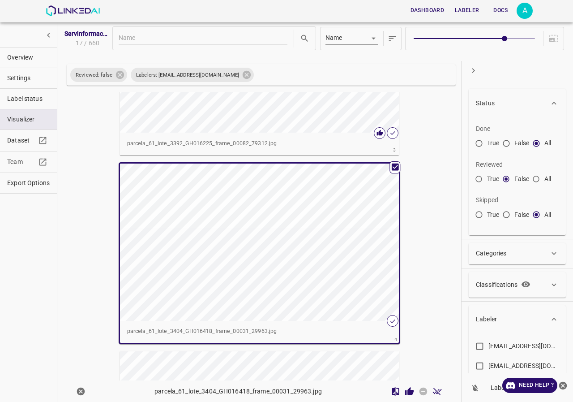
scroll to position [489, 0]
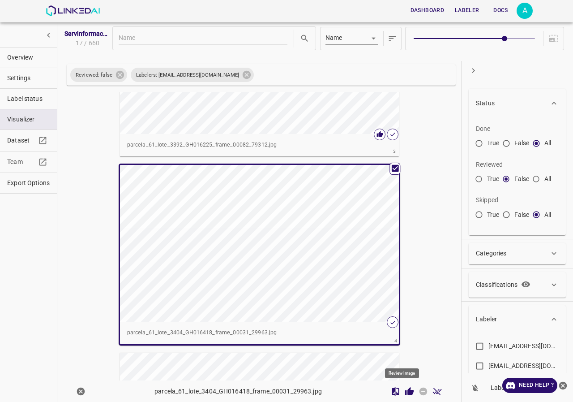
click at [405, 390] on icon "Review Image" at bounding box center [409, 390] width 9 height 8
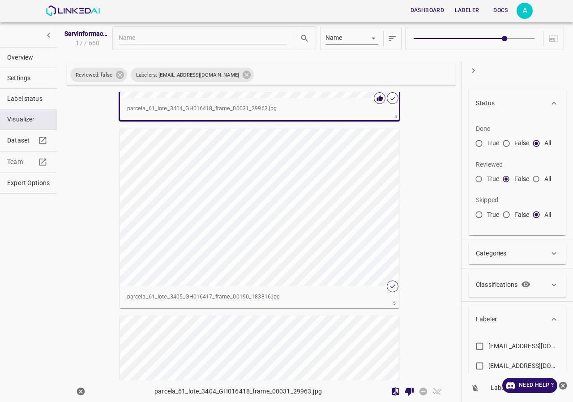
click at [309, 245] on div "button" at bounding box center [254, 207] width 269 height 157
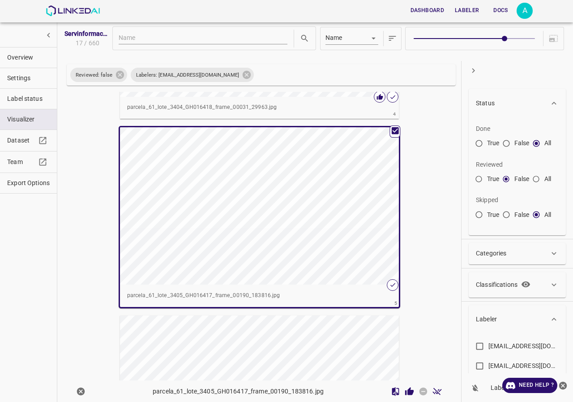
scroll to position [711, 0]
click at [398, 385] on div at bounding box center [417, 391] width 56 height 14
click at [406, 389] on icon "Review Image" at bounding box center [409, 390] width 9 height 9
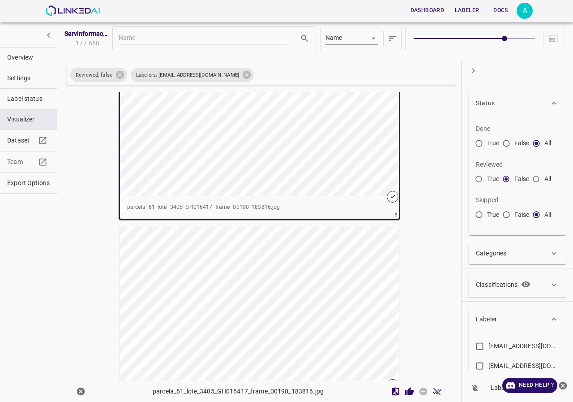
scroll to position [845, 0]
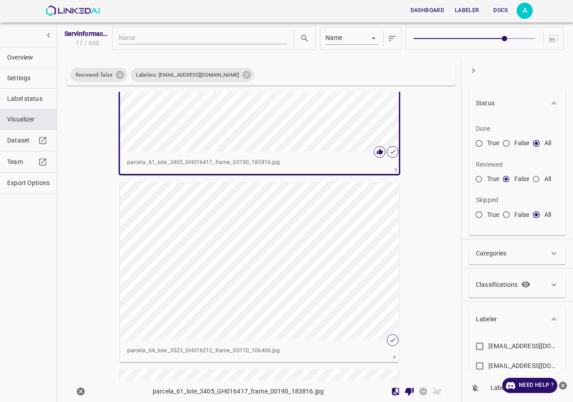
click at [352, 293] on div "button" at bounding box center [254, 260] width 269 height 157
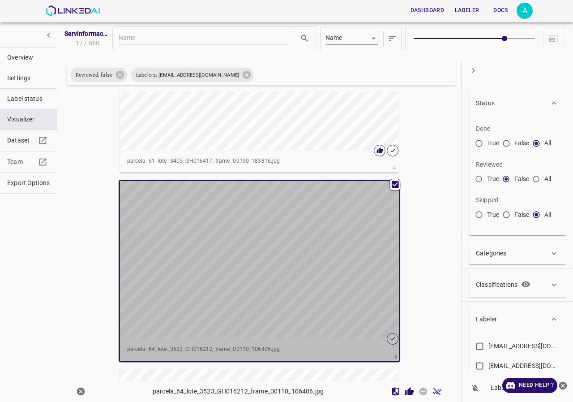
click at [352, 293] on div "button" at bounding box center [254, 259] width 269 height 157
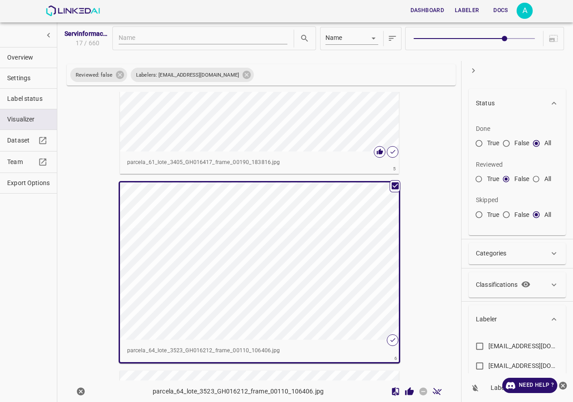
scroll to position [12, 0]
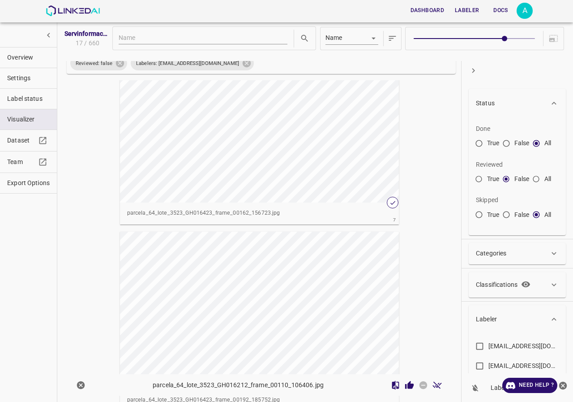
click at [270, 141] on div "button" at bounding box center [254, 123] width 269 height 157
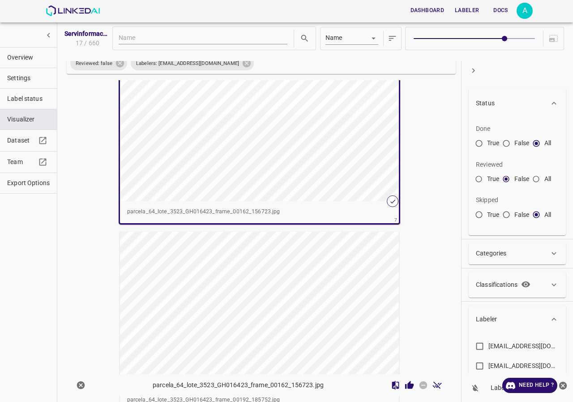
scroll to position [1156, 0]
click at [405, 380] on icon "Review Image" at bounding box center [409, 384] width 9 height 9
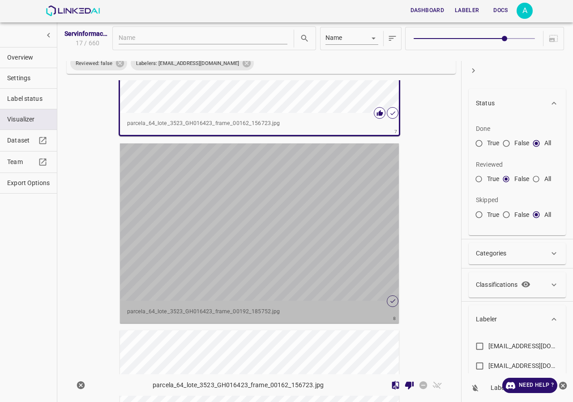
click at [328, 208] on div "button" at bounding box center [254, 221] width 269 height 157
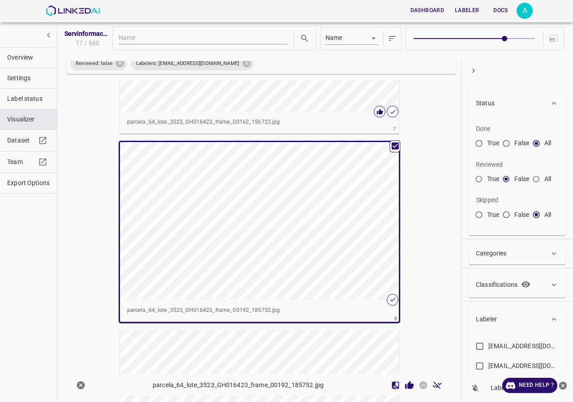
scroll to position [1244, 0]
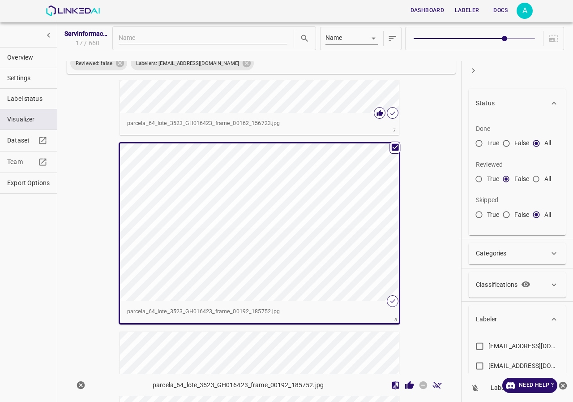
click at [405, 384] on icon "Review Image" at bounding box center [409, 384] width 9 height 8
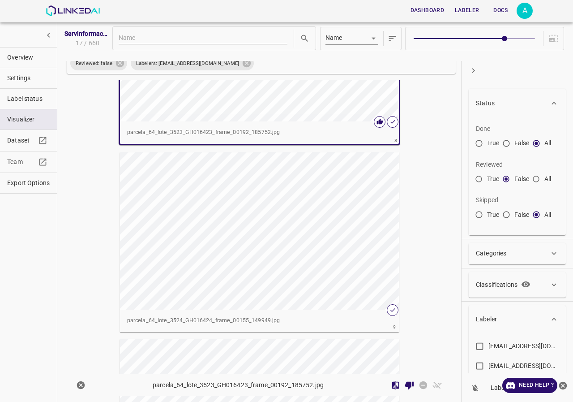
click at [276, 285] on div "button" at bounding box center [254, 230] width 269 height 157
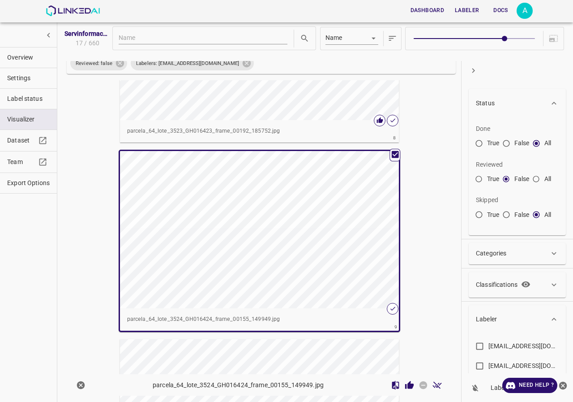
scroll to position [1422, 0]
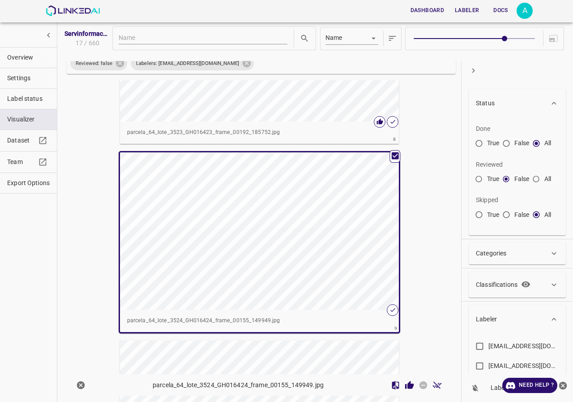
click at [405, 384] on icon "Review Image" at bounding box center [409, 384] width 9 height 8
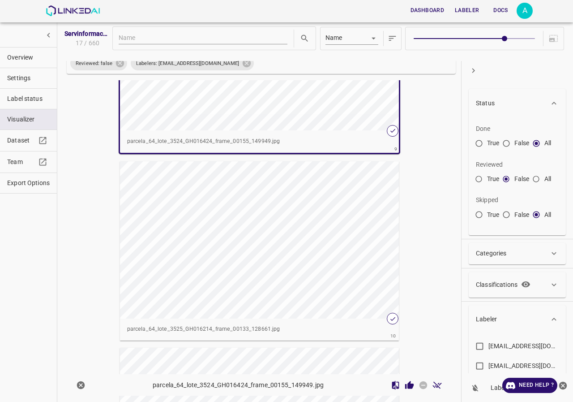
scroll to position [1691, 0]
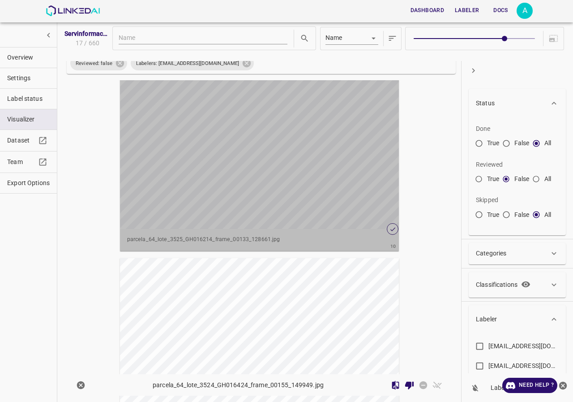
click at [294, 205] on div "button" at bounding box center [254, 150] width 269 height 157
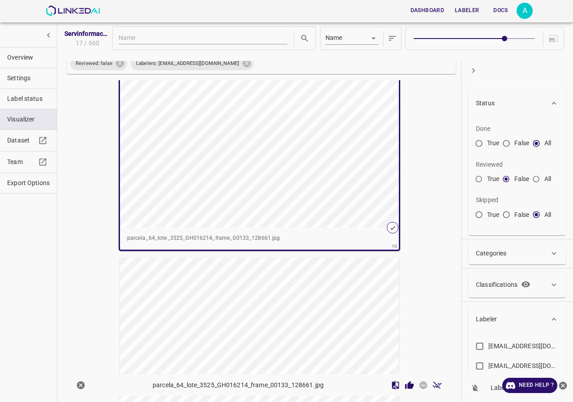
scroll to position [1689, 0]
click at [405, 385] on icon "Review Image" at bounding box center [409, 384] width 9 height 8
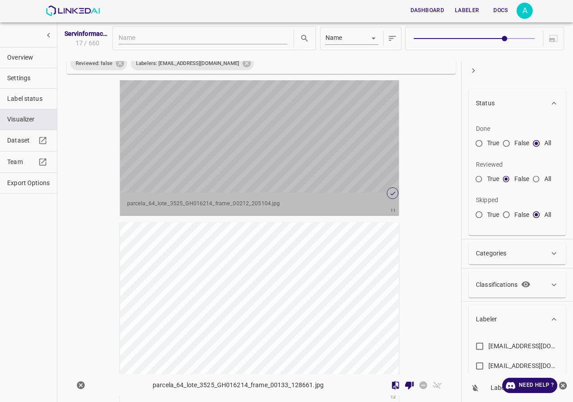
click at [274, 153] on div "button" at bounding box center [254, 113] width 269 height 157
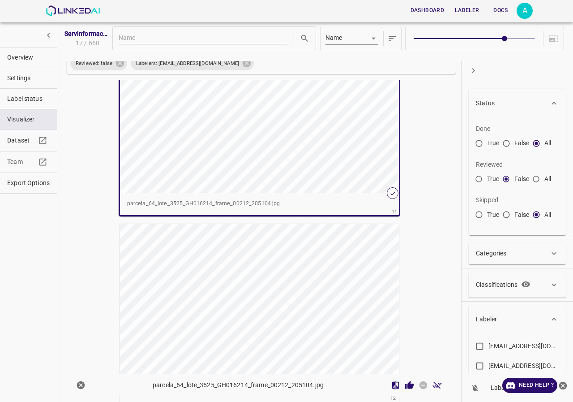
click at [405, 384] on icon "Review Image" at bounding box center [409, 384] width 9 height 8
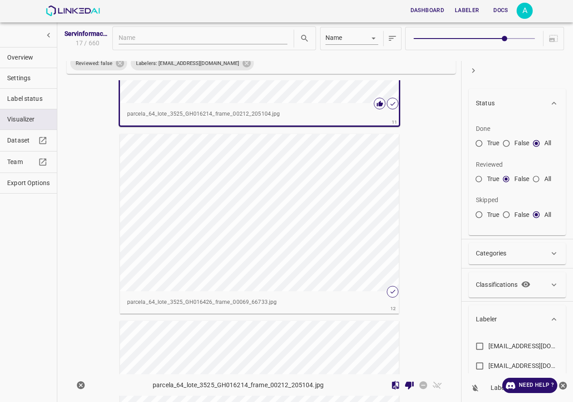
click at [301, 258] on div "button" at bounding box center [254, 212] width 269 height 157
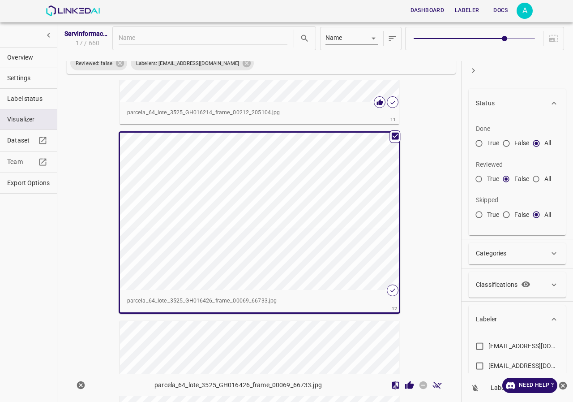
scroll to position [2000, 0]
click at [405, 388] on icon "Review Image" at bounding box center [409, 384] width 9 height 8
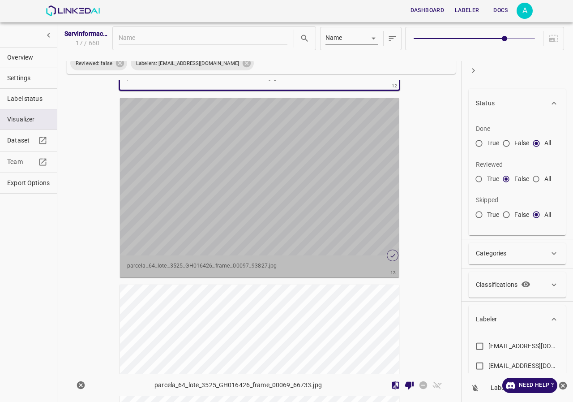
click at [278, 210] on div "button" at bounding box center [254, 176] width 269 height 157
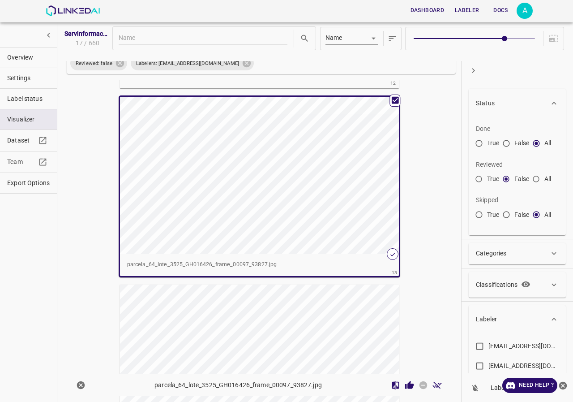
scroll to position [2223, 0]
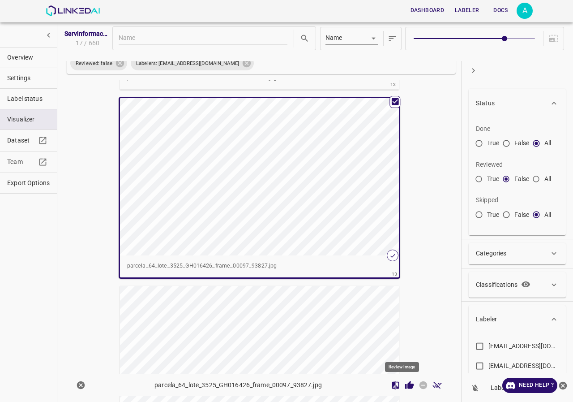
click at [405, 386] on icon "Review Image" at bounding box center [409, 384] width 9 height 8
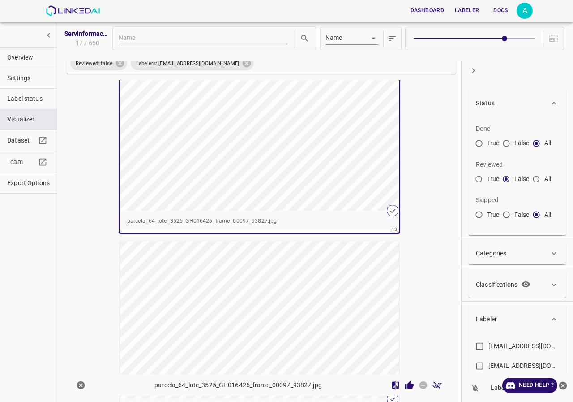
scroll to position [2402, 0]
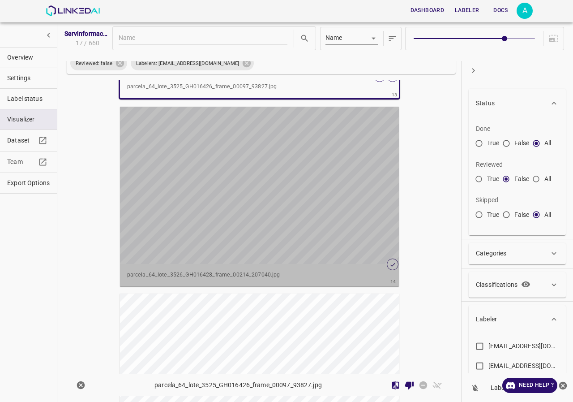
click at [266, 218] on div "button" at bounding box center [254, 185] width 269 height 157
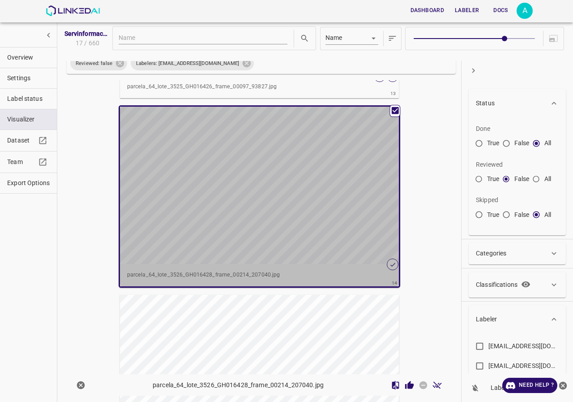
click at [291, 175] on div "button" at bounding box center [254, 185] width 269 height 157
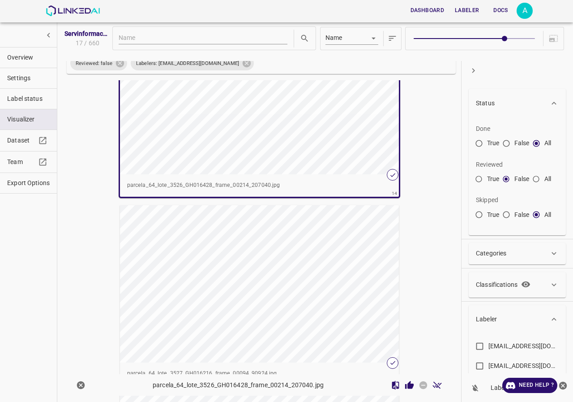
scroll to position [2580, 0]
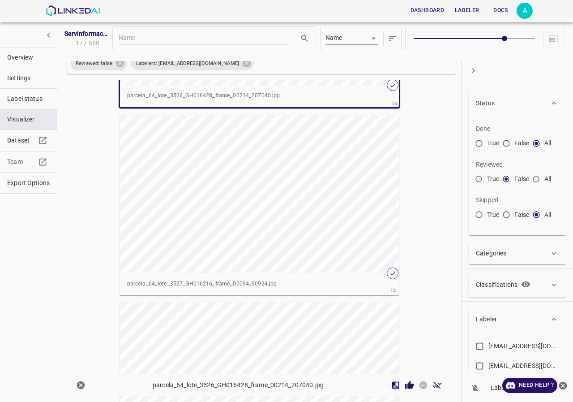
click at [177, 196] on div "button" at bounding box center [254, 194] width 269 height 157
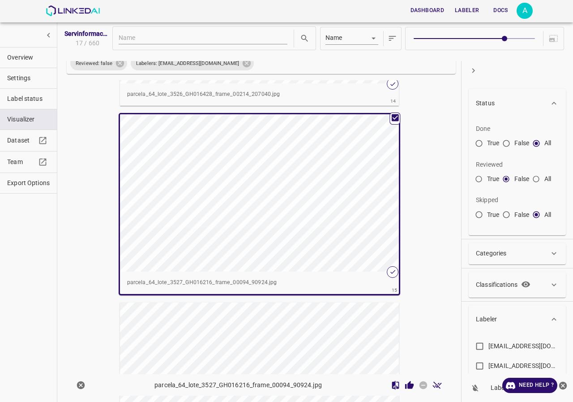
scroll to position [2578, 0]
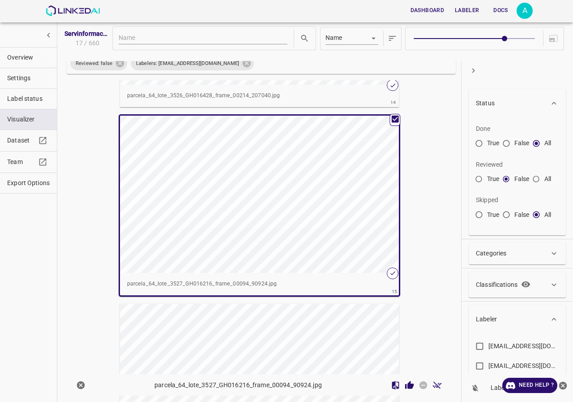
click at [177, 196] on div "button" at bounding box center [254, 194] width 269 height 157
click at [405, 384] on icon "Review Image" at bounding box center [409, 384] width 9 height 8
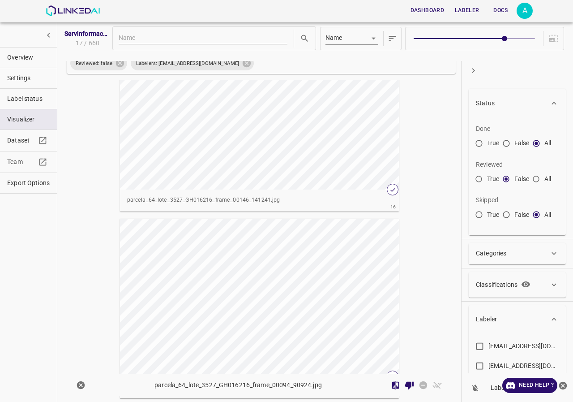
scroll to position [2805, 0]
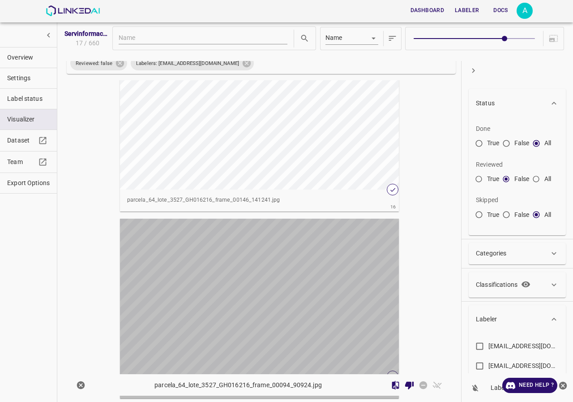
click at [271, 287] on div "button" at bounding box center [254, 297] width 269 height 157
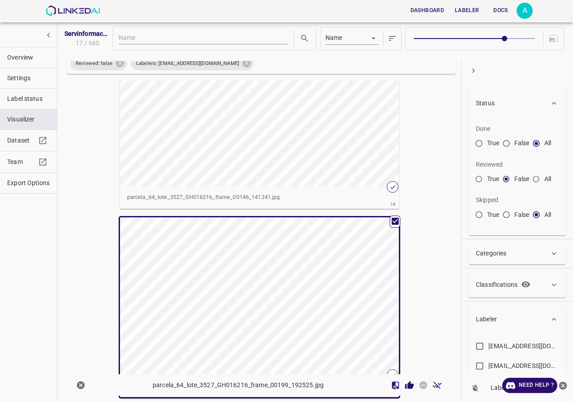
scroll to position [2847, 0]
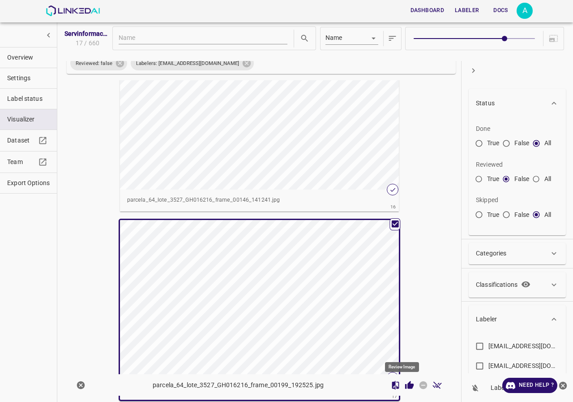
click at [405, 385] on icon "Review Image" at bounding box center [409, 384] width 9 height 9
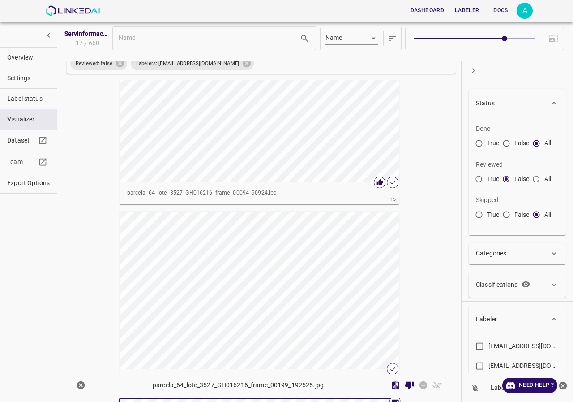
click at [320, 272] on div "button" at bounding box center [254, 289] width 269 height 157
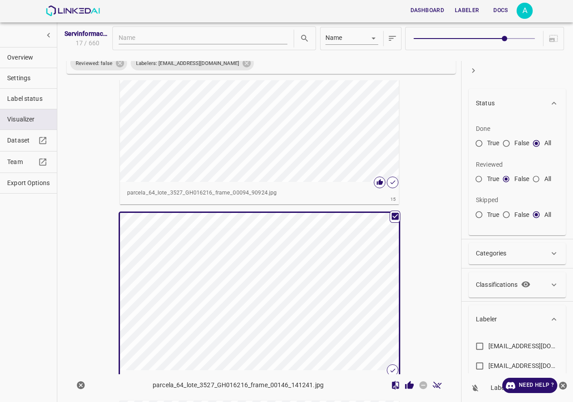
click at [405, 385] on icon "Review Image" at bounding box center [409, 384] width 9 height 8
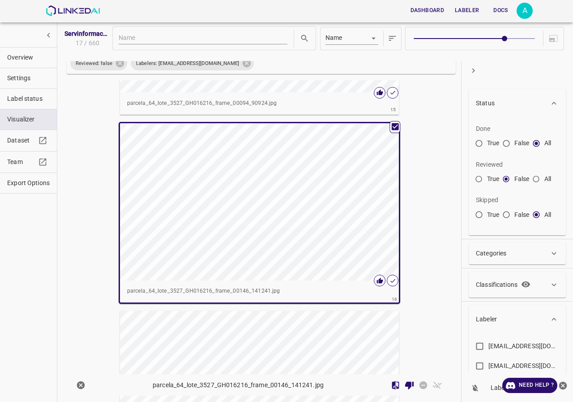
scroll to position [2850, 0]
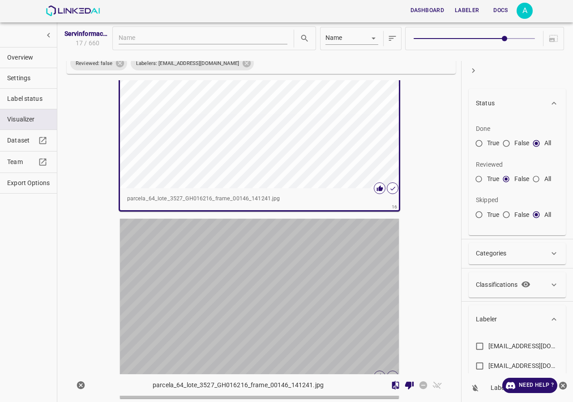
click at [296, 319] on div "button" at bounding box center [254, 297] width 269 height 157
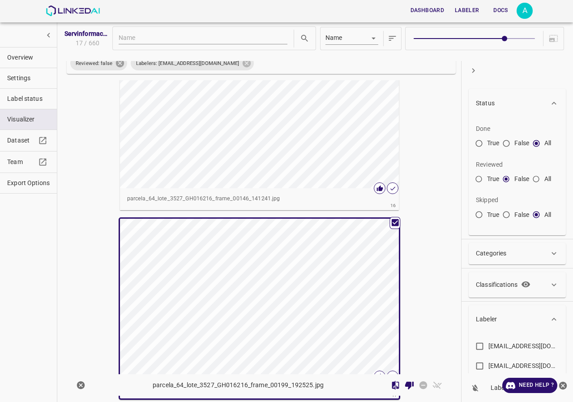
click at [119, 66] on icon at bounding box center [120, 63] width 8 height 8
radio input "false"
radio input "true"
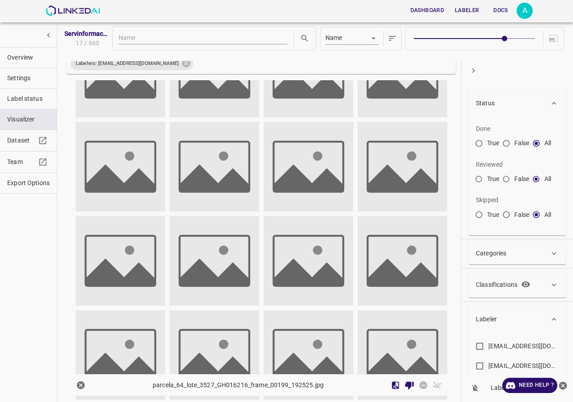
scroll to position [149, 0]
click at [181, 65] on icon at bounding box center [186, 63] width 10 height 10
checkbox input "false"
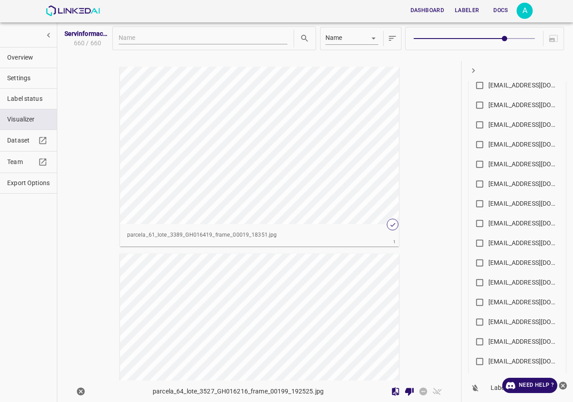
scroll to position [486, 0]
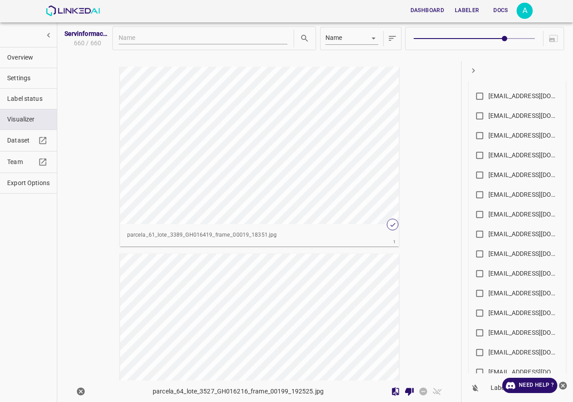
click at [522, 201] on label "[EMAIL_ADDRESS][DOMAIN_NAME]" at bounding box center [515, 194] width 89 height 17
click at [489, 201] on input "[EMAIL_ADDRESS][DOMAIN_NAME]" at bounding box center [479, 196] width 17 height 17
checkbox input "true"
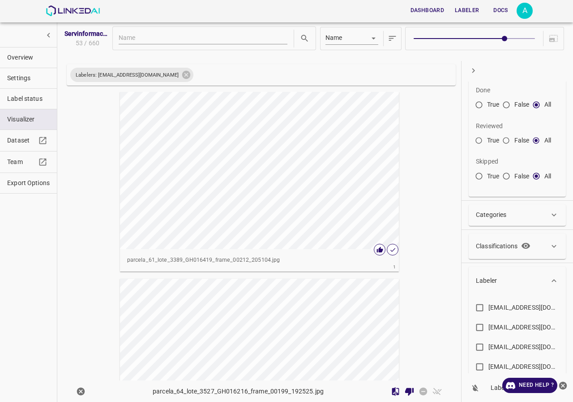
scroll to position [0, 0]
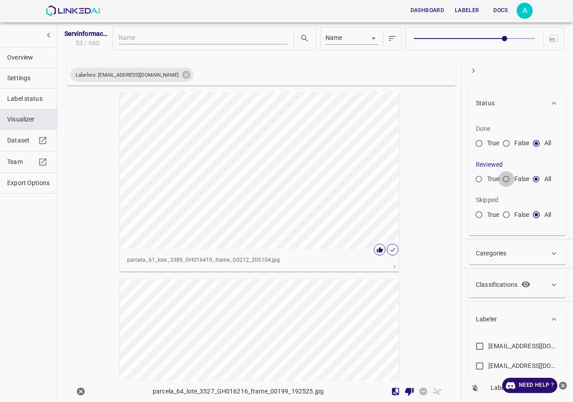
click at [513, 180] on input "False" at bounding box center [506, 181] width 16 height 16
radio input "true"
click at [262, 160] on div "button" at bounding box center [254, 170] width 269 height 157
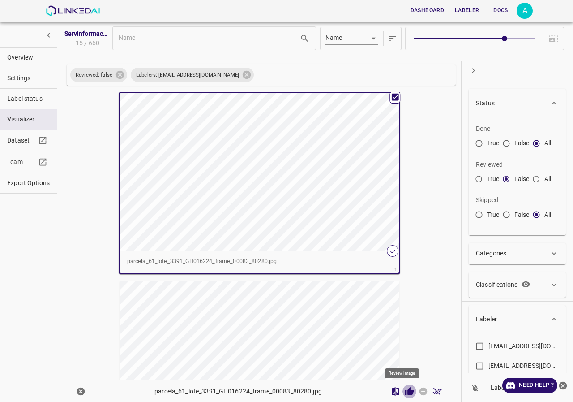
click at [405, 391] on icon "Review Image" at bounding box center [409, 390] width 9 height 8
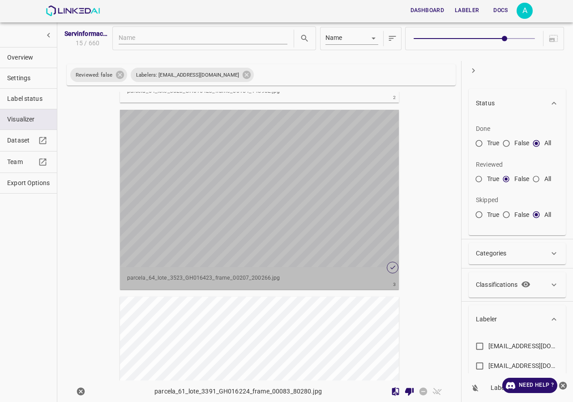
click at [262, 200] on div "button" at bounding box center [254, 188] width 269 height 157
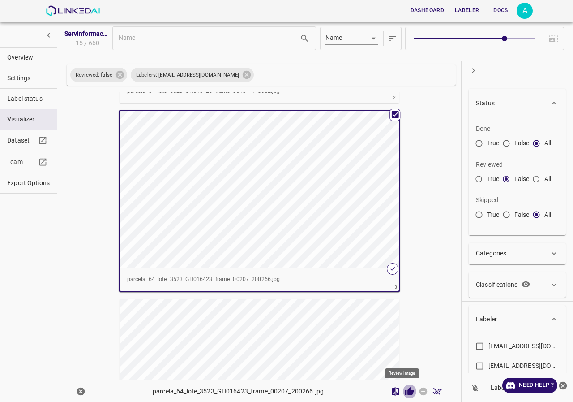
click at [406, 390] on icon "Review Image" at bounding box center [409, 390] width 9 height 8
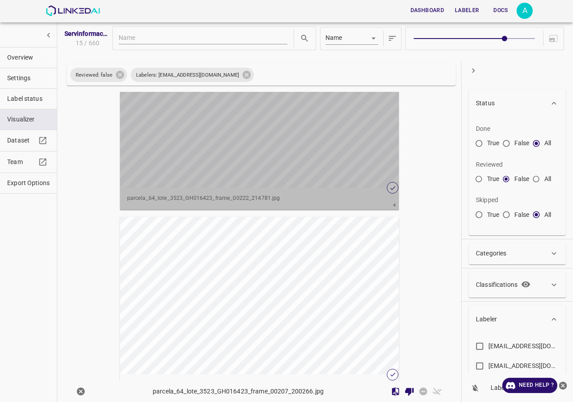
click at [270, 163] on div "button" at bounding box center [254, 108] width 269 height 157
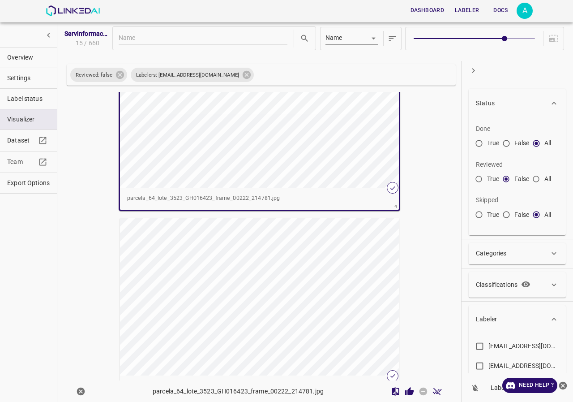
scroll to position [533, 0]
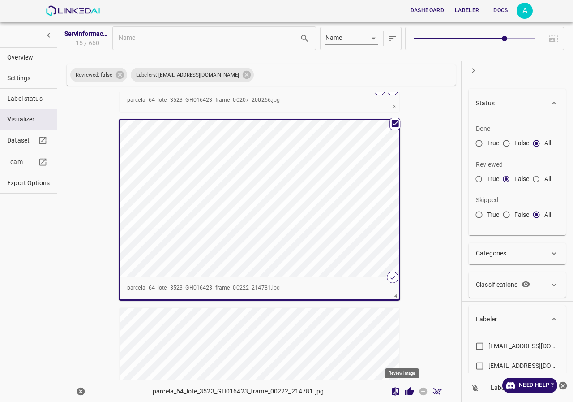
click at [405, 392] on icon "Review Image" at bounding box center [409, 390] width 9 height 8
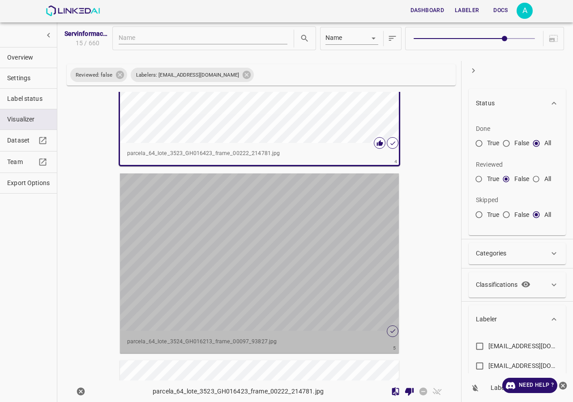
click at [265, 218] on div "button" at bounding box center [254, 251] width 269 height 157
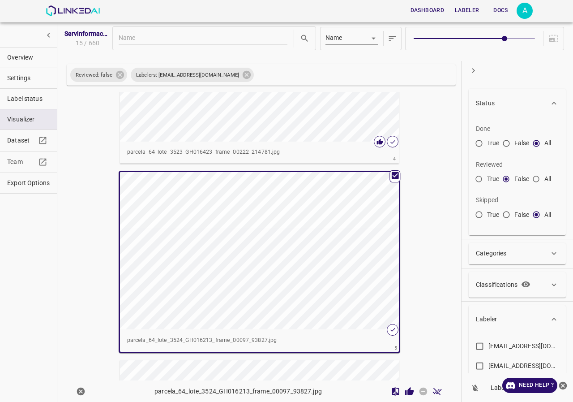
scroll to position [666, 0]
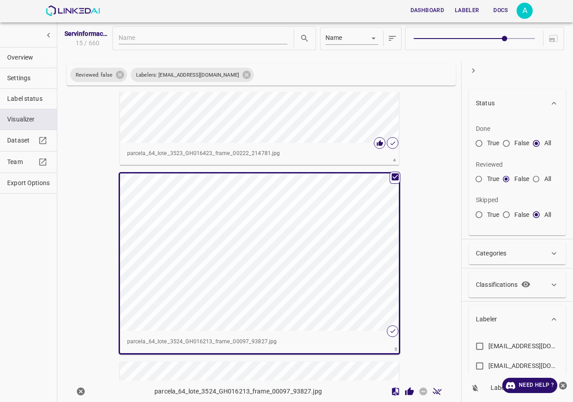
click at [405, 391] on icon "Review Image" at bounding box center [409, 390] width 9 height 8
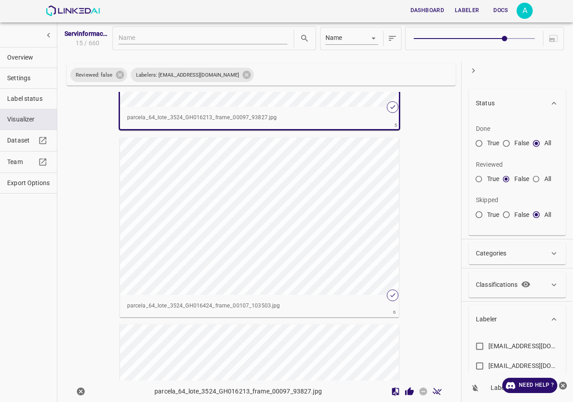
click at [225, 242] on div "button" at bounding box center [254, 215] width 269 height 157
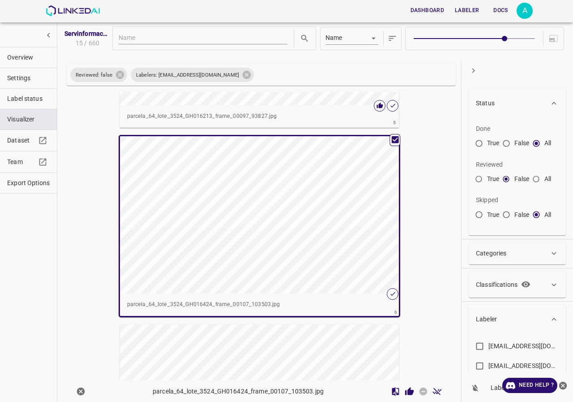
scroll to position [889, 0]
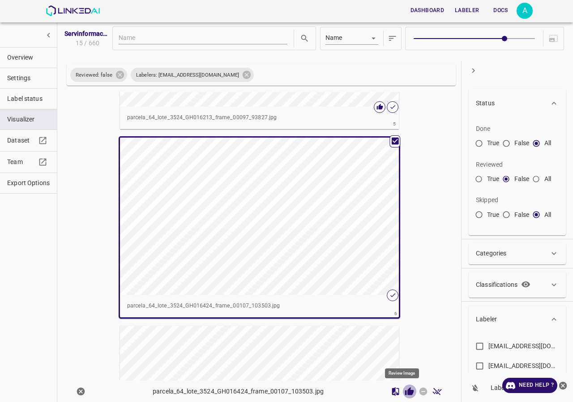
click at [405, 392] on icon "Review Image" at bounding box center [409, 390] width 9 height 8
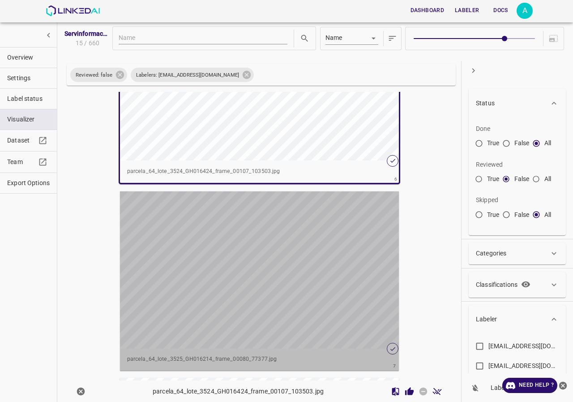
click at [255, 251] on div "button" at bounding box center [254, 269] width 269 height 157
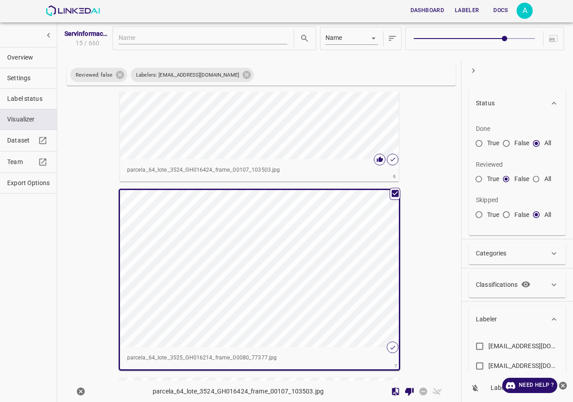
scroll to position [1022, 0]
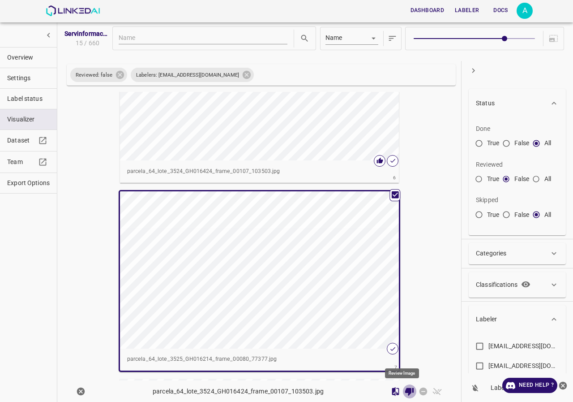
click at [405, 391] on icon "Review Image" at bounding box center [409, 391] width 9 height 8
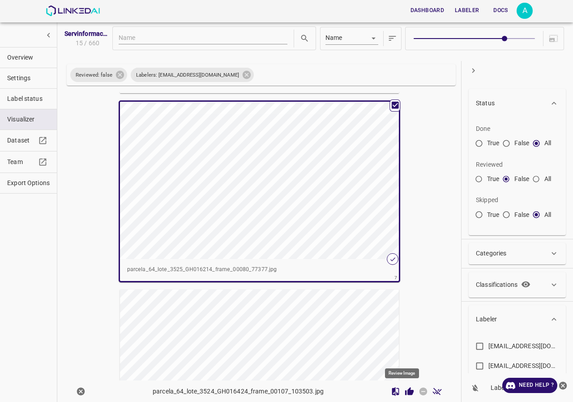
click at [405, 389] on icon "Review Image" at bounding box center [409, 390] width 9 height 8
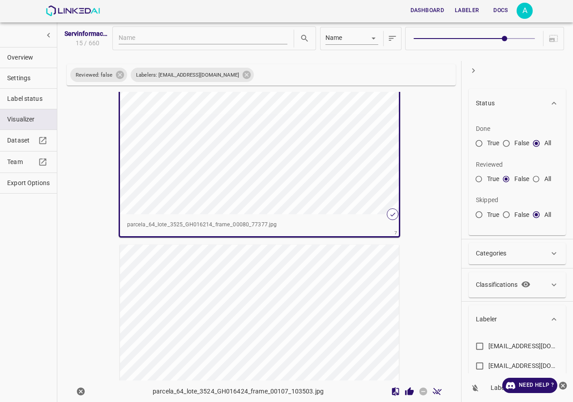
scroll to position [1201, 0]
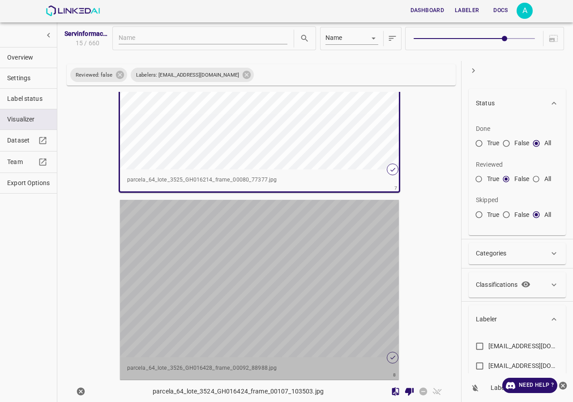
click at [302, 296] on div "button" at bounding box center [254, 278] width 269 height 157
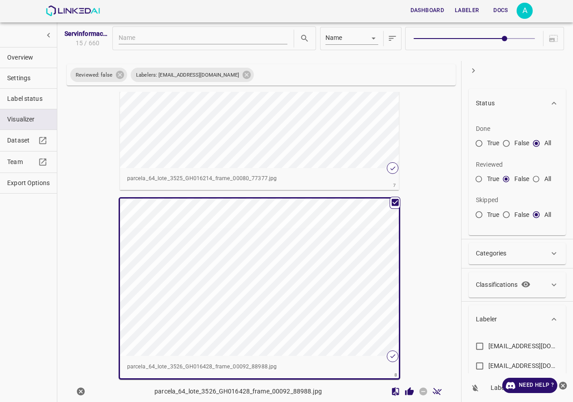
scroll to position [1200, 0]
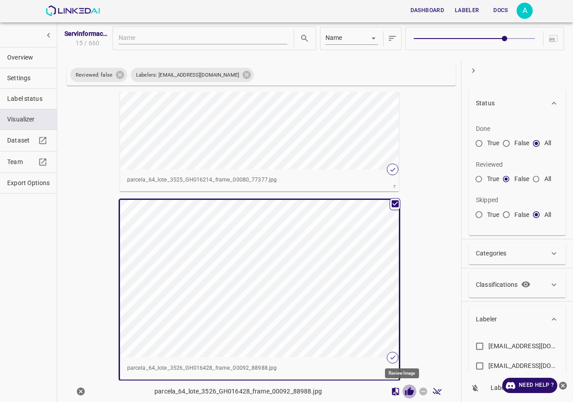
click at [405, 388] on icon "Review Image" at bounding box center [409, 390] width 9 height 8
click at [309, 140] on div "button" at bounding box center [254, 90] width 269 height 157
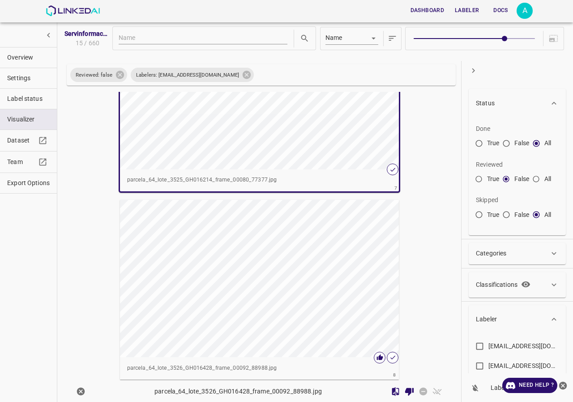
scroll to position [1022, 0]
click at [351, 305] on div "button" at bounding box center [254, 278] width 269 height 157
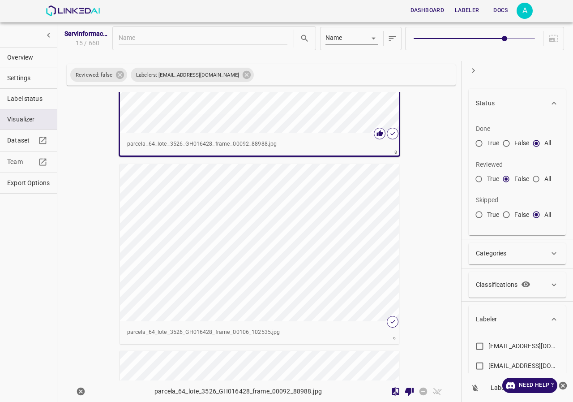
click at [333, 257] on div "button" at bounding box center [254, 242] width 269 height 157
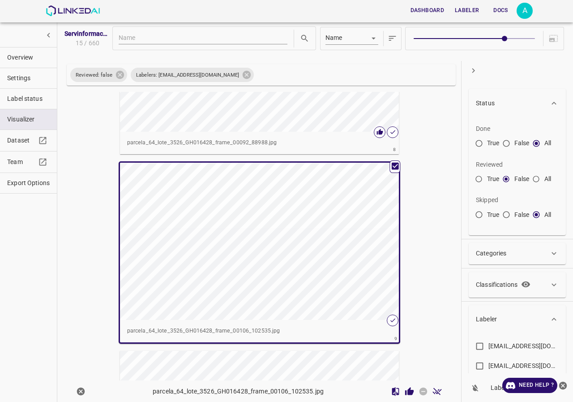
scroll to position [1422, 0]
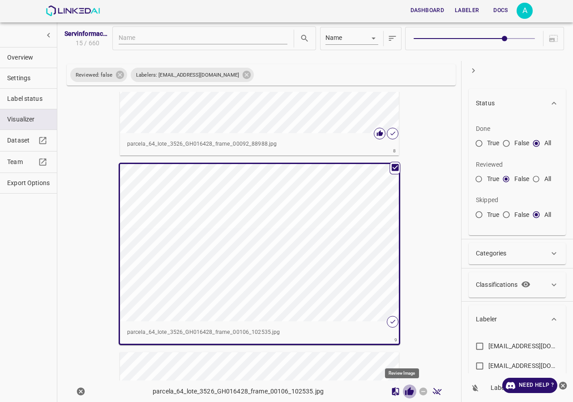
click at [405, 391] on icon "Review Image" at bounding box center [409, 390] width 9 height 8
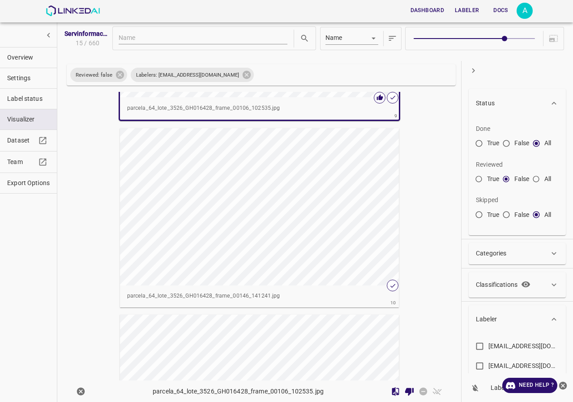
click at [308, 260] on div "button" at bounding box center [254, 206] width 269 height 157
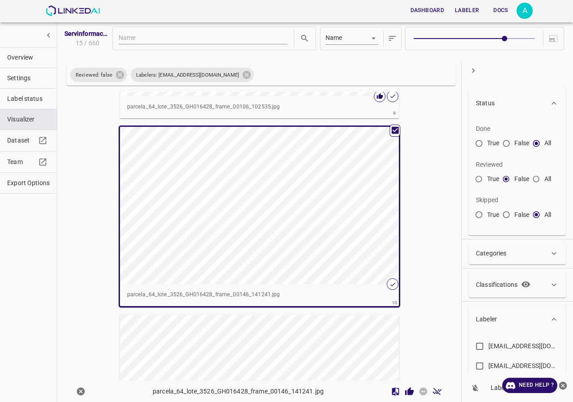
scroll to position [1645, 0]
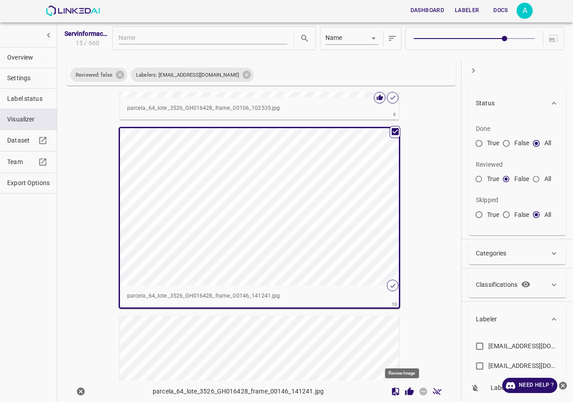
click at [405, 390] on icon "Review Image" at bounding box center [409, 390] width 9 height 9
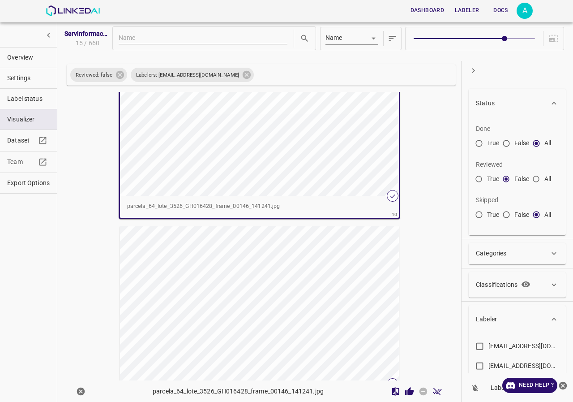
scroll to position [1779, 0]
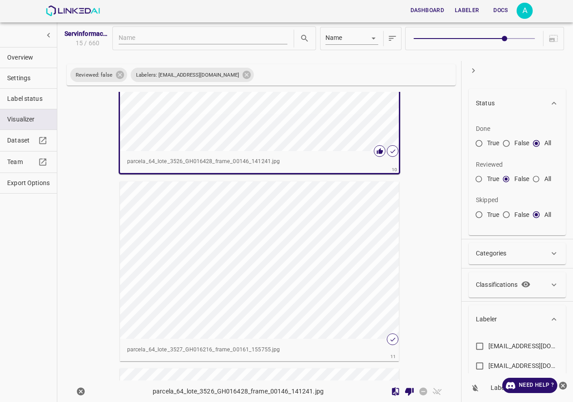
click at [307, 268] on div "button" at bounding box center [254, 259] width 269 height 157
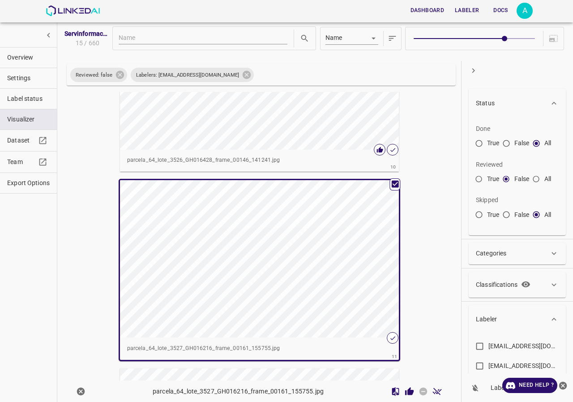
scroll to position [1778, 0]
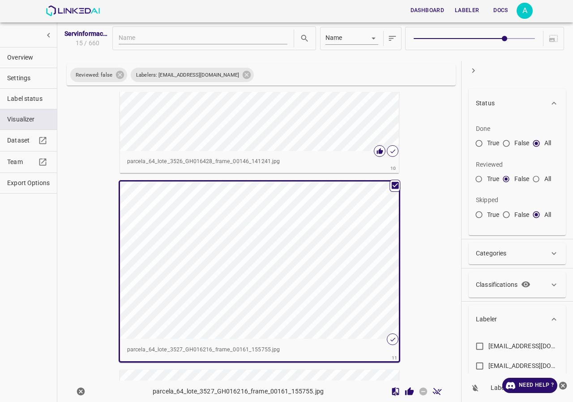
click at [405, 392] on icon "Review Image" at bounding box center [409, 390] width 9 height 9
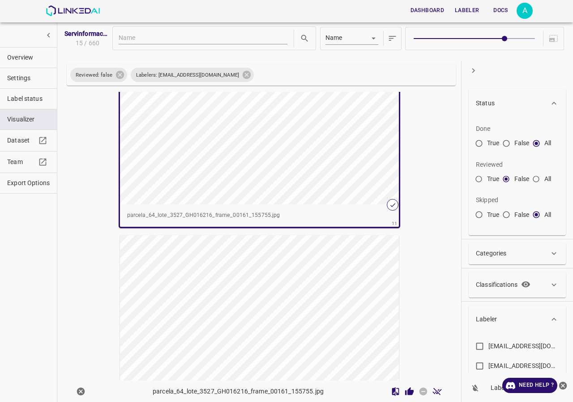
scroll to position [2001, 0]
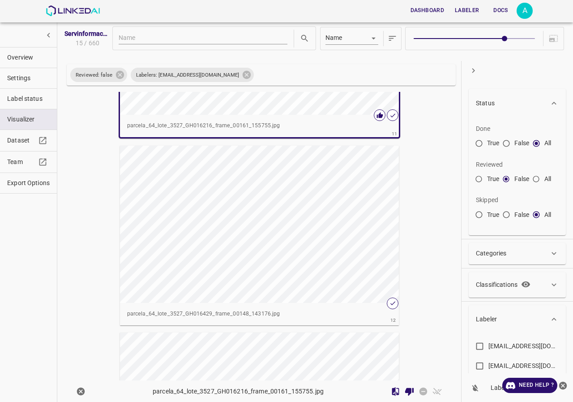
click at [310, 264] on div "button" at bounding box center [254, 224] width 269 height 157
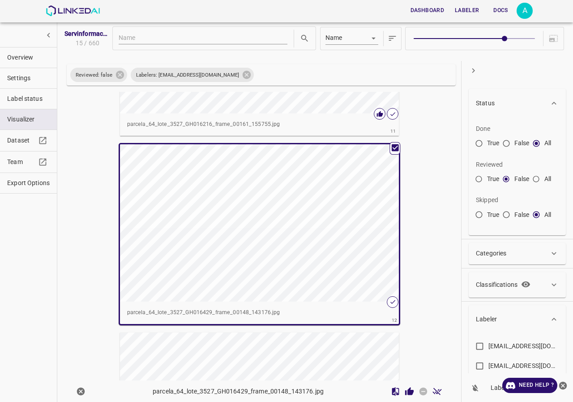
scroll to position [2000, 0]
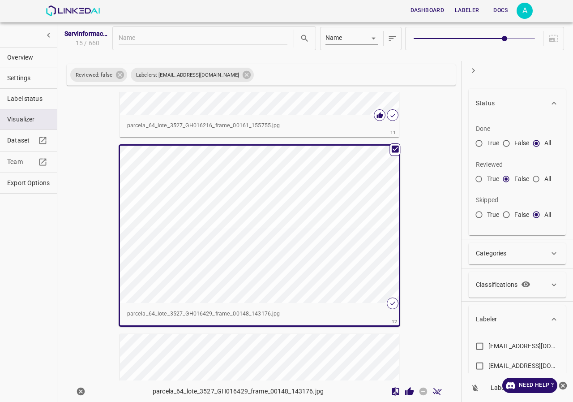
click at [405, 393] on icon "Review Image" at bounding box center [409, 390] width 9 height 8
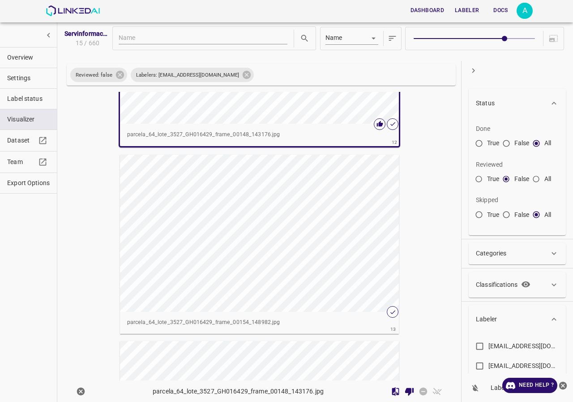
click at [296, 262] on div "button" at bounding box center [254, 232] width 269 height 157
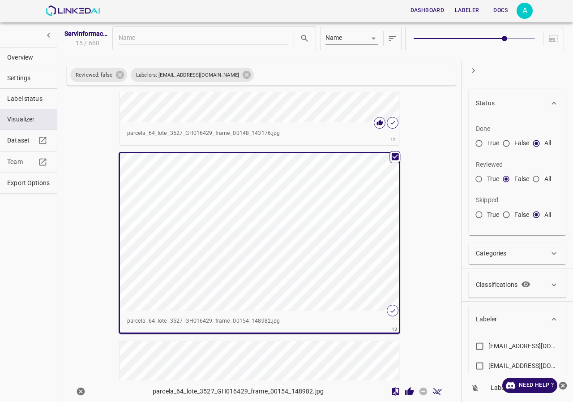
scroll to position [2178, 0]
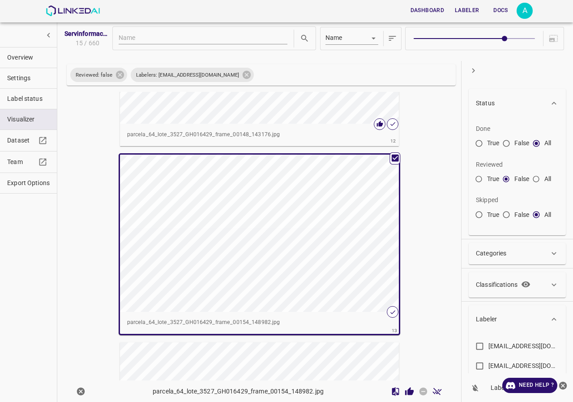
click at [405, 393] on icon "Review Image" at bounding box center [409, 390] width 9 height 8
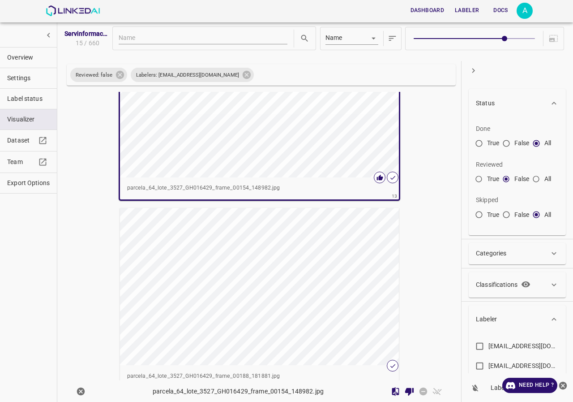
scroll to position [2447, 0]
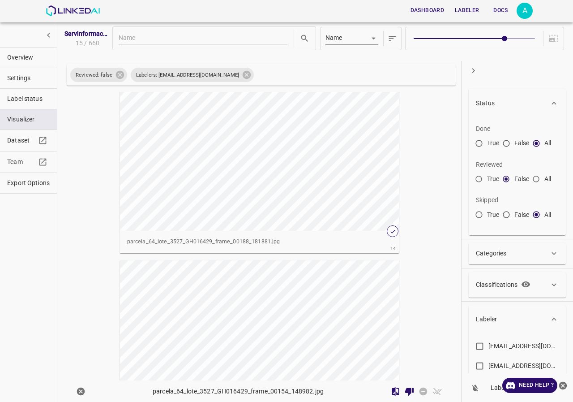
click at [253, 215] on div "button" at bounding box center [254, 151] width 269 height 157
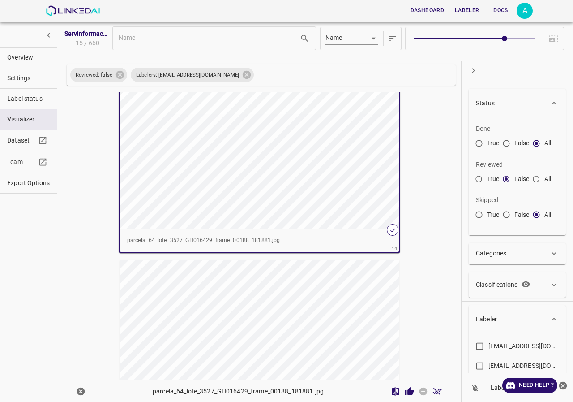
scroll to position [2445, 0]
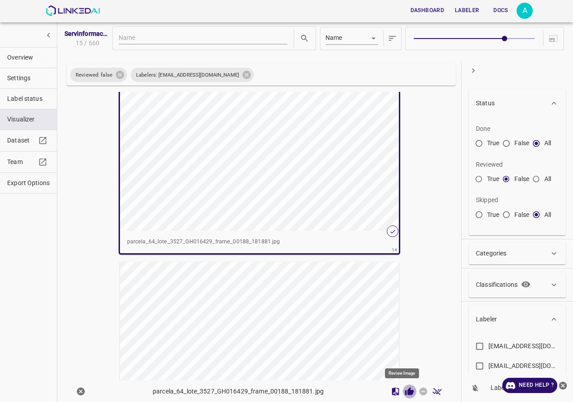
click at [405, 389] on icon "Review Image" at bounding box center [409, 390] width 9 height 9
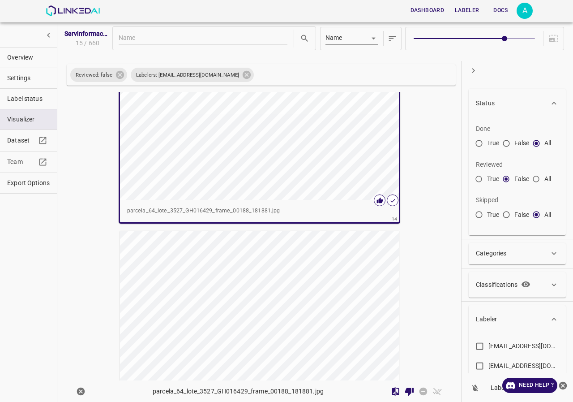
scroll to position [12, 0]
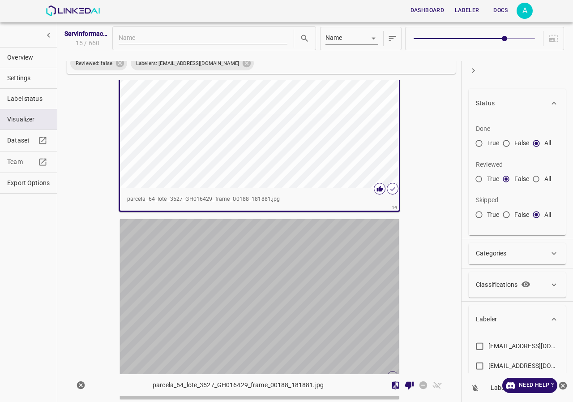
click at [309, 268] on div "button" at bounding box center [254, 297] width 269 height 157
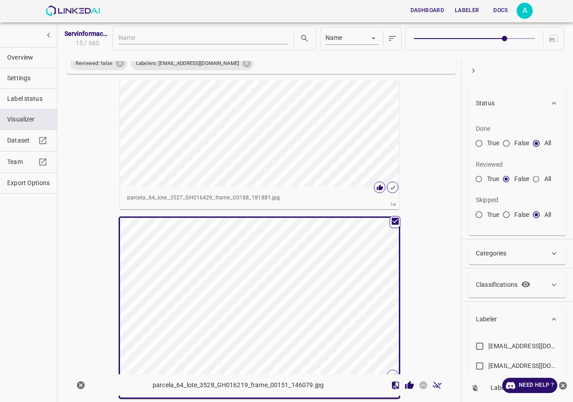
scroll to position [2475, 0]
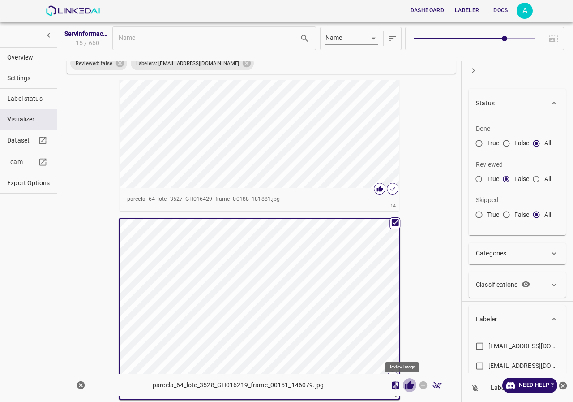
click at [405, 388] on icon "Review Image" at bounding box center [409, 384] width 9 height 9
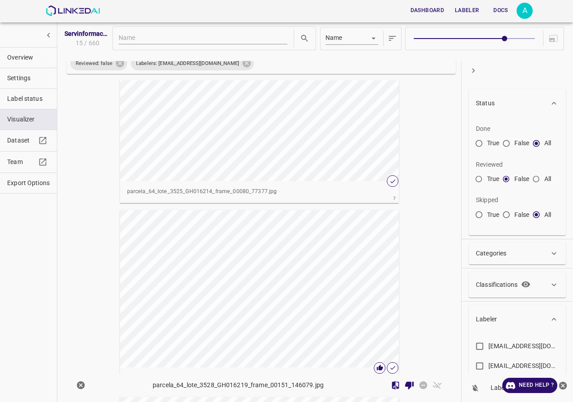
scroll to position [908, 0]
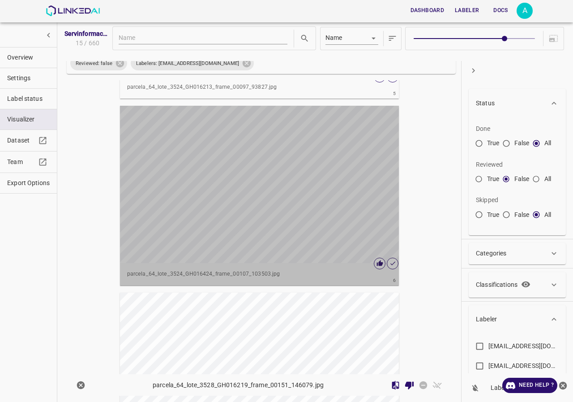
click at [270, 243] on div "button" at bounding box center [254, 184] width 269 height 157
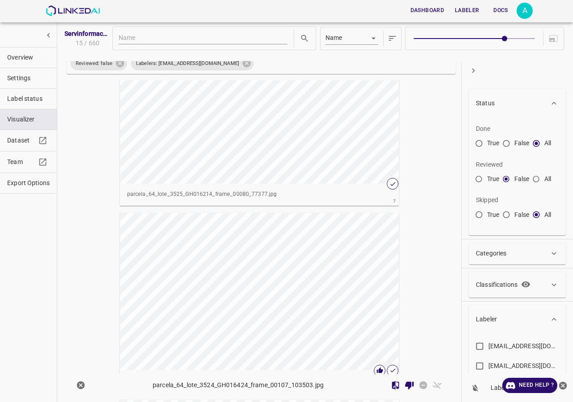
click at [279, 160] on div "button" at bounding box center [254, 104] width 269 height 157
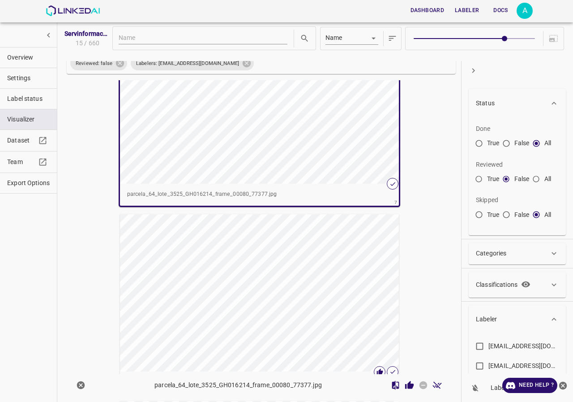
scroll to position [1085, 0]
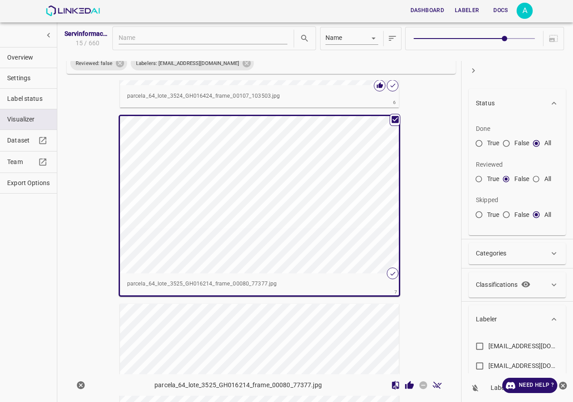
click at [407, 385] on icon "Review Image" at bounding box center [409, 384] width 9 height 8
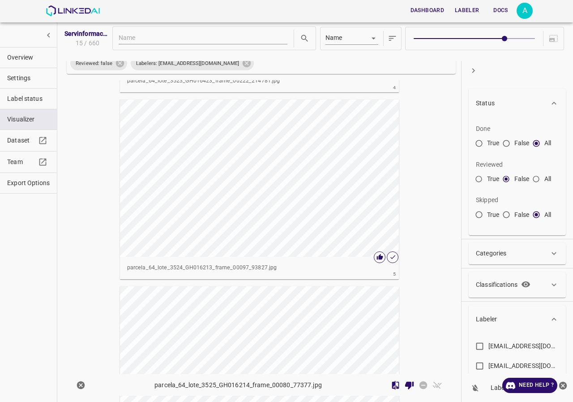
scroll to position [593, 0]
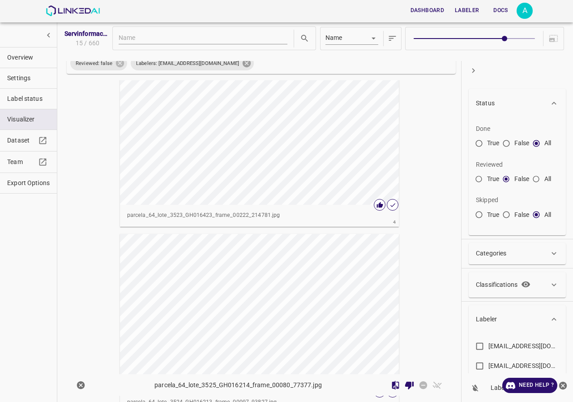
click at [243, 63] on icon at bounding box center [247, 63] width 8 height 8
checkbox input "false"
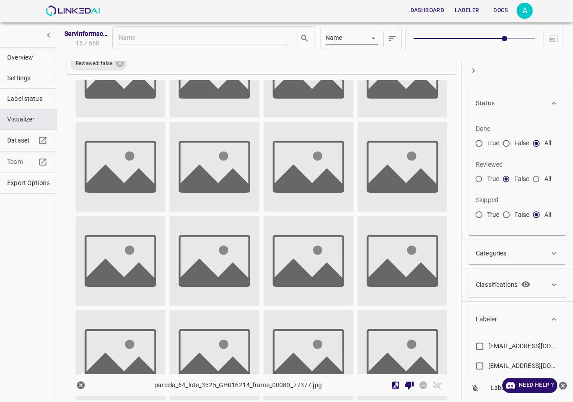
scroll to position [149, 0]
click at [117, 65] on icon at bounding box center [120, 63] width 8 height 8
radio input "false"
radio input "true"
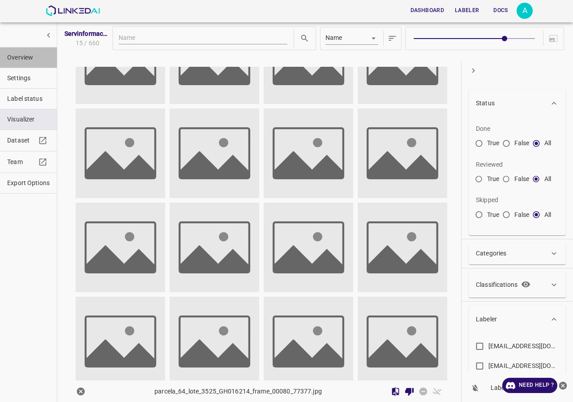
click at [28, 59] on span "Overview" at bounding box center [28, 57] width 43 height 9
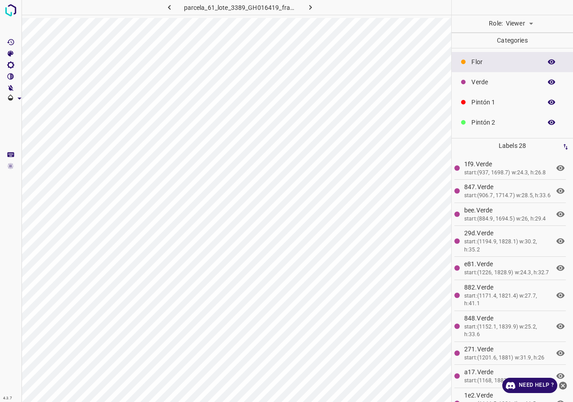
click at [524, 25] on body "4.3.7 parcela_61_lote_3389_GH016419_frame_00046_44477.jpg Role: Viewer viewer C…" at bounding box center [286, 201] width 573 height 402
click at [526, 49] on li "Reviewer" at bounding box center [519, 43] width 40 height 15
type input "reviewer"
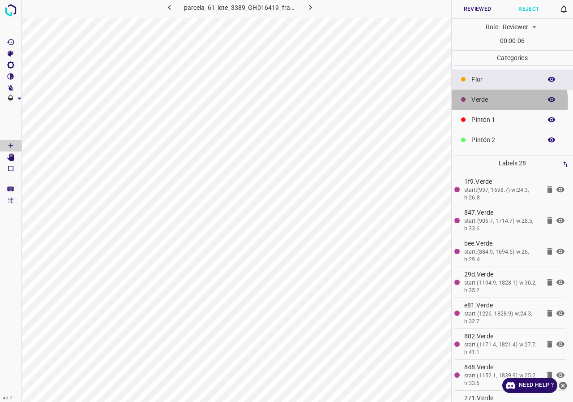
click at [499, 102] on p "Verde" at bounding box center [504, 99] width 66 height 9
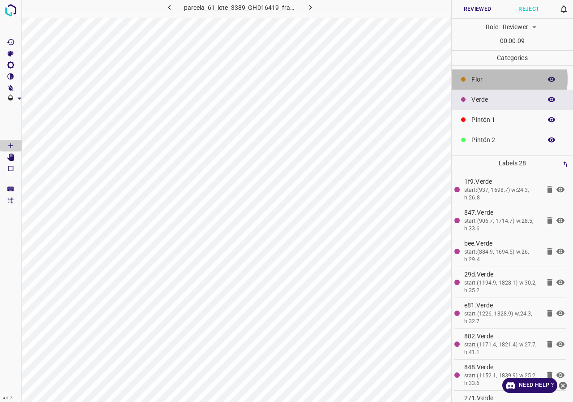
click at [484, 79] on p "Flor" at bounding box center [504, 79] width 66 height 9
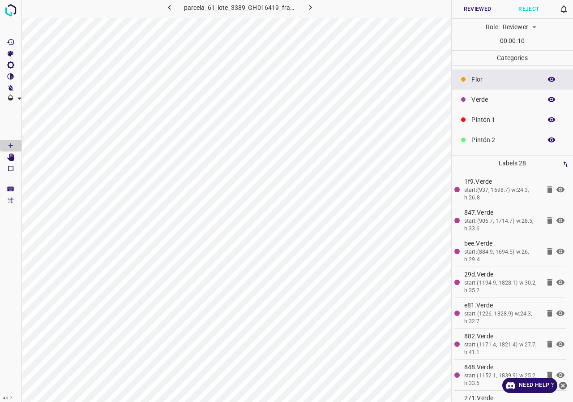
click at [485, 91] on div "Verde" at bounding box center [512, 100] width 121 height 20
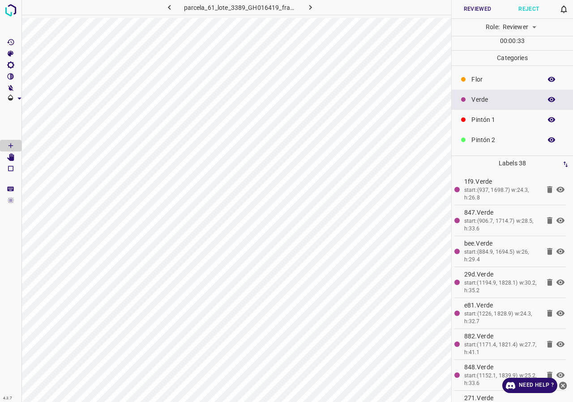
click at [504, 124] on div "Pintón 1" at bounding box center [512, 120] width 121 height 20
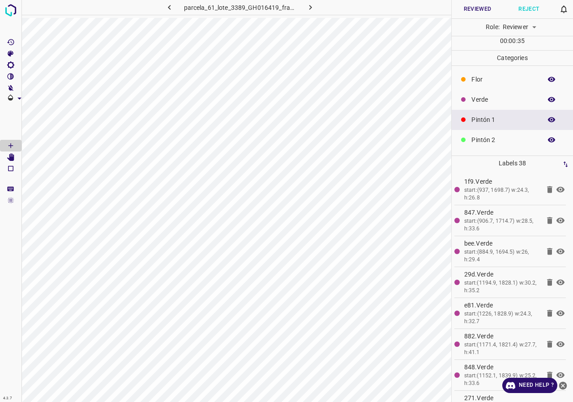
click at [495, 97] on p "Verde" at bounding box center [504, 99] width 66 height 9
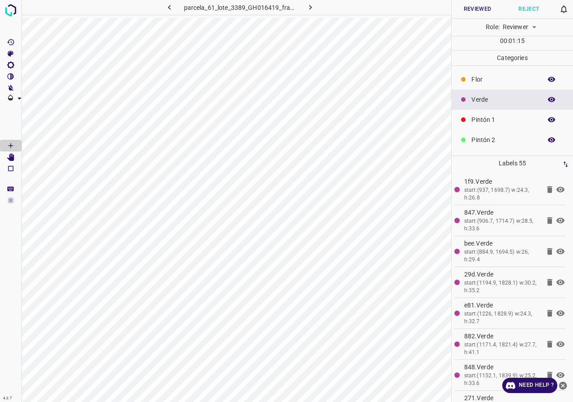
click at [9, 155] on icon "[Space] Edit" at bounding box center [11, 157] width 8 height 8
click at [12, 144] on icon "[Space] Draw" at bounding box center [11, 145] width 8 height 8
click at [483, 120] on p "Pintón 1" at bounding box center [504, 119] width 66 height 9
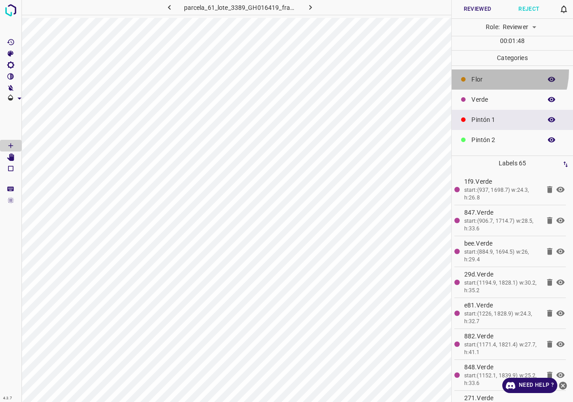
click at [491, 70] on div "Flor" at bounding box center [512, 79] width 121 height 20
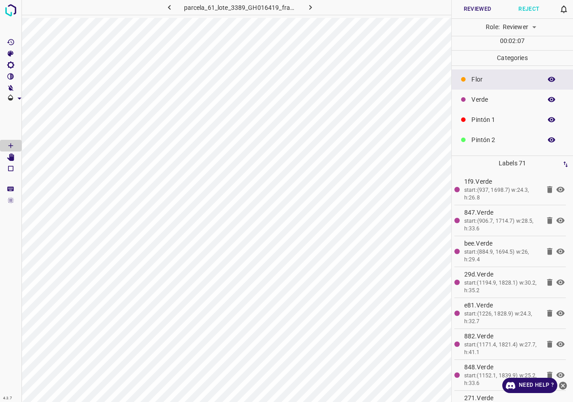
click at [507, 110] on div "Pintón 1" at bounding box center [512, 120] width 121 height 20
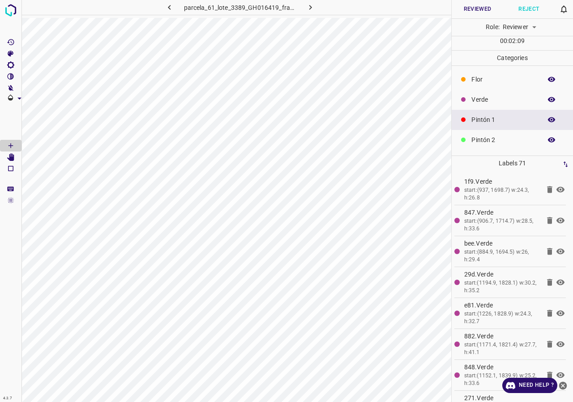
click at [502, 91] on div "Verde" at bounding box center [512, 100] width 121 height 20
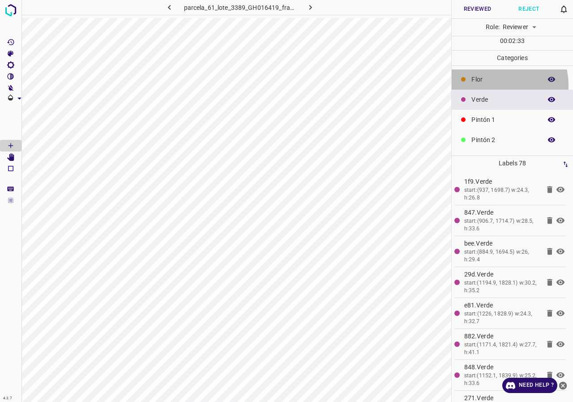
click at [495, 85] on div "Flor" at bounding box center [512, 79] width 121 height 20
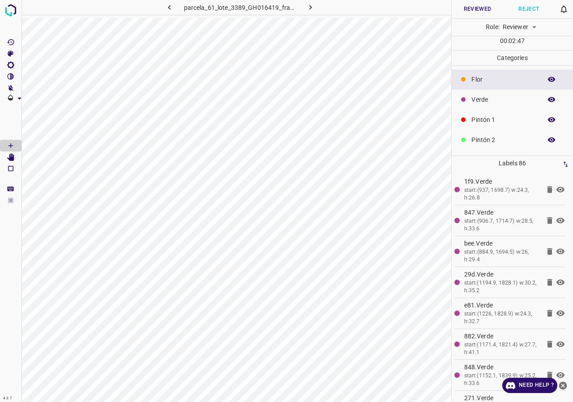
click at [500, 99] on p "Verde" at bounding box center [504, 99] width 66 height 9
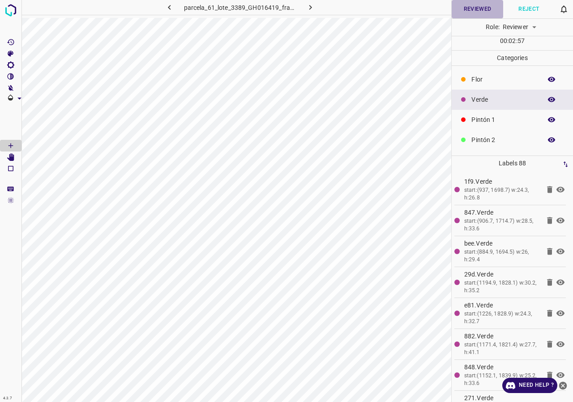
click at [478, 9] on button "Reviewed" at bounding box center [477, 9] width 51 height 18
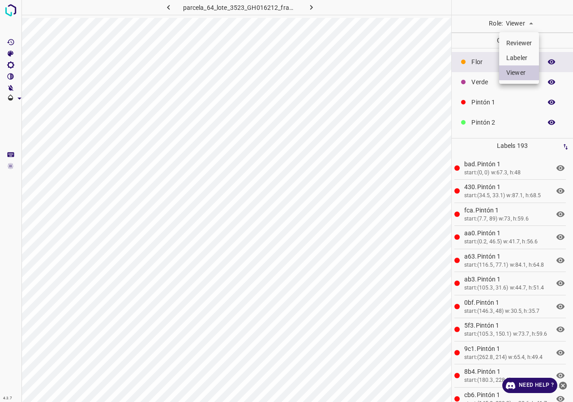
click at [521, 43] on li "Reviewer" at bounding box center [519, 43] width 40 height 15
type input "reviewer"
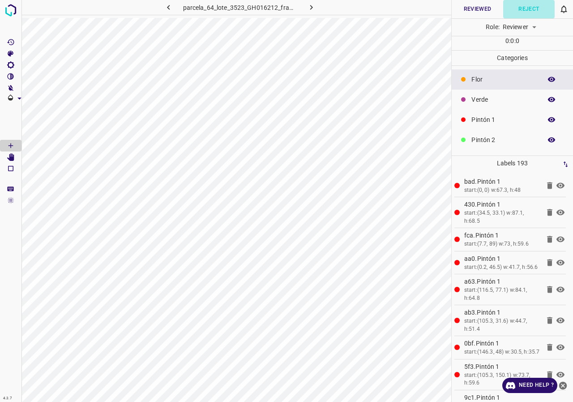
click at [534, 9] on button "Reject" at bounding box center [528, 9] width 51 height 18
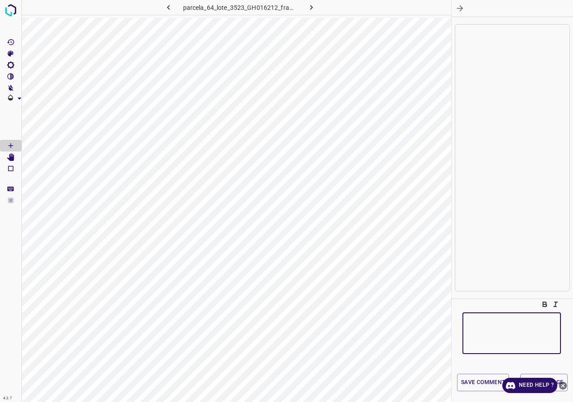
click at [485, 333] on textarea at bounding box center [512, 332] width 86 height 27
type textarea "completar"
click at [565, 386] on icon "close-help" at bounding box center [563, 385] width 8 height 8
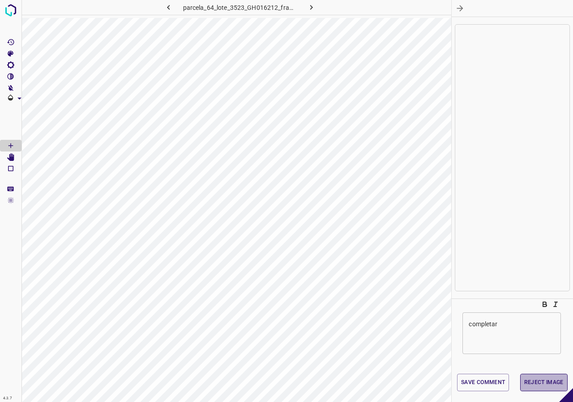
click at [559, 381] on button "Reject Image" at bounding box center [543, 381] width 47 height 17
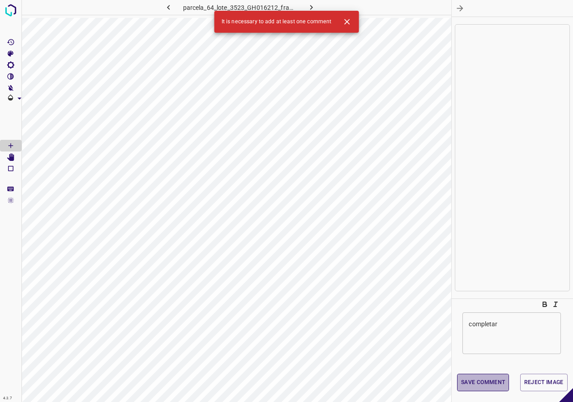
click at [502, 391] on button "Save comment" at bounding box center [483, 381] width 52 height 17
click at [542, 381] on button "Reject Image" at bounding box center [543, 381] width 47 height 17
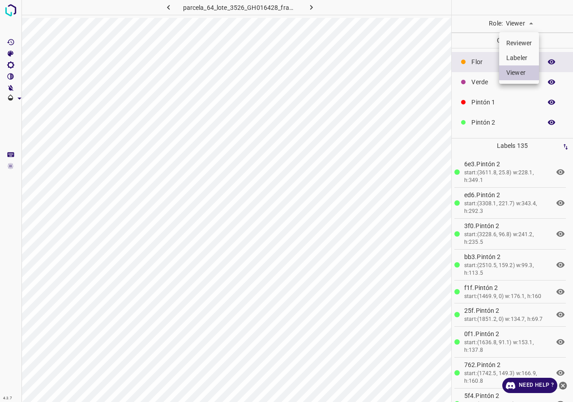
click at [526, 24] on body "4.3.7 parcela_64_lote_3526_GH016428_frame_00214_207040.jpg Role: Viewer viewer …" at bounding box center [286, 201] width 573 height 402
click at [524, 44] on li "Reviewer" at bounding box center [519, 43] width 40 height 15
type input "reviewer"
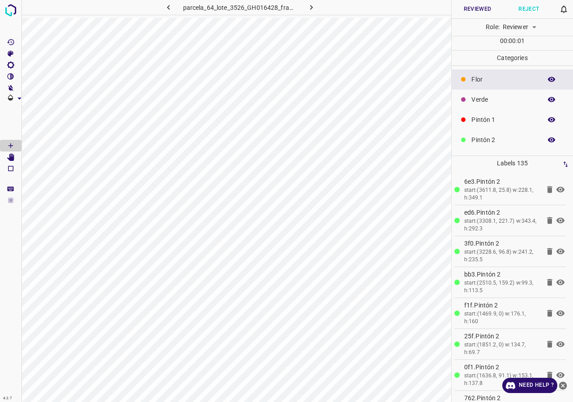
click at [552, 141] on button "button" at bounding box center [551, 140] width 29 height 12
click at [548, 138] on icon "button" at bounding box center [552, 140] width 8 height 8
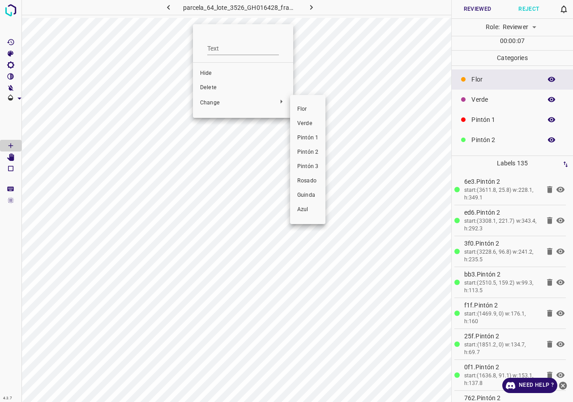
click at [298, 138] on span "Pintón 1" at bounding box center [307, 138] width 21 height 8
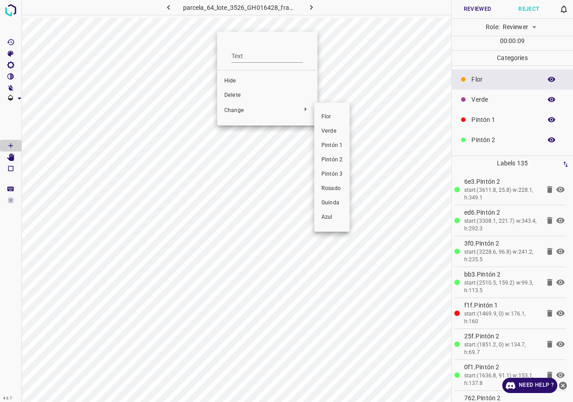
click at [339, 144] on span "Pintón 1" at bounding box center [331, 145] width 21 height 8
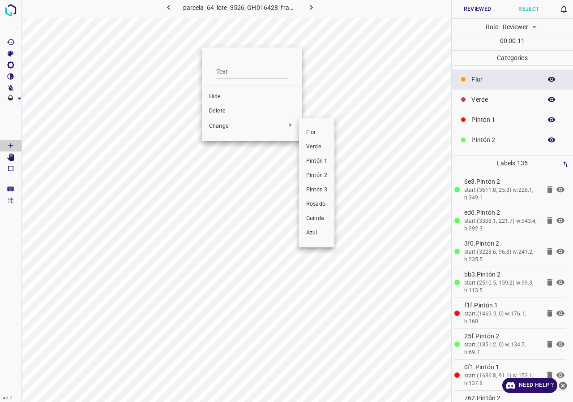
click at [312, 159] on span "Pintón 1" at bounding box center [316, 161] width 21 height 8
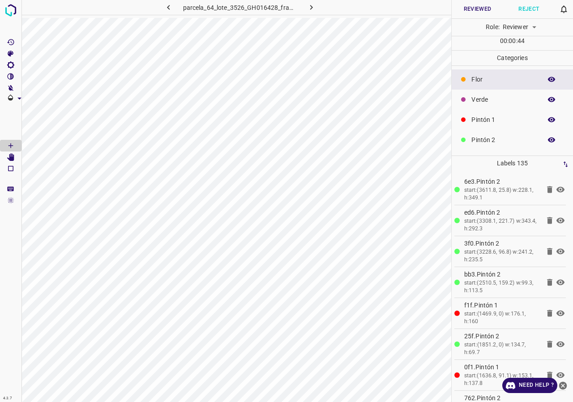
click at [526, 5] on button "Reject" at bounding box center [528, 9] width 51 height 18
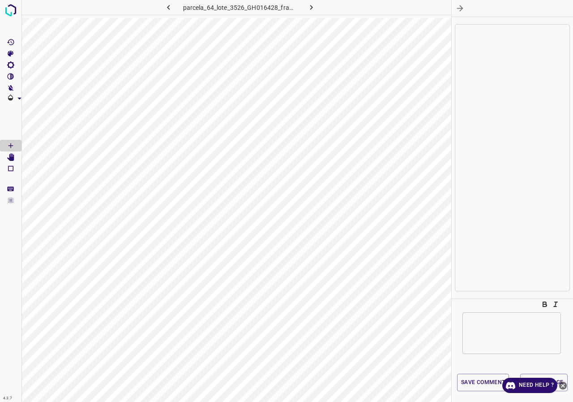
click at [487, 336] on textarea at bounding box center [512, 332] width 86 height 27
click at [487, 322] on textarea "comnpletar" at bounding box center [512, 332] width 86 height 27
click at [484, 319] on textarea "comnpletar" at bounding box center [512, 332] width 86 height 27
type textarea "completar"
drag, startPoint x: 565, startPoint y: 383, endPoint x: 509, endPoint y: 389, distance: 56.3
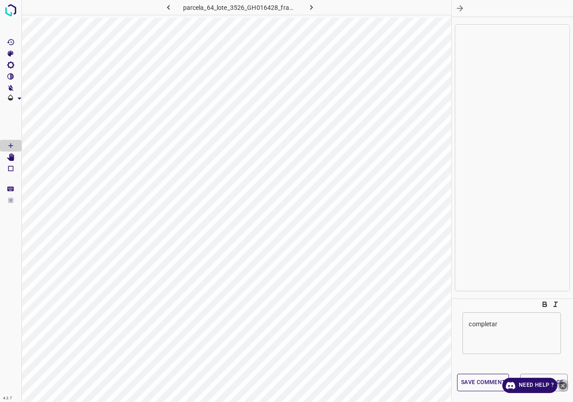
click at [565, 384] on icon "close-help" at bounding box center [563, 385] width 8 height 8
click at [491, 381] on button "Save comment" at bounding box center [483, 381] width 52 height 17
click at [544, 381] on button "Reject Image" at bounding box center [543, 381] width 47 height 17
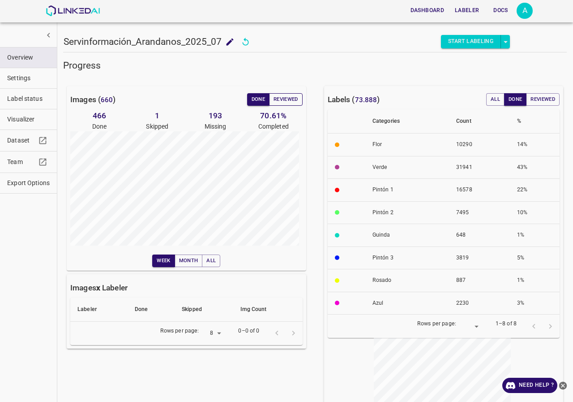
click at [287, 99] on button "Reviewed" at bounding box center [286, 99] width 34 height 13
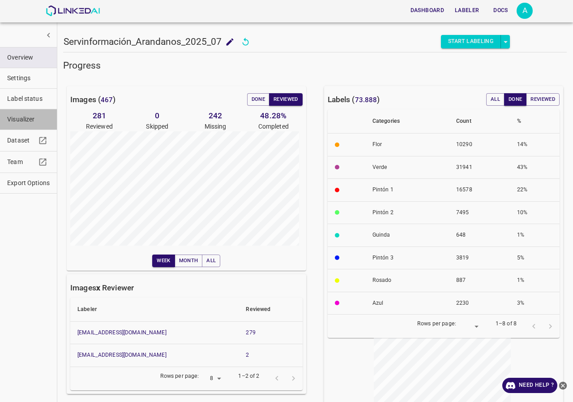
click at [21, 118] on span "Visualizer" at bounding box center [28, 119] width 43 height 9
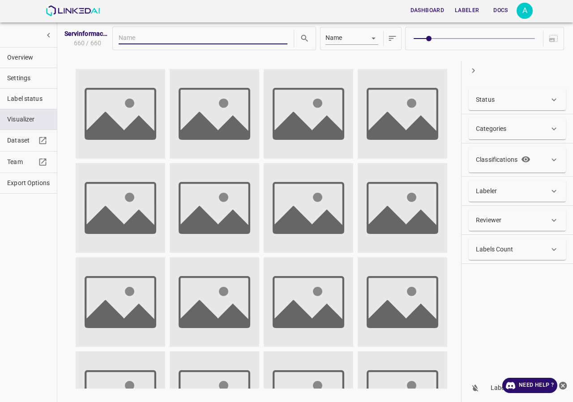
click at [516, 191] on div "Labeler" at bounding box center [512, 190] width 73 height 9
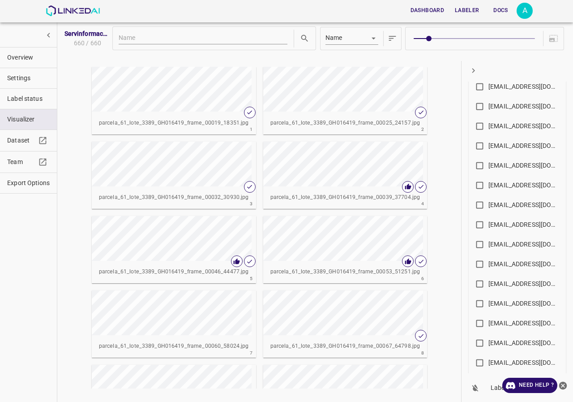
scroll to position [45, 0]
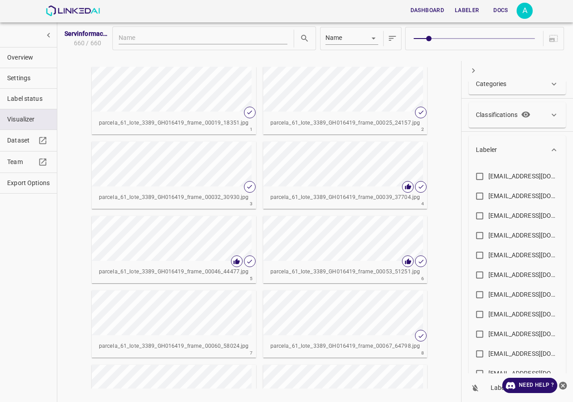
click at [512, 196] on div "[EMAIL_ADDRESS][DOMAIN_NAME]" at bounding box center [525, 195] width 72 height 9
click at [489, 196] on input "[EMAIL_ADDRESS][DOMAIN_NAME]" at bounding box center [479, 197] width 17 height 17
checkbox input "true"
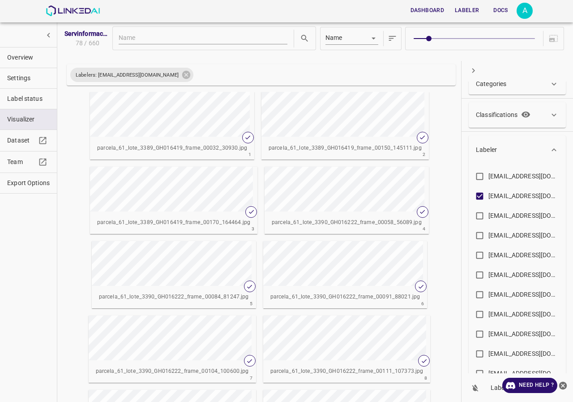
click at [495, 91] on div "Categories" at bounding box center [517, 83] width 97 height 21
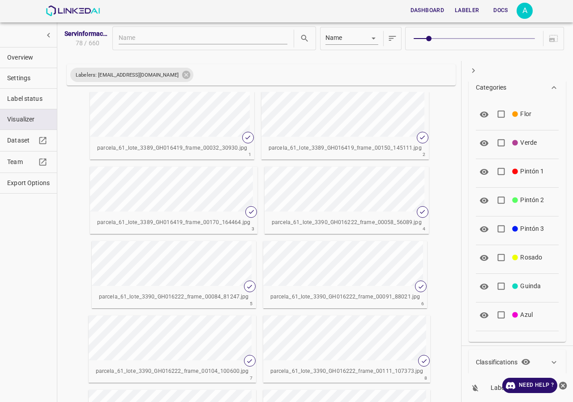
click at [497, 90] on p "Categories" at bounding box center [491, 87] width 30 height 9
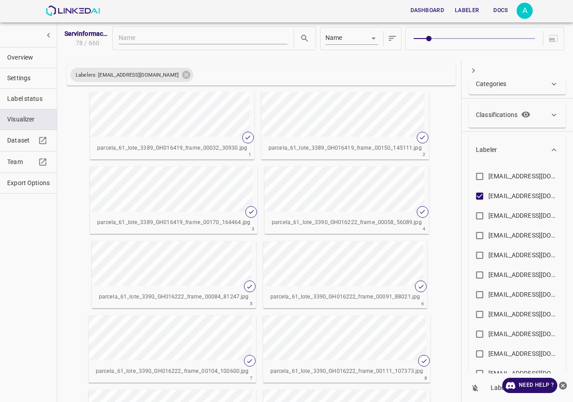
click at [506, 118] on p "Classifications" at bounding box center [497, 114] width 42 height 9
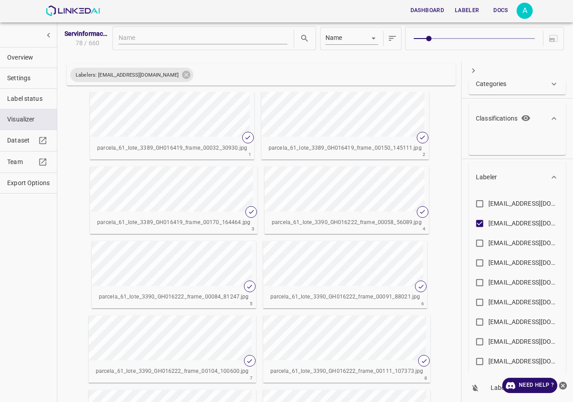
click at [506, 118] on p "Classifications" at bounding box center [497, 118] width 42 height 9
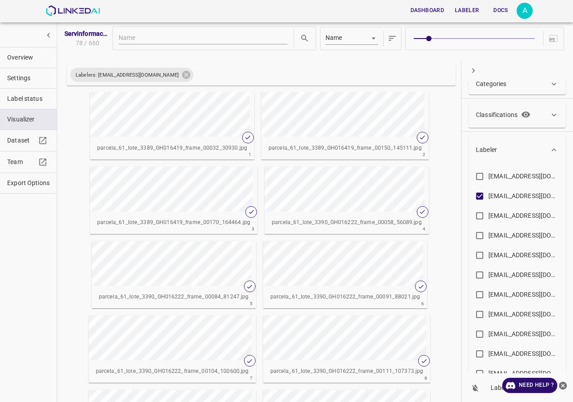
scroll to position [0, 0]
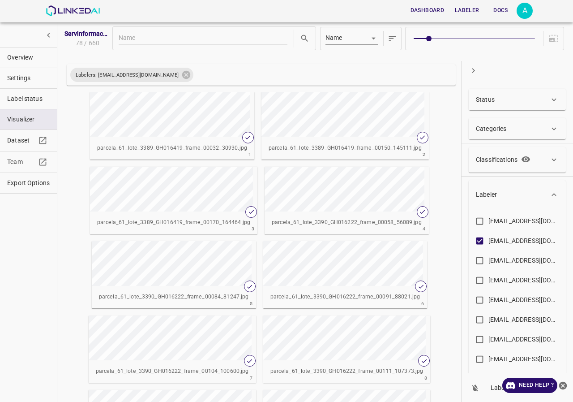
click at [506, 97] on div "Status" at bounding box center [512, 99] width 73 height 9
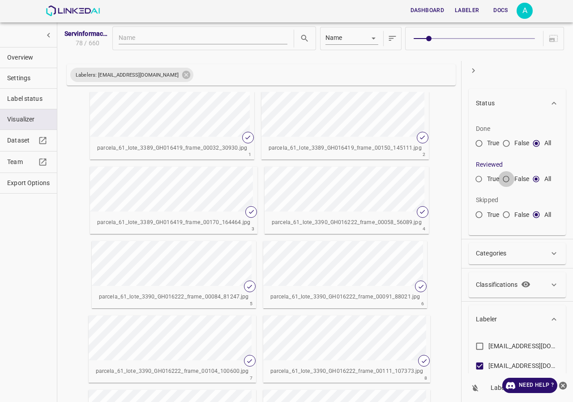
click at [507, 180] on input "False" at bounding box center [506, 181] width 16 height 16
radio input "true"
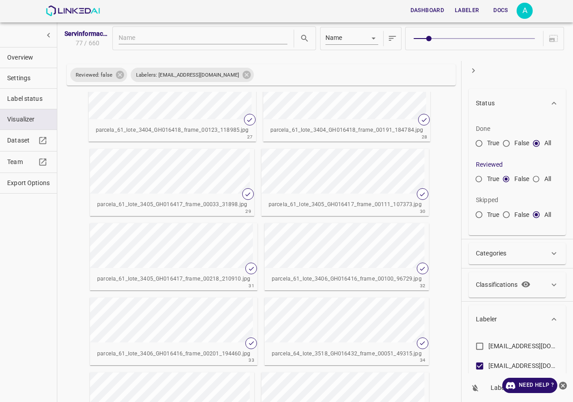
scroll to position [851, 0]
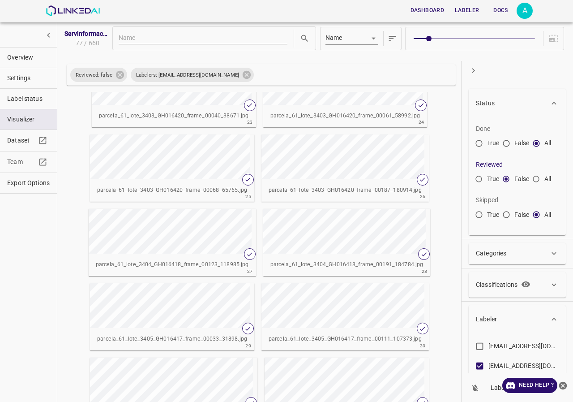
click at [489, 38] on span at bounding box center [474, 38] width 121 height 1
type input "6"
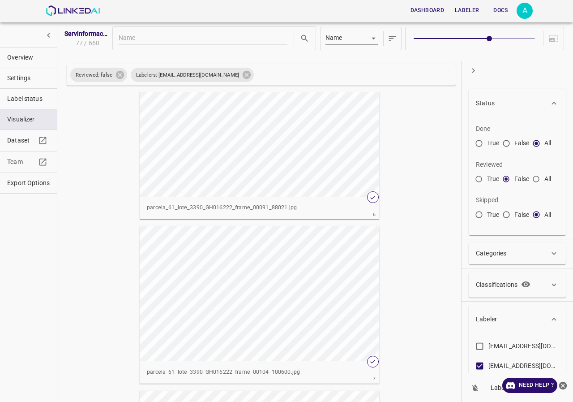
click at [292, 152] on div "button" at bounding box center [260, 129] width 240 height 135
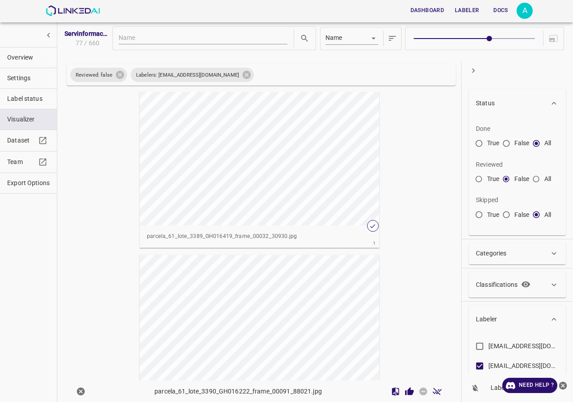
scroll to position [0, 0]
click at [277, 174] on div "button" at bounding box center [260, 159] width 240 height 135
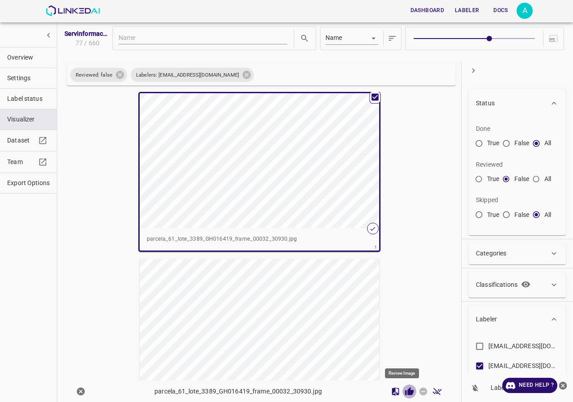
click at [405, 390] on icon "Review Image" at bounding box center [409, 390] width 9 height 9
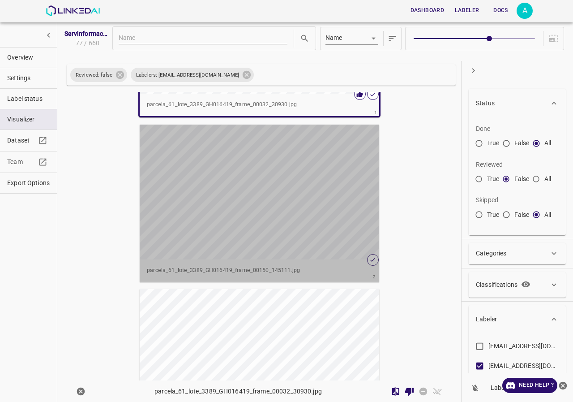
click at [276, 211] on div "button" at bounding box center [260, 191] width 240 height 135
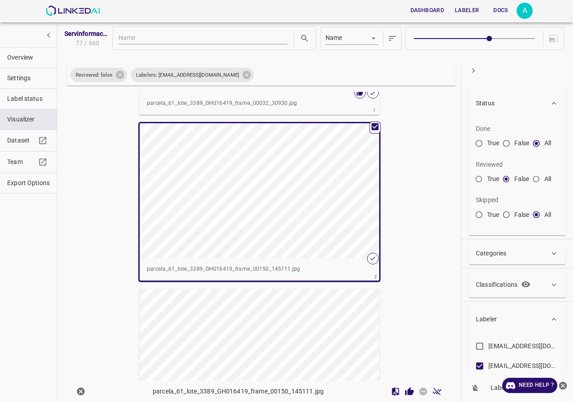
scroll to position [133, 0]
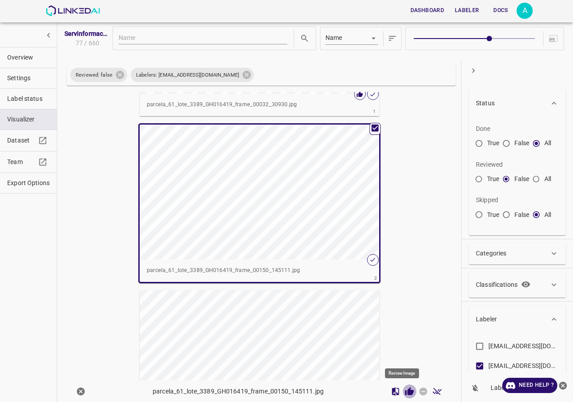
click at [405, 390] on icon "Review Image" at bounding box center [409, 390] width 9 height 8
click at [525, 10] on div "A" at bounding box center [525, 11] width 16 height 16
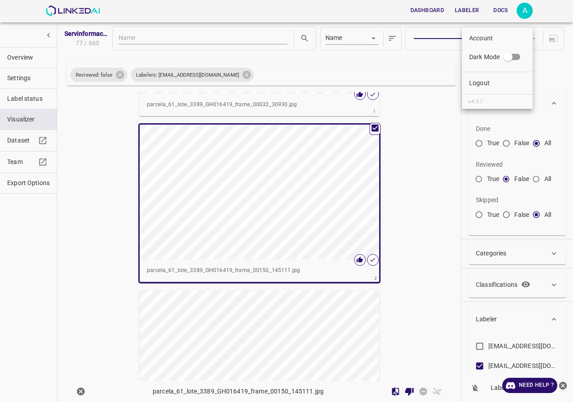
click at [483, 84] on p "Logout" at bounding box center [479, 82] width 21 height 9
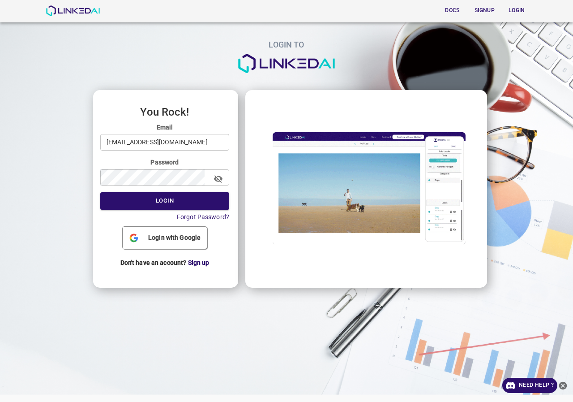
click at [164, 144] on input "[EMAIL_ADDRESS][DOMAIN_NAME]" at bounding box center [164, 142] width 129 height 17
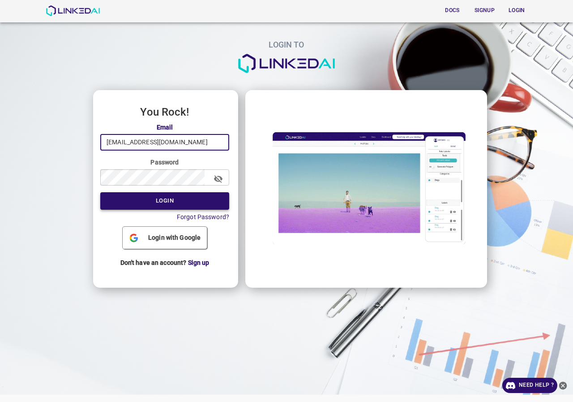
type input "[EMAIL_ADDRESS][DOMAIN_NAME]"
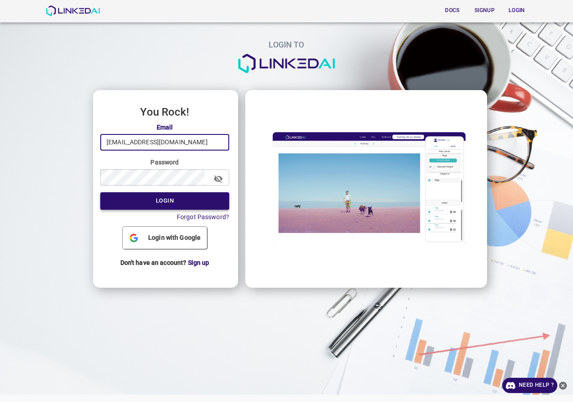
click at [176, 203] on button "Login" at bounding box center [164, 200] width 129 height 17
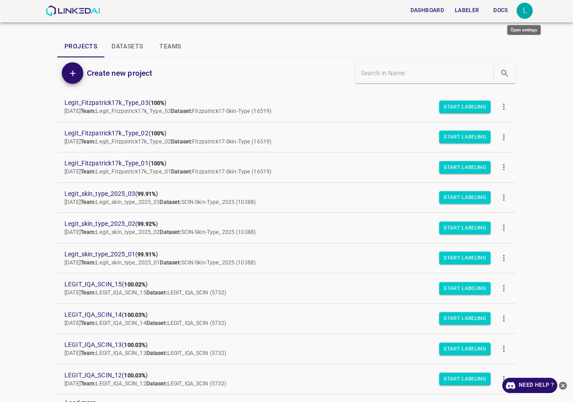
click at [526, 14] on div "L" at bounding box center [525, 11] width 16 height 16
click at [488, 76] on li "Logout" at bounding box center [497, 83] width 71 height 15
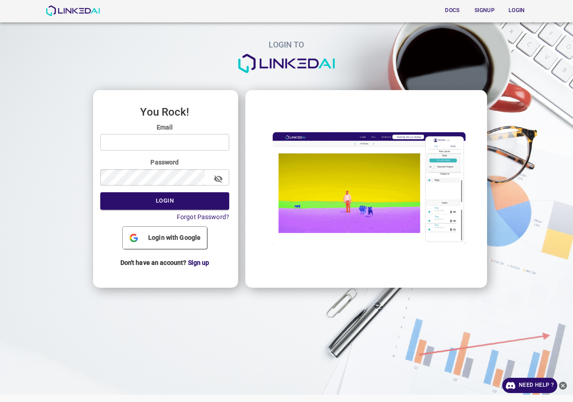
type input "[EMAIL_ADDRESS][DOMAIN_NAME]"
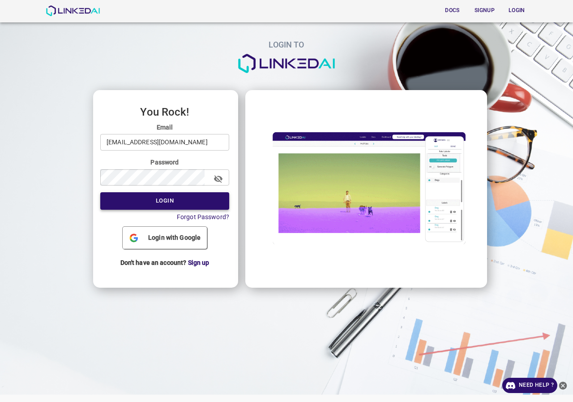
click at [170, 195] on button "Login" at bounding box center [164, 200] width 129 height 17
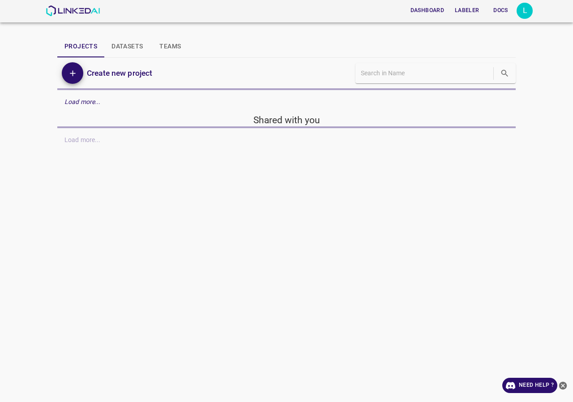
click at [525, 9] on div "L" at bounding box center [525, 11] width 16 height 16
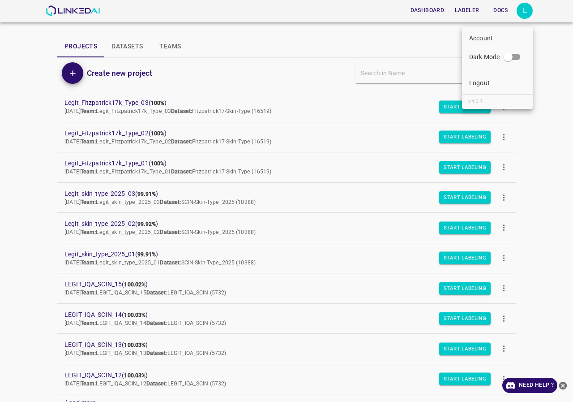
click at [489, 78] on p "Logout" at bounding box center [479, 82] width 21 height 9
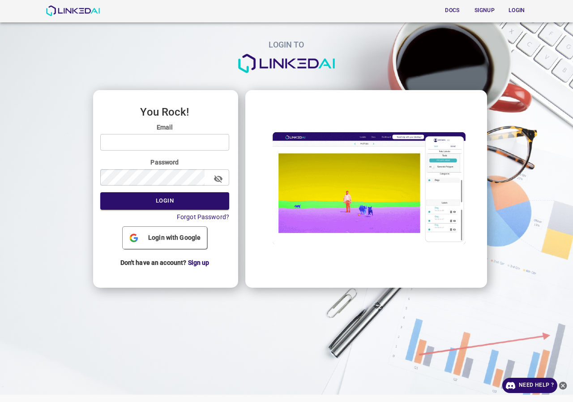
type input "[EMAIL_ADDRESS][DOMAIN_NAME]"
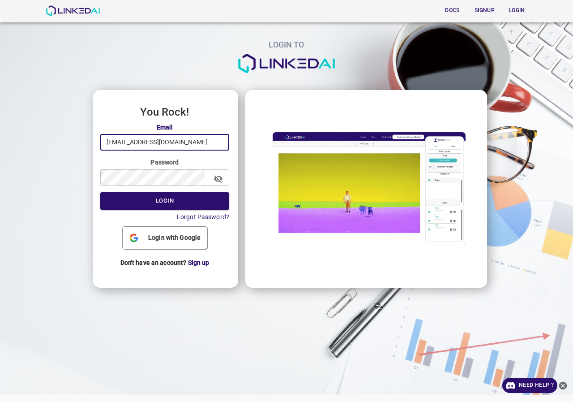
click at [183, 149] on input "[EMAIL_ADDRESS][DOMAIN_NAME]" at bounding box center [164, 142] width 129 height 17
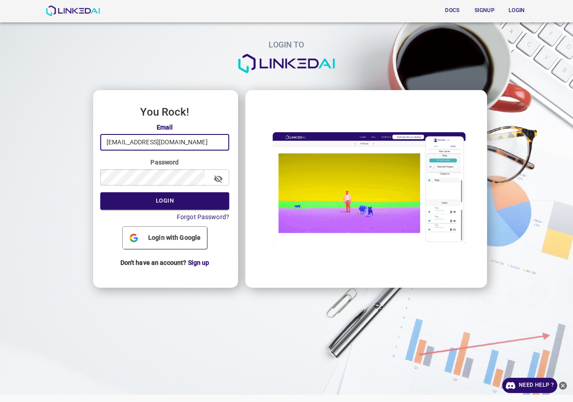
type input "[EMAIL_ADDRESS][DOMAIN_NAME]"
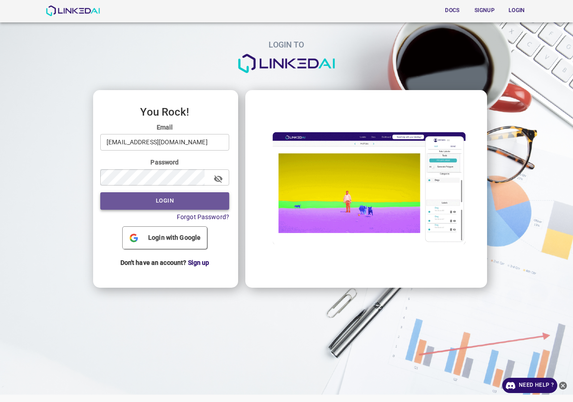
click at [163, 200] on button "Login" at bounding box center [164, 200] width 129 height 17
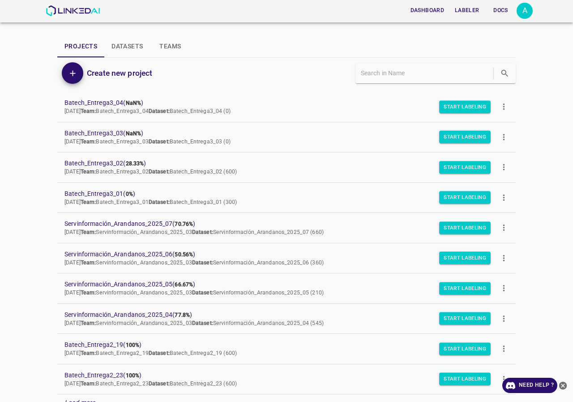
click at [527, 8] on div "A" at bounding box center [525, 11] width 16 height 16
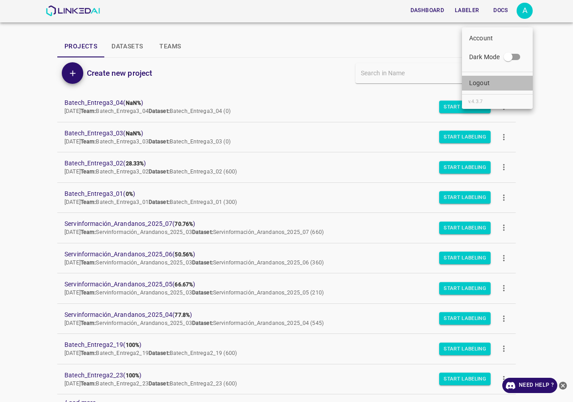
click at [487, 86] on p "Logout" at bounding box center [479, 82] width 21 height 9
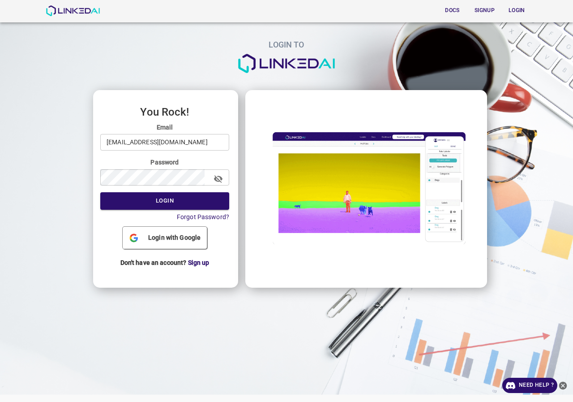
click at [204, 137] on input "[EMAIL_ADDRESS][DOMAIN_NAME]" at bounding box center [164, 142] width 129 height 17
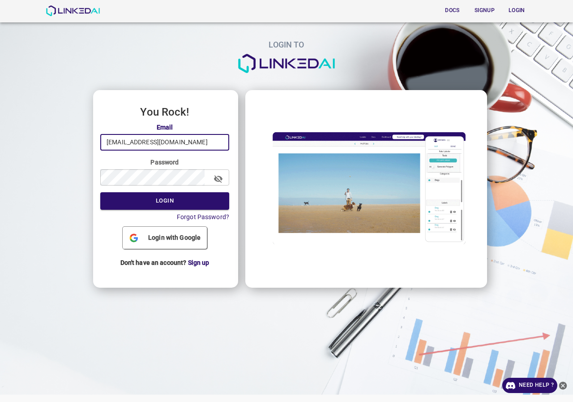
type input "[EMAIL_ADDRESS][DOMAIN_NAME]"
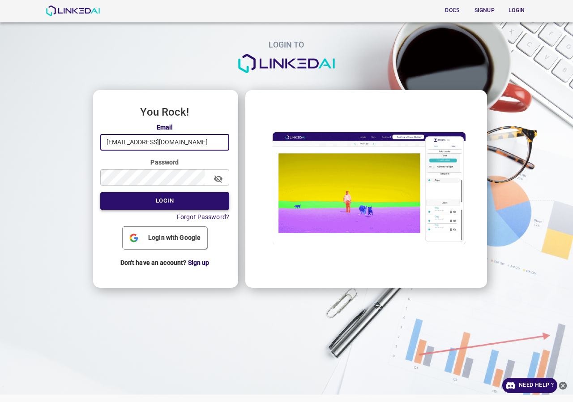
click at [174, 197] on button "Login" at bounding box center [164, 200] width 129 height 17
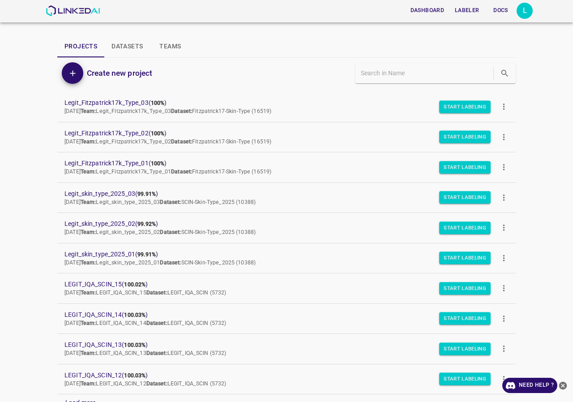
drag, startPoint x: 106, startPoint y: 86, endPoint x: 73, endPoint y: 97, distance: 35.1
click at [26, 111] on div "Dashboard Labeler Docs L Projects Datasets Teams Create new project Legit_Fitzp…" at bounding box center [286, 201] width 573 height 402
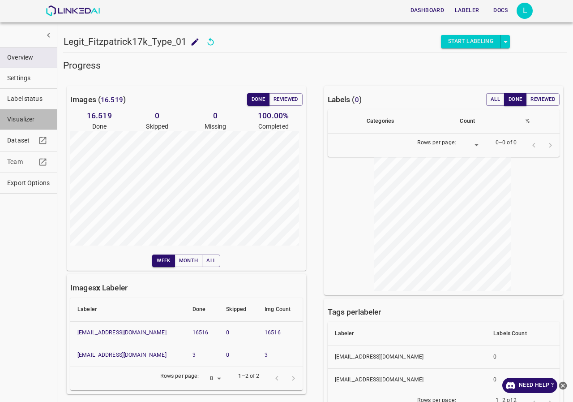
click at [27, 120] on span "Visualizer" at bounding box center [28, 119] width 43 height 9
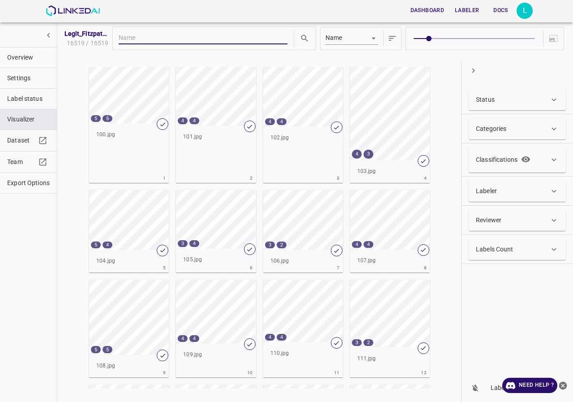
click at [29, 54] on span "Overview" at bounding box center [28, 57] width 43 height 9
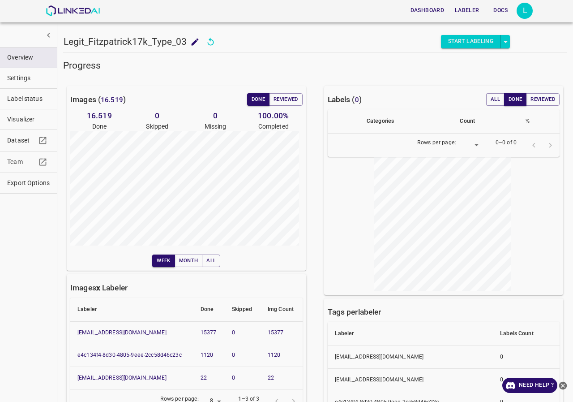
click at [13, 118] on span "Visualizer" at bounding box center [28, 119] width 43 height 9
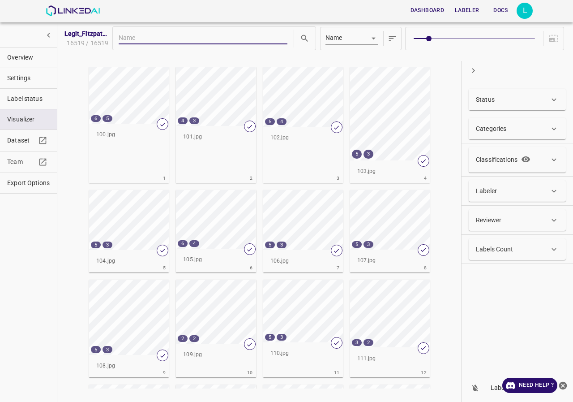
click at [18, 47] on hr at bounding box center [28, 47] width 57 height 0
click at [18, 57] on span "Overview" at bounding box center [28, 57] width 43 height 9
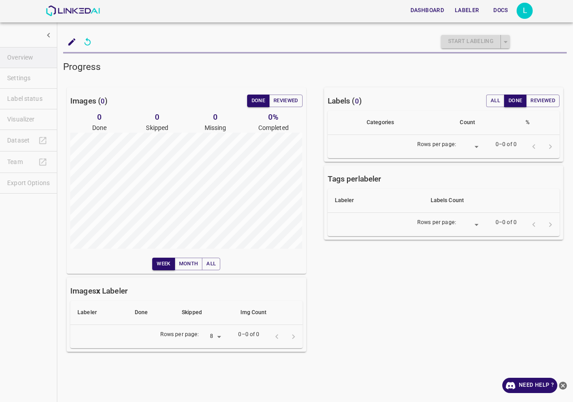
click at [30, 177] on ul "Overview Settings Label status Visualizer Dataset Team Export Options" at bounding box center [28, 120] width 57 height 154
click at [27, 184] on ul "Overview Settings Label status Visualizer Dataset Team Export Options" at bounding box center [28, 120] width 57 height 154
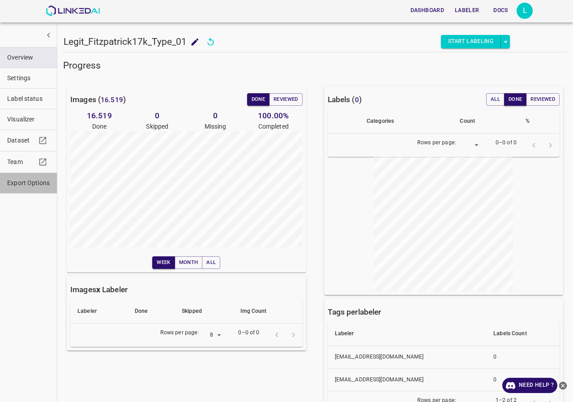
click at [30, 185] on span "Export Options" at bounding box center [28, 182] width 43 height 9
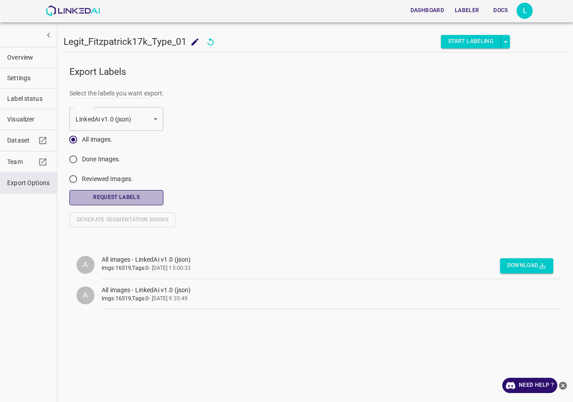
click at [125, 197] on button "Request Labels" at bounding box center [116, 197] width 94 height 15
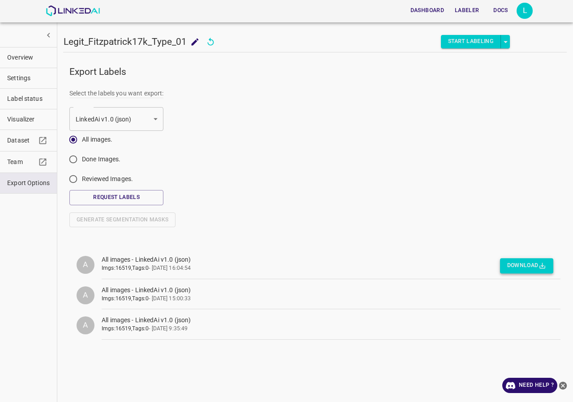
click at [525, 262] on button "Download" at bounding box center [526, 265] width 53 height 15
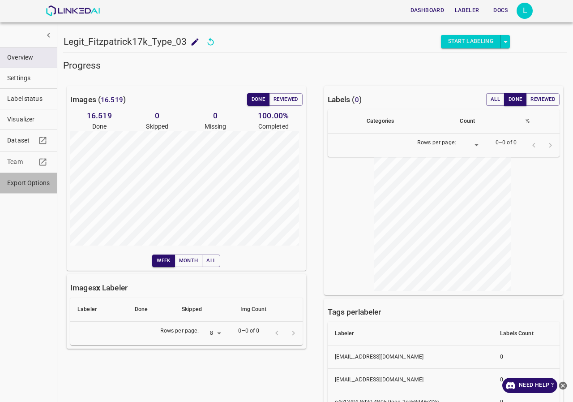
click at [33, 180] on span "Export Options" at bounding box center [28, 182] width 43 height 9
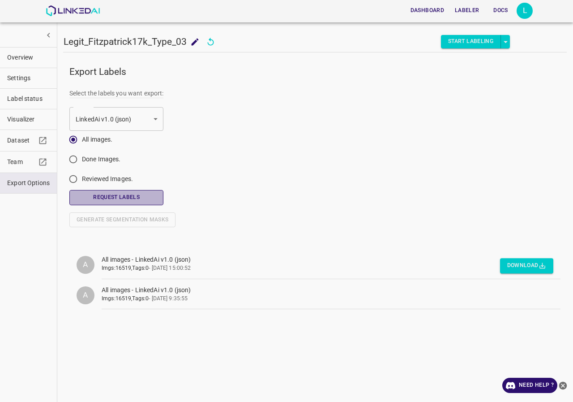
click at [121, 197] on button "Request Labels" at bounding box center [116, 197] width 94 height 15
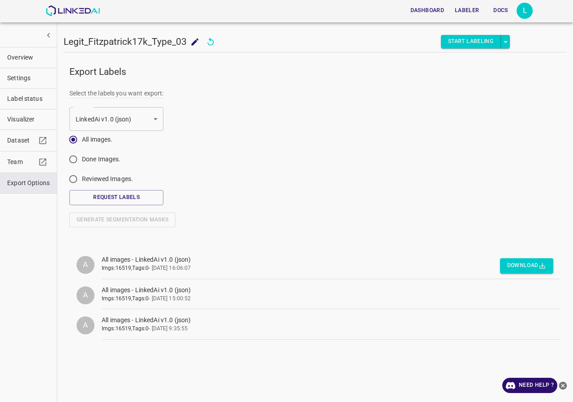
click at [517, 257] on div "Download" at bounding box center [526, 263] width 53 height 19
click at [513, 262] on button "Download" at bounding box center [526, 265] width 53 height 15
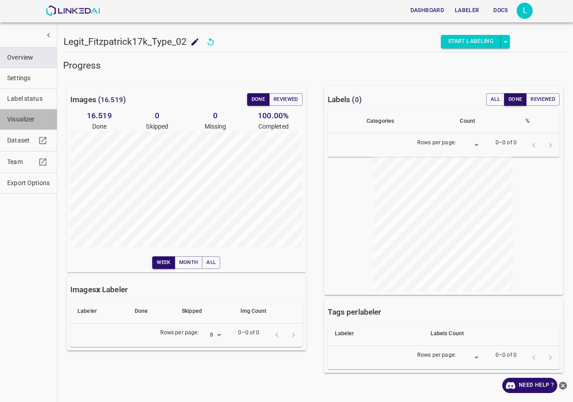
click at [23, 111] on button "Visualizer" at bounding box center [28, 119] width 57 height 20
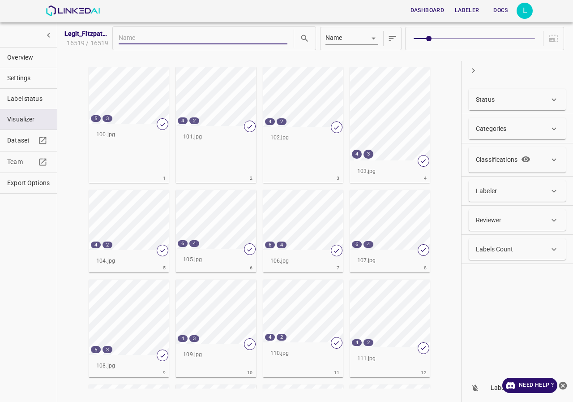
click at [36, 47] on ul "Overview Settings Label status Visualizer Dataset Team Export Options" at bounding box center [28, 120] width 57 height 154
click at [35, 51] on button "Overview" at bounding box center [28, 57] width 57 height 20
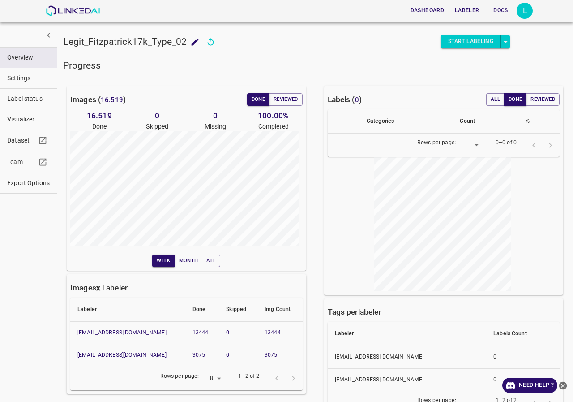
click at [21, 124] on span "Visualizer" at bounding box center [28, 119] width 43 height 9
click at [28, 120] on span "Visualizer" at bounding box center [28, 119] width 43 height 9
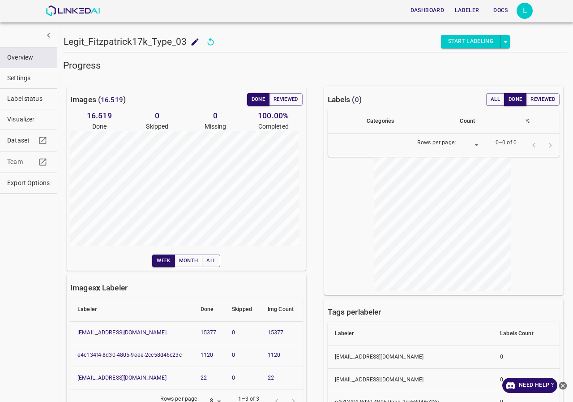
click at [34, 123] on span "Visualizer" at bounding box center [28, 119] width 43 height 9
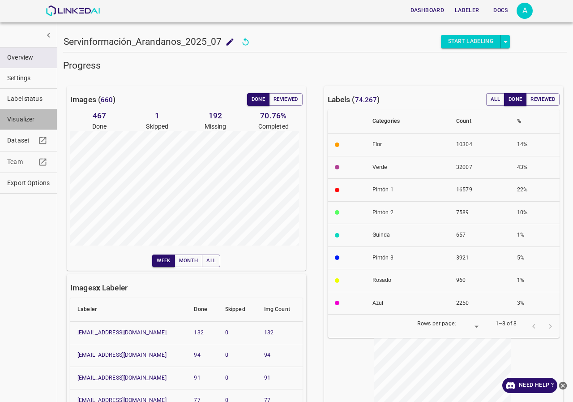
click at [22, 119] on span "Visualizer" at bounding box center [28, 119] width 43 height 9
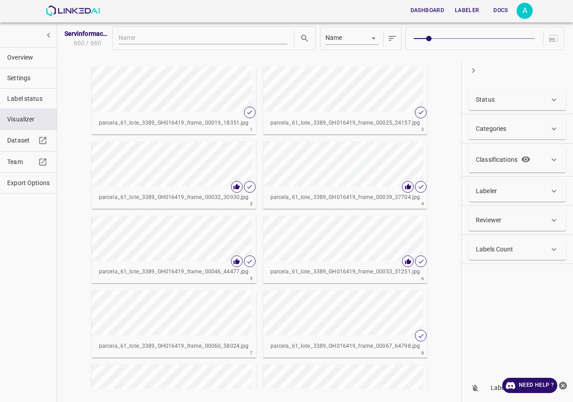
click at [498, 187] on div "Labeler" at bounding box center [512, 190] width 73 height 9
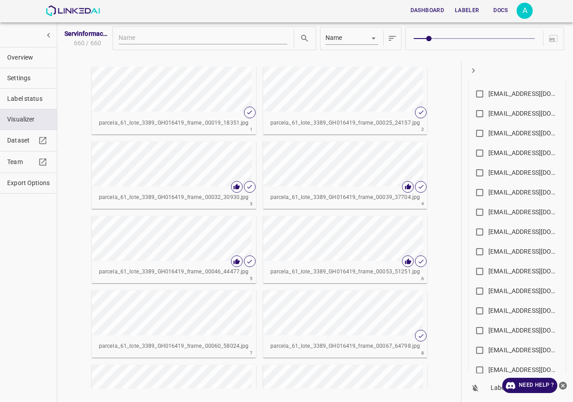
scroll to position [313, 0]
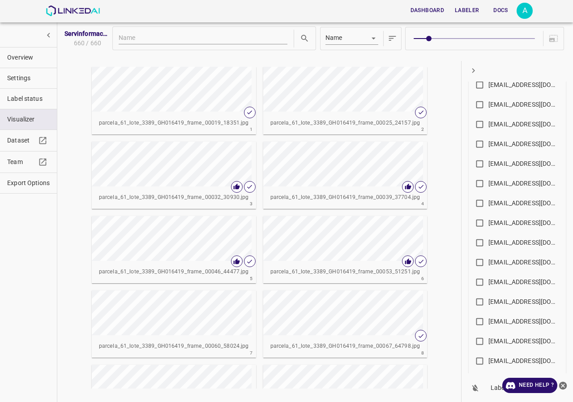
click at [514, 243] on div "allugole2013@gmail.com" at bounding box center [525, 242] width 72 height 9
click at [489, 243] on input "allugole2013@gmail.com" at bounding box center [479, 244] width 17 height 17
checkbox input "true"
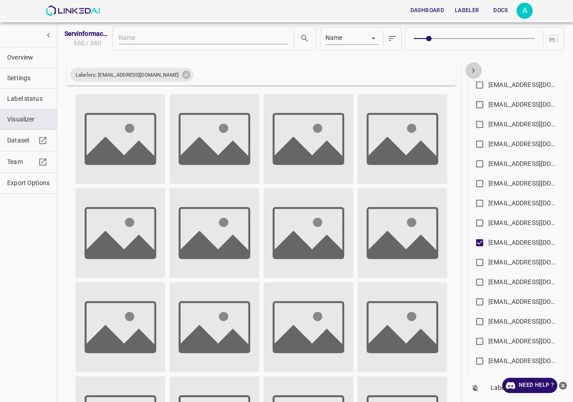
click at [468, 68] on button "button" at bounding box center [473, 70] width 17 height 17
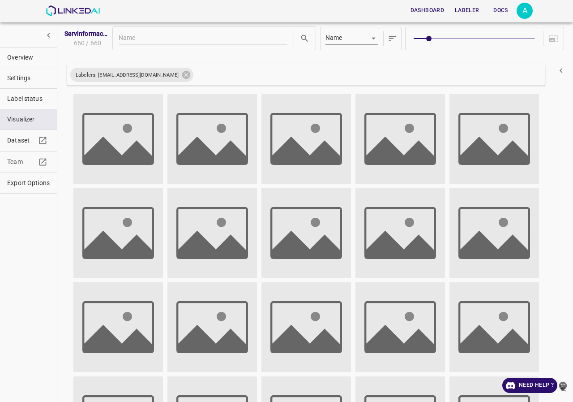
click at [561, 70] on icon "button" at bounding box center [561, 70] width 3 height 5
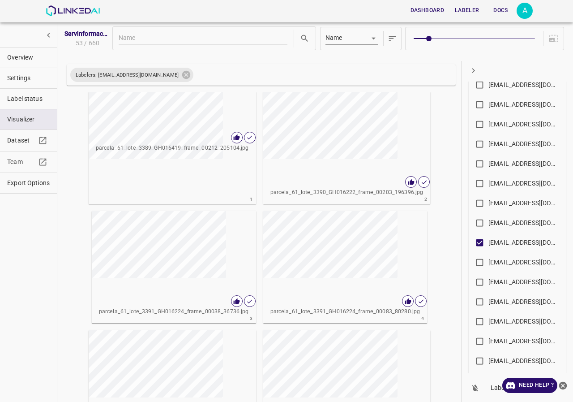
scroll to position [0, 0]
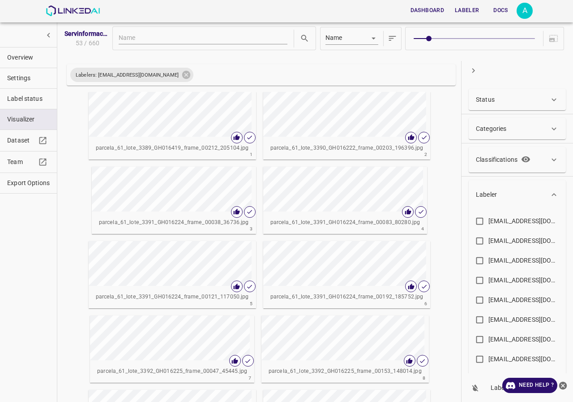
click at [555, 197] on icon at bounding box center [553, 194] width 9 height 9
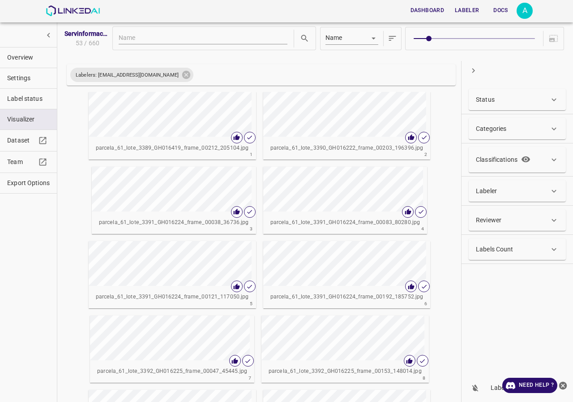
click at [524, 132] on div "Categories" at bounding box center [512, 128] width 73 height 9
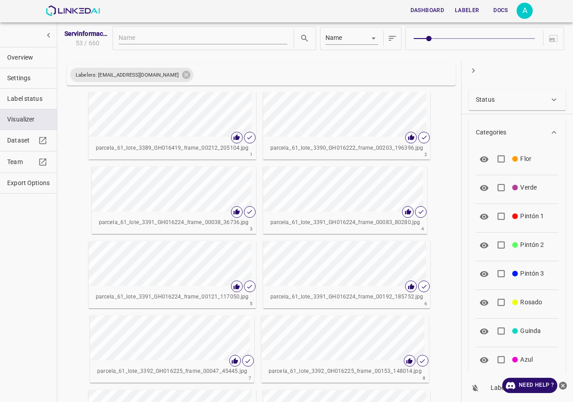
click at [524, 132] on div "Categories" at bounding box center [512, 132] width 73 height 9
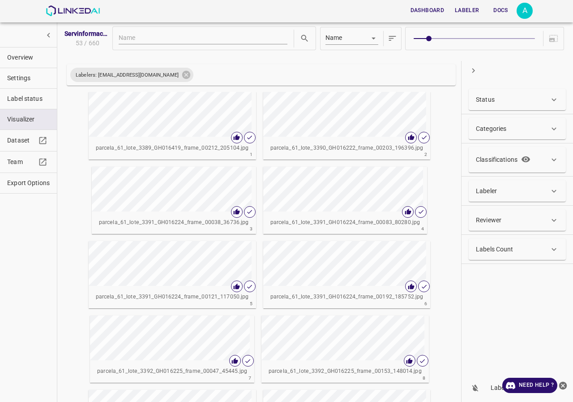
click at [518, 101] on div "Status" at bounding box center [512, 99] width 73 height 9
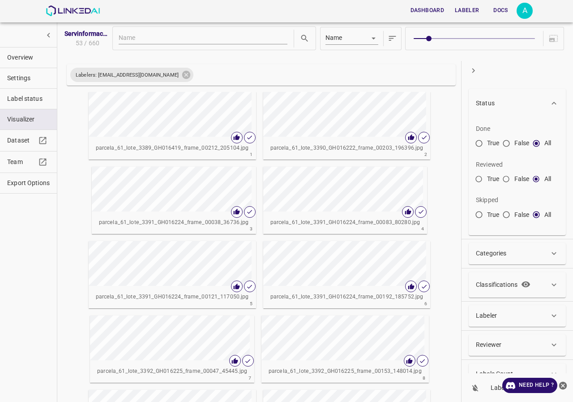
click at [509, 179] on input "False" at bounding box center [506, 181] width 16 height 16
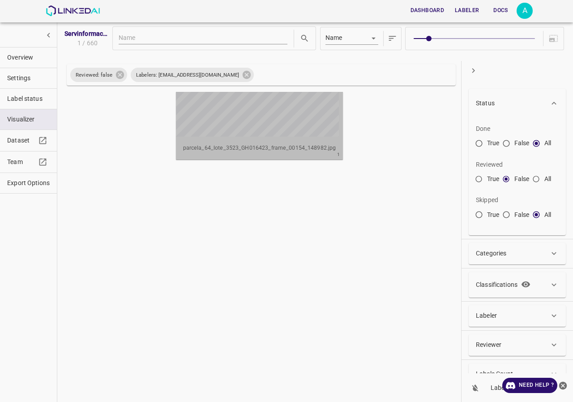
click at [301, 137] on div "parcela_64_lote_3523_GH016423_frame_00154_148982.jpg" at bounding box center [259, 148] width 167 height 22
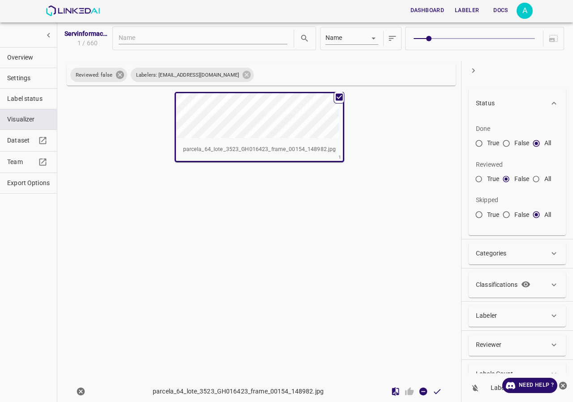
click at [120, 75] on icon at bounding box center [120, 75] width 8 height 8
radio input "false"
radio input "true"
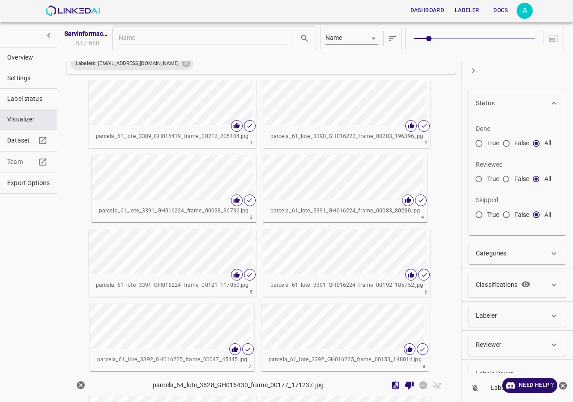
click at [37, 61] on span "Overview" at bounding box center [28, 57] width 43 height 9
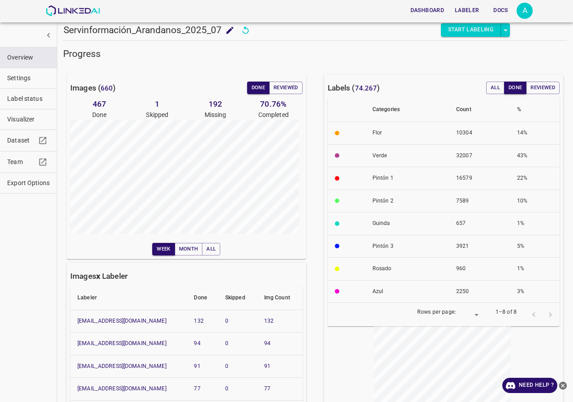
scroll to position [64, 0]
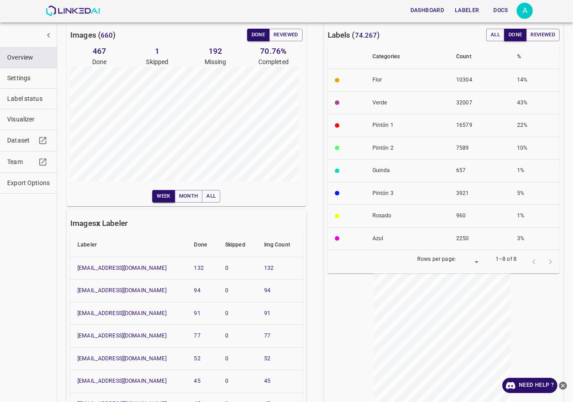
click at [36, 112] on button "Visualizer" at bounding box center [28, 119] width 57 height 20
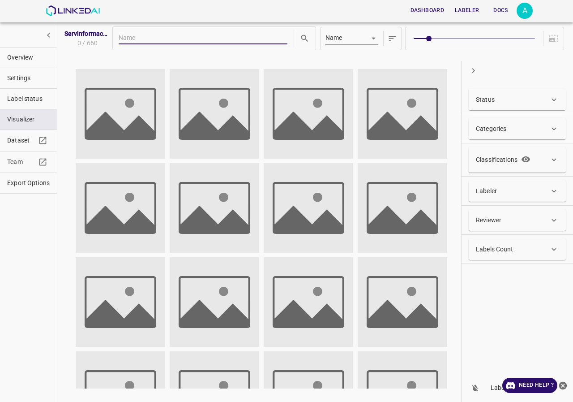
scroll to position [0, 0]
click at [498, 187] on div "Labeler" at bounding box center [512, 190] width 73 height 9
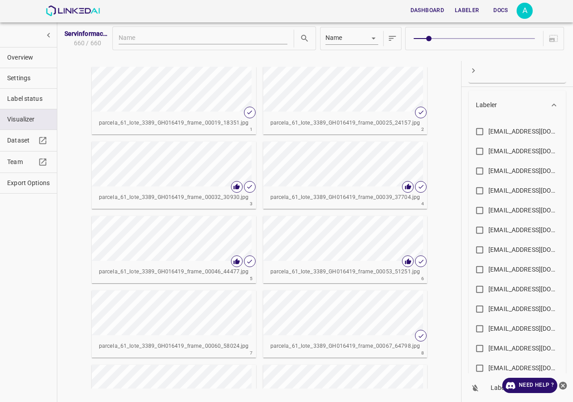
scroll to position [45, 0]
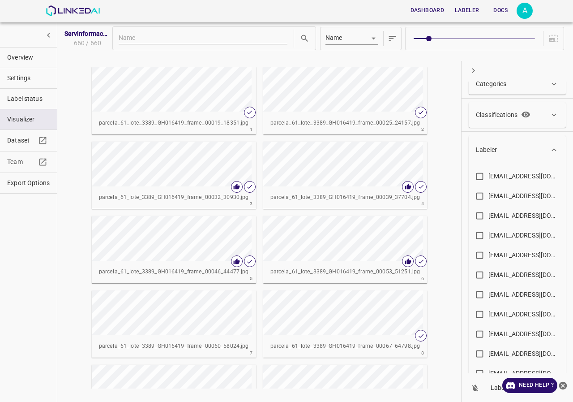
click at [501, 197] on div "evaluna9808@hotmail.com" at bounding box center [525, 195] width 72 height 9
click at [489, 197] on input "evaluna9808@hotmail.com" at bounding box center [479, 197] width 17 height 17
checkbox input "true"
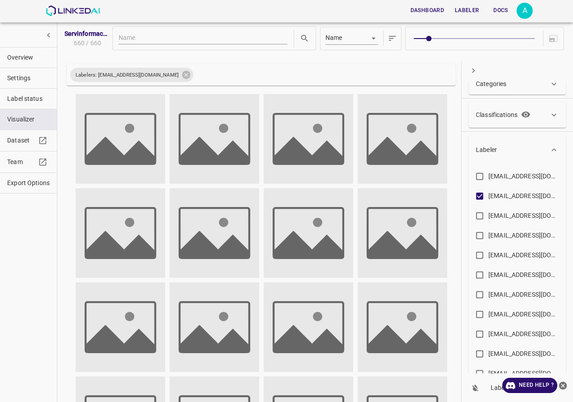
click at [503, 119] on p "Classifications" at bounding box center [497, 114] width 42 height 9
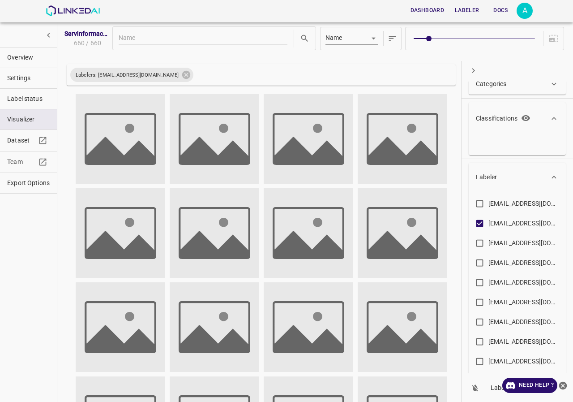
click at [503, 119] on p "Classifications" at bounding box center [497, 118] width 42 height 9
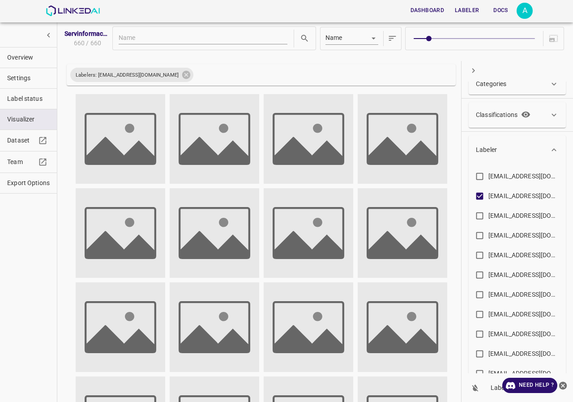
click at [513, 143] on div "Labeler" at bounding box center [517, 149] width 97 height 29
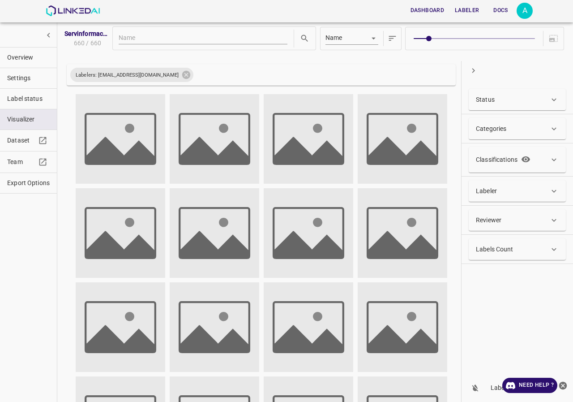
scroll to position [0, 0]
click at [496, 100] on div "Status" at bounding box center [512, 99] width 73 height 9
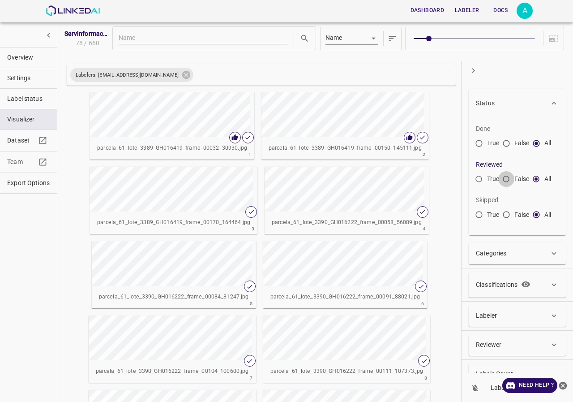
click at [508, 179] on input "False" at bounding box center [506, 181] width 16 height 16
radio input "true"
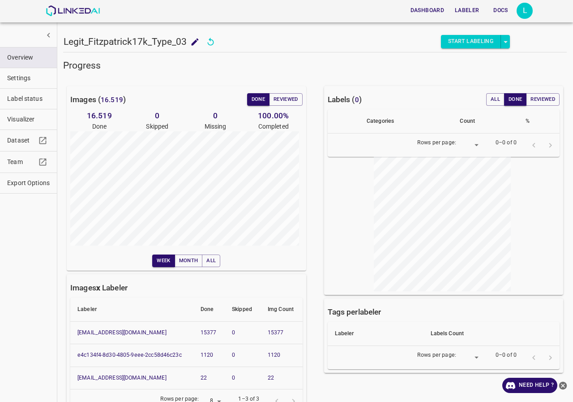
click at [35, 103] on span "Label status" at bounding box center [28, 98] width 43 height 9
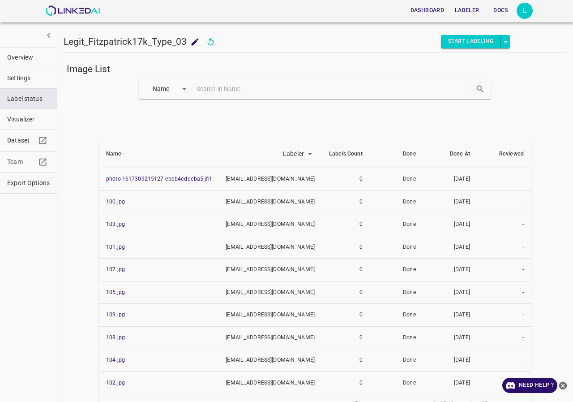
click at [251, 96] on div "Name key" at bounding box center [315, 89] width 353 height 20
click at [251, 91] on input "text" at bounding box center [332, 88] width 271 height 13
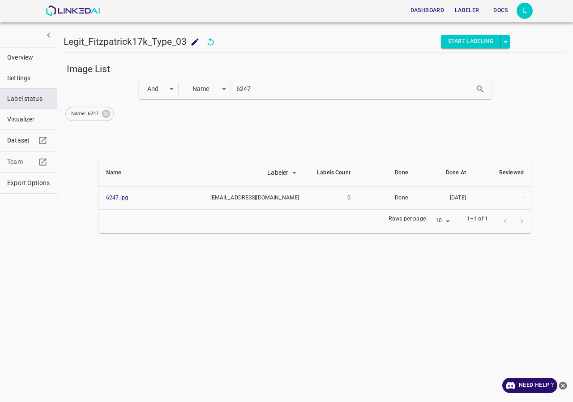
drag, startPoint x: 108, startPoint y: 113, endPoint x: 196, endPoint y: 106, distance: 88.1
click at [109, 113] on icon at bounding box center [106, 114] width 8 height 8
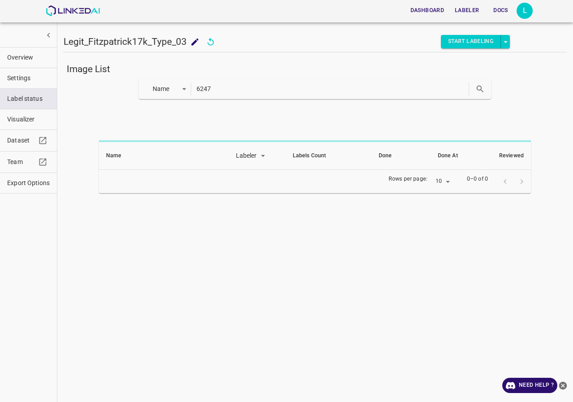
drag, startPoint x: 242, startPoint y: 90, endPoint x: 117, endPoint y: 90, distance: 124.5
click at [117, 90] on div "Name key 6247" at bounding box center [315, 89] width 504 height 20
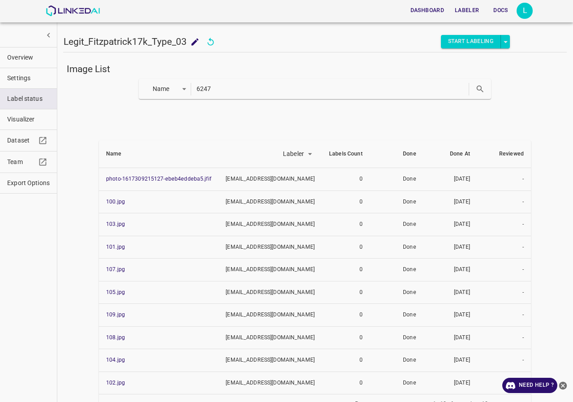
paste input "acne_vulgaris224"
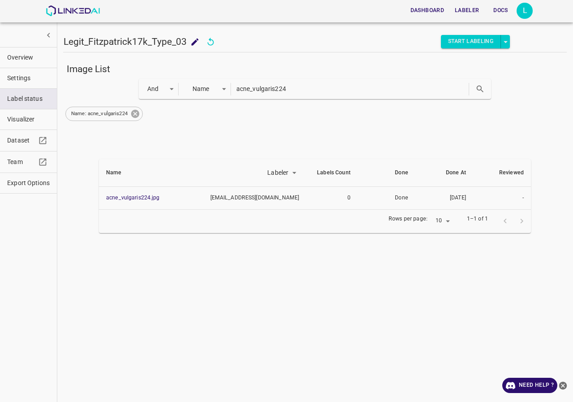
click at [137, 116] on icon at bounding box center [135, 114] width 8 height 8
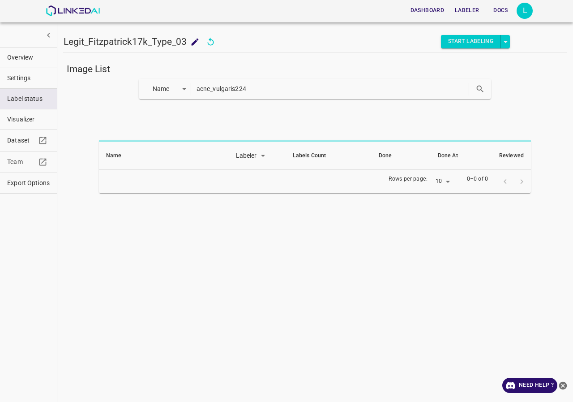
drag, startPoint x: 291, startPoint y: 90, endPoint x: 130, endPoint y: 90, distance: 160.3
click at [130, 90] on div "Name key acne_vulgaris224" at bounding box center [315, 89] width 504 height 20
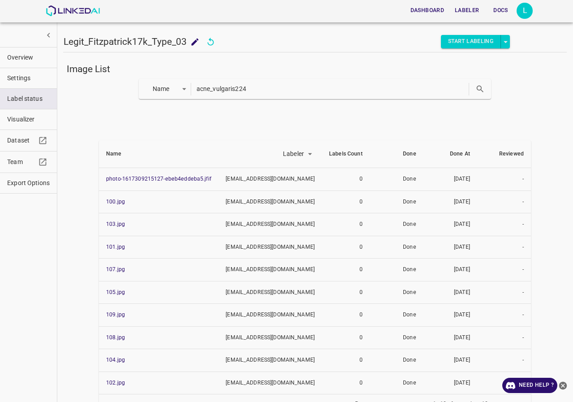
paste input "55"
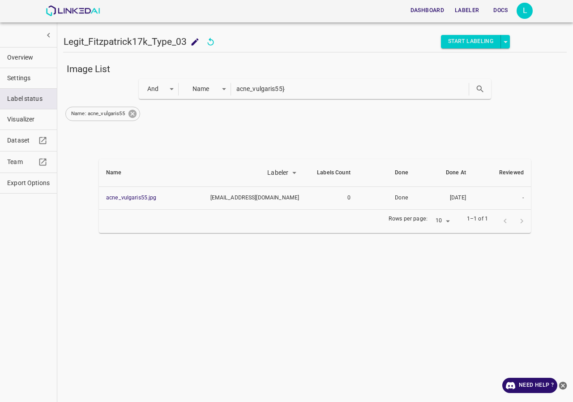
click at [134, 115] on icon at bounding box center [133, 114] width 10 height 10
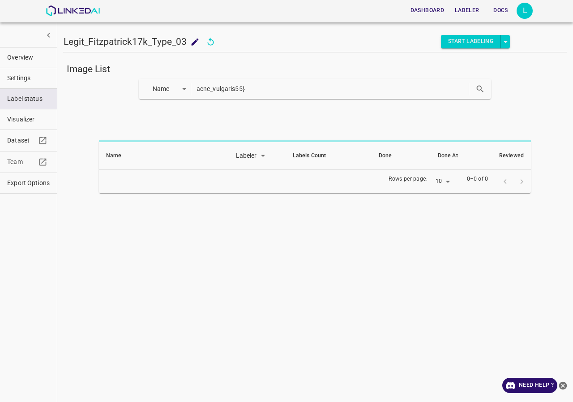
drag, startPoint x: 281, startPoint y: 86, endPoint x: 133, endPoint y: 79, distance: 148.9
click at [133, 79] on div "Name key acne_vulgaris55}" at bounding box center [315, 89] width 504 height 20
paste input "ute_contact_dermatitis14"
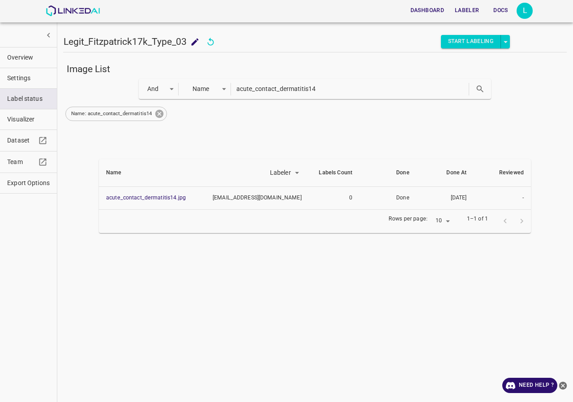
click at [157, 115] on icon at bounding box center [159, 114] width 8 height 8
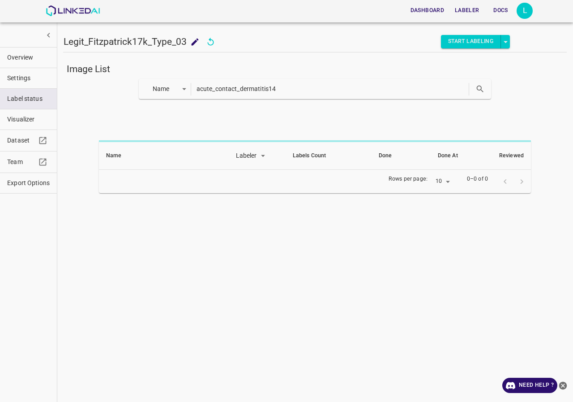
drag, startPoint x: 291, startPoint y: 92, endPoint x: 116, endPoint y: 92, distance: 174.6
click at [116, 92] on div "Name key acute_contact_dermatitis14" at bounding box center [315, 89] width 504 height 20
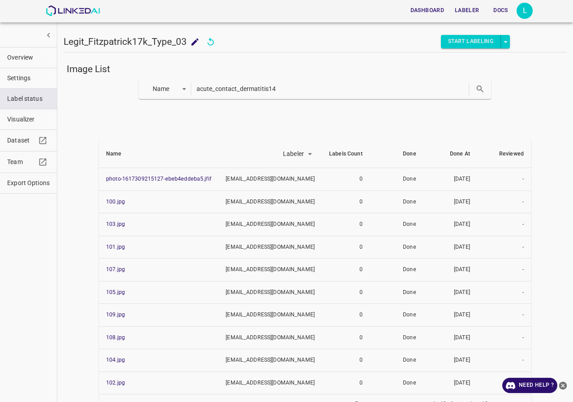
paste input "factitial_dermatitis4"
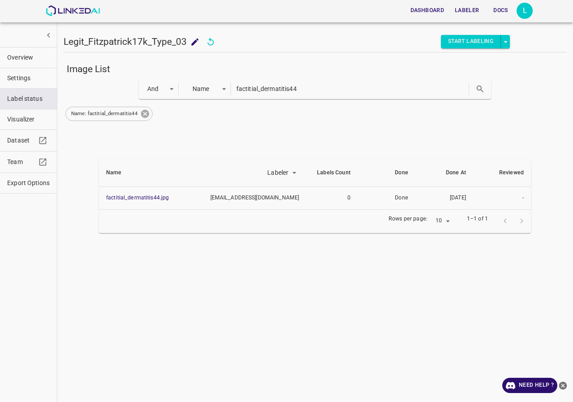
click at [148, 109] on icon at bounding box center [145, 114] width 10 height 10
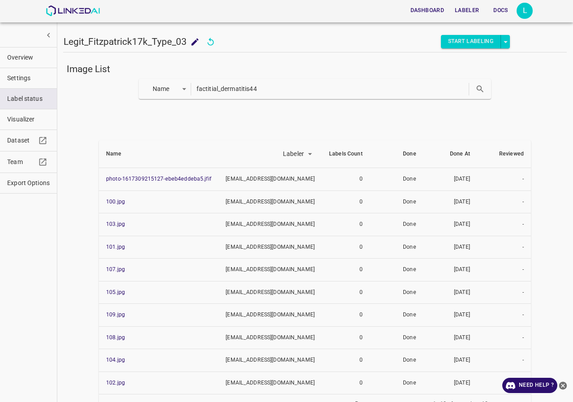
drag, startPoint x: 308, startPoint y: 88, endPoint x: 64, endPoint y: 88, distance: 244.0
click at [64, 88] on div "Name key factitial_dermatitis44" at bounding box center [315, 89] width 504 height 20
paste input "hailey_hailey_disease39"
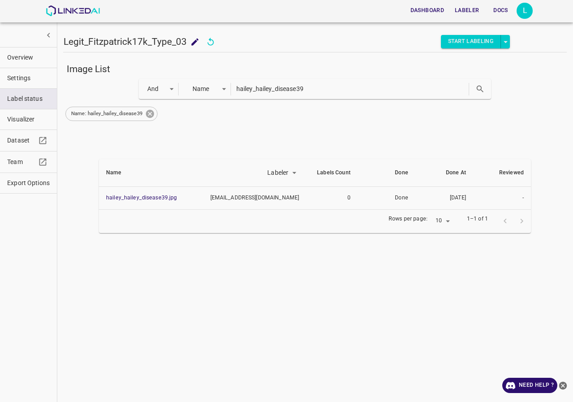
click at [151, 112] on icon at bounding box center [150, 114] width 10 height 10
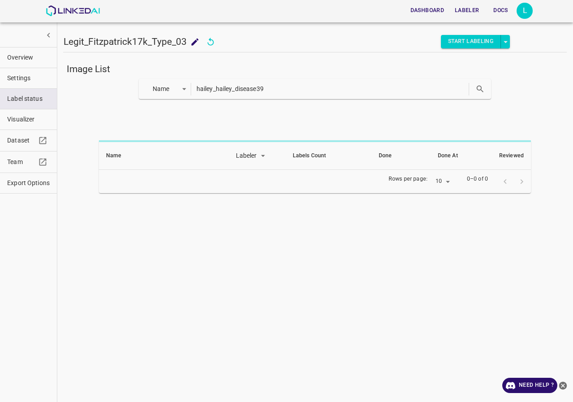
drag, startPoint x: 300, startPoint y: 88, endPoint x: 157, endPoint y: 89, distance: 143.3
click at [157, 89] on div "Name key hailey_hailey_disease39" at bounding box center [315, 89] width 353 height 20
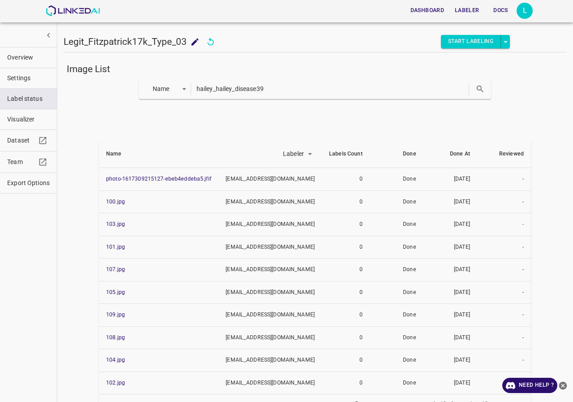
paste input "lupus-pernio13"
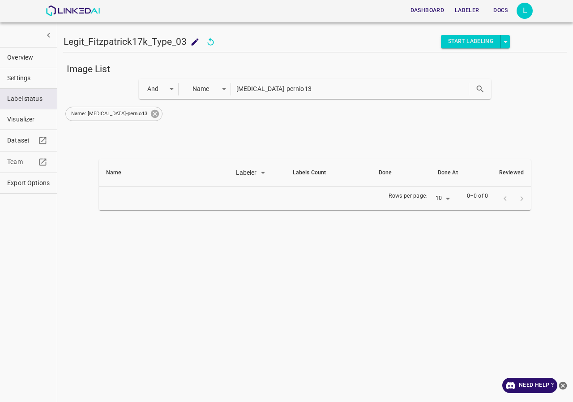
click at [151, 114] on icon at bounding box center [155, 114] width 8 height 8
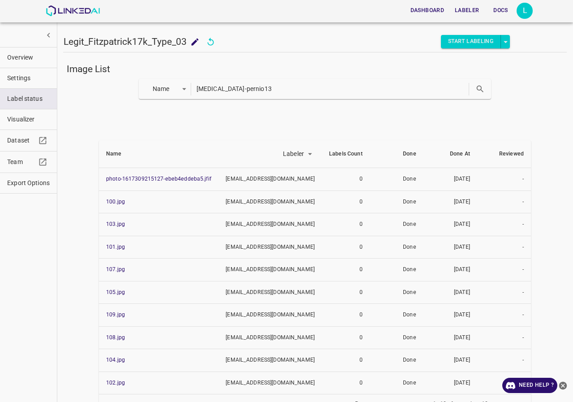
drag, startPoint x: 214, startPoint y: 87, endPoint x: 160, endPoint y: 85, distance: 54.7
click at [160, 85] on div "Name key lupus-pernio13" at bounding box center [315, 89] width 353 height 20
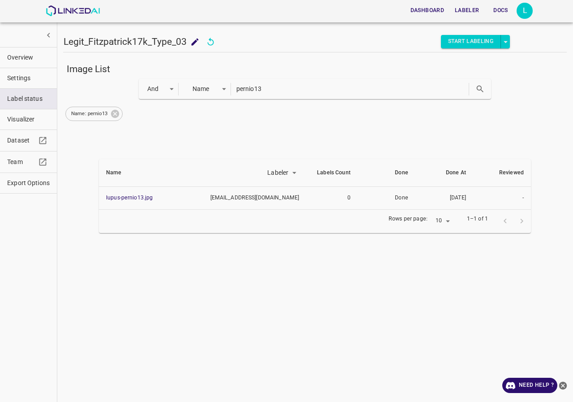
drag, startPoint x: 139, startPoint y: 194, endPoint x: 120, endPoint y: 220, distance: 32.3
click at [116, 246] on div "Image List And and Name key pernio13 Name: pernio13 Name Labeler labeler Labels…" at bounding box center [315, 227] width 504 height 336
drag, startPoint x: 122, startPoint y: 201, endPoint x: 114, endPoint y: 236, distance: 35.7
click at [111, 249] on div "Image List And and Name key pernio13 Name: pernio13 Name Labeler labeler Labels…" at bounding box center [315, 227] width 504 height 336
drag, startPoint x: 112, startPoint y: 115, endPoint x: 164, endPoint y: 102, distance: 53.4
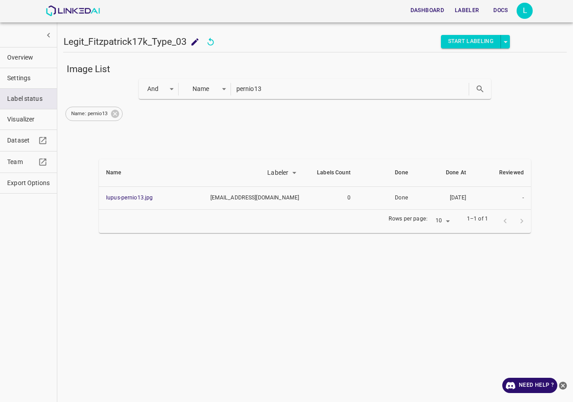
click at [113, 114] on icon at bounding box center [115, 114] width 8 height 8
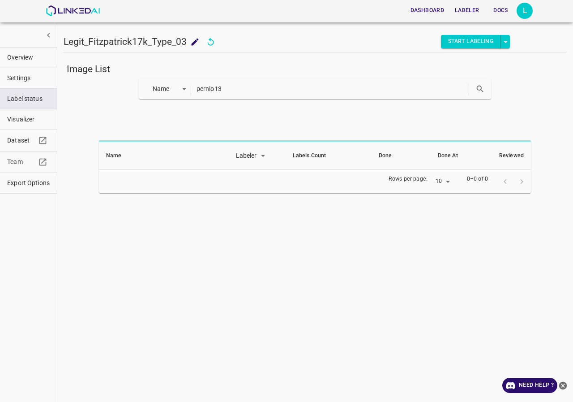
drag, startPoint x: 270, startPoint y: 90, endPoint x: 100, endPoint y: 86, distance: 170.2
click at [100, 86] on div "Name key pernio13" at bounding box center [315, 89] width 504 height 20
paste input "furuncular_myiais15"
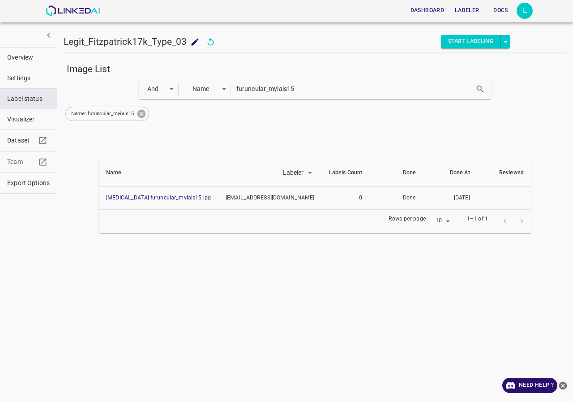
click at [141, 116] on icon at bounding box center [141, 114] width 8 height 8
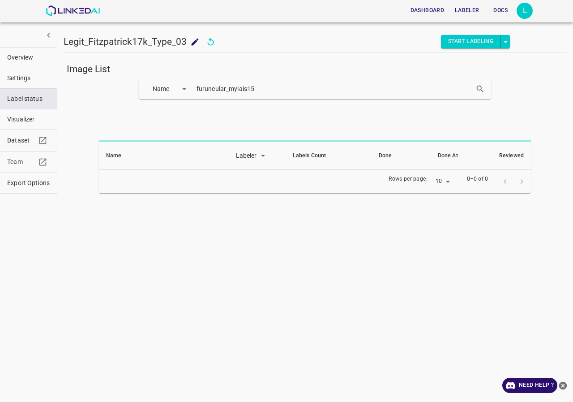
drag, startPoint x: 276, startPoint y: 92, endPoint x: 115, endPoint y: 98, distance: 161.3
click at [115, 98] on div "Name key furuncular_myiais15" at bounding box center [315, 89] width 504 height 20
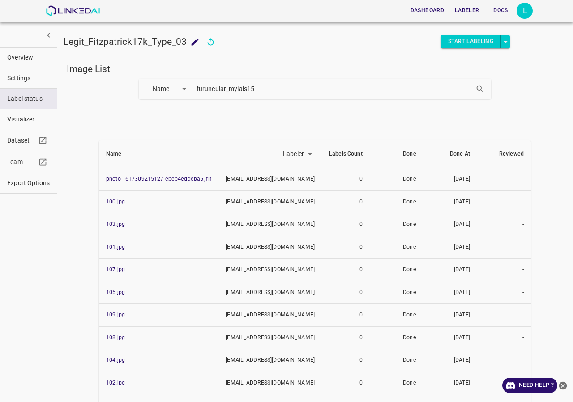
paste input "norwegian_scabies17."
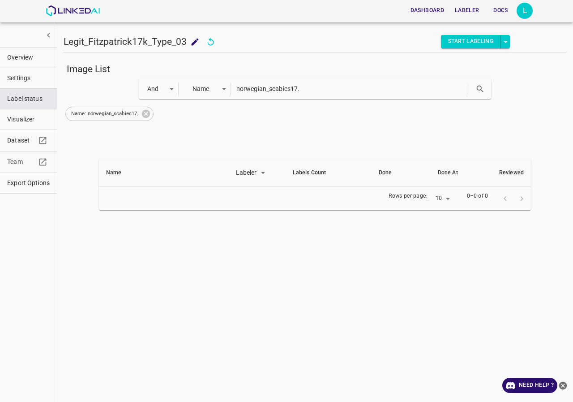
drag, startPoint x: 145, startPoint y: 113, endPoint x: 264, endPoint y: 101, distance: 120.2
click at [147, 112] on icon at bounding box center [146, 114] width 10 height 10
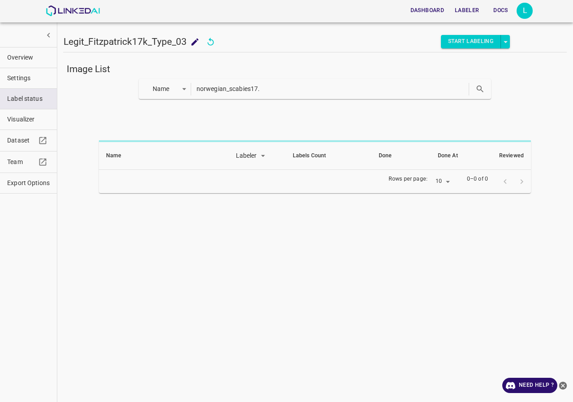
click at [325, 94] on input "norwegian_scabies17." at bounding box center [332, 88] width 271 height 13
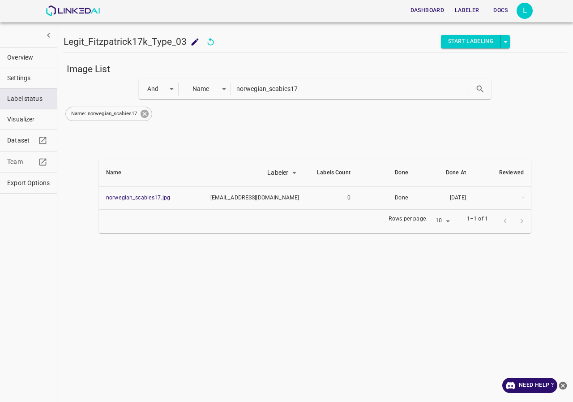
click at [146, 116] on icon at bounding box center [145, 114] width 8 height 8
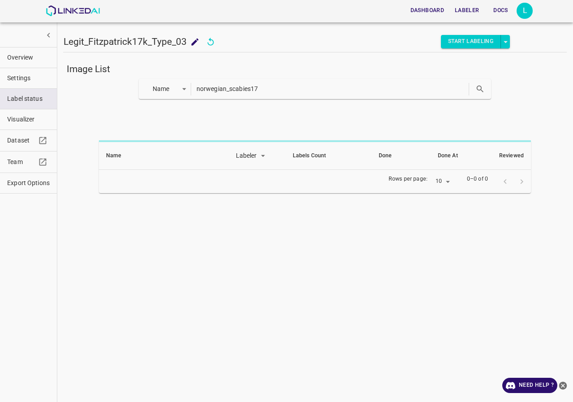
drag, startPoint x: 314, startPoint y: 95, endPoint x: 167, endPoint y: 95, distance: 146.9
click at [167, 95] on div "Name key norwegian_scabies17" at bounding box center [315, 89] width 353 height 20
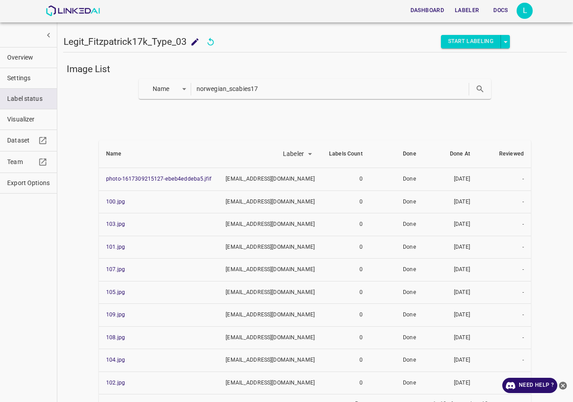
paste input "psoriasis_nail61"
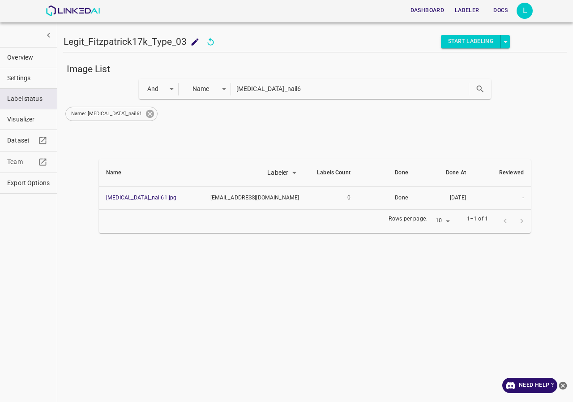
click at [145, 111] on icon at bounding box center [150, 114] width 10 height 10
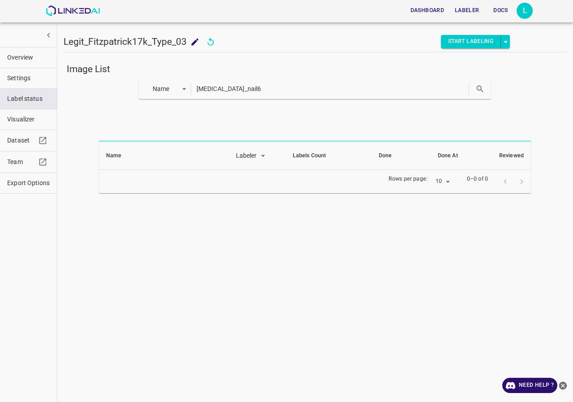
drag, startPoint x: 261, startPoint y: 88, endPoint x: 55, endPoint y: 88, distance: 206.0
click at [57, 88] on div "Legit_Fitzpatrick17k_Type_03 Legit_Fitzpatrick17k_Type_03 Start Labeling Image …" at bounding box center [315, 201] width 516 height 402
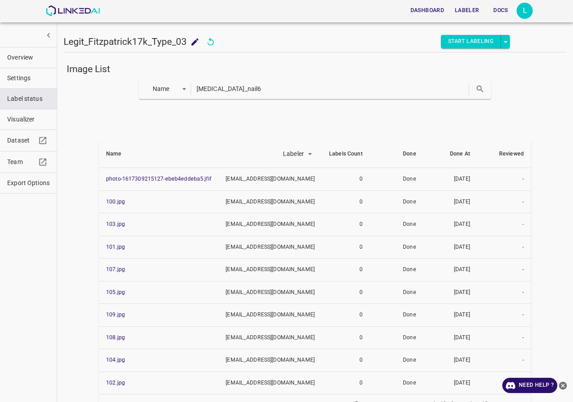
paste input "urticaria-pigmentosa43."
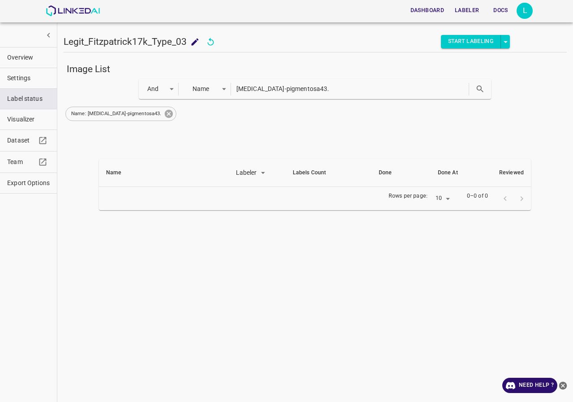
click at [165, 113] on icon at bounding box center [169, 114] width 8 height 8
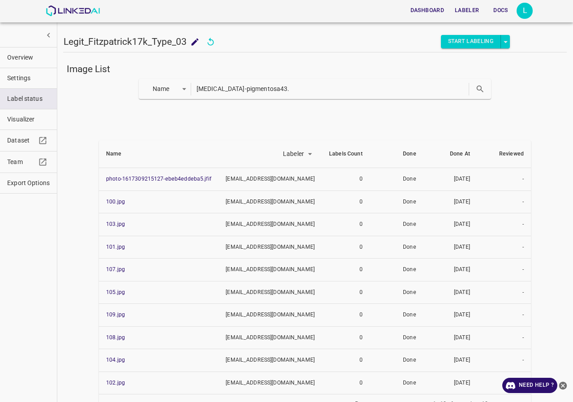
click at [280, 94] on input "urticaria-pigmentosa43." at bounding box center [332, 88] width 271 height 13
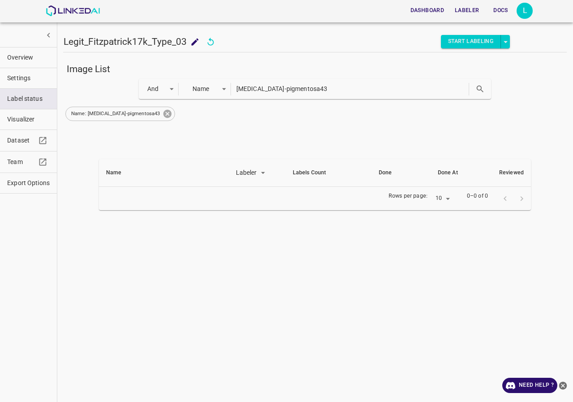
click at [163, 117] on icon at bounding box center [167, 114] width 8 height 8
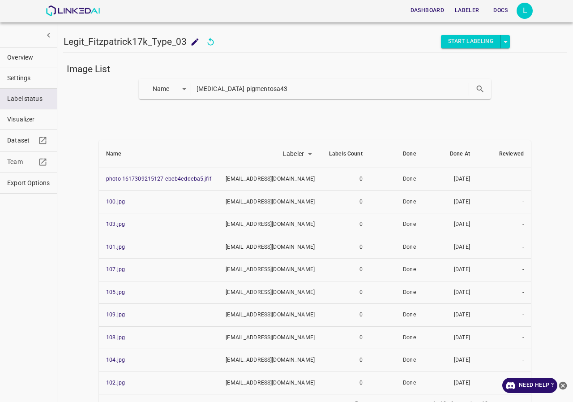
drag, startPoint x: 221, startPoint y: 89, endPoint x: 130, endPoint y: 87, distance: 90.9
click at [130, 87] on div "Name key urticaria-pigmentosa43" at bounding box center [315, 89] width 504 height 20
type input "pigmentosa43"
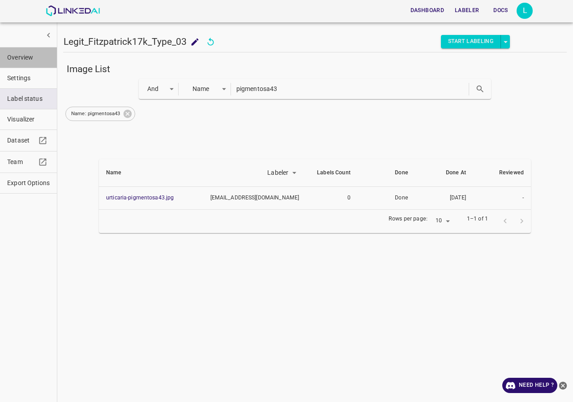
click at [35, 56] on span "Overview" at bounding box center [28, 57] width 43 height 9
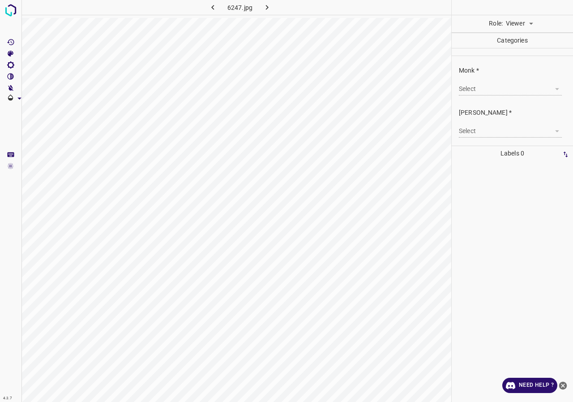
click at [519, 23] on body "4.3.7 6247.jpg Role: Viewer viewer Categories Monk * Select ​ [PERSON_NAME] * S…" at bounding box center [286, 201] width 573 height 402
click at [512, 54] on li "Labeler" at bounding box center [519, 58] width 40 height 15
type input "labeler"
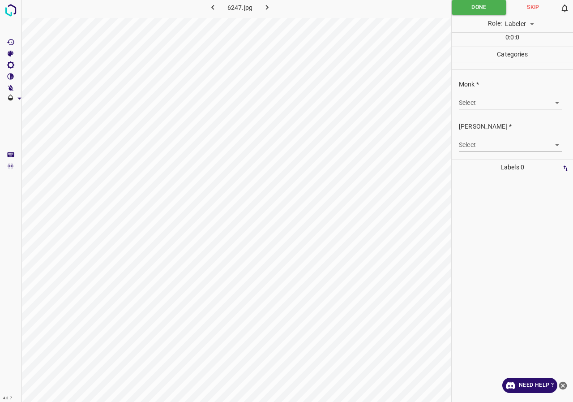
click at [496, 105] on body "4.3.7 6247.jpg Done Skip 0 Role: Labeler labeler 0 : 0 : 0 Categories Monk * Se…" at bounding box center [286, 201] width 573 height 402
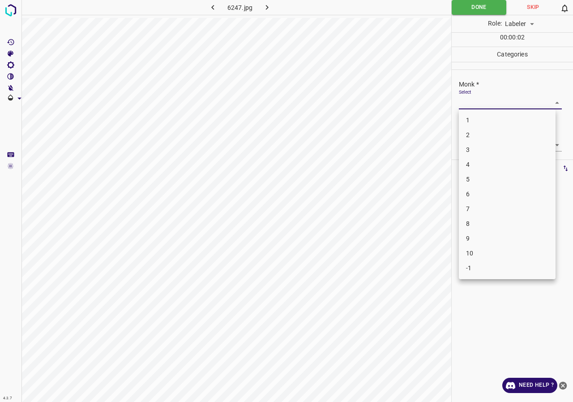
click at [476, 148] on li "3" at bounding box center [507, 149] width 97 height 15
type input "3"
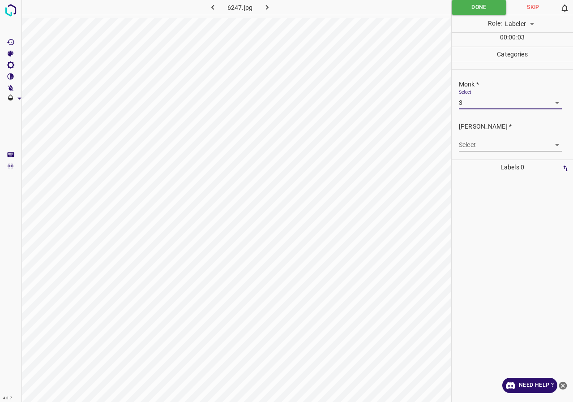
click at [477, 142] on body "4.3.7 6247.jpg Done Skip 0 Role: Labeler labeler 00 : 00 : 03 Categories Monk *…" at bounding box center [286, 201] width 573 height 402
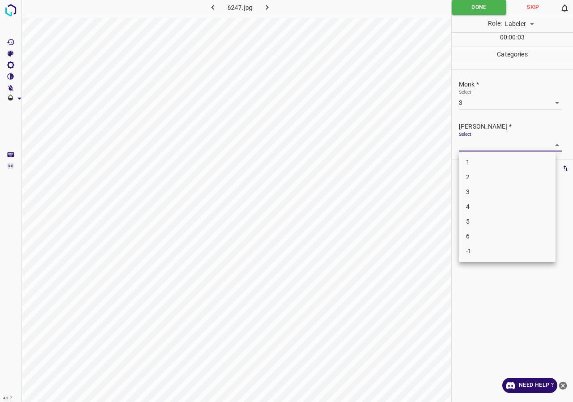
drag, startPoint x: 474, startPoint y: 173, endPoint x: 477, endPoint y: 167, distance: 7.4
click at [473, 172] on li "2" at bounding box center [507, 177] width 97 height 15
type input "2"
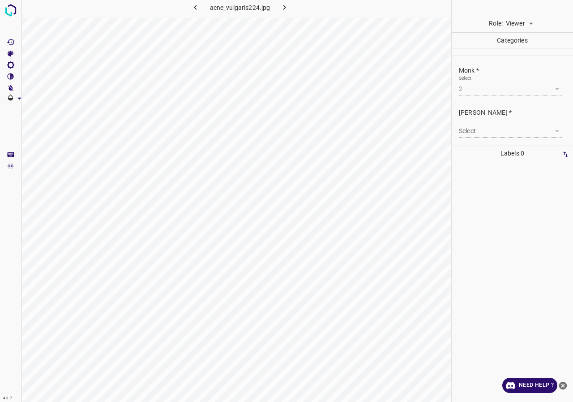
click at [517, 28] on body "4.3.7 acne_vulgaris224.jpg Role: Viewer viewer Categories Monk * Select 2 2 [PE…" at bounding box center [286, 201] width 573 height 402
click at [519, 57] on li "Labeler" at bounding box center [519, 58] width 40 height 15
type input "labeler"
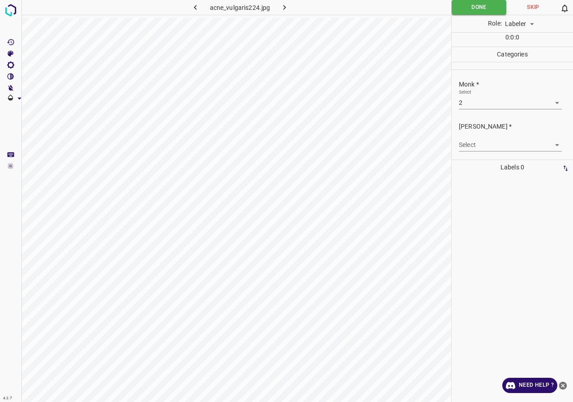
click at [488, 141] on body "4.3.7 acne_vulgaris224.jpg Done Skip 0 Role: Labeler labeler 0 : 0 : 0 Categori…" at bounding box center [286, 201] width 573 height 402
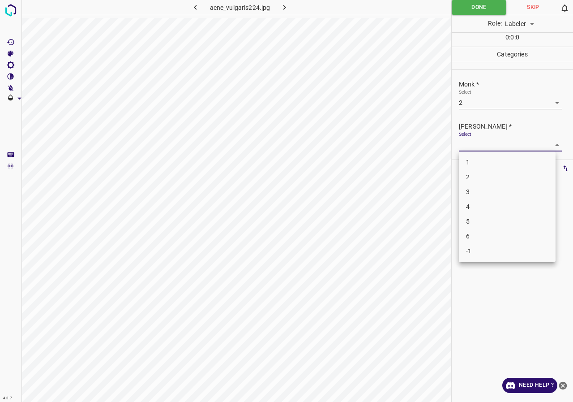
click at [482, 171] on li "2" at bounding box center [507, 177] width 97 height 15
type input "2"
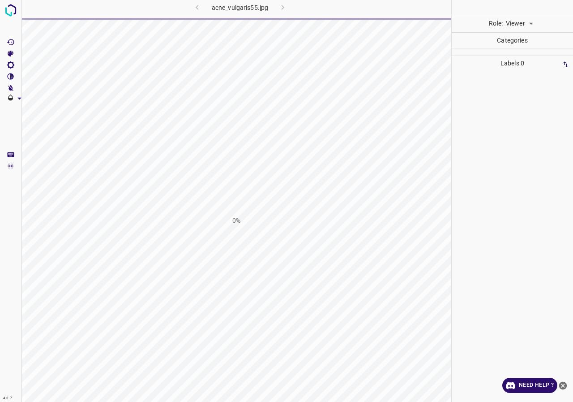
click at [520, 30] on body "4.3.7 acne_vulgaris55.jpg 0% Role: Viewer viewer Categories Labels 0 Categories…" at bounding box center [286, 201] width 573 height 402
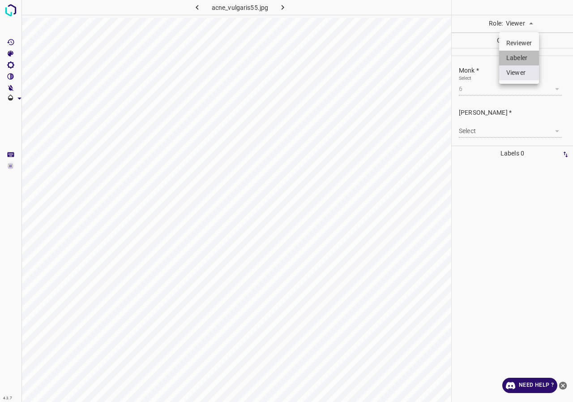
click at [520, 54] on li "Labeler" at bounding box center [519, 58] width 40 height 15
type input "labeler"
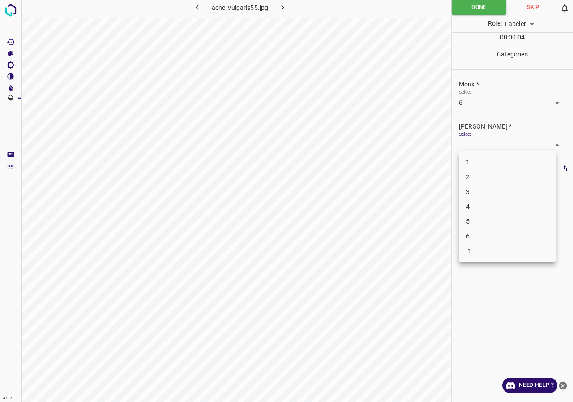
click at [485, 142] on body "4.3.7 acne_vulgaris55.jpg Done Skip 0 Role: Labeler labeler 00 : 00 : 04 Catego…" at bounding box center [286, 201] width 573 height 402
click at [482, 220] on li "5" at bounding box center [507, 221] width 97 height 15
type input "5"
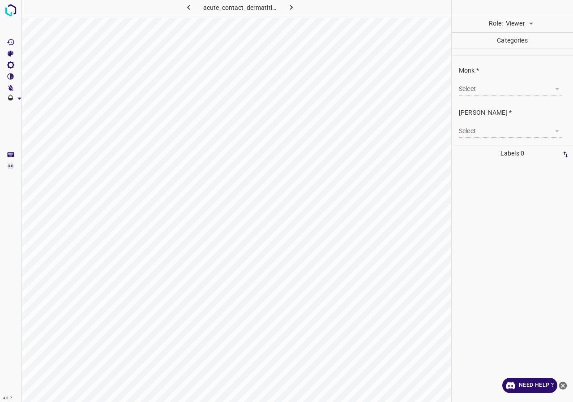
click at [522, 21] on body "4.3.7 acute_contact_dermatitis14.jpg Role: Viewer viewer Categories Monk * Sele…" at bounding box center [286, 201] width 573 height 402
click at [515, 60] on li "Labeler" at bounding box center [519, 58] width 40 height 15
type input "labeler"
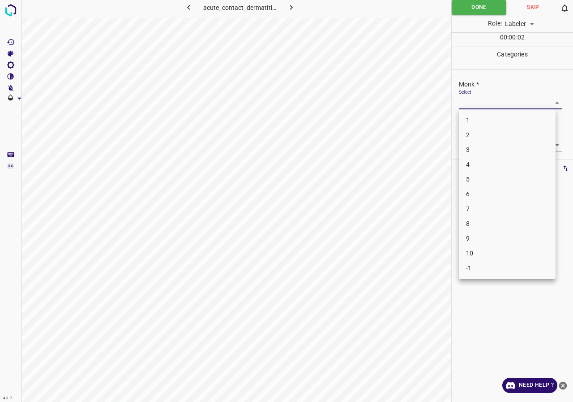
click at [486, 103] on body "4.3.7 acute_contact_dermatitis14.jpg Done Skip 0 Role: Labeler labeler 00 : 00 …" at bounding box center [286, 201] width 573 height 402
click at [478, 150] on li "3" at bounding box center [507, 149] width 97 height 15
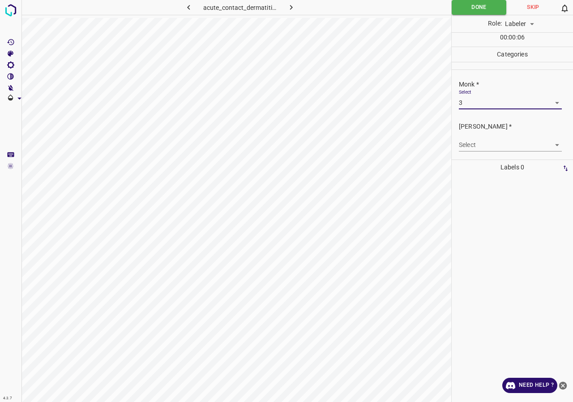
click at [510, 108] on body "4.3.7 acute_contact_dermatitis14.jpg Done Skip 0 Role: Labeler labeler 00 : 00 …" at bounding box center [286, 201] width 573 height 402
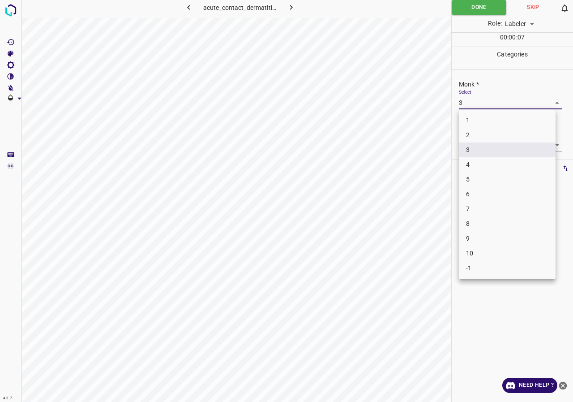
click at [476, 167] on li "4" at bounding box center [507, 164] width 97 height 15
type input "4"
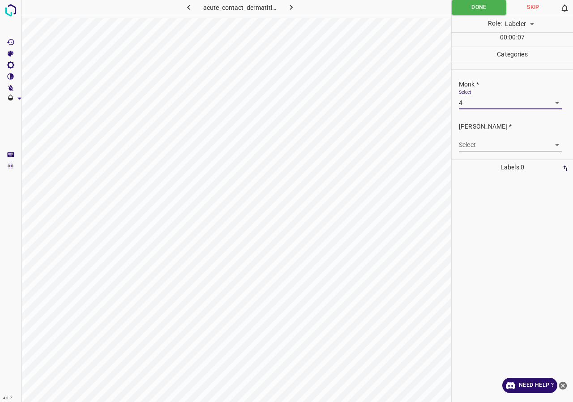
click at [474, 146] on body "4.3.7 acute_contact_dermatitis14.jpg Done Skip 0 Role: Labeler labeler 00 : 00 …" at bounding box center [286, 201] width 573 height 402
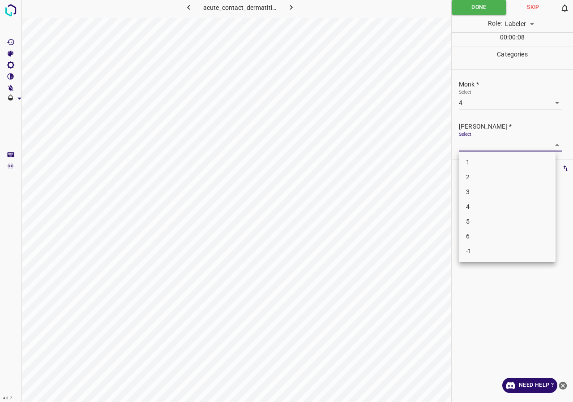
click at [473, 175] on li "2" at bounding box center [507, 177] width 97 height 15
type input "2"
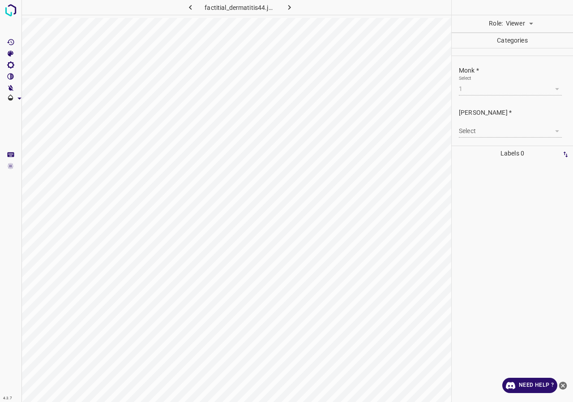
click at [518, 26] on body "4.3.7 factitial_dermatitis44.jpg Role: Viewer viewer Categories Monk * Select 1…" at bounding box center [286, 201] width 573 height 402
click at [521, 58] on li "Labeler" at bounding box center [519, 58] width 40 height 15
type input "labeler"
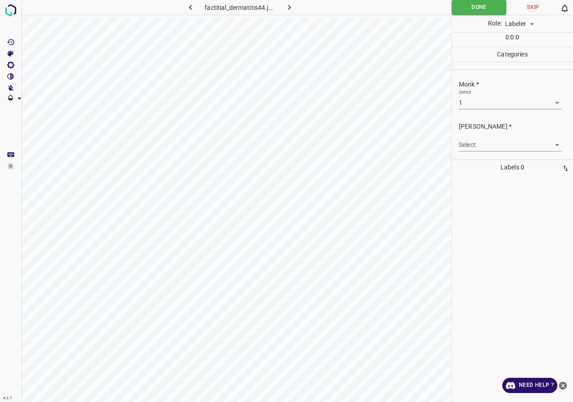
click at [494, 107] on body "4.3.7 factitial_dermatitis44.jpg Done Skip 0 Role: Labeler labeler 0 : 0 : 0 Ca…" at bounding box center [286, 201] width 573 height 402
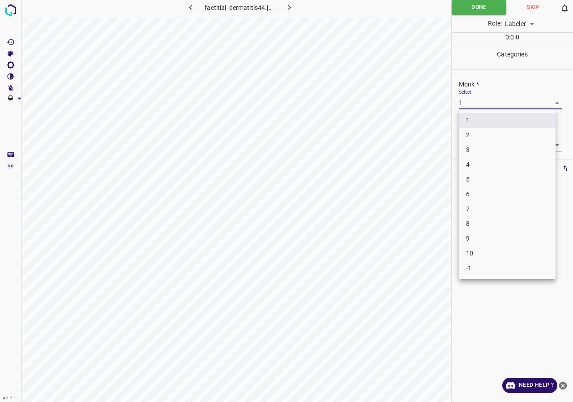
click at [484, 135] on li "2" at bounding box center [507, 135] width 97 height 15
type input "2"
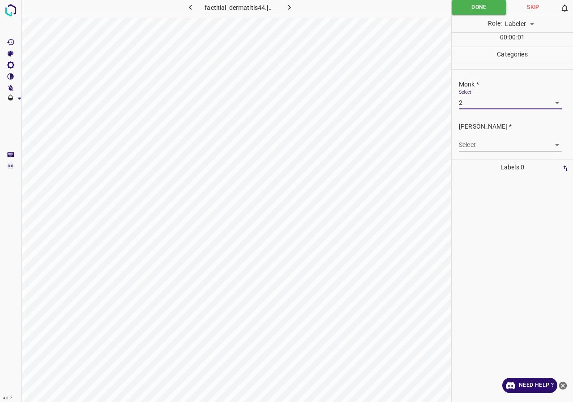
click at [478, 145] on body "4.3.7 factitial_dermatitis44.jpg Done Skip 0 Role: Labeler labeler 00 : 00 : 01…" at bounding box center [286, 201] width 573 height 402
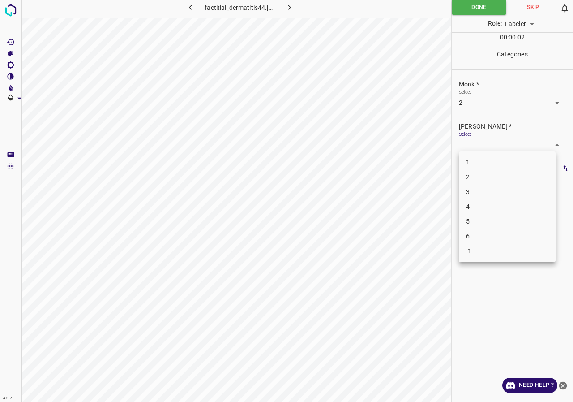
click at [473, 184] on li "2" at bounding box center [507, 177] width 97 height 15
type input "2"
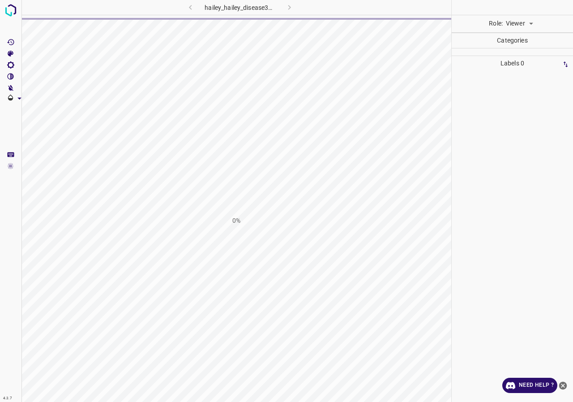
click at [509, 25] on body "4.3.7 hailey_hailey_disease39.jpg 0% Role: Viewer viewer Categories Labels 0 Ca…" at bounding box center [286, 201] width 573 height 402
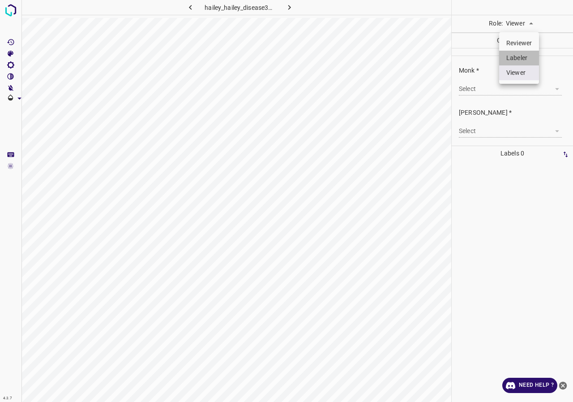
click at [515, 59] on li "Labeler" at bounding box center [519, 58] width 40 height 15
type input "labeler"
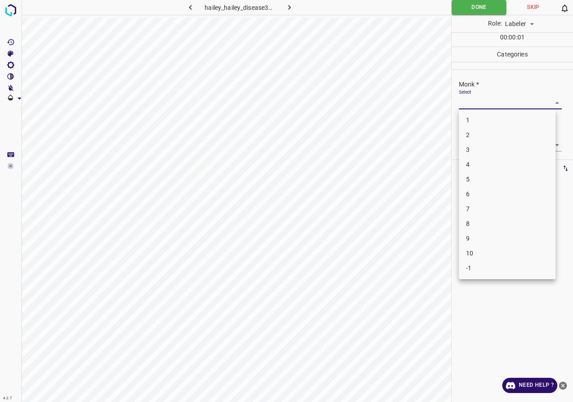
click at [492, 106] on body "4.3.7 hailey_hailey_disease39.jpg Done Skip 0 Role: Labeler labeler 00 : 00 : 0…" at bounding box center [286, 201] width 573 height 402
click at [487, 163] on li "4" at bounding box center [507, 164] width 97 height 15
type input "4"
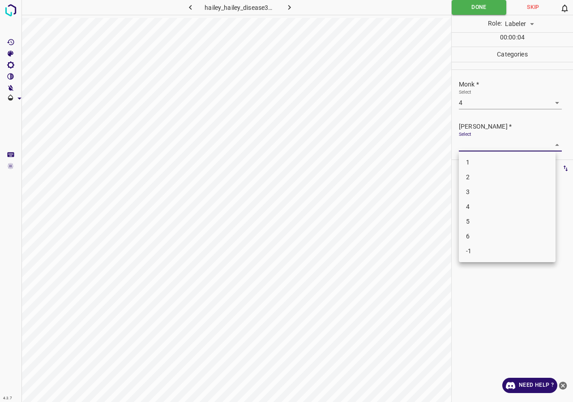
click at [486, 146] on body "4.3.7 hailey_hailey_disease39.jpg Done Skip 0 Role: Labeler labeler 00 : 00 : 0…" at bounding box center [286, 201] width 573 height 402
click at [477, 195] on li "3" at bounding box center [507, 191] width 97 height 15
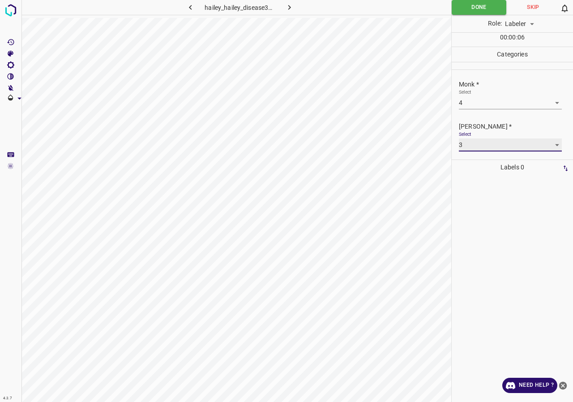
type input "3"
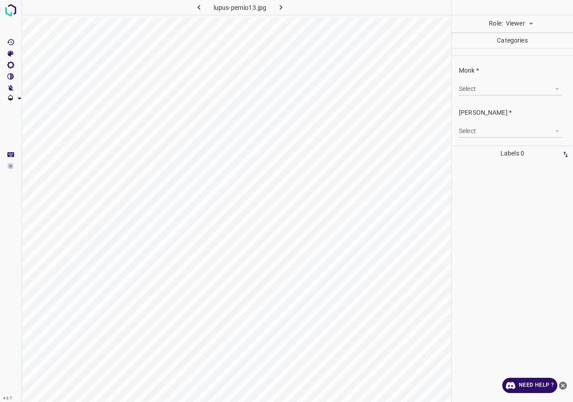
click at [530, 23] on body "4.3.7 lupus-pernio13.jpg Role: Viewer viewer Categories Monk * Select ​ [PERSON…" at bounding box center [286, 201] width 573 height 402
drag, startPoint x: 518, startPoint y: 60, endPoint x: 534, endPoint y: 57, distance: 16.3
click at [534, 57] on li "Labeler" at bounding box center [519, 58] width 40 height 15
type input "labeler"
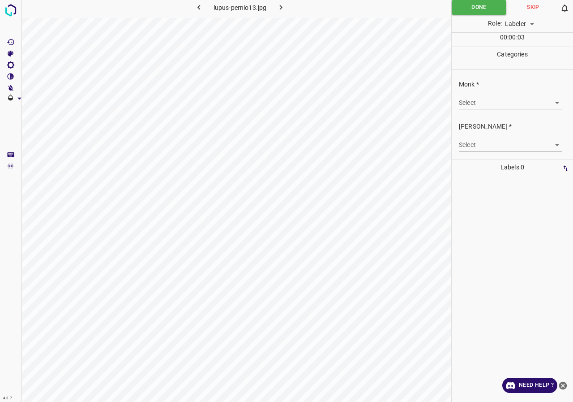
click at [494, 101] on body "4.3.7 lupus-pernio13.jpg Done Skip 0 Role: Labeler labeler 00 : 00 : 03 Categor…" at bounding box center [286, 201] width 573 height 402
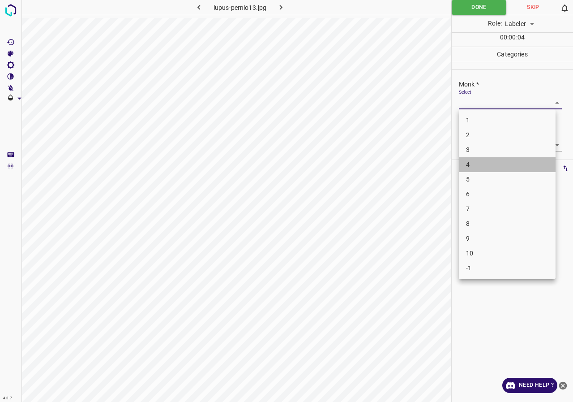
click at [480, 165] on li "4" at bounding box center [507, 164] width 97 height 15
type input "4"
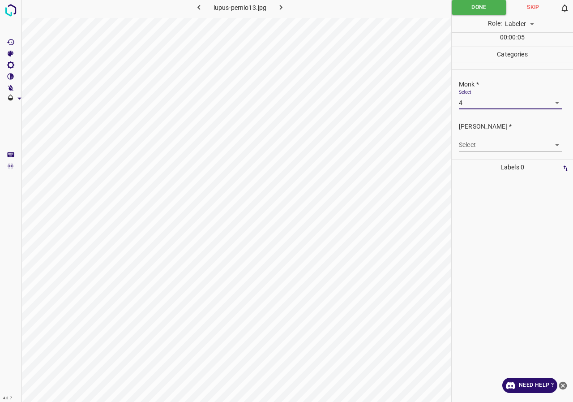
click at [467, 148] on body "4.3.7 lupus-pernio13.jpg Done Skip 0 Role: Labeler labeler 00 : 00 : 05 Categor…" at bounding box center [286, 201] width 573 height 402
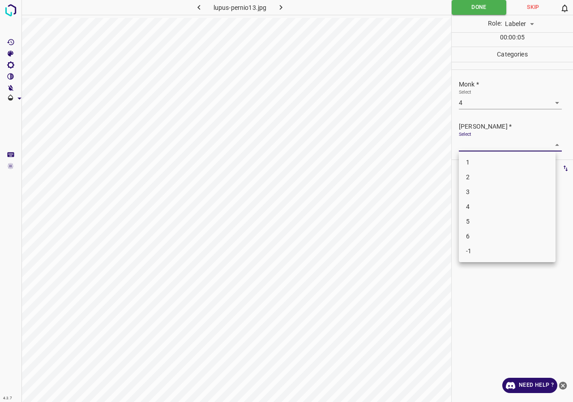
click at [471, 186] on li "3" at bounding box center [507, 191] width 97 height 15
type input "3"
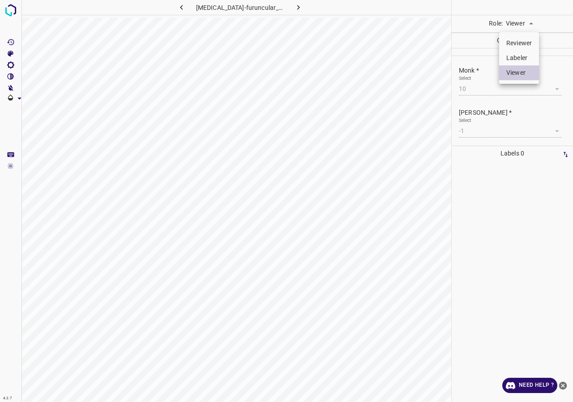
click at [526, 26] on body "4.3.7 [MEDICAL_DATA]-furuncular_myiais15.jpg Role: Viewer viewer Categories Mon…" at bounding box center [286, 201] width 573 height 402
click at [519, 59] on li "Labeler" at bounding box center [519, 58] width 40 height 15
type input "labeler"
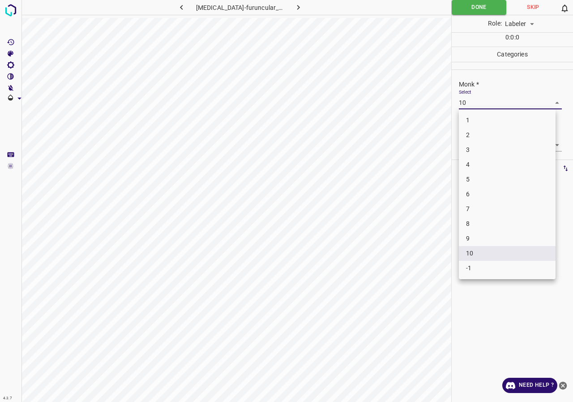
click at [483, 106] on body "4.3.7 [MEDICAL_DATA]-furuncular_myiais15.jpg Done Skip 0 Role: Labeler labeler …" at bounding box center [286, 201] width 573 height 402
click at [482, 270] on li "-1" at bounding box center [507, 268] width 97 height 15
type input "-1"
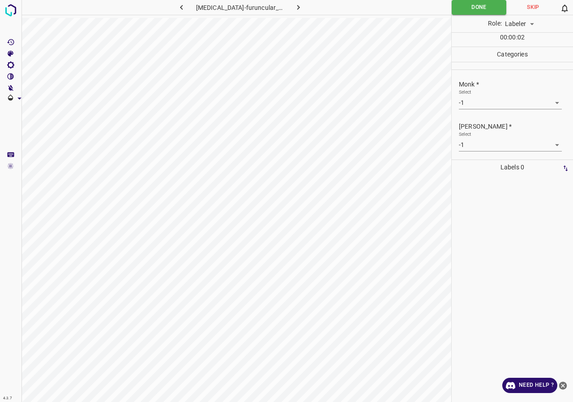
click at [495, 192] on div at bounding box center [512, 288] width 116 height 227
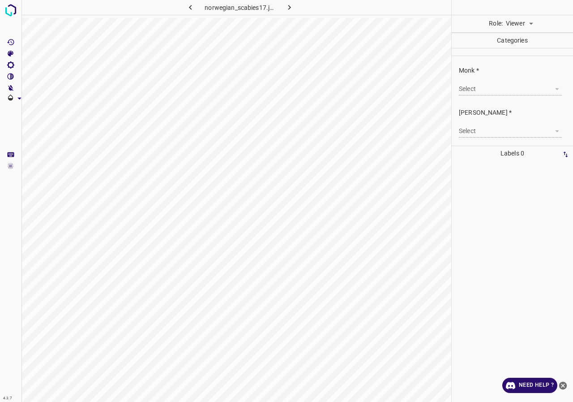
click at [518, 22] on body "4.3.7 norwegian_scabies17.jpg Role: Viewer viewer Categories Monk * Select ​ [P…" at bounding box center [286, 201] width 573 height 402
click at [516, 55] on li "Labeler" at bounding box center [519, 58] width 40 height 15
type input "labeler"
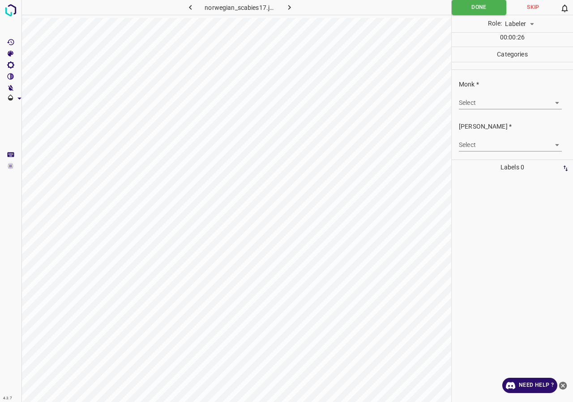
click at [488, 94] on div "Select ​" at bounding box center [510, 99] width 103 height 20
click at [488, 97] on body "4.3.7 norwegian_scabies17.jpg Done Skip 0 Role: Labeler labeler 00 : 00 : 26 Ca…" at bounding box center [286, 201] width 573 height 402
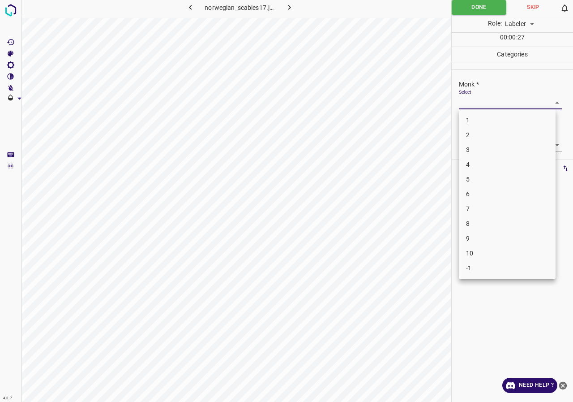
drag, startPoint x: 478, startPoint y: 212, endPoint x: 472, endPoint y: 172, distance: 40.8
click at [476, 209] on li "7" at bounding box center [507, 208] width 97 height 15
type input "7"
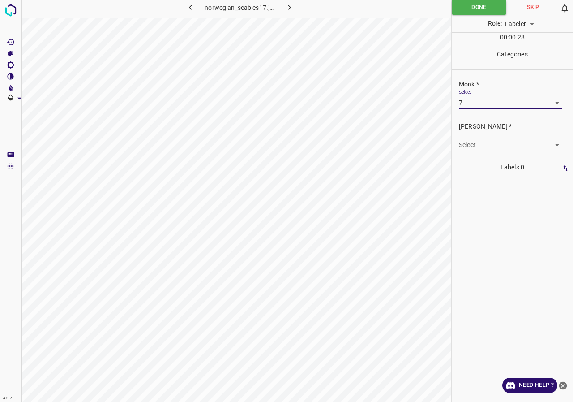
click at [479, 148] on body "4.3.7 norwegian_scabies17.jpg Done Skip 0 Role: Labeler labeler 00 : 00 : 28 Ca…" at bounding box center [286, 201] width 573 height 402
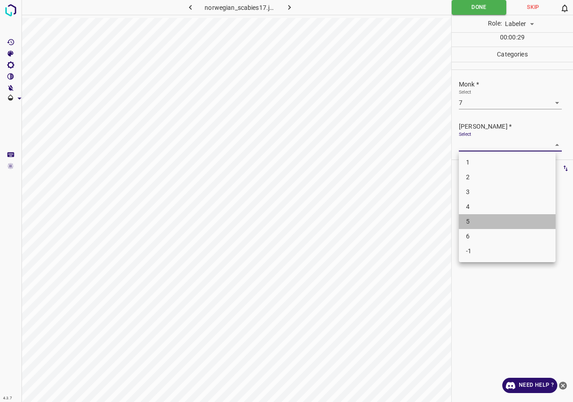
click at [478, 224] on li "5" at bounding box center [507, 221] width 97 height 15
type input "5"
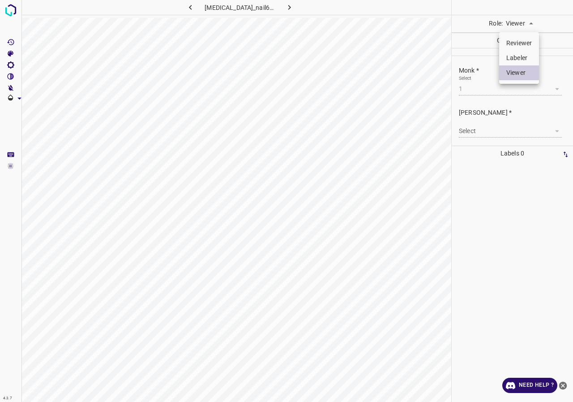
click at [524, 26] on body "4.3.7 [MEDICAL_DATA]_nail61.jpg Role: Viewer viewer Categories Monk * Select 1 …" at bounding box center [286, 201] width 573 height 402
click at [516, 58] on li "Labeler" at bounding box center [519, 58] width 40 height 15
type input "labeler"
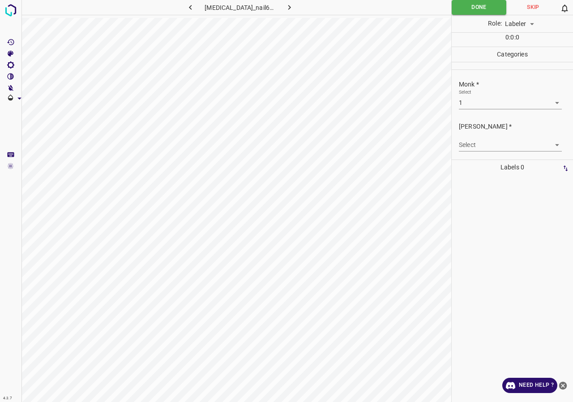
click at [481, 102] on body "4.3.7 [MEDICAL_DATA]_nail61.jpg Done Skip 0 Role: Labeler labeler 0 : 0 : 0 Cat…" at bounding box center [286, 201] width 573 height 402
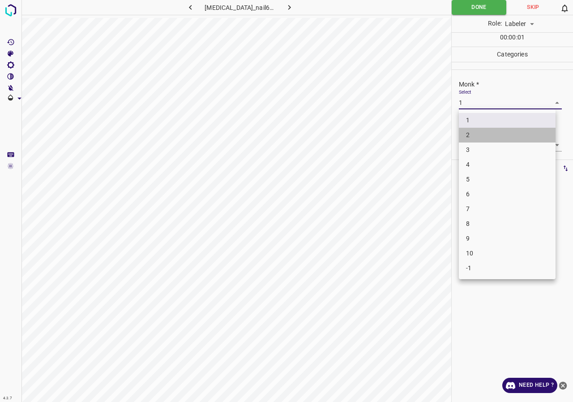
click at [477, 132] on li "2" at bounding box center [507, 135] width 97 height 15
type input "2"
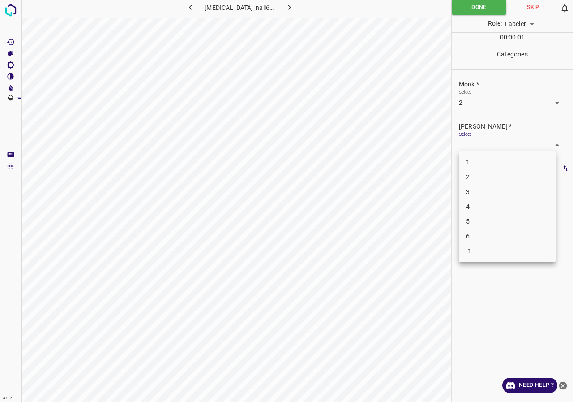
drag, startPoint x: 479, startPoint y: 144, endPoint x: 480, endPoint y: 158, distance: 14.4
click at [479, 143] on body "4.3.7 [MEDICAL_DATA]_nail61.jpg Done Skip 0 Role: Labeler labeler 00 : 00 : 01 …" at bounding box center [286, 201] width 573 height 402
click at [480, 159] on li "1" at bounding box center [507, 162] width 97 height 15
type input "1"
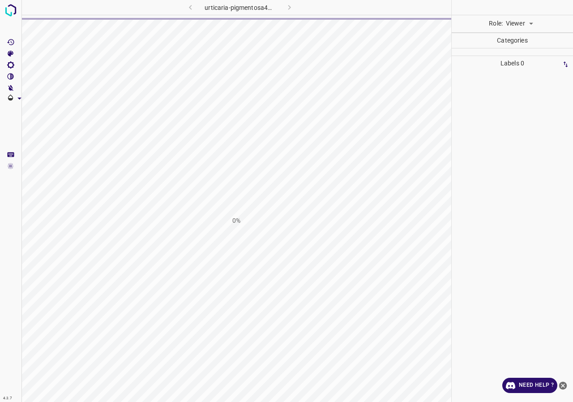
click at [516, 25] on body "4.3.7 urticaria-pigmentosa43.jpg 0% Role: Viewer viewer Categories Labels 0 Cat…" at bounding box center [286, 201] width 573 height 402
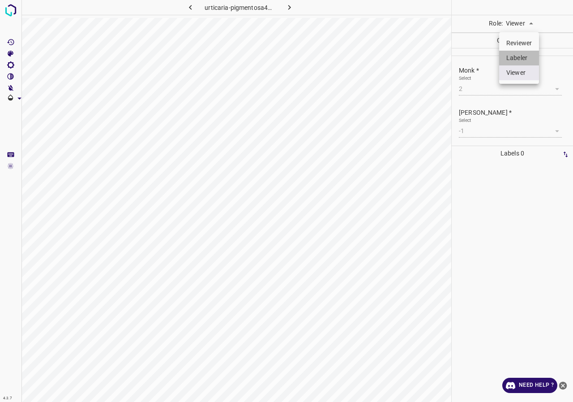
click at [523, 56] on li "Labeler" at bounding box center [519, 58] width 40 height 15
type input "labeler"
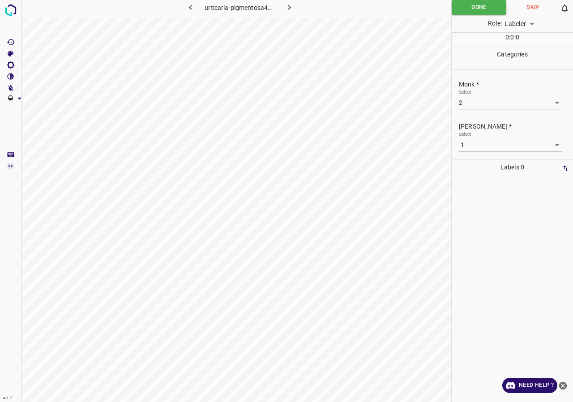
click at [485, 146] on body "4.3.7 urticaria-pigmentosa43.jpg Done Skip 0 Role: Labeler labeler 0 : 0 : 0 Ca…" at bounding box center [286, 201] width 573 height 402
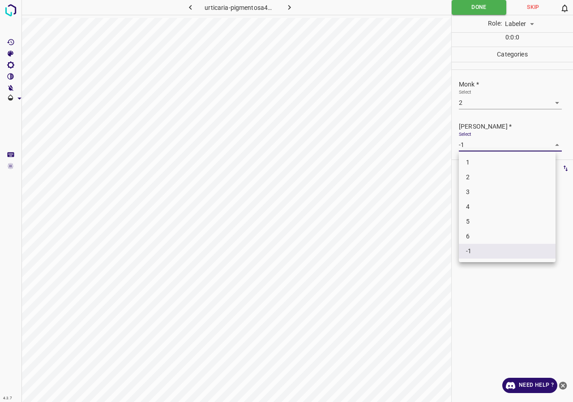
click at [470, 159] on li "1" at bounding box center [507, 162] width 97 height 15
type input "1"
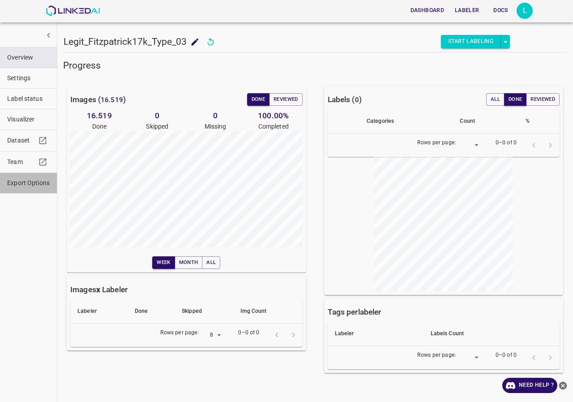
click at [21, 184] on span "Export Options" at bounding box center [28, 182] width 43 height 9
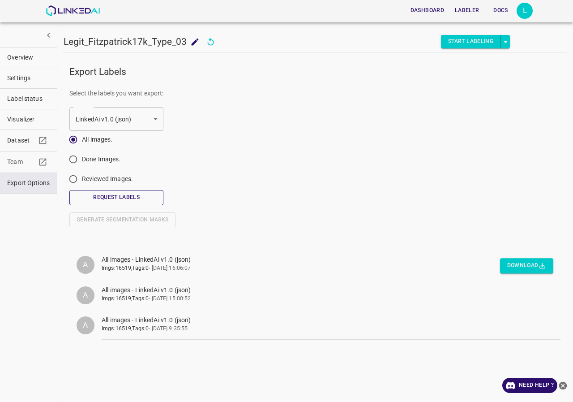
click at [144, 196] on button "Request Labels" at bounding box center [116, 197] width 94 height 15
click at [512, 267] on button "Download" at bounding box center [526, 265] width 53 height 15
